Goal: Task Accomplishment & Management: Complete application form

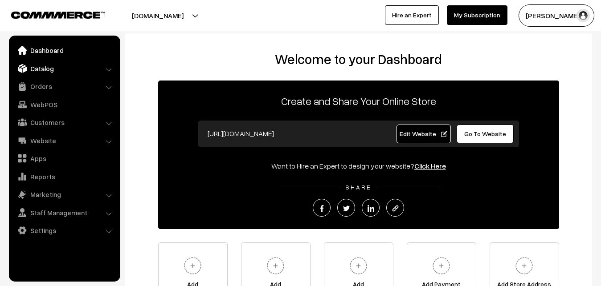
click at [35, 74] on link "Catalog" at bounding box center [64, 69] width 106 height 16
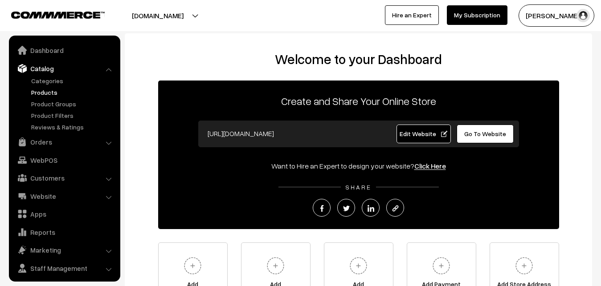
click at [44, 91] on link "Products" at bounding box center [73, 92] width 88 height 9
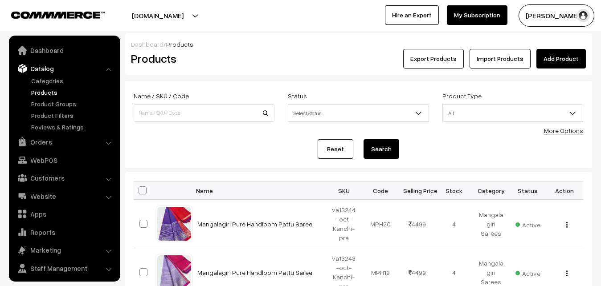
scroll to position [21, 0]
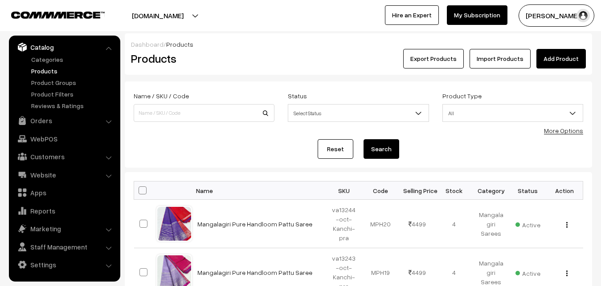
click at [278, 60] on div "Products" at bounding box center [202, 59] width 156 height 20
drag, startPoint x: 331, startPoint y: 211, endPoint x: 346, endPoint y: 218, distance: 16.7
click at [346, 218] on td "va13244-oct-Kanchi-pra" at bounding box center [344, 224] width 37 height 49
copy td "va13244-oct"
click at [274, 65] on h2 "Products" at bounding box center [202, 59] width 143 height 14
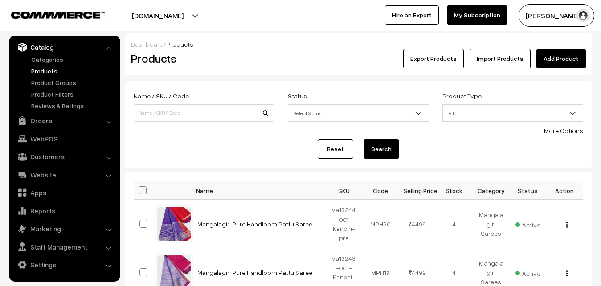
click at [296, 67] on div "Export Products Import Products Add Product" at bounding box center [436, 59] width 299 height 20
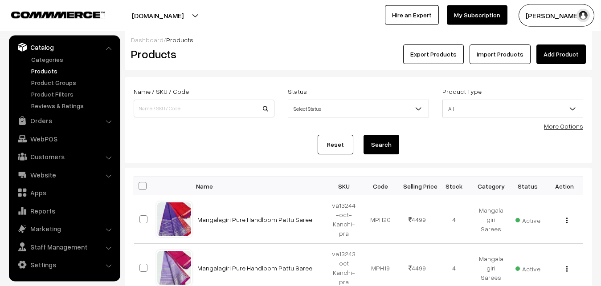
scroll to position [0, 0]
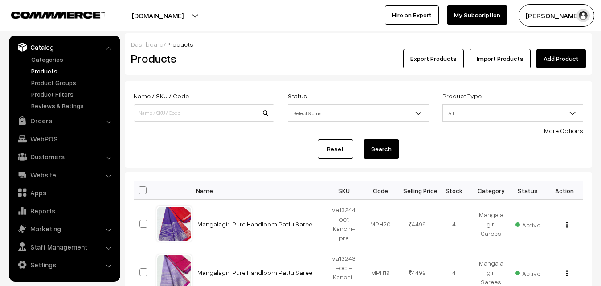
click at [234, 51] on div "Products" at bounding box center [202, 59] width 156 height 20
click at [307, 58] on div "Export Products Import Products Add Product" at bounding box center [436, 59] width 299 height 20
click at [563, 49] on link "Add Product" at bounding box center [560, 59] width 49 height 20
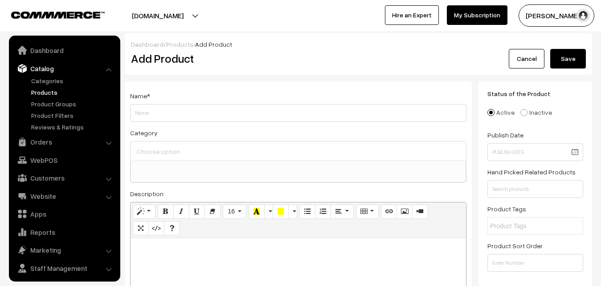
select select
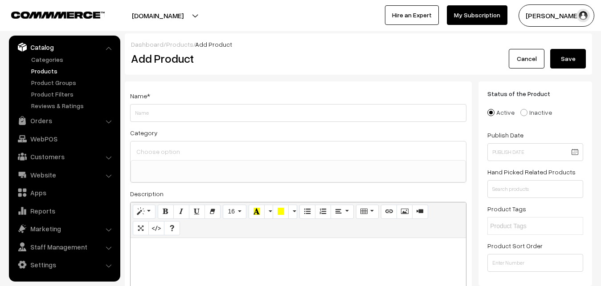
paste div
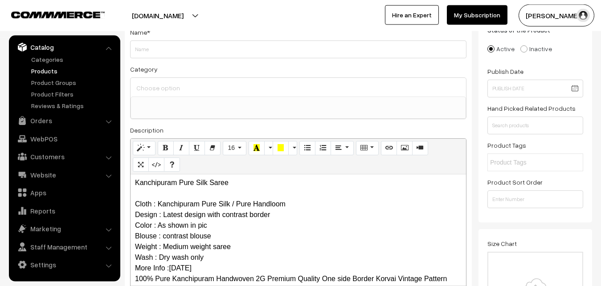
scroll to position [0, 0]
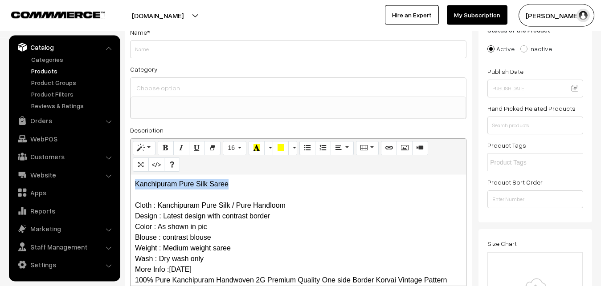
drag, startPoint x: 237, startPoint y: 187, endPoint x: 36, endPoint y: 160, distance: 203.2
click at [131, 175] on div "Kanchipuram Pure Silk Saree Cloth : Kanchipuram Pure Silk / Pure Handloom Desig…" at bounding box center [299, 230] width 336 height 111
copy p "Kanchipuram Pure Silk Saree"
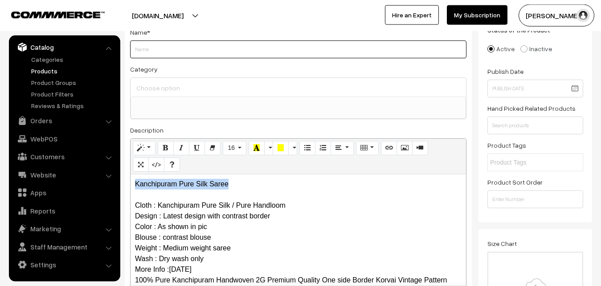
click at [144, 49] on input "Weight" at bounding box center [298, 50] width 336 height 18
paste input "Kanchipuram Pure Silk Saree"
type input "Kanchipuram Pure Silk Saree"
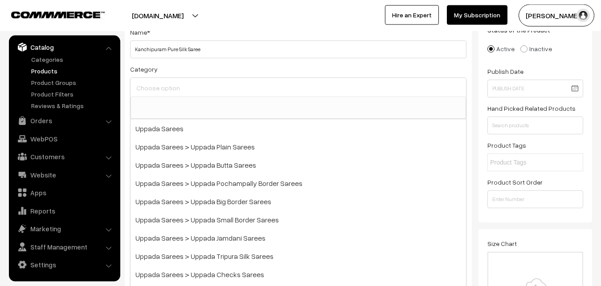
click at [159, 91] on input at bounding box center [298, 88] width 328 height 13
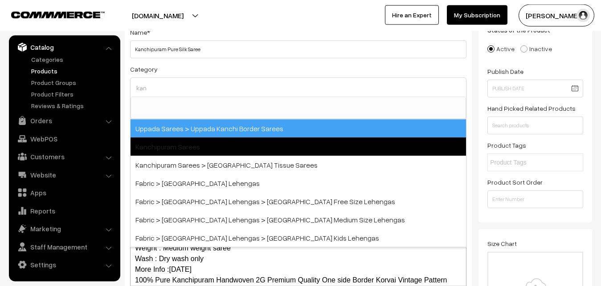
type input "kan"
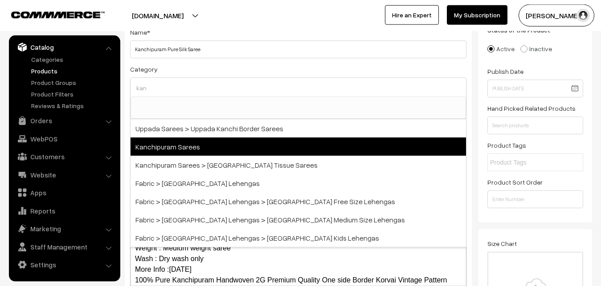
click at [169, 143] on span "Kanchipuram Sarees" at bounding box center [299, 147] width 336 height 18
select select "3"
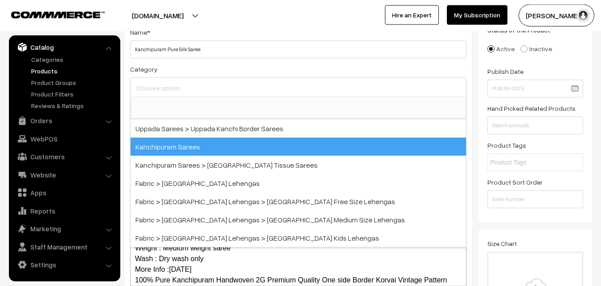
scroll to position [187, 0]
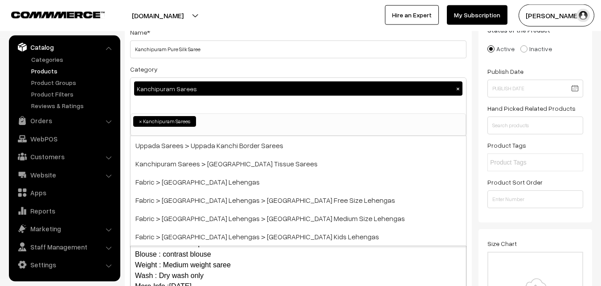
click at [192, 74] on div "Category Kanchipuram Sarees × Uppada Sarees Uppada Sarees > Uppada Plain Sarees…" at bounding box center [298, 100] width 336 height 73
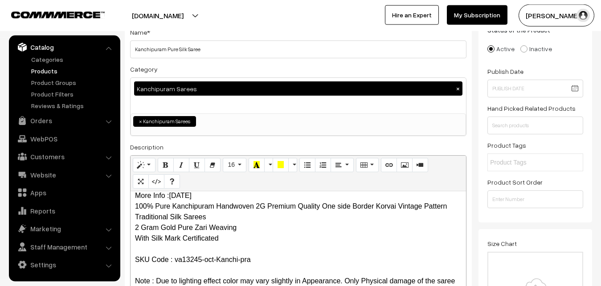
scroll to position [200, 0]
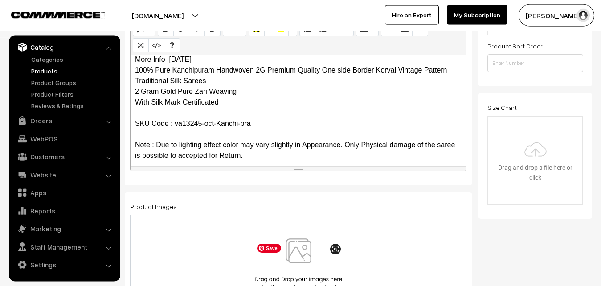
click at [296, 260] on img at bounding box center [299, 265] width 92 height 52
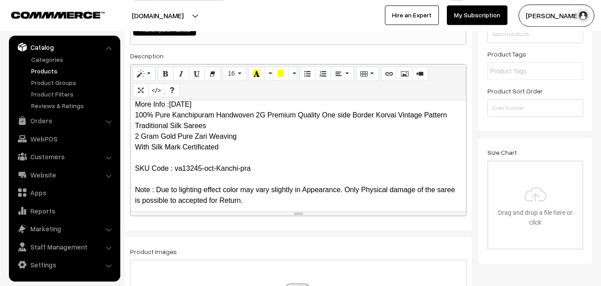
scroll to position [155, 0]
click at [37, 73] on link "Products" at bounding box center [73, 70] width 88 height 9
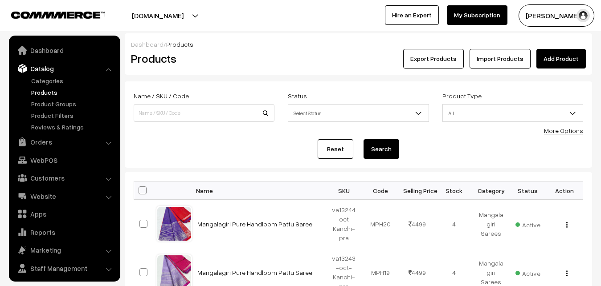
scroll to position [21, 0]
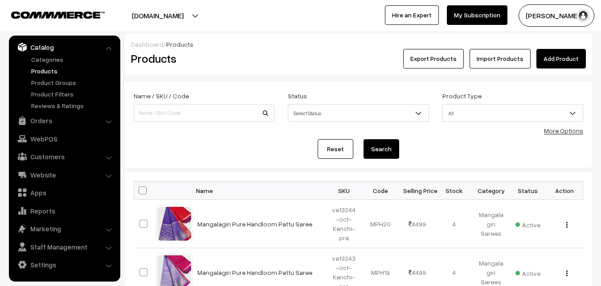
click at [545, 64] on link "Add Product" at bounding box center [560, 59] width 49 height 20
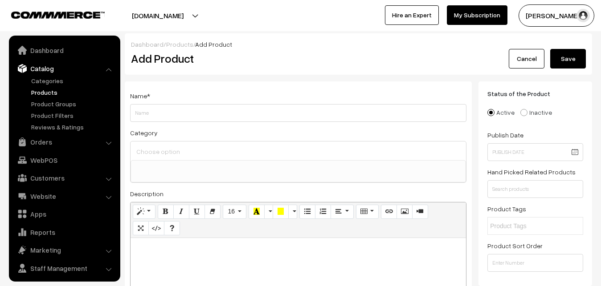
select select
click at [147, 253] on p at bounding box center [298, 248] width 327 height 11
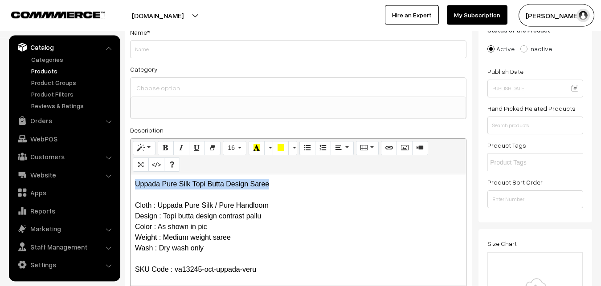
drag, startPoint x: 282, startPoint y: 186, endPoint x: 77, endPoint y: 175, distance: 205.3
click at [131, 175] on div "Uppada Pure Silk Topi Butta Design Saree Cloth : Uppada Pure Silk / Pure Handlo…" at bounding box center [299, 230] width 336 height 111
copy p "Uppada Pure Silk Topi Butta Design Saree"
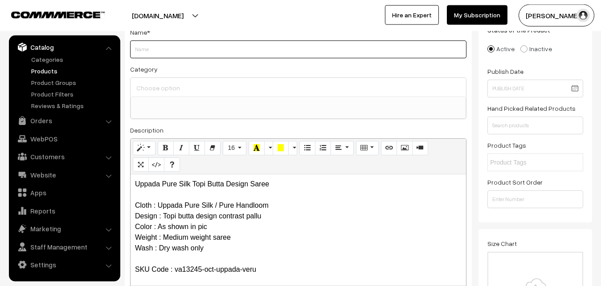
click at [147, 46] on input "Weight" at bounding box center [298, 50] width 336 height 18
paste input "Uppada Pure Silk Topi Butta Design Saree"
type input "Uppada Pure Silk Topi Butta Design Saree"
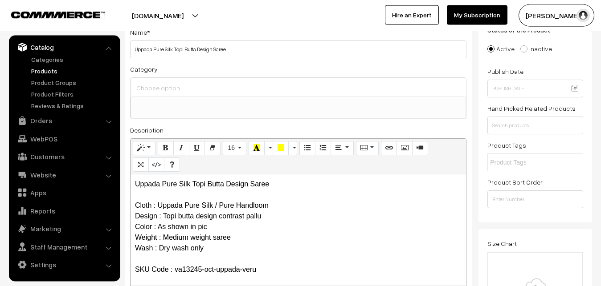
click at [161, 84] on input at bounding box center [298, 88] width 328 height 13
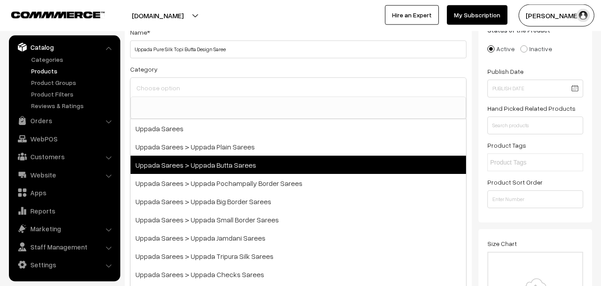
click at [198, 159] on span "Uppada Sarees > Uppada Butta Sarees" at bounding box center [299, 165] width 336 height 18
select select "7"
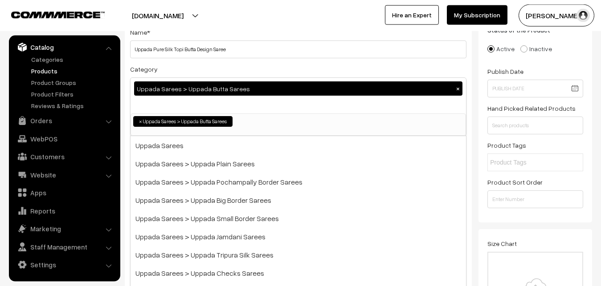
click at [212, 67] on div "Category Uppada Sarees > Uppada Butta Sarees × Uppada Sarees Uppada Sarees > Up…" at bounding box center [298, 100] width 336 height 73
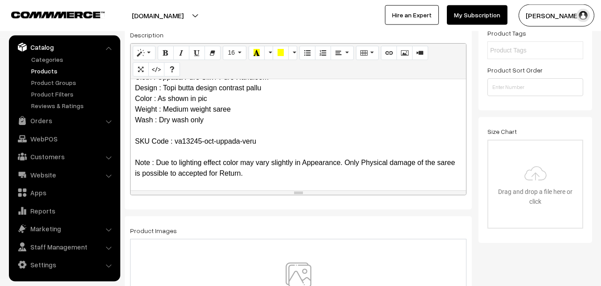
scroll to position [246, 0]
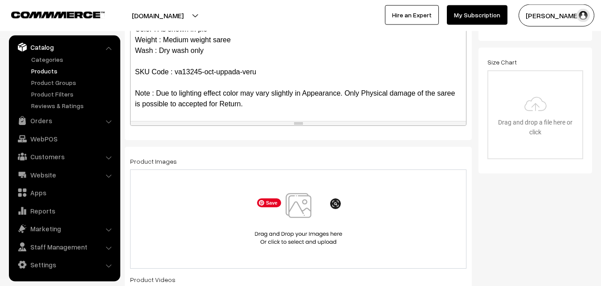
click at [307, 217] on img at bounding box center [299, 219] width 92 height 52
click at [304, 210] on img at bounding box center [299, 219] width 92 height 52
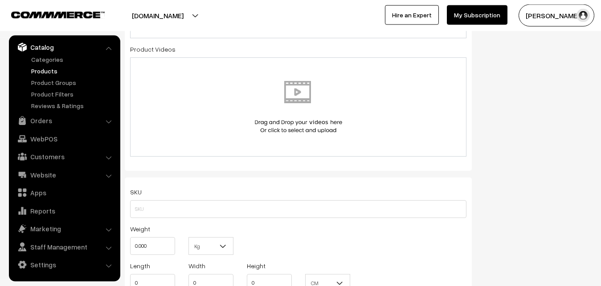
scroll to position [518, 0]
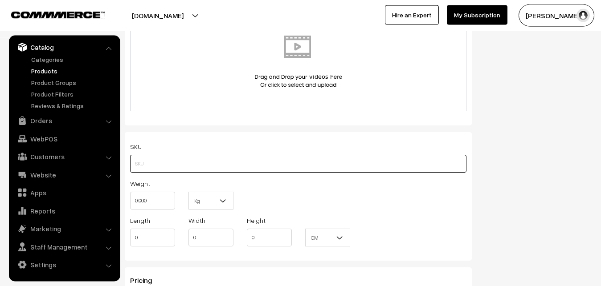
click at [151, 162] on input "text" at bounding box center [298, 164] width 336 height 18
paste input "va13245-oct-uppada-veru"
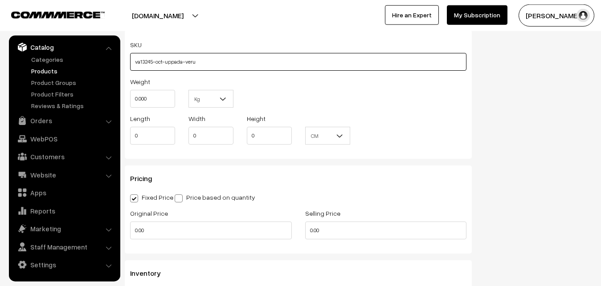
scroll to position [655, 0]
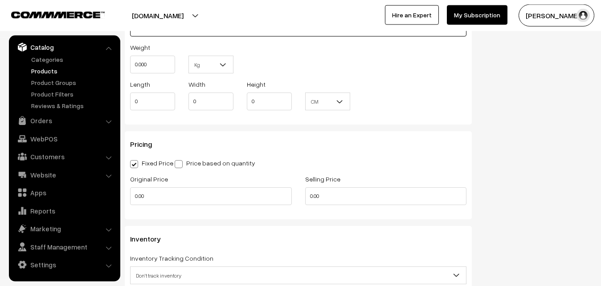
type input "va13245-oct-uppada-veru"
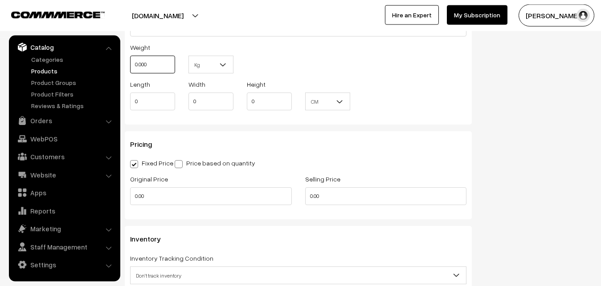
drag, startPoint x: 156, startPoint y: 70, endPoint x: 126, endPoint y: 70, distance: 30.3
click at [130, 70] on input "0.000" at bounding box center [152, 65] width 45 height 18
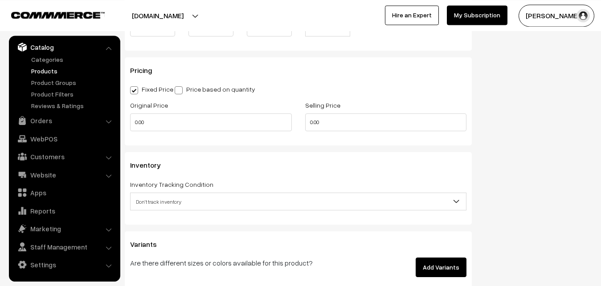
scroll to position [745, 0]
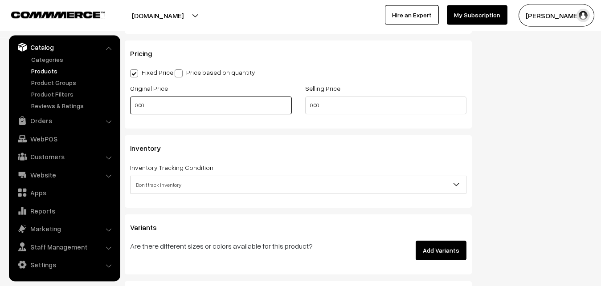
type input "0.80"
drag, startPoint x: 163, startPoint y: 100, endPoint x: 130, endPoint y: 100, distance: 32.5
click at [130, 100] on input "0.00" at bounding box center [211, 106] width 162 height 18
type input "0"
type input "3500"
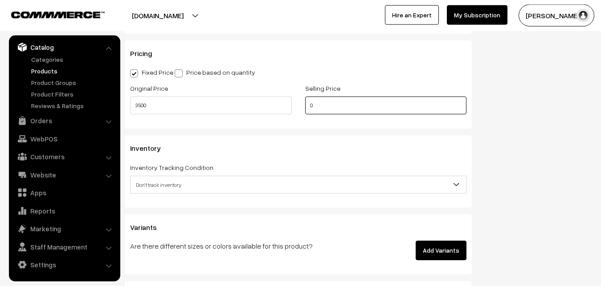
drag, startPoint x: 318, startPoint y: 103, endPoint x: 282, endPoint y: 109, distance: 37.1
click at [305, 109] on input "0" at bounding box center [386, 106] width 162 height 18
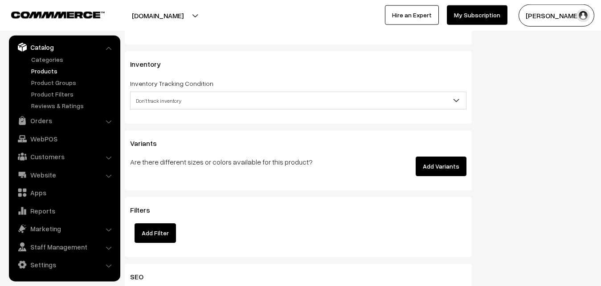
scroll to position [836, 0]
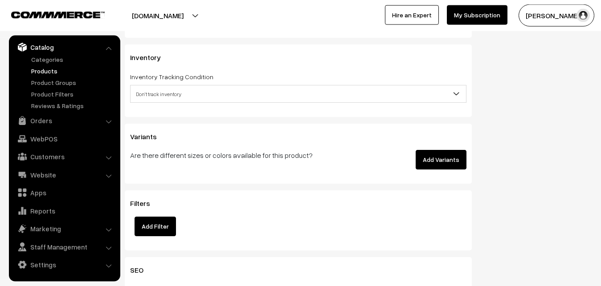
type input "4499"
click at [168, 91] on span "Don't track inventory" at bounding box center [299, 94] width 336 height 16
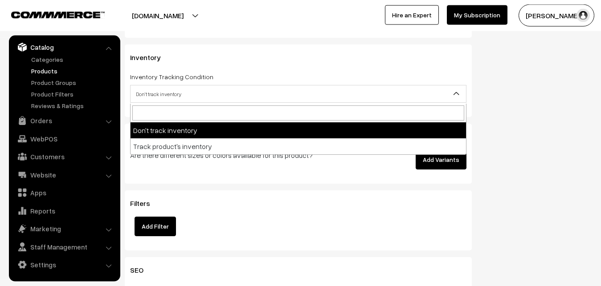
click at [168, 100] on span "Don't track inventory" at bounding box center [299, 94] width 336 height 16
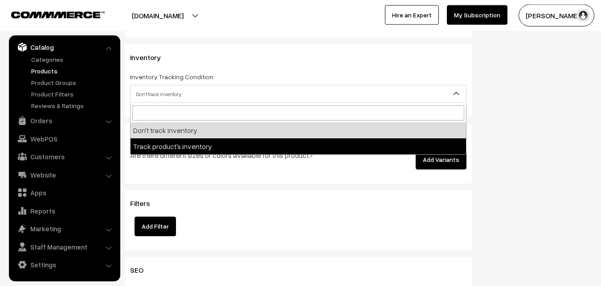
select select "2"
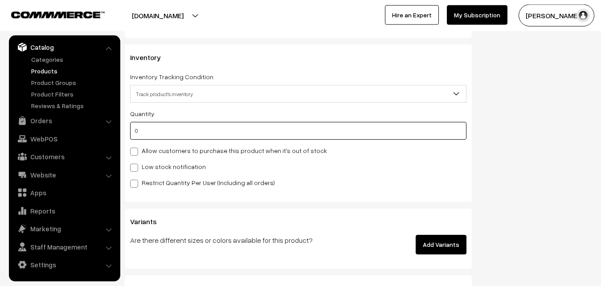
click at [153, 130] on input "0" at bounding box center [298, 131] width 336 height 18
type input "4"
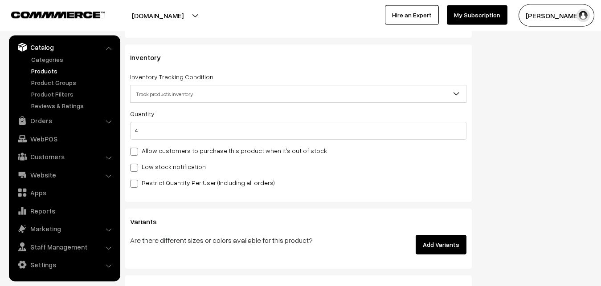
click at [153, 167] on label "Low stock notification" at bounding box center [168, 166] width 76 height 9
click at [136, 167] on input "Low stock notification" at bounding box center [133, 167] width 6 height 6
checkbox input "true"
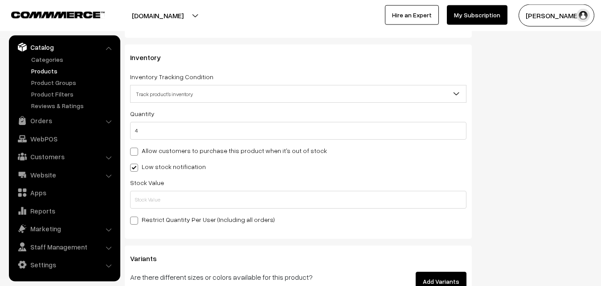
click at [152, 213] on div "Quantity 4 Allow customers to purchase this product when it's out of stock Low …" at bounding box center [298, 166] width 336 height 117
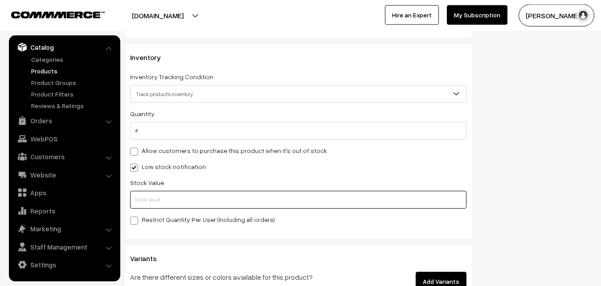
click at [153, 205] on input "text" at bounding box center [298, 200] width 336 height 18
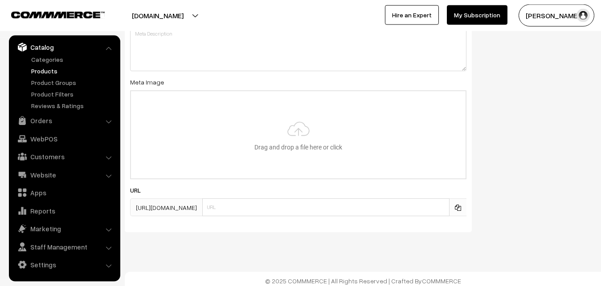
scroll to position [1326, 0]
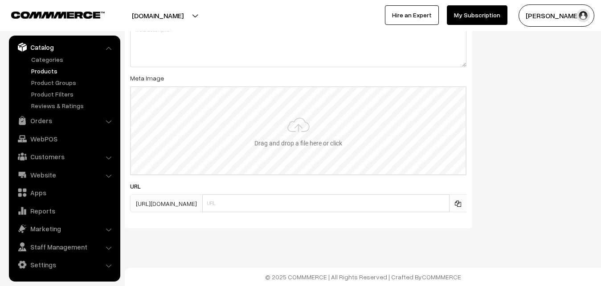
type input "2"
click at [269, 149] on input "file" at bounding box center [298, 130] width 335 height 87
type input "C:\fakepath\uppada-saree-va13245-oct.jpeg"
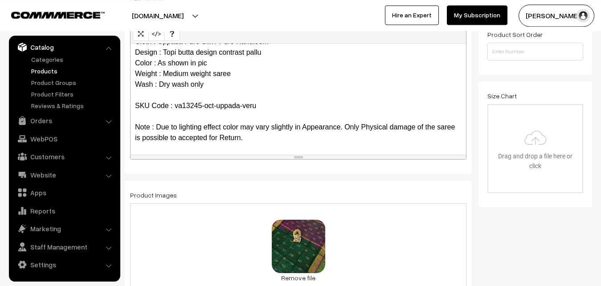
scroll to position [0, 0]
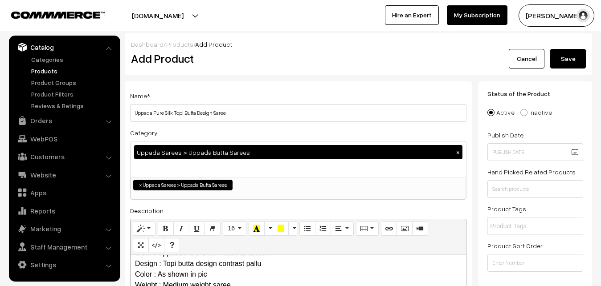
click at [566, 53] on button "Save" at bounding box center [568, 59] width 36 height 20
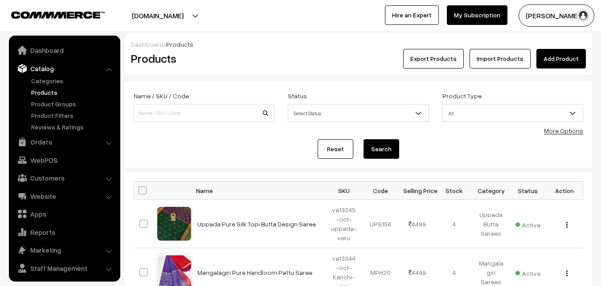
scroll to position [21, 0]
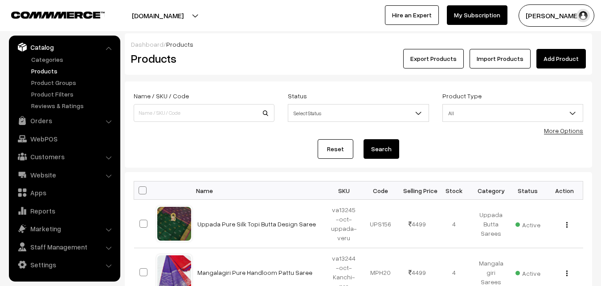
click at [230, 53] on h2 "Products" at bounding box center [202, 59] width 143 height 14
click at [552, 53] on link "Add Product" at bounding box center [560, 59] width 49 height 20
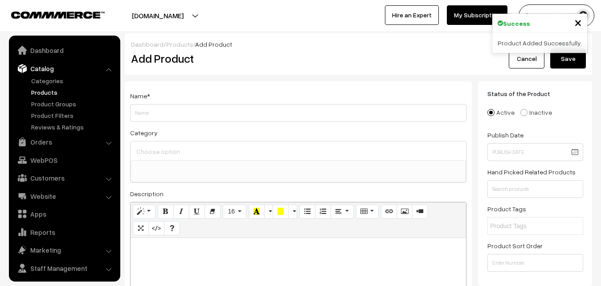
select select
click at [160, 248] on p at bounding box center [298, 248] width 327 height 11
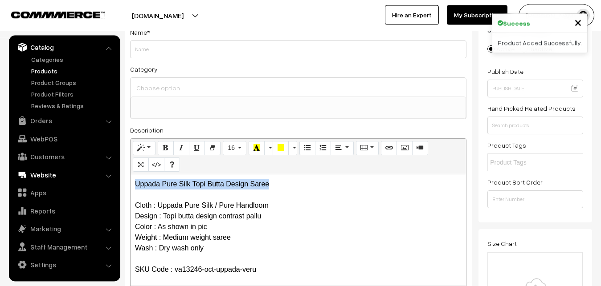
drag, startPoint x: 275, startPoint y: 188, endPoint x: 114, endPoint y: 168, distance: 162.9
click at [131, 175] on div "Uppada Pure Silk Topi Butta Design Saree Cloth : Uppada Pure Silk / Pure Handlo…" at bounding box center [299, 230] width 336 height 111
copy p "Uppada Pure Silk Topi Butta Design Saree"
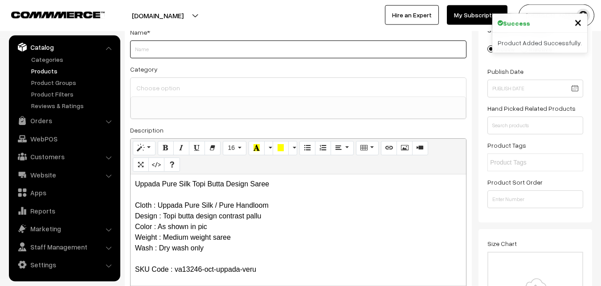
click at [162, 53] on input "Weight" at bounding box center [298, 50] width 336 height 18
paste input "Uppada Pure Silk Topi Butta Design Saree"
type input "Uppada Pure Silk Topi Butta Design Saree"
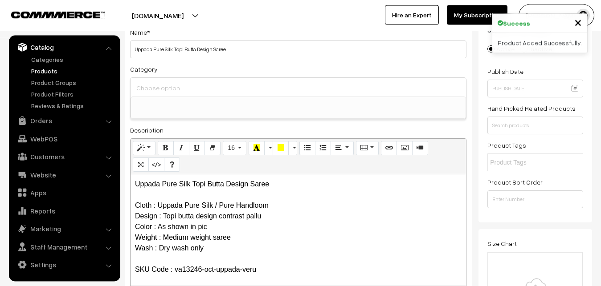
click at [164, 86] on input at bounding box center [298, 88] width 328 height 13
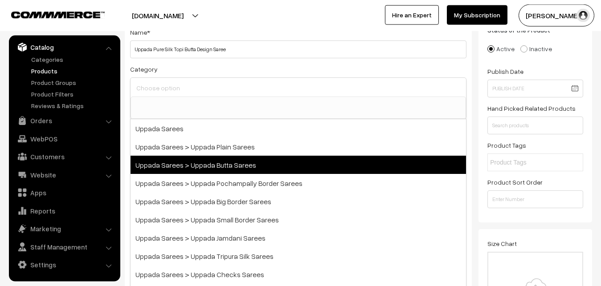
click at [203, 158] on span "Uppada Sarees > Uppada Butta Sarees" at bounding box center [299, 165] width 336 height 18
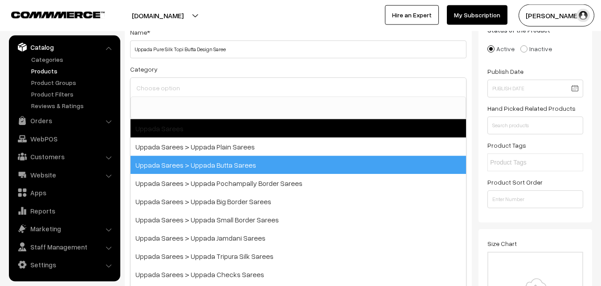
select select "7"
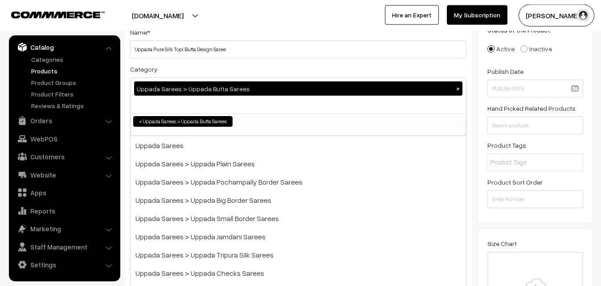
click at [216, 70] on div "Category Uppada Sarees > Uppada Butta Sarees × Uppada Sarees Uppada Sarees > Up…" at bounding box center [298, 100] width 336 height 73
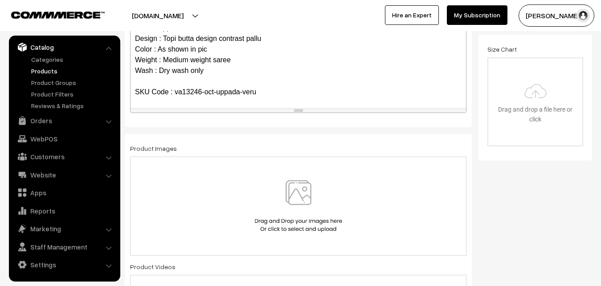
scroll to position [291, 0]
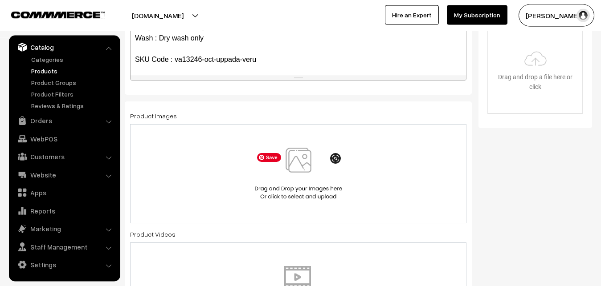
click at [291, 167] on img at bounding box center [299, 174] width 92 height 52
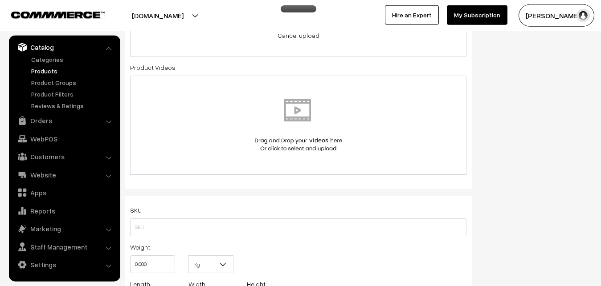
scroll to position [564, 0]
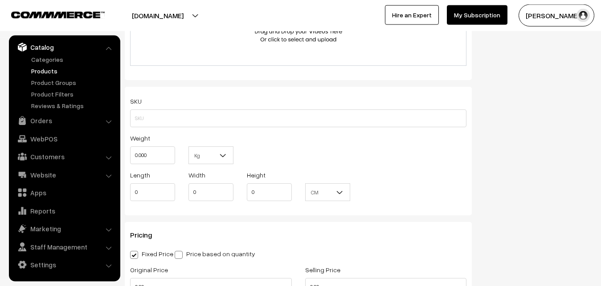
click at [130, 120] on div "SKU Weight 0.000 Kg Kg Length 0 Width 0 Height 0 CM" at bounding box center [298, 151] width 347 height 129
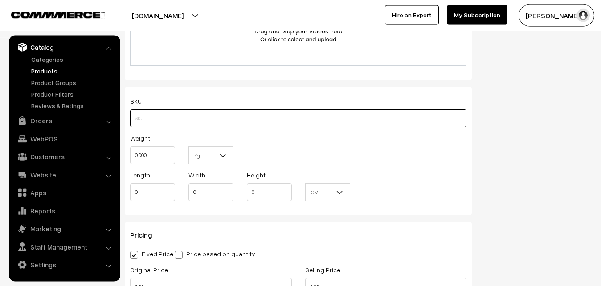
click at [153, 122] on input "text" at bounding box center [298, 119] width 336 height 18
paste input "va13246-oct-uppada-veru"
type input "va13246-oct-uppada-veru"
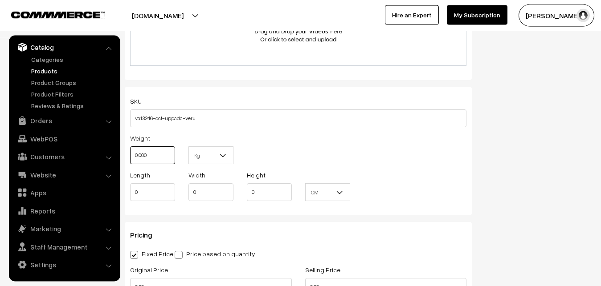
drag, startPoint x: 151, startPoint y: 162, endPoint x: 124, endPoint y: 158, distance: 27.0
click at [130, 158] on input "0.000" at bounding box center [152, 156] width 45 height 18
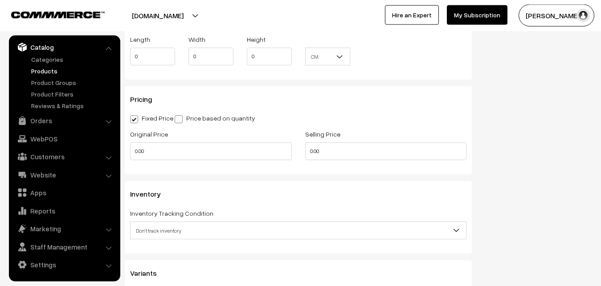
scroll to position [700, 0]
type input "0.80"
drag, startPoint x: 151, startPoint y: 148, endPoint x: 115, endPoint y: 146, distance: 36.2
click at [130, 146] on input "0.00" at bounding box center [211, 151] width 162 height 18
type input "3500"
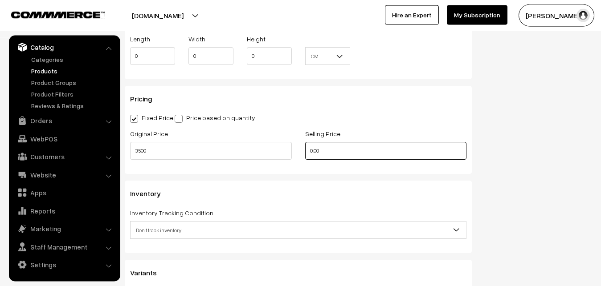
drag, startPoint x: 362, startPoint y: 147, endPoint x: 238, endPoint y: 152, distance: 124.4
click at [305, 152] on input "0.00" at bounding box center [386, 151] width 162 height 18
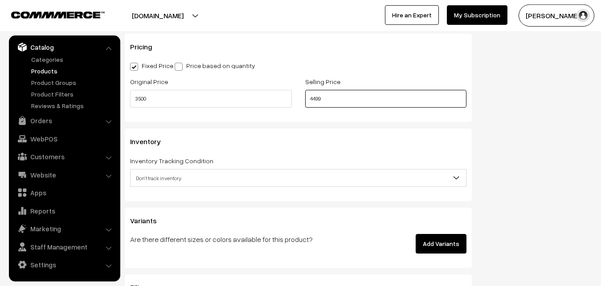
scroll to position [791, 0]
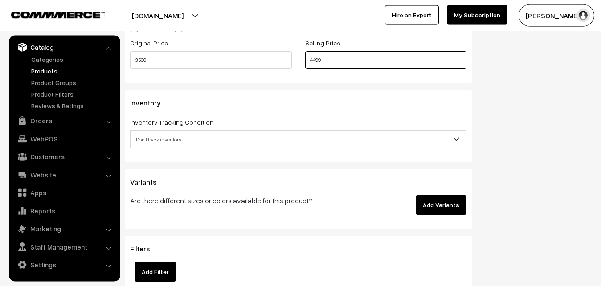
type input "4499"
click at [155, 141] on span "Don't track inventory" at bounding box center [299, 140] width 336 height 16
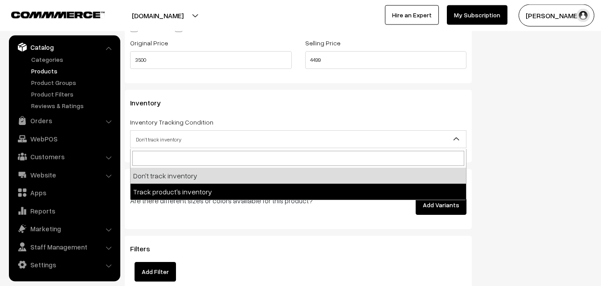
select select "2"
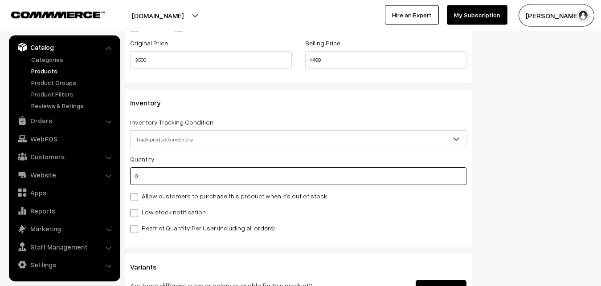
click at [159, 176] on input "0" at bounding box center [298, 177] width 336 height 18
type input "4"
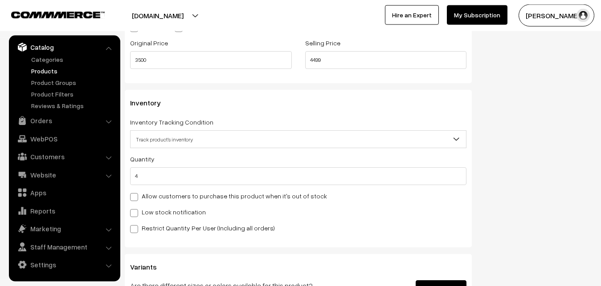
click at [164, 208] on div "Low stock notification" at bounding box center [298, 212] width 336 height 11
click at [164, 209] on label "Low stock notification" at bounding box center [168, 212] width 76 height 9
click at [136, 209] on input "Low stock notification" at bounding box center [133, 212] width 6 height 6
checkbox input "true"
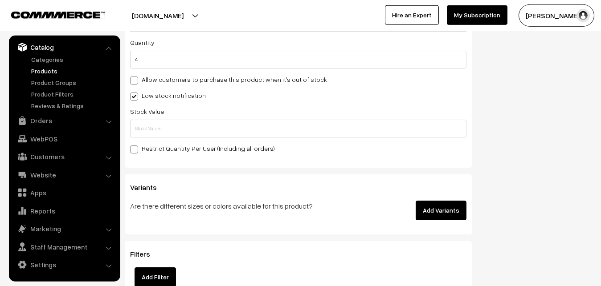
scroll to position [927, 0]
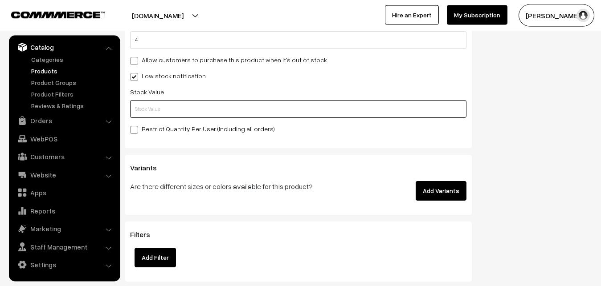
click at [147, 107] on input "text" at bounding box center [298, 109] width 336 height 18
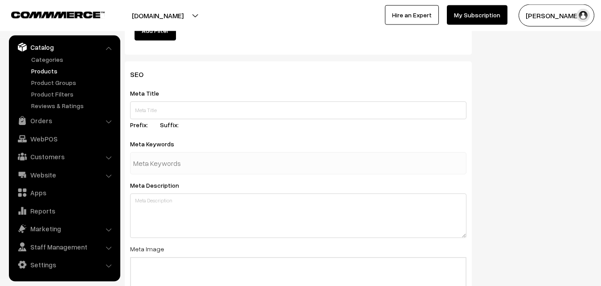
scroll to position [1326, 0]
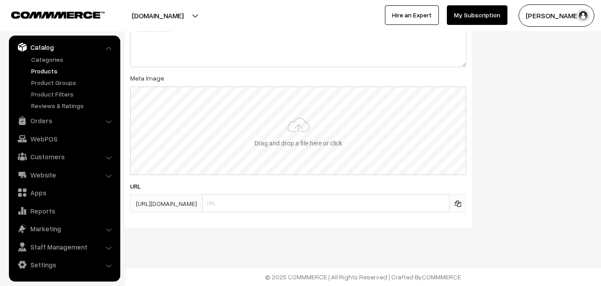
type input "2"
click at [288, 120] on input "file" at bounding box center [298, 130] width 335 height 87
type input "C:\fakepath\uppada-saree-va13246-oct.jpeg"
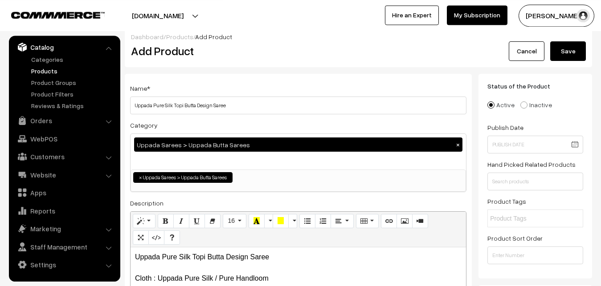
scroll to position [0, 0]
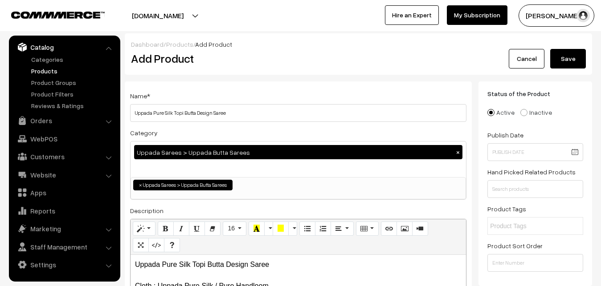
click at [569, 65] on button "Save" at bounding box center [568, 59] width 36 height 20
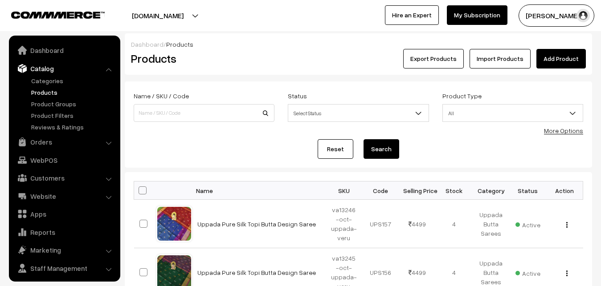
scroll to position [21, 0]
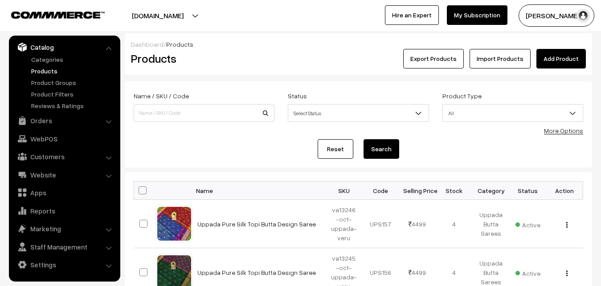
click at [568, 53] on link "Add Product" at bounding box center [560, 59] width 49 height 20
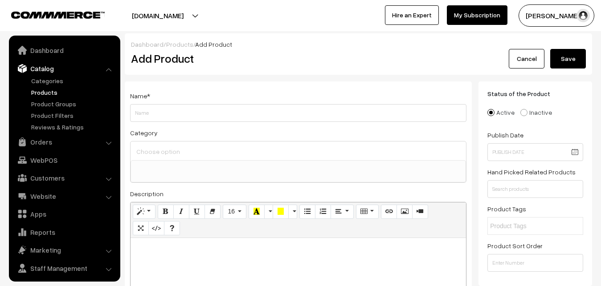
select select
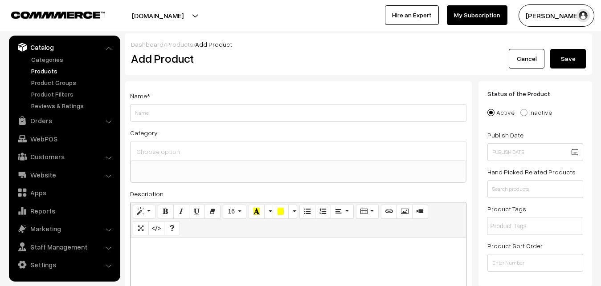
click at [258, 66] on div "Add Product" at bounding box center [299, 59] width 351 height 20
paste div
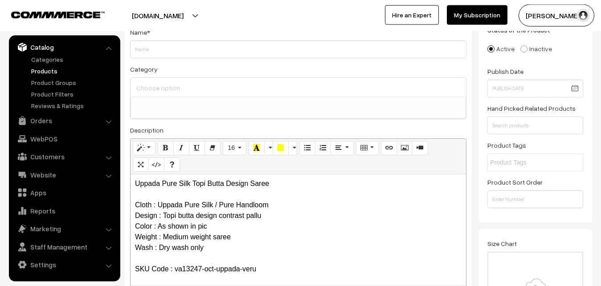
scroll to position [0, 0]
drag, startPoint x: 278, startPoint y: 182, endPoint x: 43, endPoint y: 182, distance: 235.7
click at [131, 182] on div "Uppada Pure Silk Topi Butta Design Saree Cloth : Uppada Pure Silk / Pure Handlo…" at bounding box center [299, 230] width 336 height 111
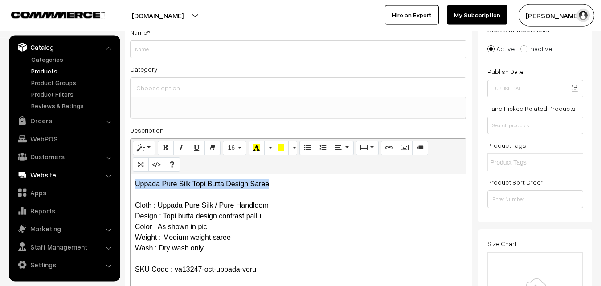
copy p "Uppada Pure Silk Topi Butta Design Saree"
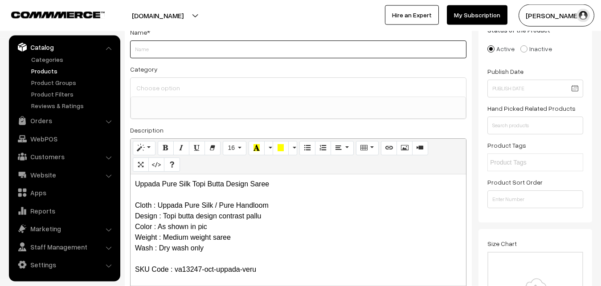
click at [150, 55] on input "Weight" at bounding box center [298, 50] width 336 height 18
paste input "Uppada Pure Silk Topi Butta Design Saree"
type input "Uppada Pure Silk Topi Butta Design Saree"
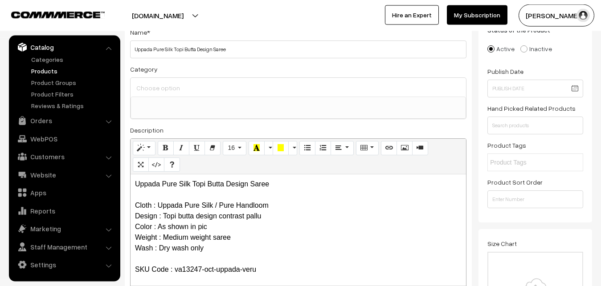
click at [151, 90] on input at bounding box center [298, 88] width 328 height 13
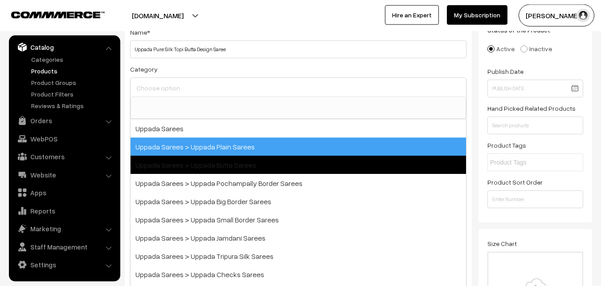
click at [218, 158] on span "Uppada Sarees > Uppada Butta Sarees" at bounding box center [299, 165] width 336 height 18
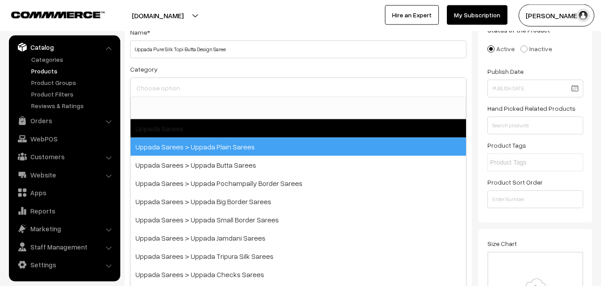
select select "7"
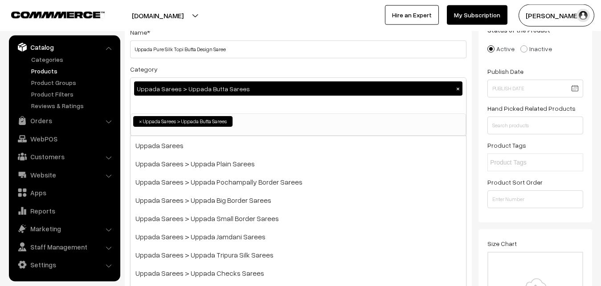
click at [208, 70] on div "Category Uppada Sarees > Uppada Butta Sarees × Uppada Sarees Uppada Sarees > Up…" at bounding box center [298, 100] width 336 height 73
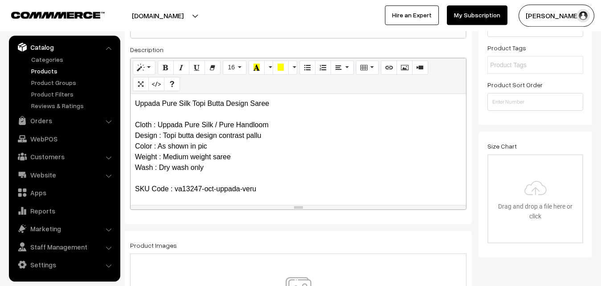
scroll to position [246, 0]
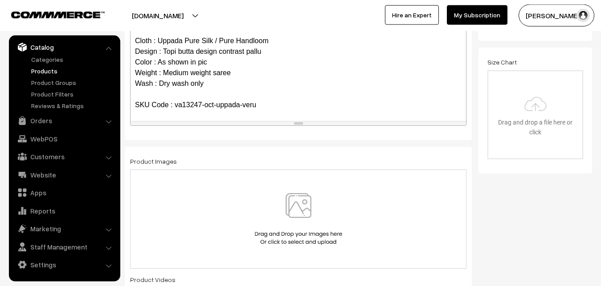
click at [310, 210] on img at bounding box center [299, 219] width 92 height 52
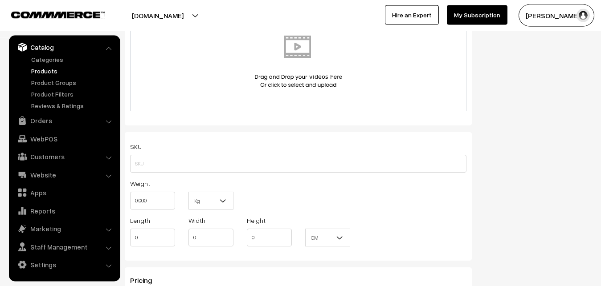
scroll to position [564, 0]
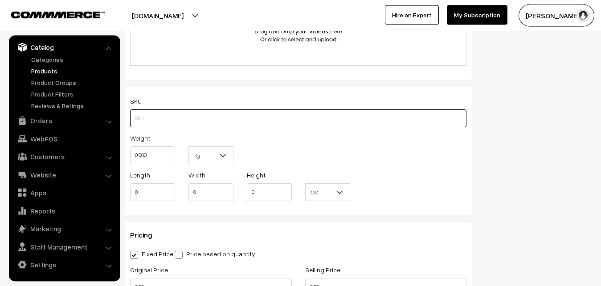
click at [149, 115] on input "text" at bounding box center [298, 119] width 336 height 18
paste input "va13247-oct-uppada-veru"
type input "va13247-oct-uppada-veru"
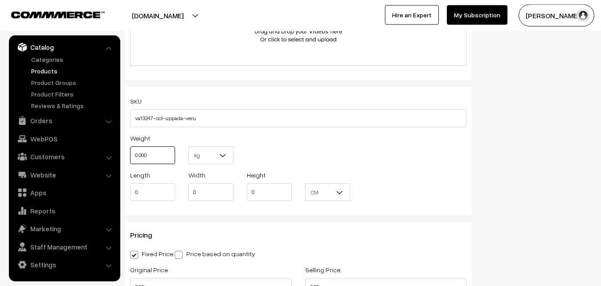
drag, startPoint x: 148, startPoint y: 158, endPoint x: 119, endPoint y: 151, distance: 30.6
click at [130, 151] on input "0.000" at bounding box center [152, 156] width 45 height 18
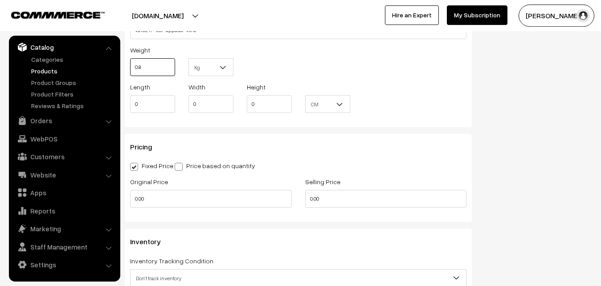
scroll to position [700, 0]
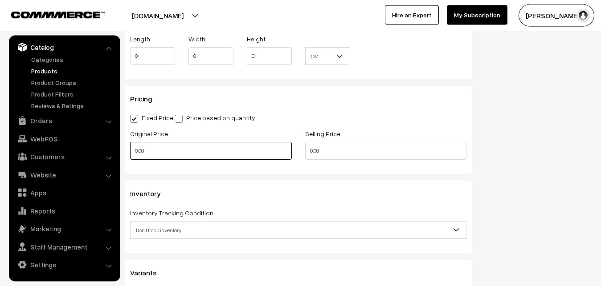
type input "0.80"
drag, startPoint x: 149, startPoint y: 153, endPoint x: 115, endPoint y: 148, distance: 34.7
click at [130, 148] on input "0.00" at bounding box center [211, 151] width 162 height 18
type input "3500"
drag, startPoint x: 330, startPoint y: 145, endPoint x: 296, endPoint y: 145, distance: 34.3
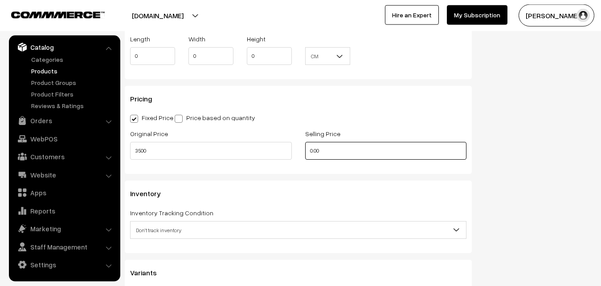
click at [305, 145] on input "0.00" at bounding box center [386, 151] width 162 height 18
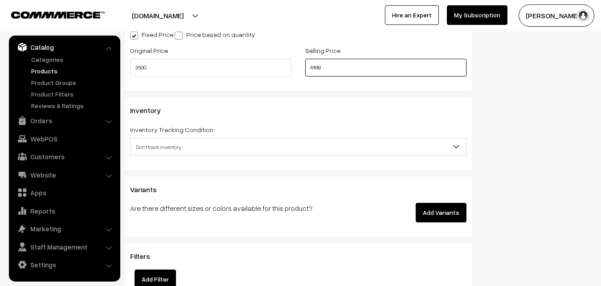
scroll to position [791, 0]
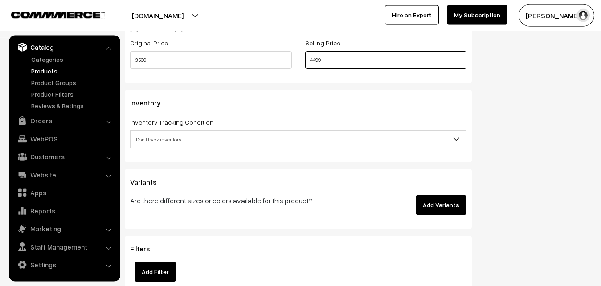
type input "4499"
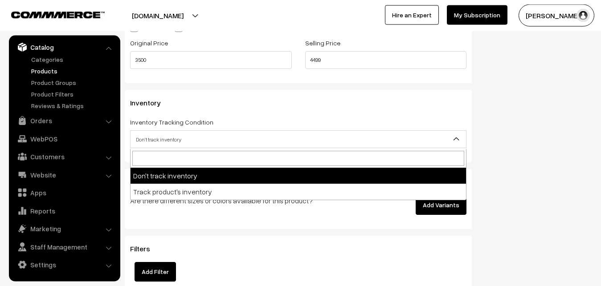
click at [154, 138] on span "Don't track inventory" at bounding box center [299, 140] width 336 height 16
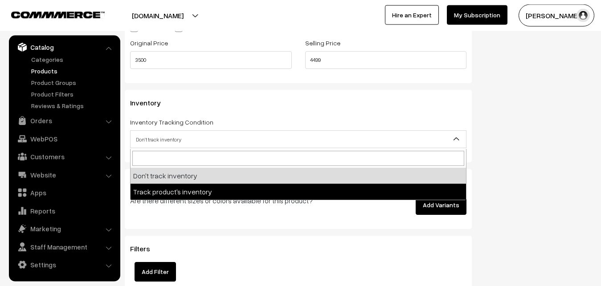
select select "2"
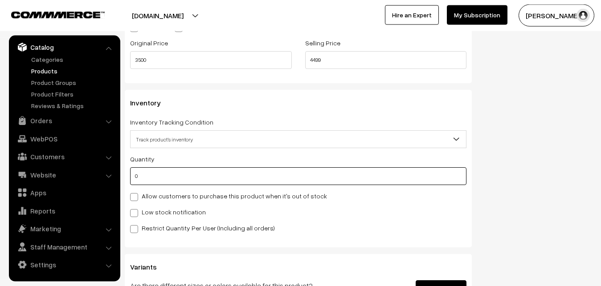
click at [151, 175] on input "0" at bounding box center [298, 177] width 336 height 18
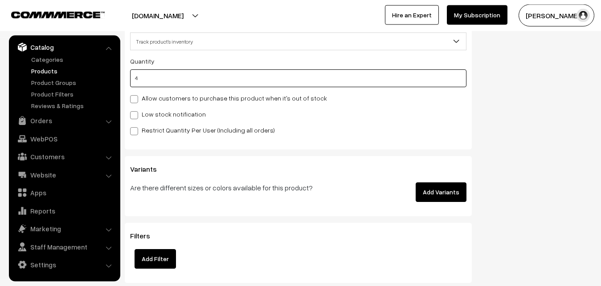
scroll to position [927, 0]
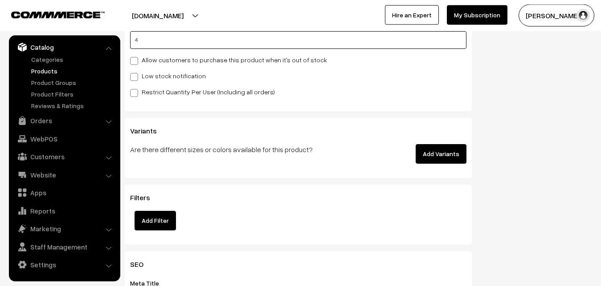
type input "4"
click at [132, 71] on div "Quantity 4 Allow customers to purchase this product when it's out of stock Low …" at bounding box center [298, 57] width 336 height 80
click at [133, 74] on span at bounding box center [134, 77] width 8 height 8
click at [133, 74] on input "Low stock notification" at bounding box center [133, 76] width 6 height 6
checkbox input "true"
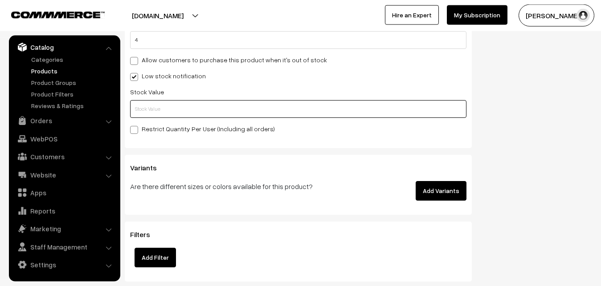
click at [139, 118] on input "text" at bounding box center [298, 109] width 336 height 18
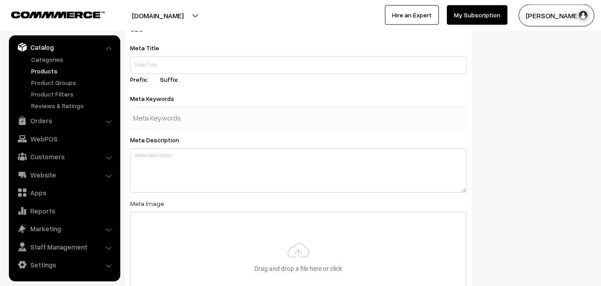
scroll to position [1326, 0]
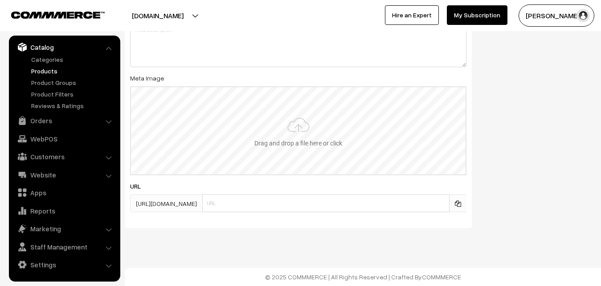
type input "2"
click at [273, 126] on input "file" at bounding box center [298, 130] width 335 height 87
type input "C:\fakepath\uppada-saree-va13247-oct.jpeg"
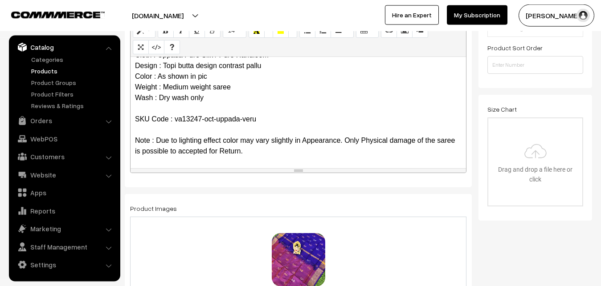
scroll to position [0, 0]
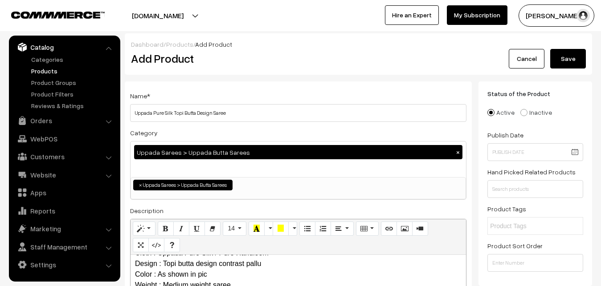
click at [576, 43] on div "Dashboard / Products / Add Product" at bounding box center [358, 44] width 455 height 9
click at [571, 58] on button "Save" at bounding box center [568, 59] width 36 height 20
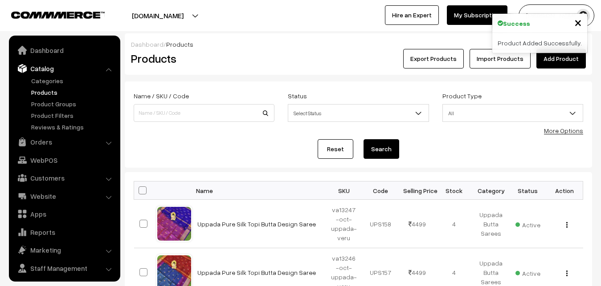
scroll to position [21, 0]
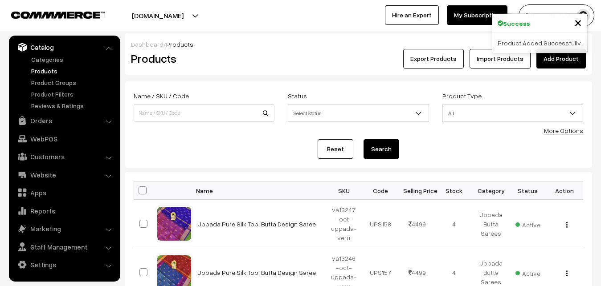
click at [240, 53] on h2 "Products" at bounding box center [202, 59] width 143 height 14
click at [556, 60] on link "Add Product" at bounding box center [560, 59] width 49 height 20
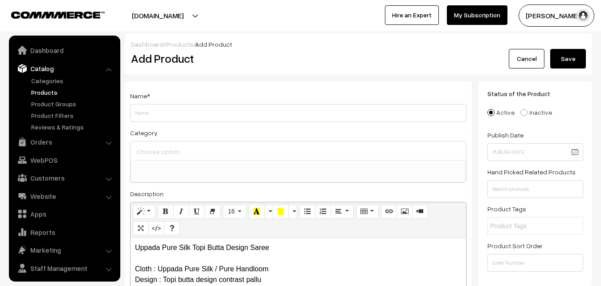
select select
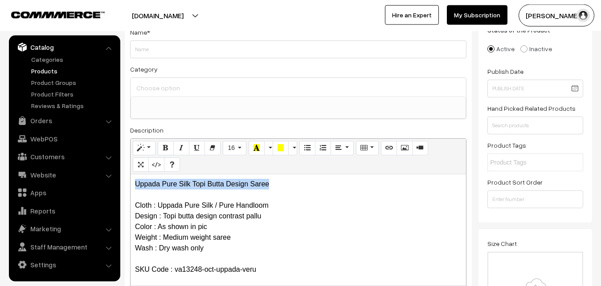
drag, startPoint x: 275, startPoint y: 186, endPoint x: 119, endPoint y: 177, distance: 156.6
click at [131, 177] on div "Uppada Pure Silk Topi Butta Design Saree Cloth : Uppada Pure Silk / Pure Handlo…" at bounding box center [299, 230] width 336 height 111
copy p "Uppada Pure Silk Topi Butta Design Saree"
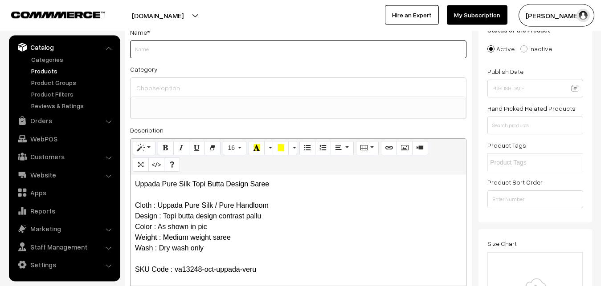
click at [171, 53] on input "Weight" at bounding box center [298, 50] width 336 height 18
paste input "Uppada Pure Silk Topi Butta Design Saree"
type input "Uppada Pure Silk Topi Butta Design Saree"
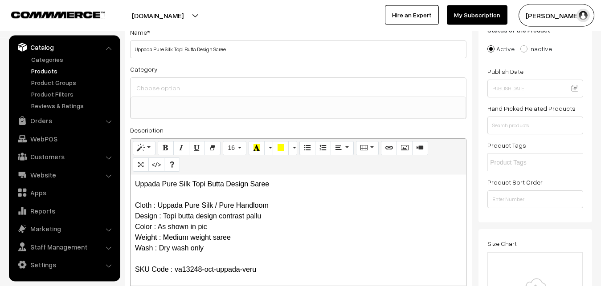
click at [171, 77] on div "Category Uppada Sarees Uppada Sarees > Uppada Plain Sarees Uppada Sarees > Uppa…" at bounding box center [298, 92] width 336 height 56
click at [172, 88] on input at bounding box center [298, 88] width 328 height 13
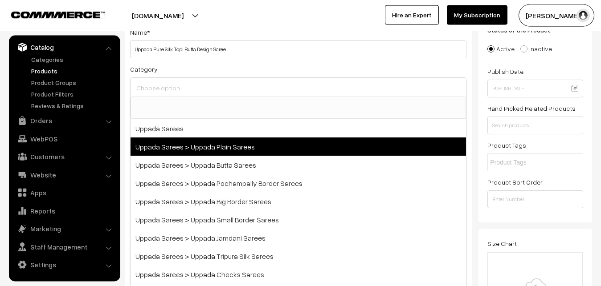
click at [196, 153] on span "Uppada Sarees > Uppada Plain Sarees" at bounding box center [299, 147] width 336 height 18
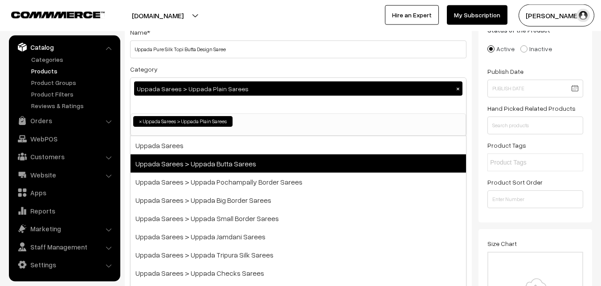
click at [204, 163] on span "Uppada Sarees > Uppada Butta Sarees" at bounding box center [299, 164] width 336 height 18
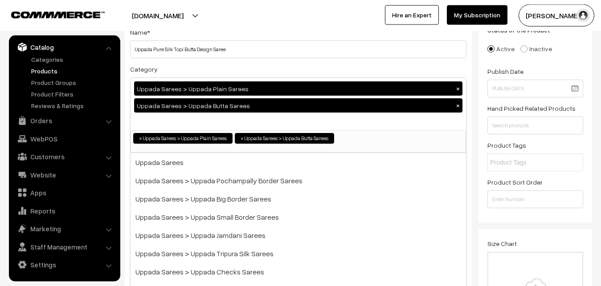
click at [458, 90] on button "×" at bounding box center [458, 89] width 8 height 8
select select "7"
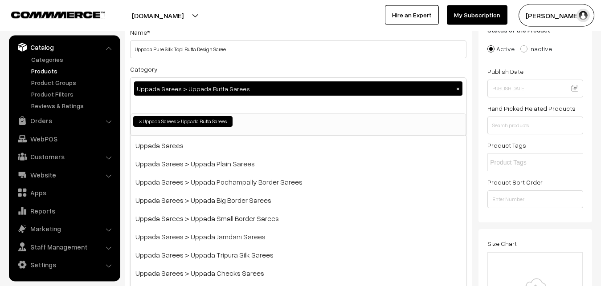
click at [260, 70] on div "Category Uppada Sarees > Uppada Butta Sarees × Uppada Sarees Uppada Sarees > Up…" at bounding box center [298, 100] width 336 height 73
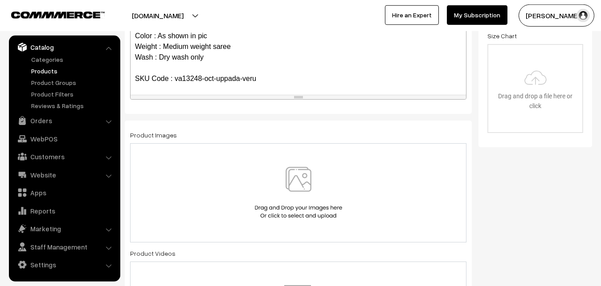
scroll to position [291, 0]
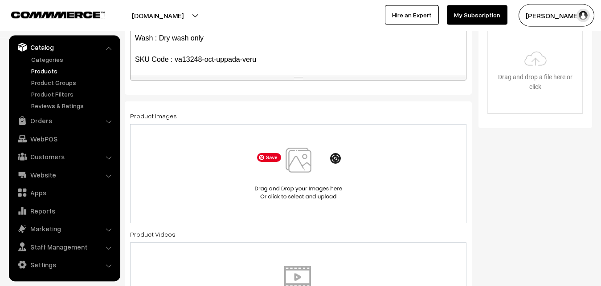
click at [298, 164] on img at bounding box center [299, 174] width 92 height 52
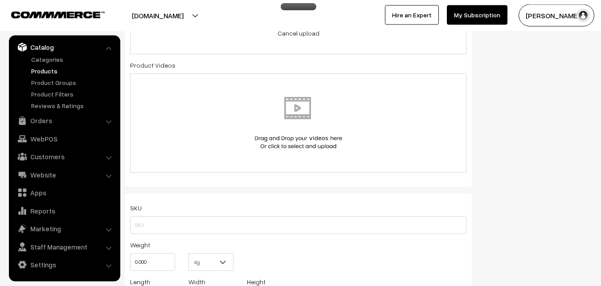
scroll to position [564, 0]
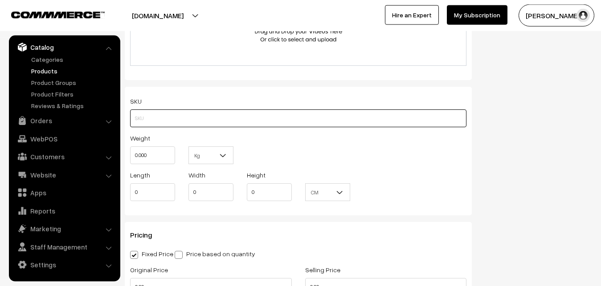
click at [146, 119] on input "text" at bounding box center [298, 119] width 336 height 18
paste input "va13248-oct-uppada-veru"
type input "va13248-oct-uppada-veru"
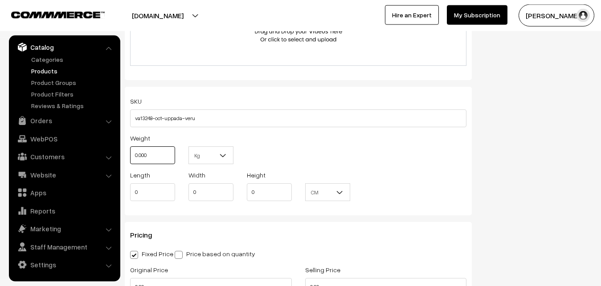
drag, startPoint x: 156, startPoint y: 158, endPoint x: 128, endPoint y: 152, distance: 28.7
click at [130, 152] on input "0.000" at bounding box center [152, 156] width 45 height 18
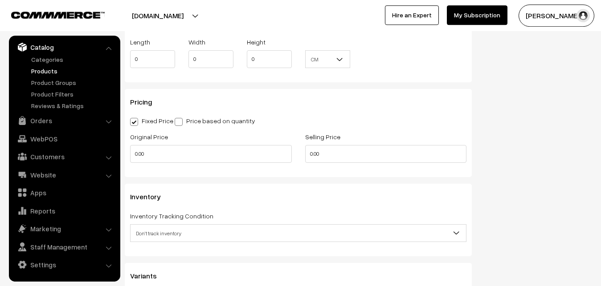
scroll to position [700, 0]
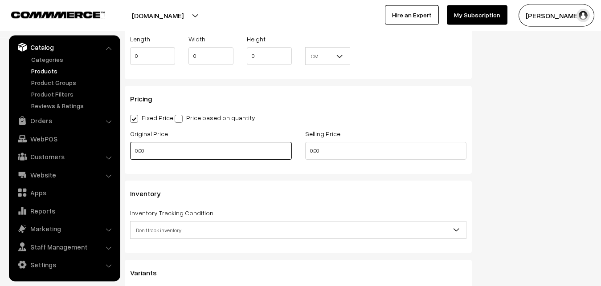
type input "0.80"
drag, startPoint x: 159, startPoint y: 147, endPoint x: 103, endPoint y: 154, distance: 55.7
click at [130, 154] on input "0.00" at bounding box center [211, 151] width 162 height 18
type input "3500"
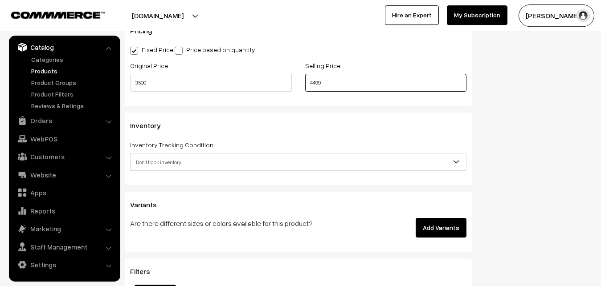
scroll to position [836, 0]
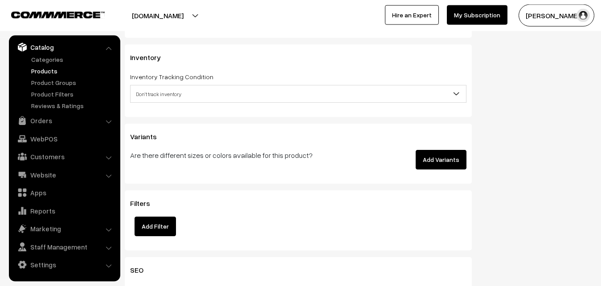
type input "4499"
click at [159, 96] on span "Don't track inventory" at bounding box center [299, 94] width 336 height 16
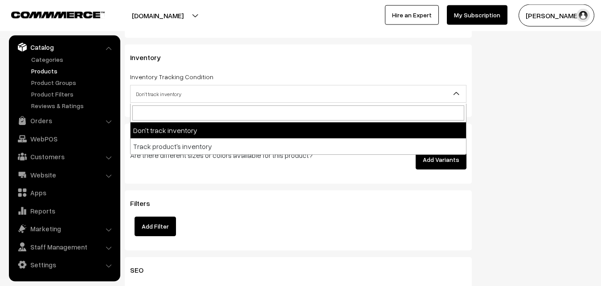
select select "2"
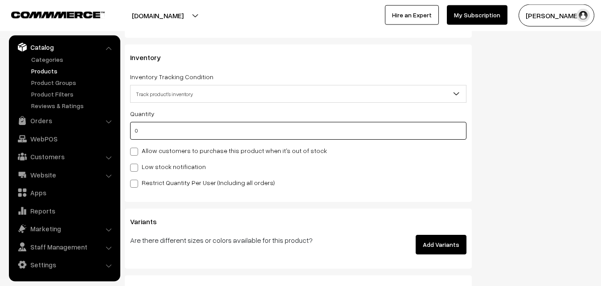
click at [157, 135] on input "0" at bounding box center [298, 131] width 336 height 18
type input "4"
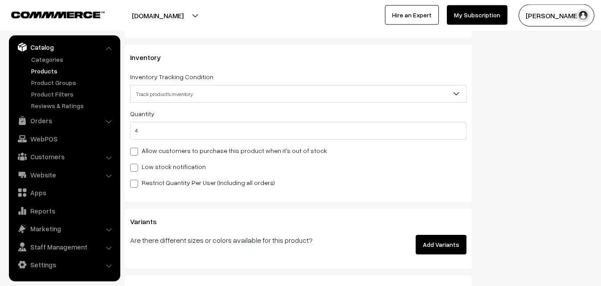
click at [151, 161] on div "Quantity 4 Allow customers to purchase this product when it's out of stock Low …" at bounding box center [298, 148] width 336 height 80
click at [153, 165] on label "Low stock notification" at bounding box center [168, 166] width 76 height 9
click at [136, 165] on input "Low stock notification" at bounding box center [133, 167] width 6 height 6
checkbox input "true"
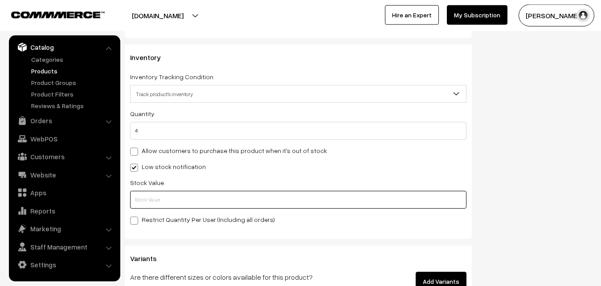
click at [153, 195] on input "text" at bounding box center [298, 200] width 336 height 18
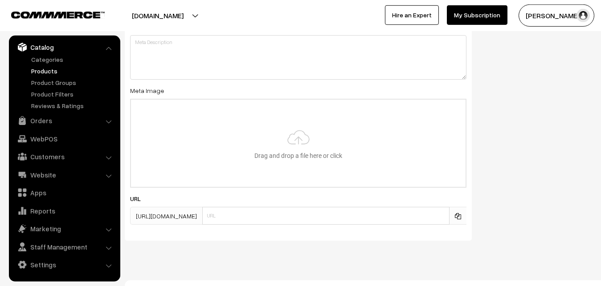
scroll to position [1326, 0]
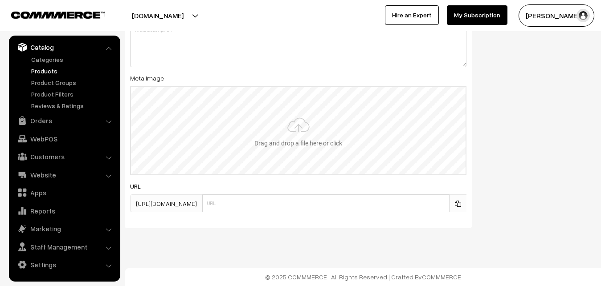
type input "2"
click at [271, 120] on input "file" at bounding box center [298, 130] width 335 height 87
type input "C:\fakepath\uppada-saree-va13248-oct.jpeg"
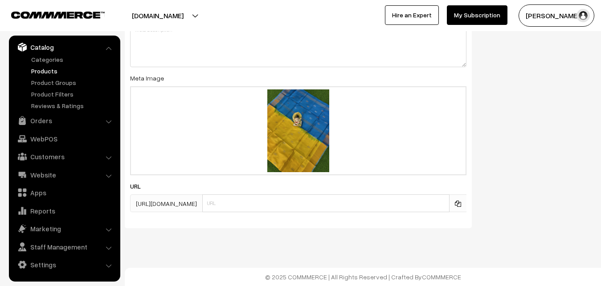
scroll to position [0, 0]
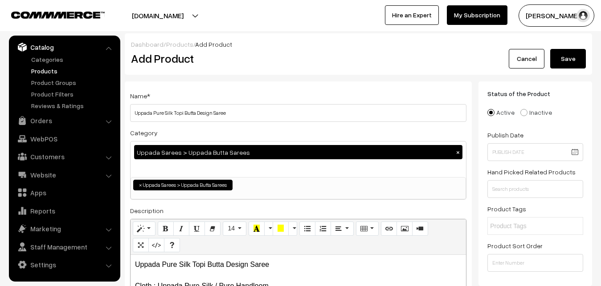
click at [567, 55] on button "Save" at bounding box center [568, 59] width 36 height 20
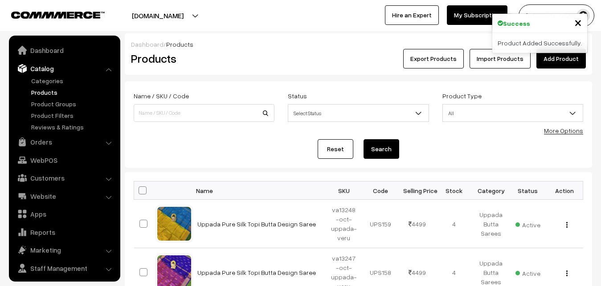
scroll to position [21, 0]
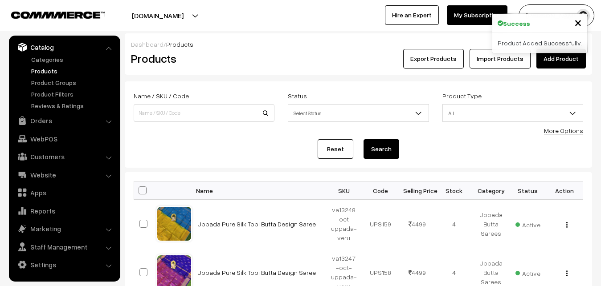
click at [277, 63] on div "Products" at bounding box center [202, 59] width 156 height 20
click at [548, 62] on link "Add Product" at bounding box center [560, 59] width 49 height 20
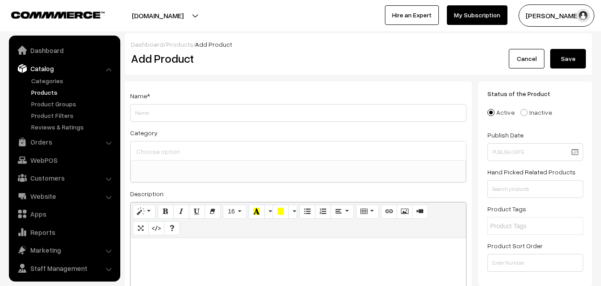
select select
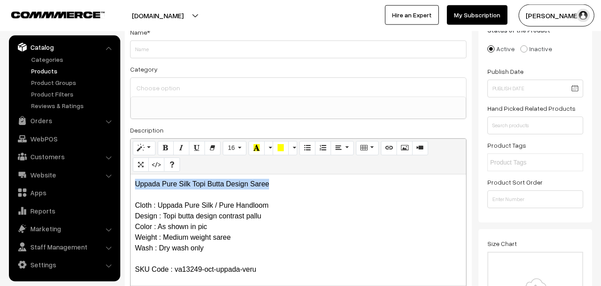
drag, startPoint x: 277, startPoint y: 188, endPoint x: 121, endPoint y: 184, distance: 156.0
click at [131, 186] on div "Uppada Pure Silk Topi Butta Design Saree Cloth : Uppada Pure Silk / Pure Handlo…" at bounding box center [299, 230] width 336 height 111
copy p "Uppada Pure Silk Topi Butta Design Saree"
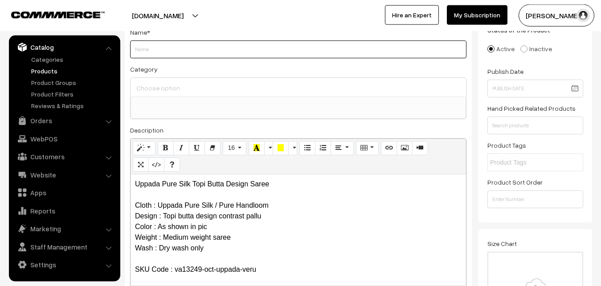
click at [171, 52] on input "Weight" at bounding box center [298, 50] width 336 height 18
paste input "Uppada Pure Silk Topi Butta Design Saree"
type input "Uppada Pure Silk Topi Butta Design Saree"
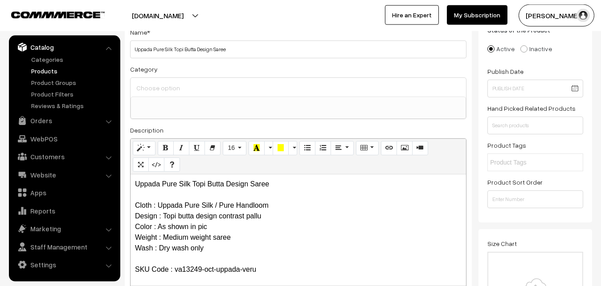
click at [168, 81] on div at bounding box center [299, 87] width 336 height 19
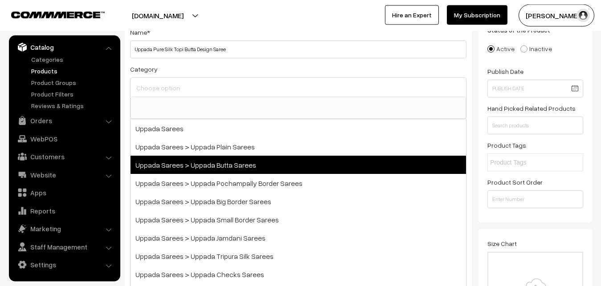
click at [207, 161] on span "Uppada Sarees > Uppada Butta Sarees" at bounding box center [299, 165] width 336 height 18
select select "7"
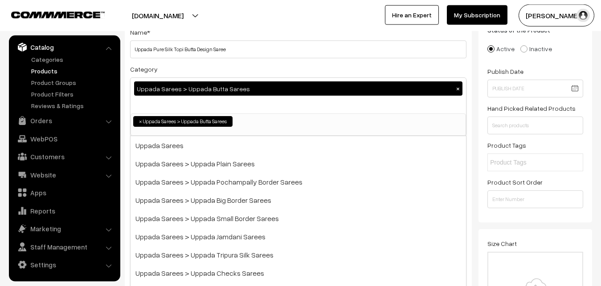
click at [217, 74] on div "Category Uppada Sarees > Uppada Butta Sarees × Uppada Sarees Uppada Sarees > Up…" at bounding box center [298, 100] width 336 height 73
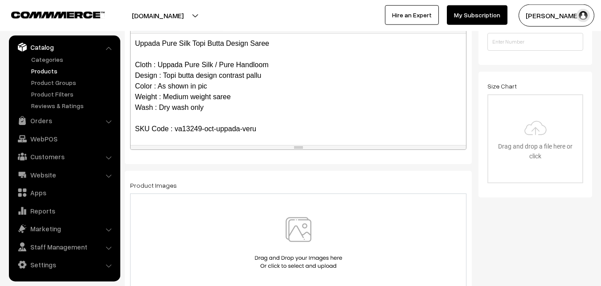
scroll to position [246, 0]
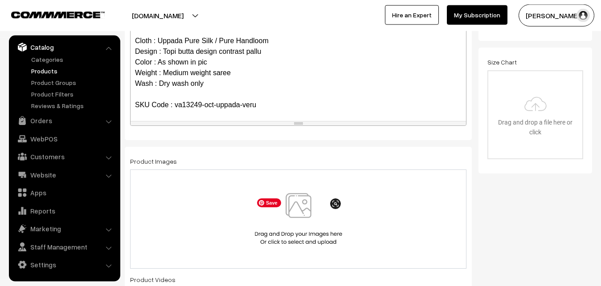
click at [287, 202] on img at bounding box center [299, 219] width 92 height 52
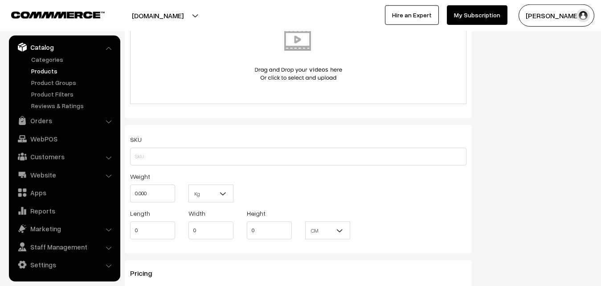
scroll to position [564, 0]
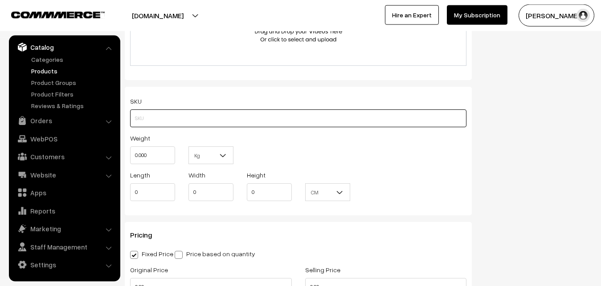
click at [153, 116] on input "text" at bounding box center [298, 119] width 336 height 18
paste input "va13249-oct-uppada-veru"
type input "va13249-oct-uppada-veru"
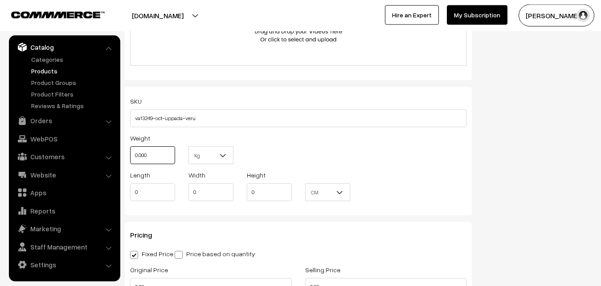
drag, startPoint x: 153, startPoint y: 157, endPoint x: 127, endPoint y: 155, distance: 26.4
click at [130, 155] on input "0.000" at bounding box center [152, 156] width 45 height 18
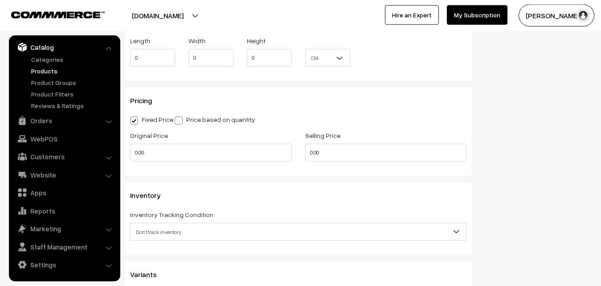
scroll to position [700, 0]
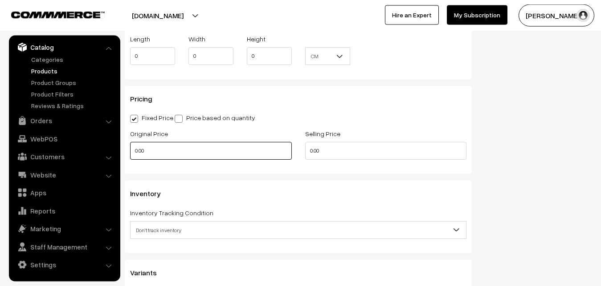
type input "0.80"
drag, startPoint x: 147, startPoint y: 157, endPoint x: 126, endPoint y: 157, distance: 21.4
click at [130, 157] on input "0.00" at bounding box center [211, 151] width 162 height 18
type input "3500"
drag, startPoint x: 323, startPoint y: 152, endPoint x: 299, endPoint y: 151, distance: 24.1
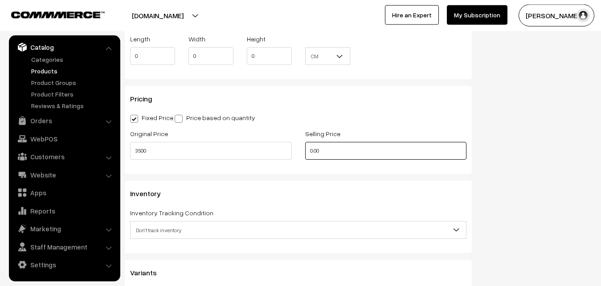
click at [305, 151] on input "0.00" at bounding box center [386, 151] width 162 height 18
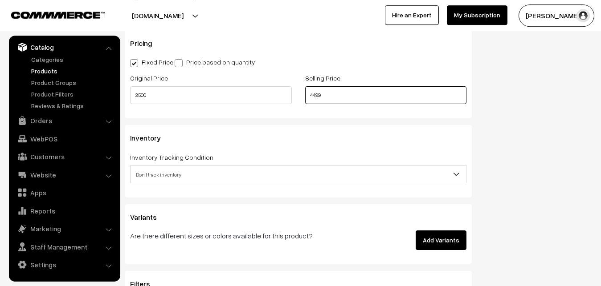
scroll to position [791, 0]
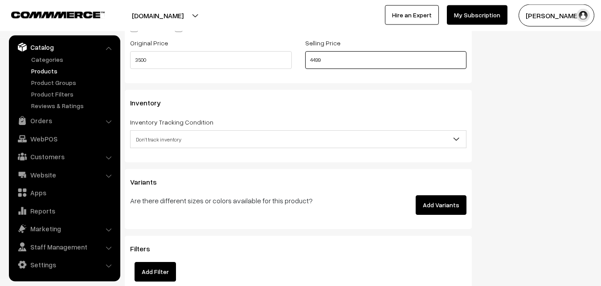
type input "4499"
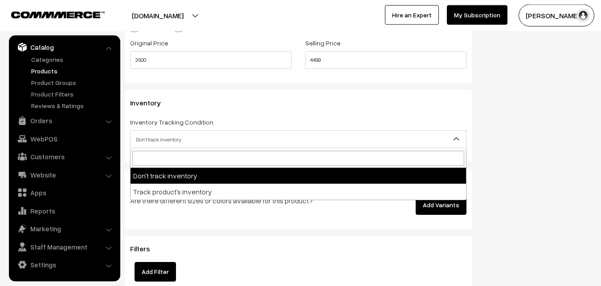
click at [161, 136] on span "Don't track inventory" at bounding box center [299, 140] width 336 height 16
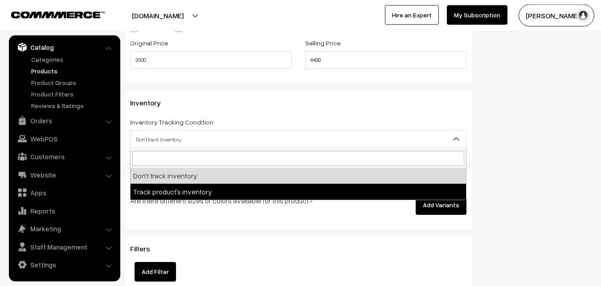
select select "2"
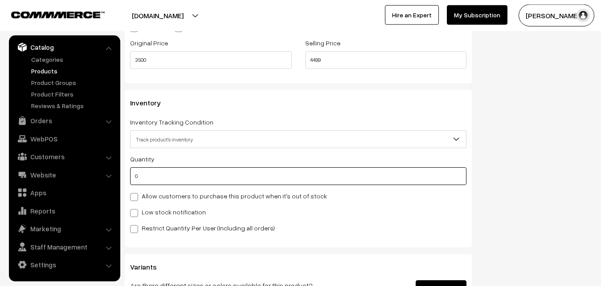
click at [156, 176] on input "0" at bounding box center [298, 177] width 336 height 18
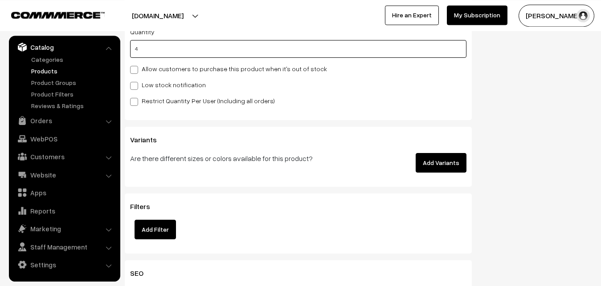
scroll to position [927, 0]
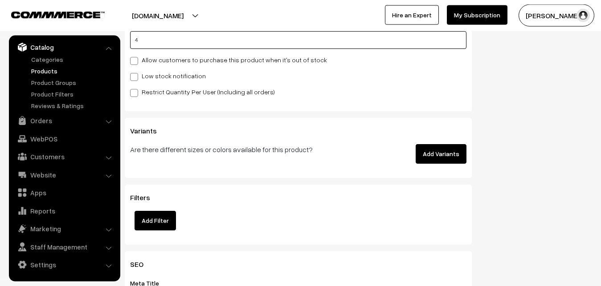
type input "4"
click at [147, 79] on label "Low stock notification" at bounding box center [168, 75] width 76 height 9
click at [136, 78] on input "Low stock notification" at bounding box center [133, 76] width 6 height 6
checkbox input "true"
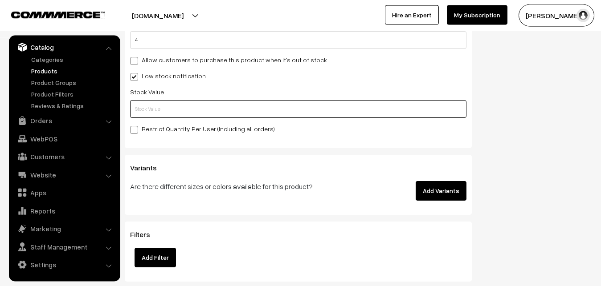
click at [147, 103] on input "text" at bounding box center [298, 109] width 336 height 18
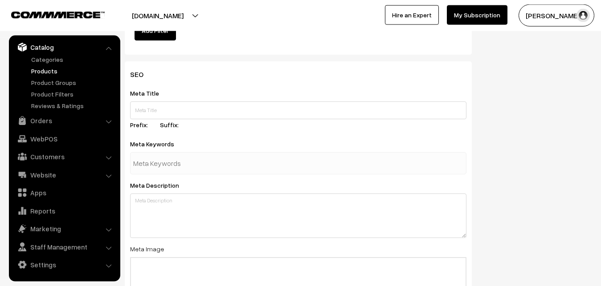
scroll to position [1326, 0]
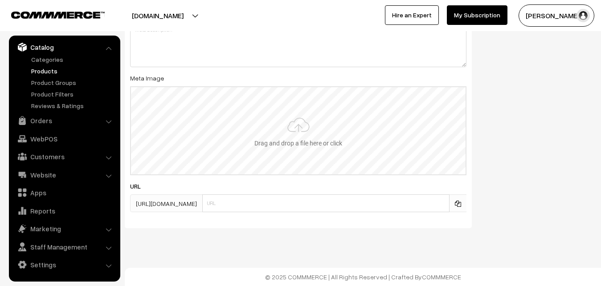
type input "2"
click at [256, 134] on input "file" at bounding box center [298, 130] width 335 height 87
type input "C:\fakepath\uppada-saree-va13249-oct.jpeg"
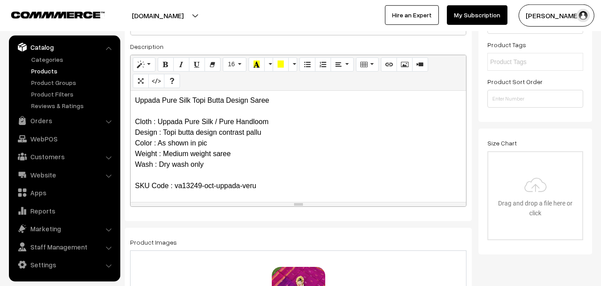
scroll to position [0, 0]
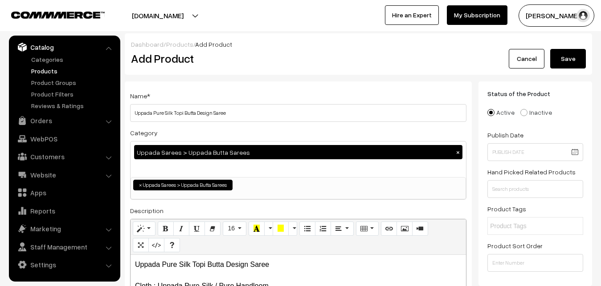
click at [569, 65] on button "Save" at bounding box center [568, 59] width 36 height 20
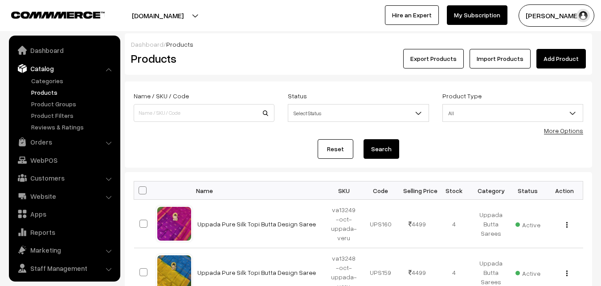
scroll to position [21, 0]
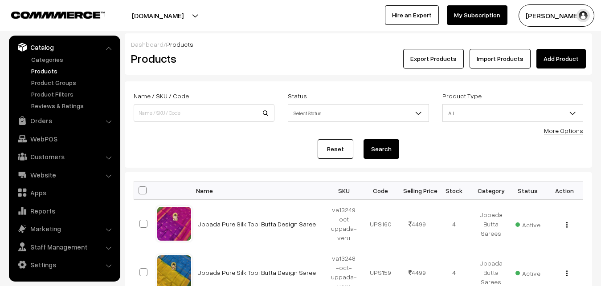
click at [550, 57] on link "Add Product" at bounding box center [560, 59] width 49 height 20
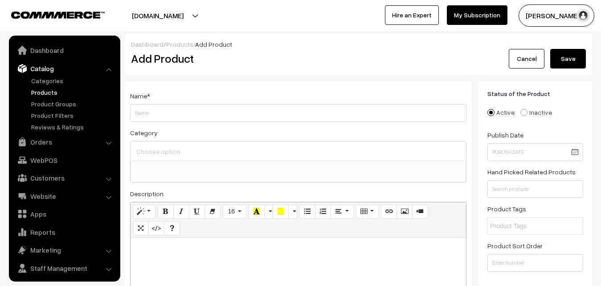
select select
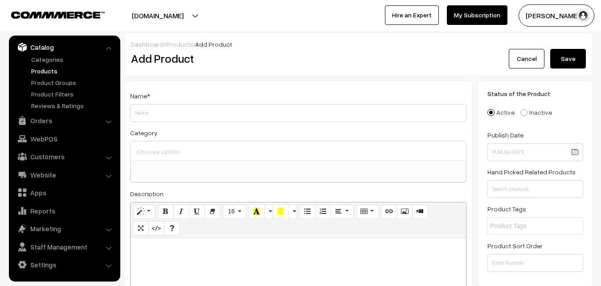
paste div
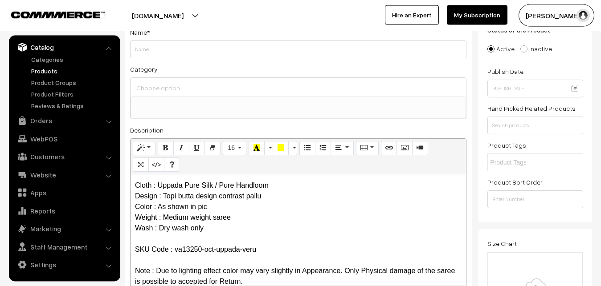
scroll to position [0, 0]
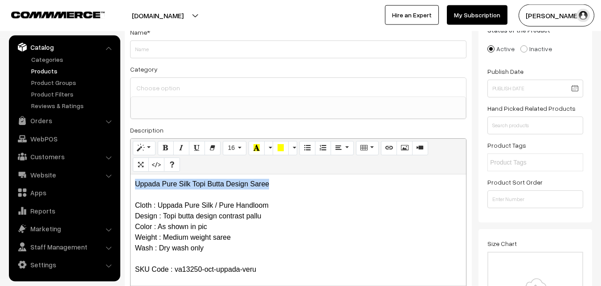
drag, startPoint x: 282, startPoint y: 183, endPoint x: 107, endPoint y: 182, distance: 175.1
click at [131, 182] on div "Uppada Pure Silk Topi Butta Design Saree Cloth : Uppada Pure Silk / Pure Handlo…" at bounding box center [299, 230] width 336 height 111
copy p "Uppada Pure Silk Topi Butta Design Saree"
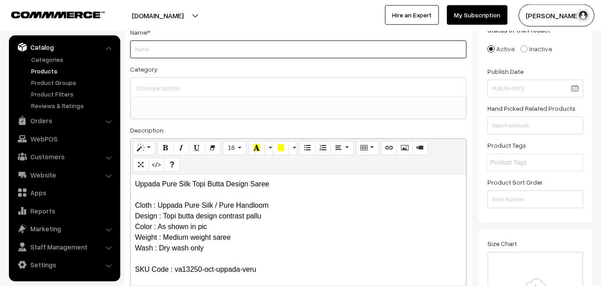
click at [156, 50] on input "Weight" at bounding box center [298, 50] width 336 height 18
paste input "Uppada Pure Silk Topi Butta Design Saree"
type input "Uppada Pure Silk Topi Butta Design Saree"
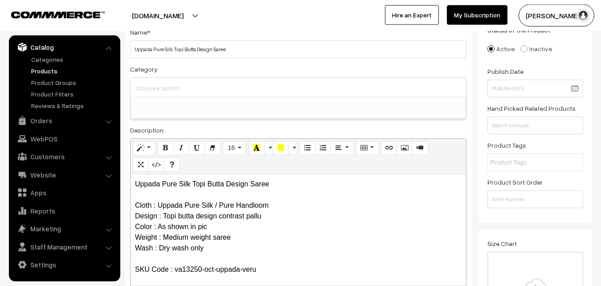
click at [159, 82] on input at bounding box center [298, 88] width 328 height 13
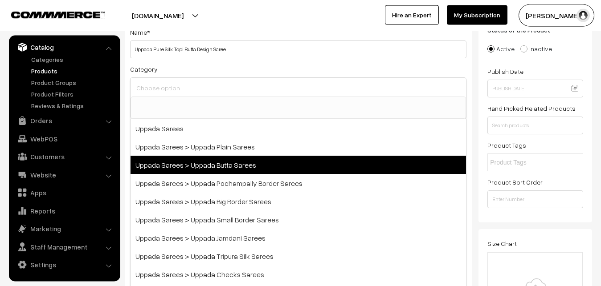
click at [202, 158] on span "Uppada Sarees > Uppada Butta Sarees" at bounding box center [299, 165] width 336 height 18
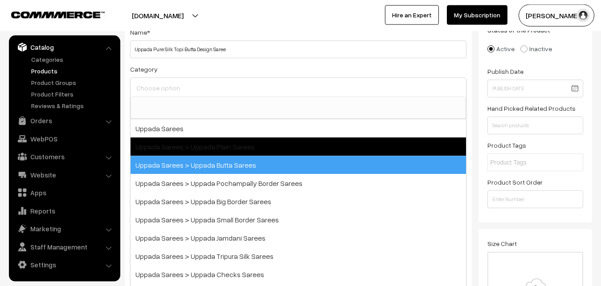
select select "7"
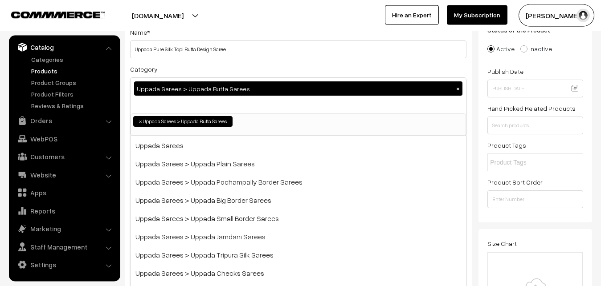
click at [211, 90] on div "Uppada Sarees > Uppada Butta Sarees ×" at bounding box center [298, 89] width 328 height 14
click at [213, 68] on div "Category Uppada Sarees > Uppada Butta Sarees × Uppada Sarees Uppada Sarees > Up…" at bounding box center [298, 100] width 336 height 73
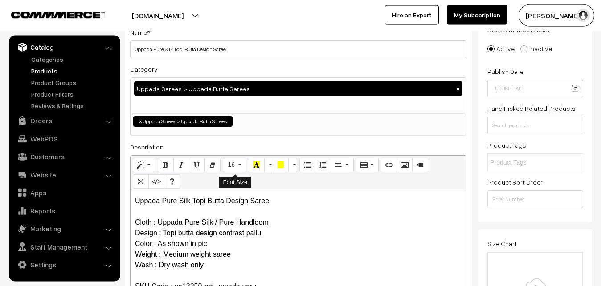
scroll to position [246, 0]
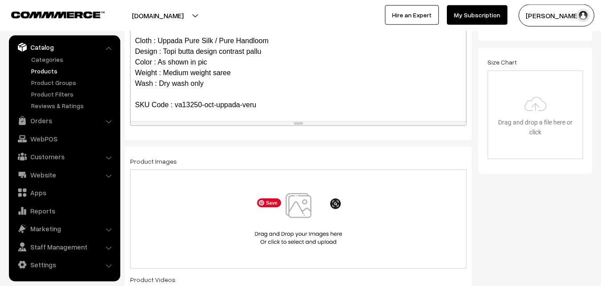
click at [299, 207] on img at bounding box center [299, 219] width 92 height 52
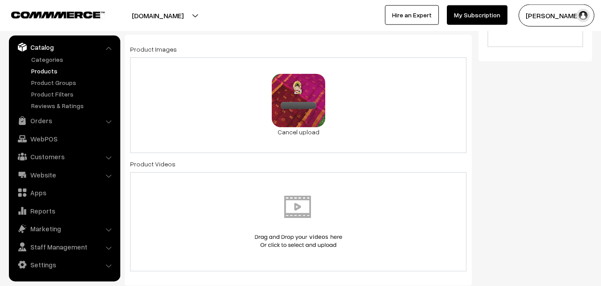
scroll to position [518, 0]
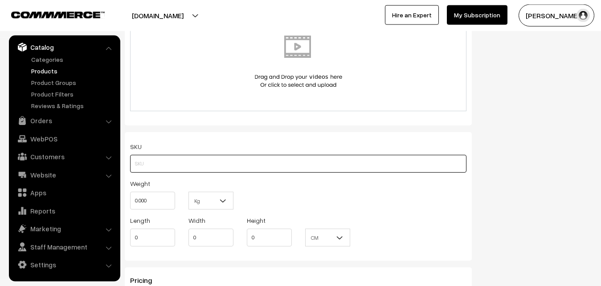
click at [144, 159] on input "text" at bounding box center [298, 164] width 336 height 18
paste input "va13250-oct-uppada-veru"
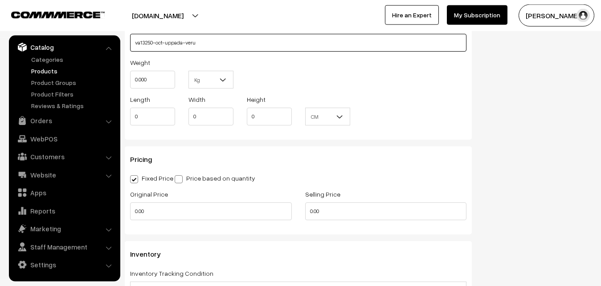
scroll to position [655, 0]
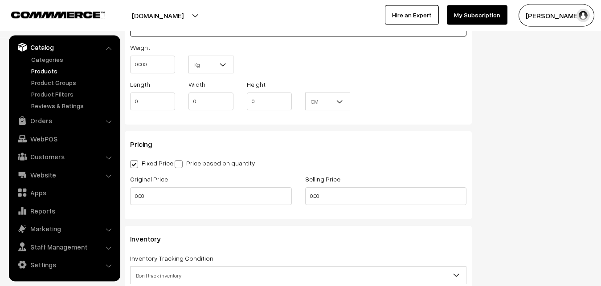
type input "va13250-oct-uppada-veru"
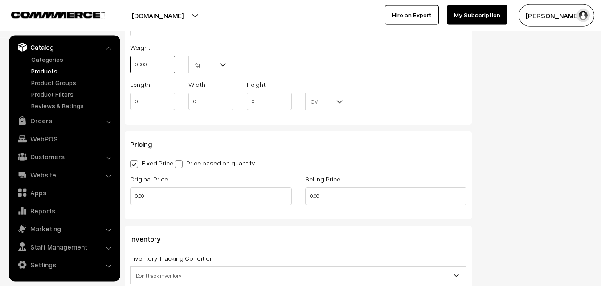
drag, startPoint x: 156, startPoint y: 66, endPoint x: 117, endPoint y: 65, distance: 38.8
click at [130, 65] on input "0.000" at bounding box center [152, 65] width 45 height 18
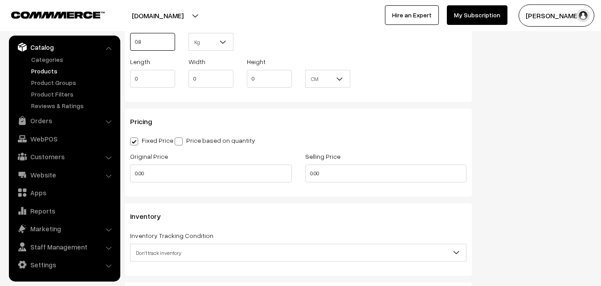
scroll to position [700, 0]
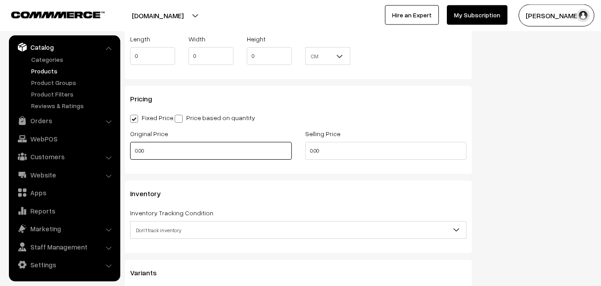
type input "0.80"
drag, startPoint x: 150, startPoint y: 146, endPoint x: 120, endPoint y: 146, distance: 29.4
click at [130, 146] on input "0.00" at bounding box center [211, 151] width 162 height 18
type input "3500"
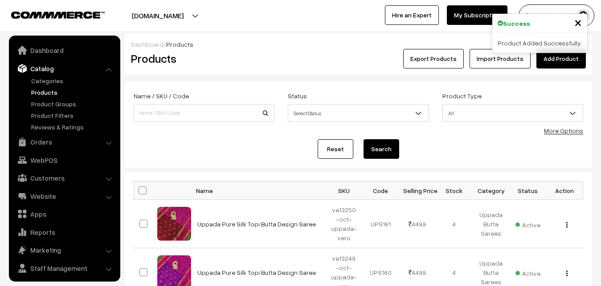
scroll to position [21, 0]
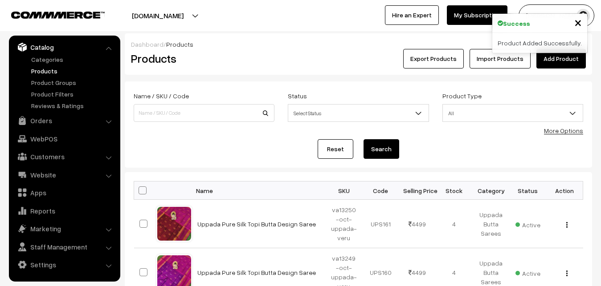
click at [239, 55] on h2 "Products" at bounding box center [202, 59] width 143 height 14
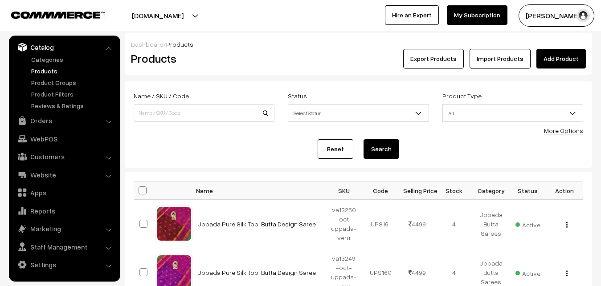
click at [557, 54] on link "Add Product" at bounding box center [560, 59] width 49 height 20
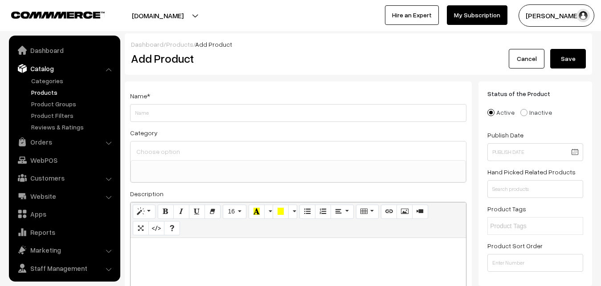
select select
click at [170, 249] on p at bounding box center [298, 248] width 327 height 11
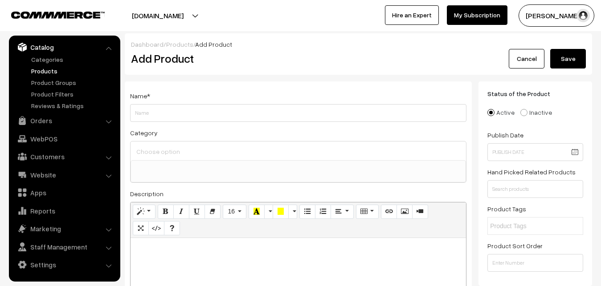
paste div
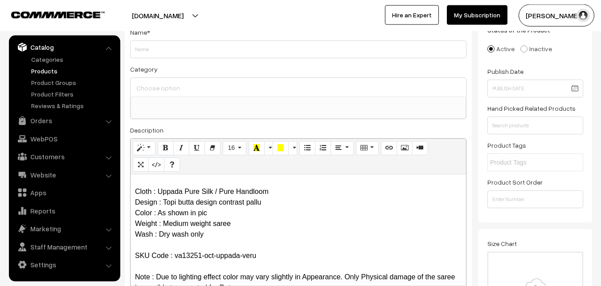
scroll to position [0, 0]
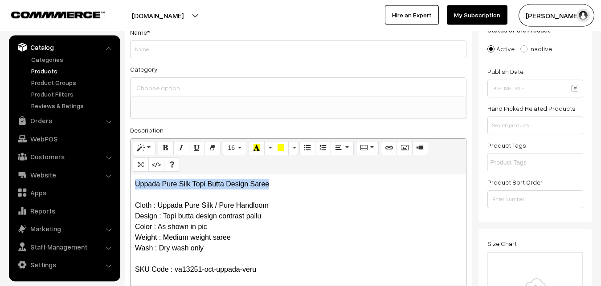
drag, startPoint x: 279, startPoint y: 184, endPoint x: 90, endPoint y: 178, distance: 189.4
click at [131, 178] on div "Uppada Pure Silk Topi Butta Design Saree Cloth : Uppada Pure Silk / Pure Handlo…" at bounding box center [299, 230] width 336 height 111
copy p "Uppada Pure Silk Topi Butta Design Saree"
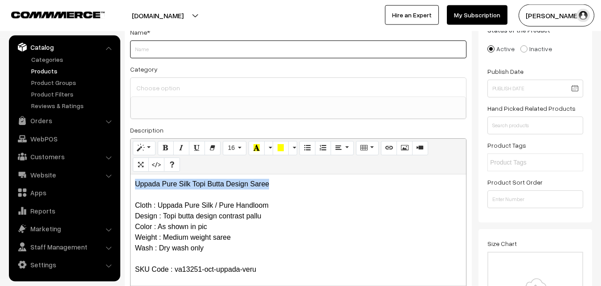
click at [149, 46] on input "Weight" at bounding box center [298, 50] width 336 height 18
paste input "Uppada Pure Silk Topi Butta Design Saree"
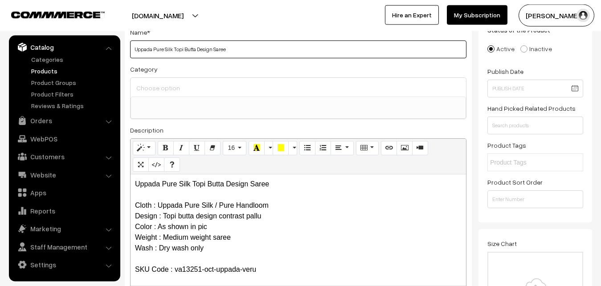
type input "Uppada Pure Silk Topi Butta Design Saree"
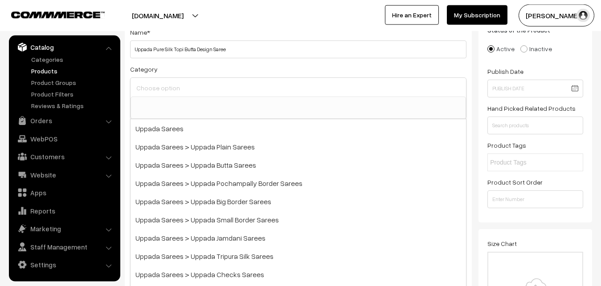
click at [153, 86] on input at bounding box center [298, 88] width 328 height 13
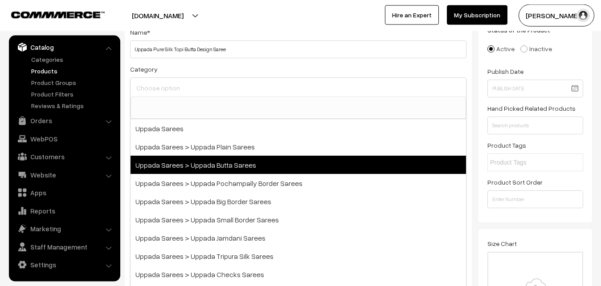
click at [206, 162] on span "Uppada Sarees > Uppada Butta Sarees" at bounding box center [299, 165] width 336 height 18
select select "7"
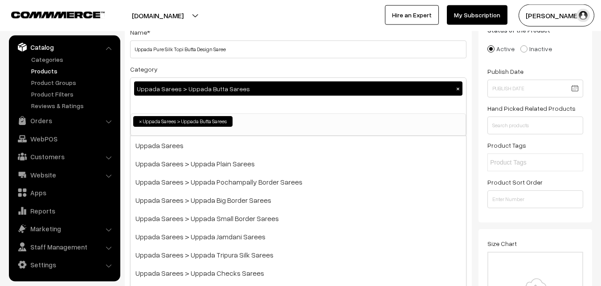
click at [206, 69] on div "Category Uppada Sarees > Uppada Butta Sarees × Uppada Sarees Uppada Sarees > Up…" at bounding box center [298, 100] width 336 height 73
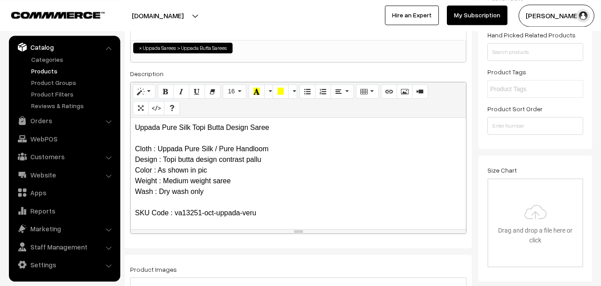
scroll to position [200, 0]
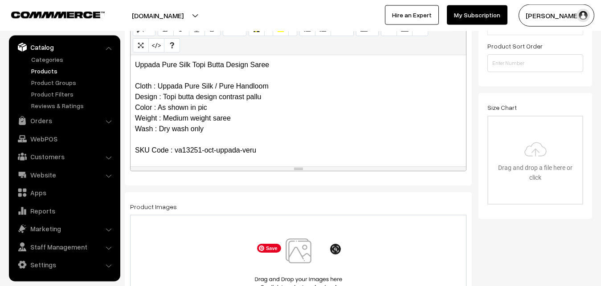
click at [297, 266] on img at bounding box center [299, 265] width 92 height 52
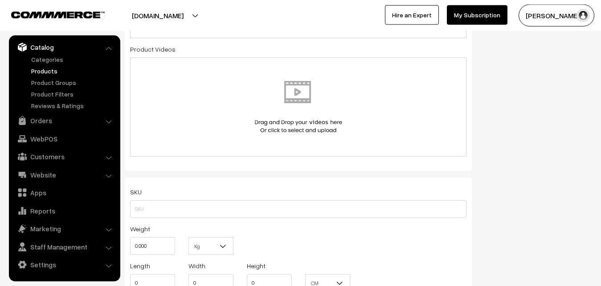
scroll to position [609, 0]
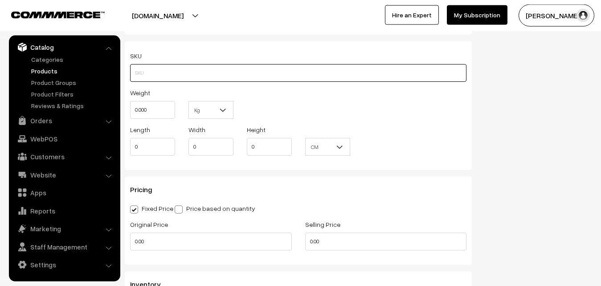
click at [159, 73] on input "text" at bounding box center [298, 73] width 336 height 18
paste input "va13251-oct-uppada-veru"
type input "va13251-oct-uppada-veru"
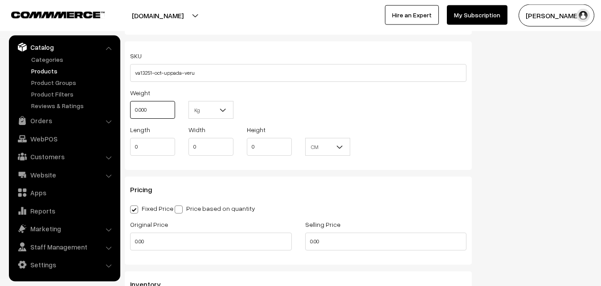
drag, startPoint x: 154, startPoint y: 110, endPoint x: 127, endPoint y: 110, distance: 26.7
click at [130, 110] on input "0.000" at bounding box center [152, 110] width 45 height 18
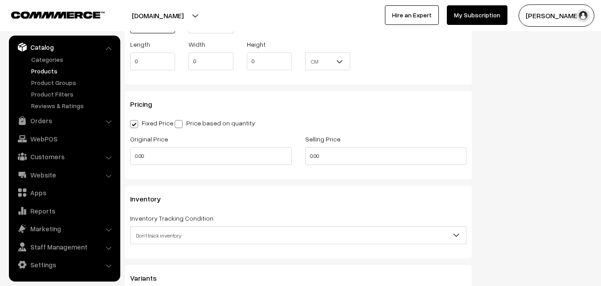
scroll to position [700, 0]
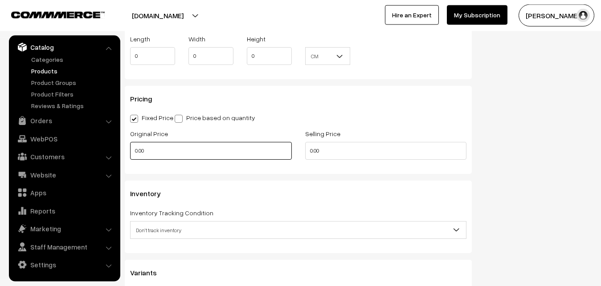
type input "0.80"
drag, startPoint x: 156, startPoint y: 151, endPoint x: 114, endPoint y: 150, distance: 42.8
click at [130, 150] on input "0.00" at bounding box center [211, 151] width 162 height 18
type input "3500"
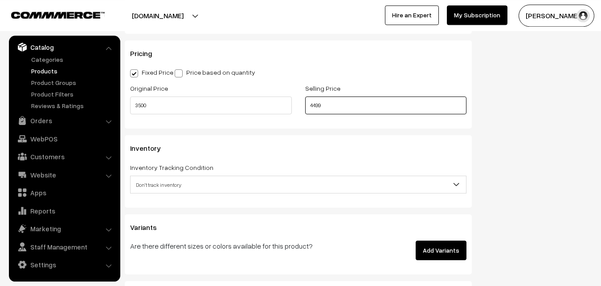
scroll to position [791, 0]
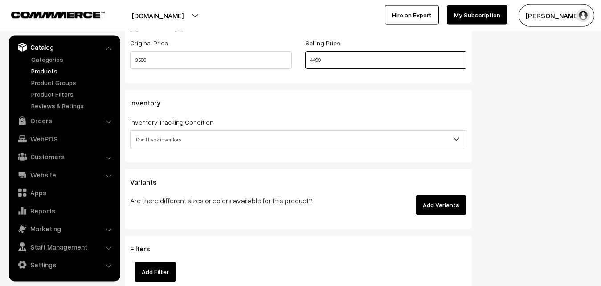
type input "4499"
click at [168, 143] on span "Don't track inventory" at bounding box center [299, 140] width 336 height 16
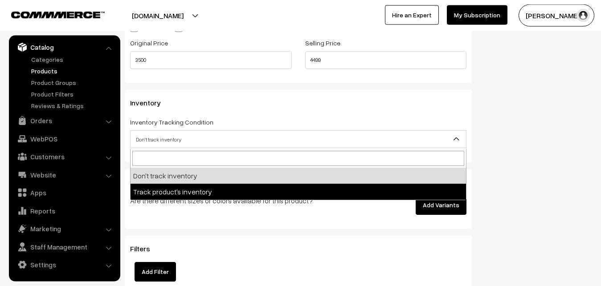
select select "2"
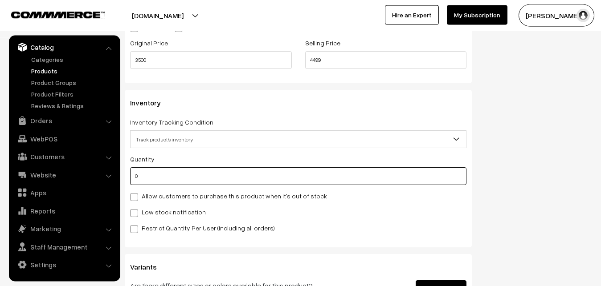
click at [156, 169] on input "0" at bounding box center [298, 177] width 336 height 18
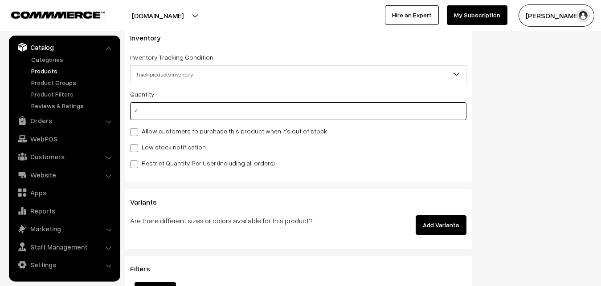
scroll to position [882, 0]
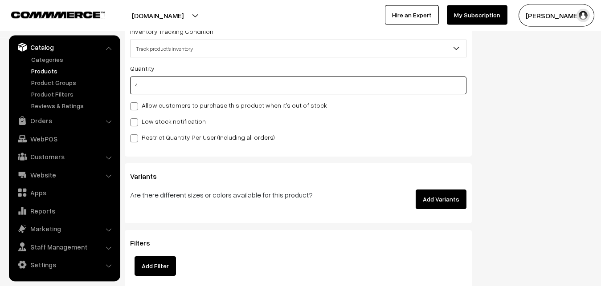
type input "4"
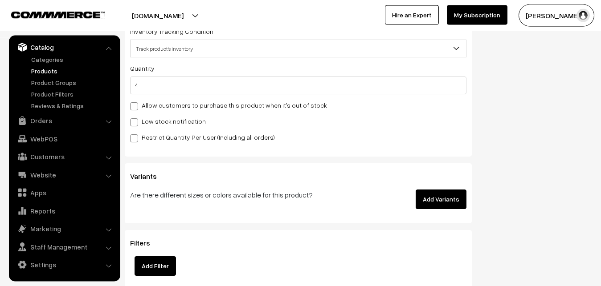
click at [142, 122] on label "Low stock notification" at bounding box center [168, 121] width 76 height 9
click at [136, 122] on input "Low stock notification" at bounding box center [133, 121] width 6 height 6
checkbox input "true"
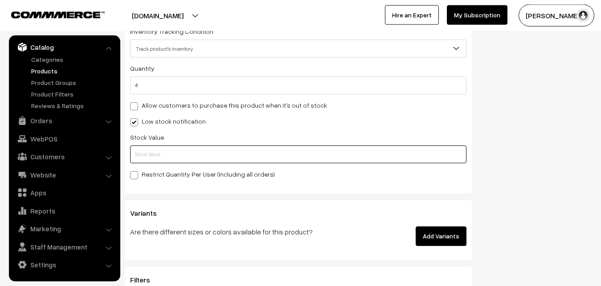
click at [146, 155] on input "text" at bounding box center [298, 155] width 336 height 18
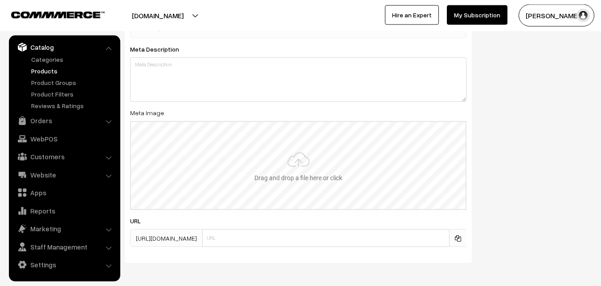
scroll to position [1326, 0]
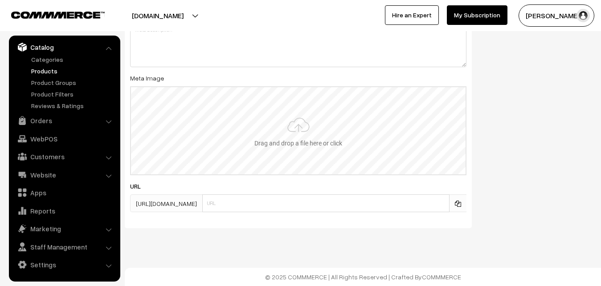
type input "2"
click at [290, 131] on input "file" at bounding box center [298, 130] width 335 height 87
type input "C:\fakepath\uppada-saree-va13251-oct.jpeg"
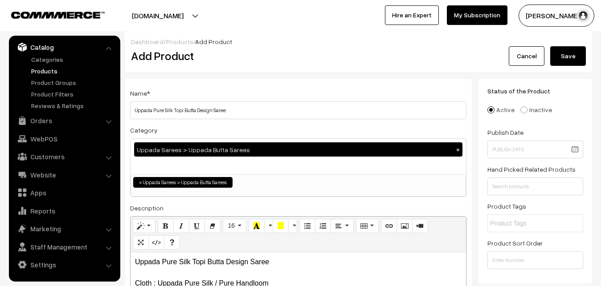
scroll to position [0, 0]
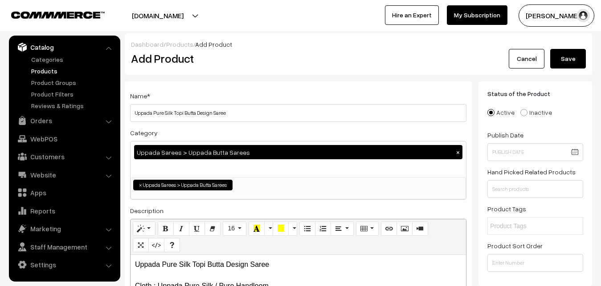
click at [577, 55] on button "Save" at bounding box center [568, 59] width 36 height 20
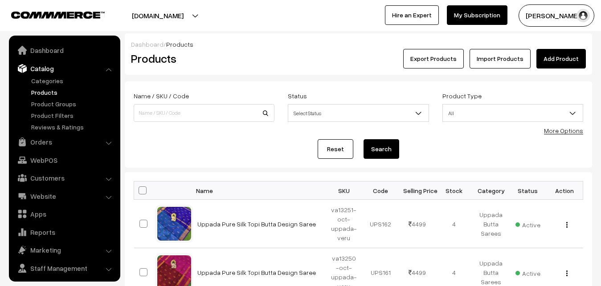
scroll to position [21, 0]
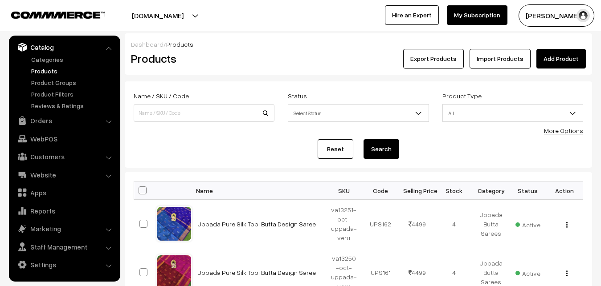
click at [234, 50] on div "Products" at bounding box center [202, 59] width 156 height 20
click at [552, 60] on link "Add Product" at bounding box center [560, 59] width 49 height 20
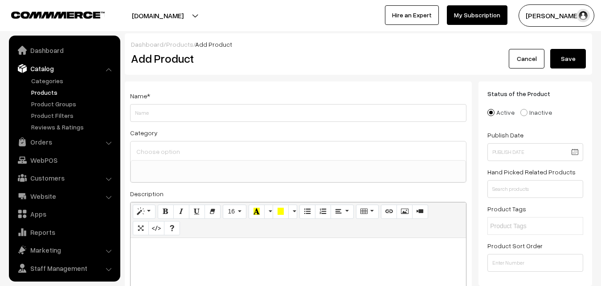
select select
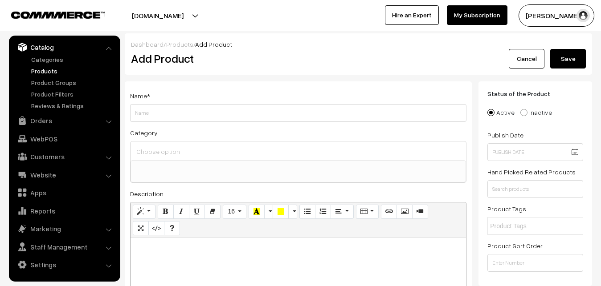
paste div
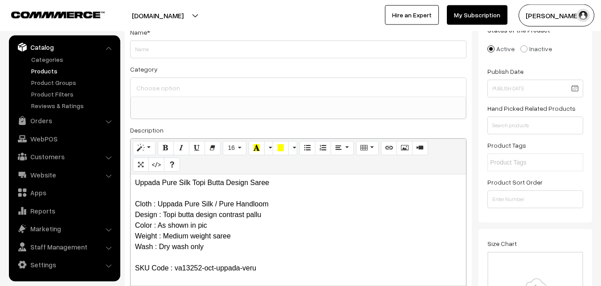
scroll to position [0, 0]
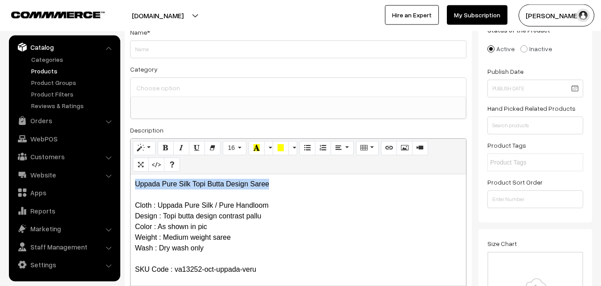
drag, startPoint x: 278, startPoint y: 186, endPoint x: 122, endPoint y: 181, distance: 156.9
click at [131, 181] on div "Uppada Pure Silk Topi Butta Design Saree Cloth : Uppada Pure Silk / Pure Handlo…" at bounding box center [299, 230] width 336 height 111
copy p "Uppada Pure Silk Topi Butta Design Saree"
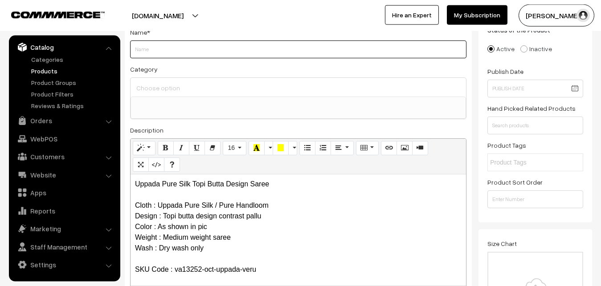
click at [157, 55] on input "Weight" at bounding box center [298, 50] width 336 height 18
paste input "Uppada Pure Silk Topi Butta Design Saree"
type input "Uppada Pure Silk Topi Butta Design Saree"
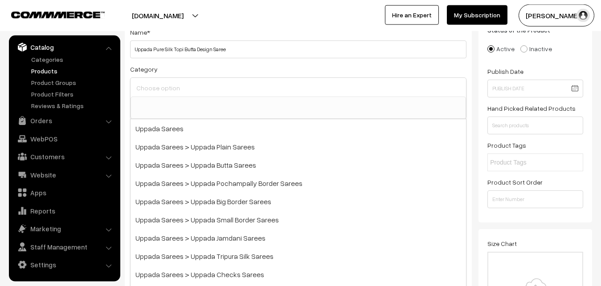
click at [158, 84] on input at bounding box center [298, 88] width 328 height 13
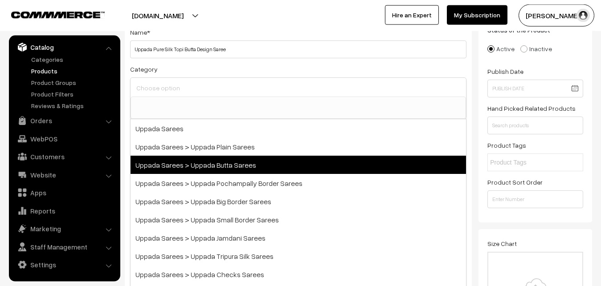
click at [201, 160] on span "Uppada Sarees > Uppada Butta Sarees" at bounding box center [299, 165] width 336 height 18
select select "7"
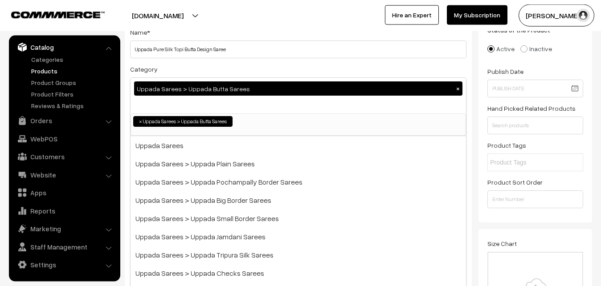
click at [200, 66] on div "Category Uppada Sarees > Uppada Butta Sarees × Uppada Sarees Uppada Sarees > Up…" at bounding box center [298, 100] width 336 height 73
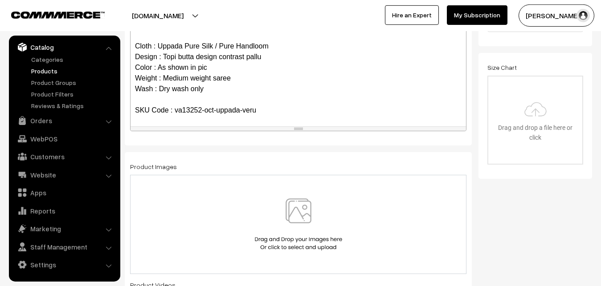
scroll to position [246, 0]
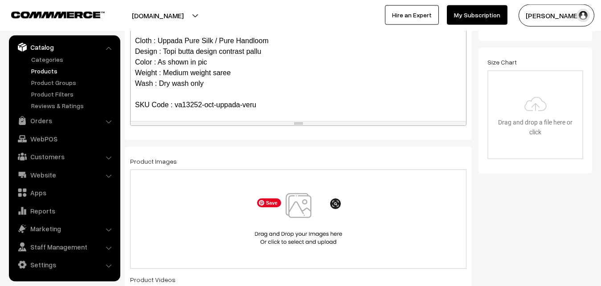
click at [297, 203] on img at bounding box center [299, 219] width 92 height 52
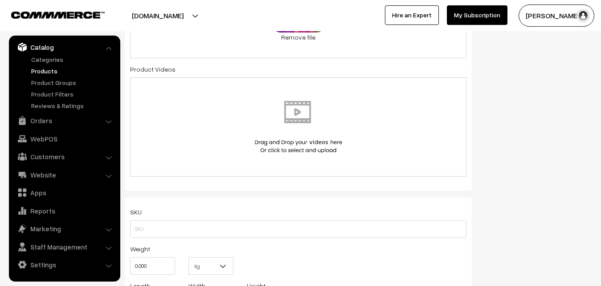
scroll to position [518, 0]
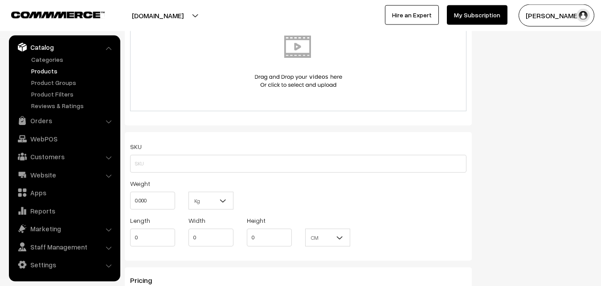
drag, startPoint x: 130, startPoint y: 171, endPoint x: 144, endPoint y: 168, distance: 14.7
click at [131, 172] on div "SKU Weight 0.000 Kg Kg Length 0 Width 0 Height 0 CM" at bounding box center [298, 196] width 347 height 129
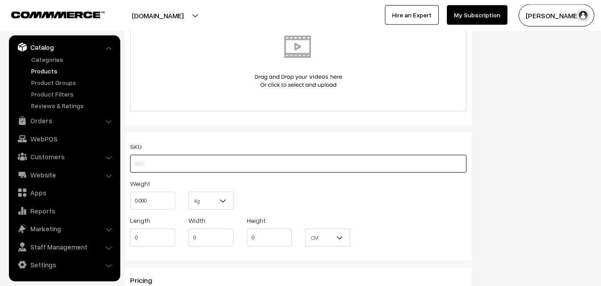
click at [144, 168] on input "text" at bounding box center [298, 164] width 336 height 18
paste input "va13252-oct-uppada-veru"
type input "va13252-oct-uppada-veru"
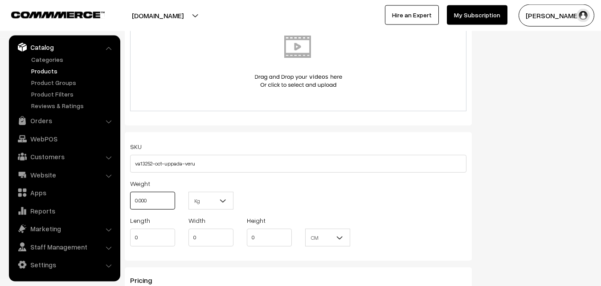
drag, startPoint x: 158, startPoint y: 207, endPoint x: 118, endPoint y: 197, distance: 41.2
click at [130, 197] on input "0.000" at bounding box center [152, 201] width 45 height 18
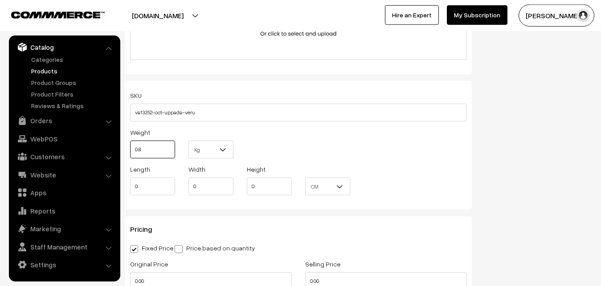
scroll to position [655, 0]
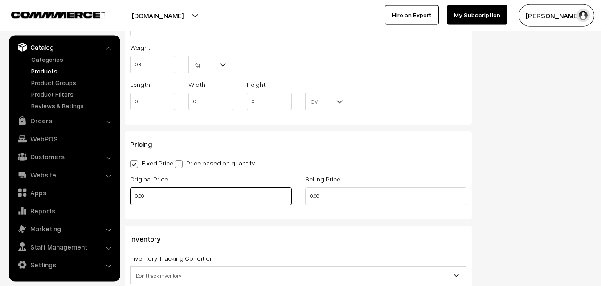
type input "0.80"
drag, startPoint x: 164, startPoint y: 196, endPoint x: 120, endPoint y: 197, distance: 43.3
click at [130, 197] on input "0.00" at bounding box center [211, 197] width 162 height 18
type input "3500"
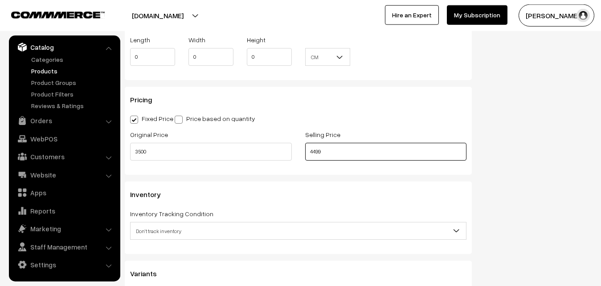
scroll to position [791, 0]
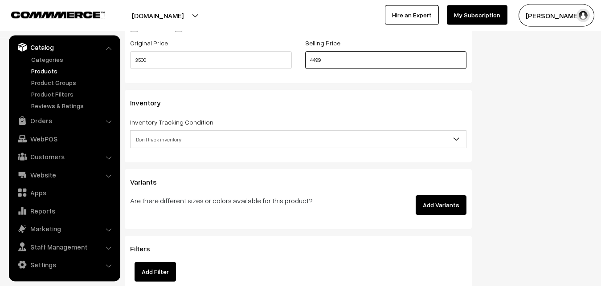
type input "4499"
click at [167, 147] on span "Don't track inventory" at bounding box center [299, 140] width 336 height 16
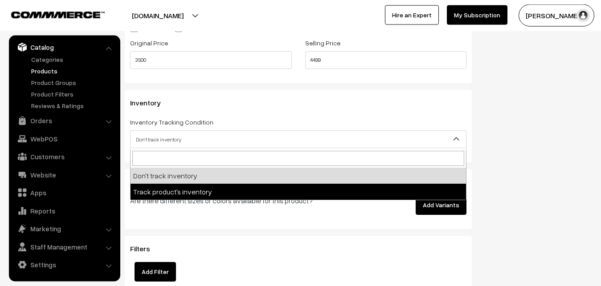
select select "2"
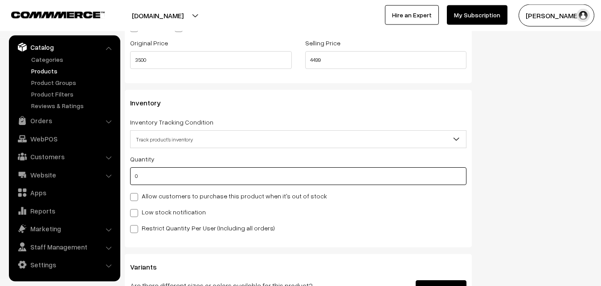
click at [153, 174] on input "0" at bounding box center [298, 177] width 336 height 18
type input "4"
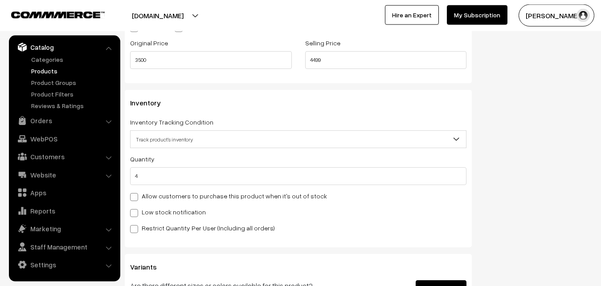
click at [151, 209] on label "Low stock notification" at bounding box center [168, 212] width 76 height 9
click at [136, 209] on input "Low stock notification" at bounding box center [133, 212] width 6 height 6
checkbox input "true"
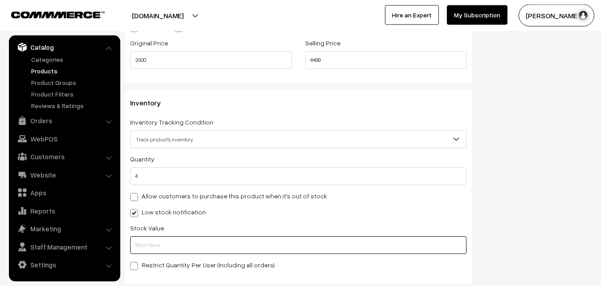
click at [151, 245] on input "text" at bounding box center [298, 246] width 336 height 18
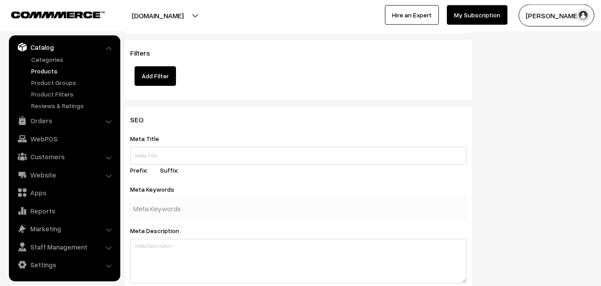
scroll to position [1326, 0]
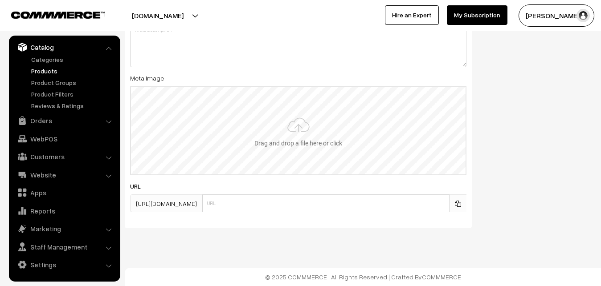
type input "2"
click at [284, 132] on input "file" at bounding box center [298, 130] width 335 height 87
type input "C:\fakepath\uppada-saree-va13252-oct.jpeg"
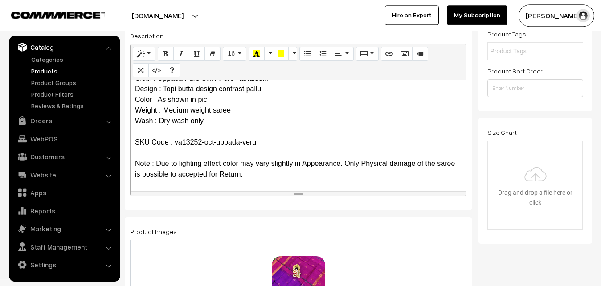
scroll to position [0, 0]
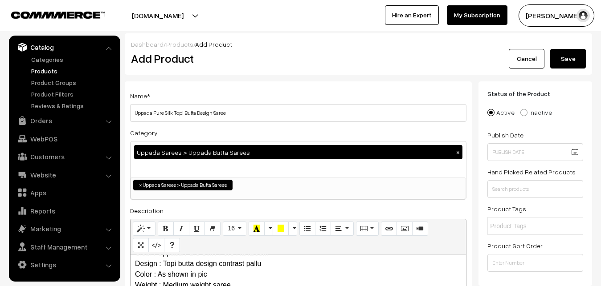
click at [569, 58] on button "Save" at bounding box center [568, 59] width 36 height 20
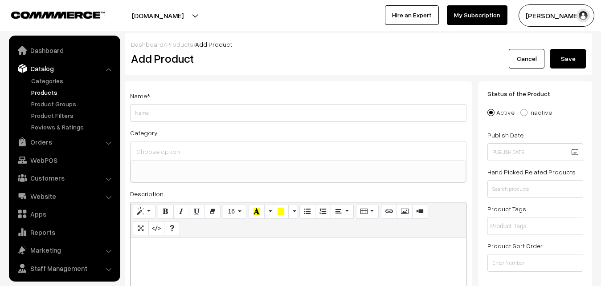
select select
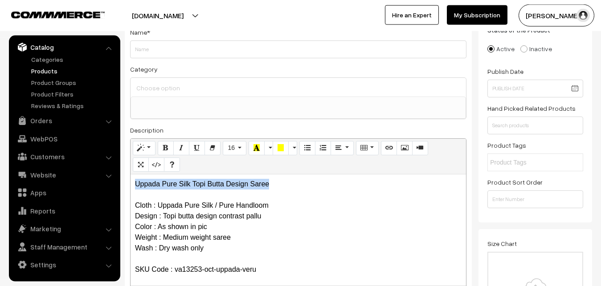
drag, startPoint x: 275, startPoint y: 184, endPoint x: 101, endPoint y: 172, distance: 174.6
click at [131, 175] on div "Uppada Pure Silk Topi Butta Design Saree Cloth : Uppada Pure Silk / Pure Handlo…" at bounding box center [299, 230] width 336 height 111
copy p "Uppada Pure Silk Topi Butta Design Saree"
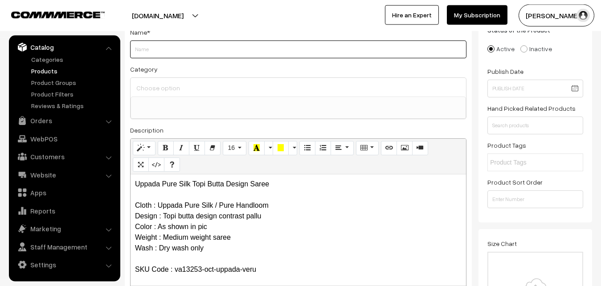
click at [161, 48] on input "Weight" at bounding box center [298, 50] width 336 height 18
paste input "Uppada Pure Silk Topi Butta Design Saree"
type input "Uppada Pure Silk Topi Butta Design Saree"
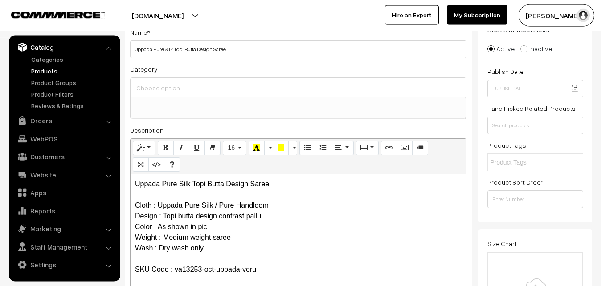
click at [166, 90] on input at bounding box center [298, 88] width 328 height 13
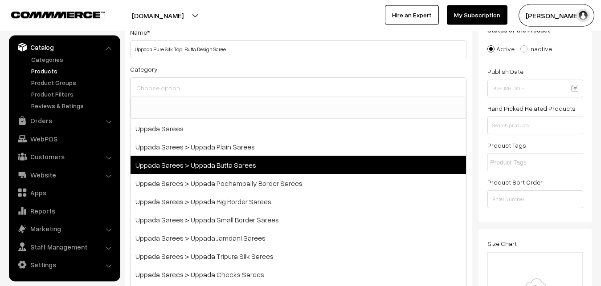
click at [197, 156] on span "Uppada Sarees > Uppada Butta Sarees" at bounding box center [299, 165] width 336 height 18
select select "7"
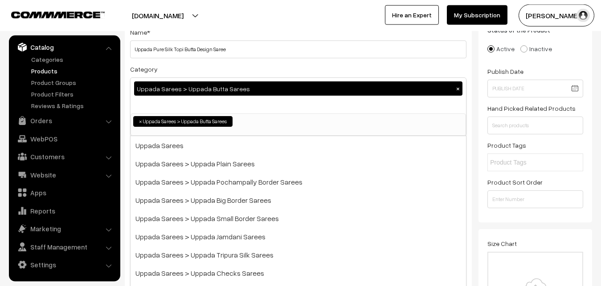
click at [206, 70] on div "Category Uppada Sarees > Uppada Butta Sarees × Uppada Sarees Uppada Sarees > Up…" at bounding box center [298, 100] width 336 height 73
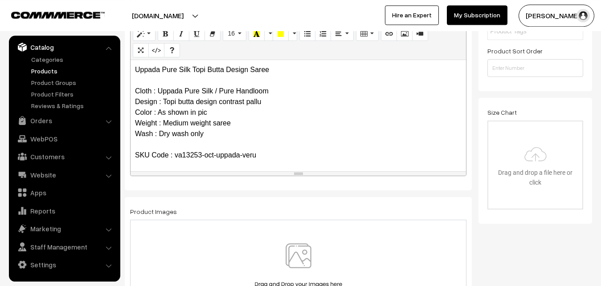
scroll to position [200, 0]
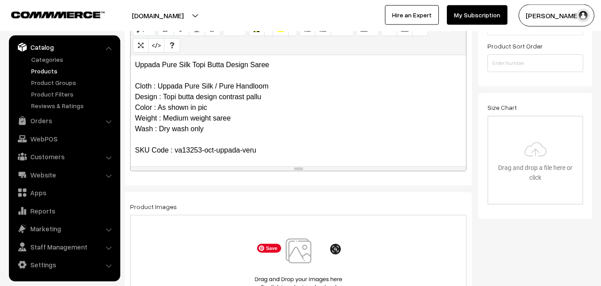
click at [291, 250] on img at bounding box center [299, 265] width 92 height 52
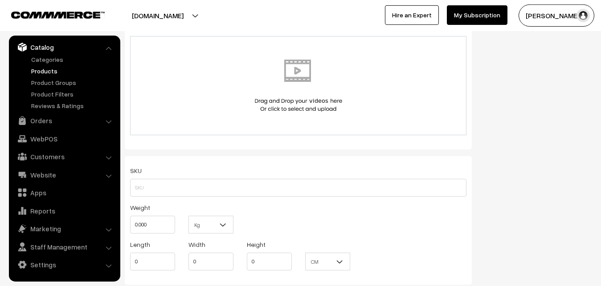
scroll to position [518, 0]
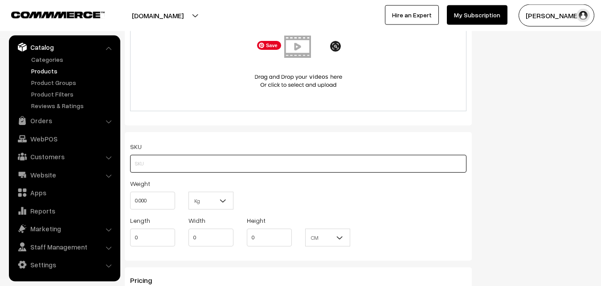
click at [144, 168] on input "text" at bounding box center [298, 164] width 336 height 18
paste input "va13253-oct-uppada-veru"
type input "va13253-oct-uppada-veru"
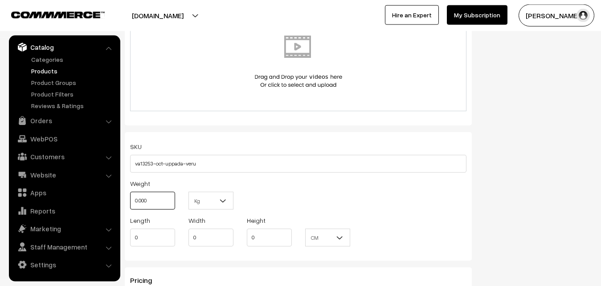
drag, startPoint x: 154, startPoint y: 204, endPoint x: 128, endPoint y: 204, distance: 25.8
click at [130, 204] on input "0.000" at bounding box center [152, 201] width 45 height 18
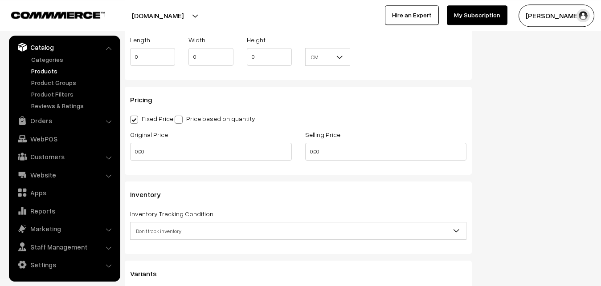
scroll to position [745, 0]
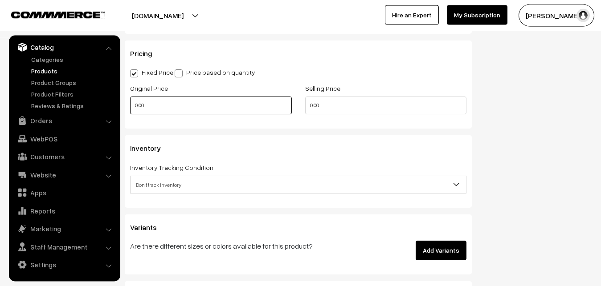
type input "0.80"
drag, startPoint x: 168, startPoint y: 106, endPoint x: 112, endPoint y: 106, distance: 56.1
click at [130, 106] on input "0.00" at bounding box center [211, 106] width 162 height 18
type input "3500"
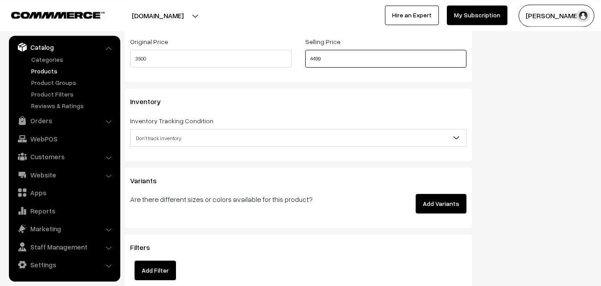
scroll to position [836, 0]
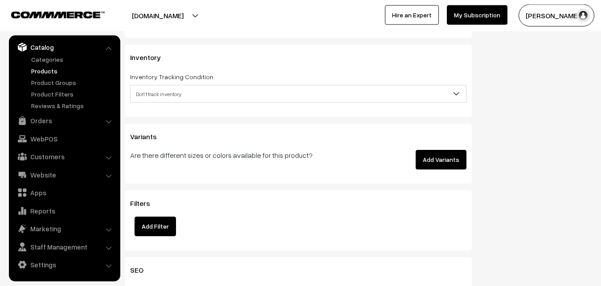
type input "4499"
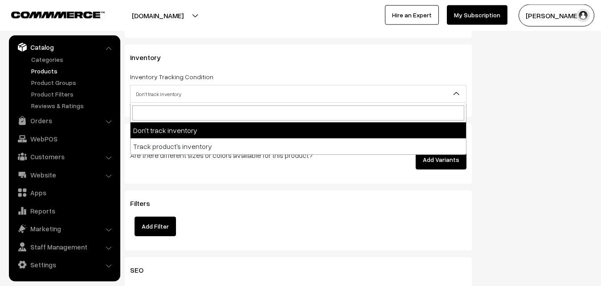
click at [162, 93] on span "Don't track inventory" at bounding box center [299, 94] width 336 height 16
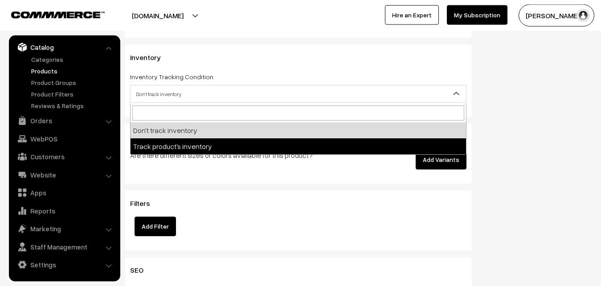
select select "2"
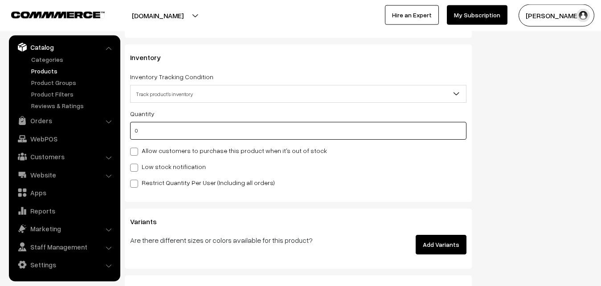
click at [160, 132] on input "0" at bounding box center [298, 131] width 336 height 18
type input "4"
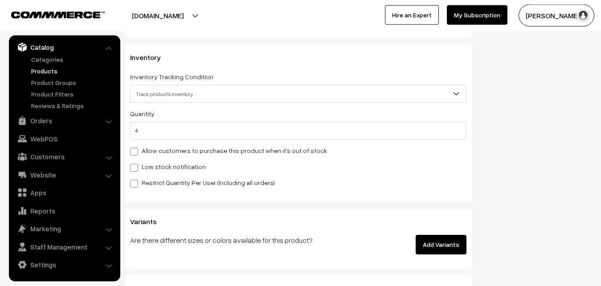
click at [160, 164] on label "Low stock notification" at bounding box center [168, 166] width 76 height 9
click at [136, 164] on input "Low stock notification" at bounding box center [133, 167] width 6 height 6
checkbox input "true"
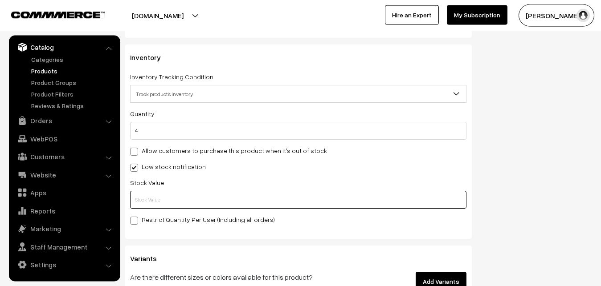
click at [162, 194] on input "text" at bounding box center [298, 200] width 336 height 18
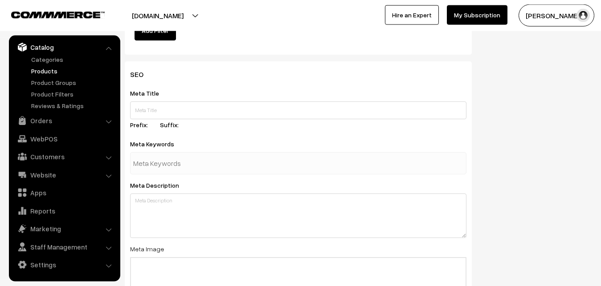
scroll to position [1326, 0]
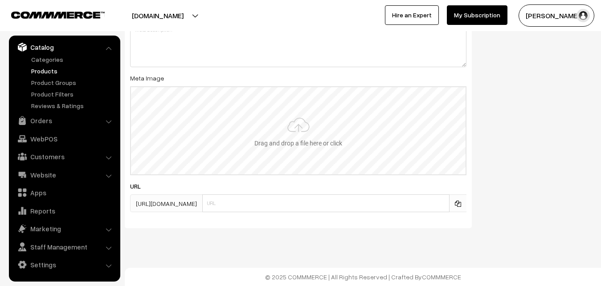
type input "2"
click at [323, 127] on input "file" at bounding box center [298, 130] width 335 height 87
type input "C:\fakepath\uppada-saree-va13253-oct.jpeg"
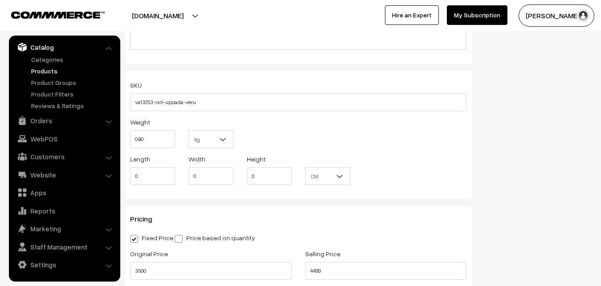
scroll to position [0, 0]
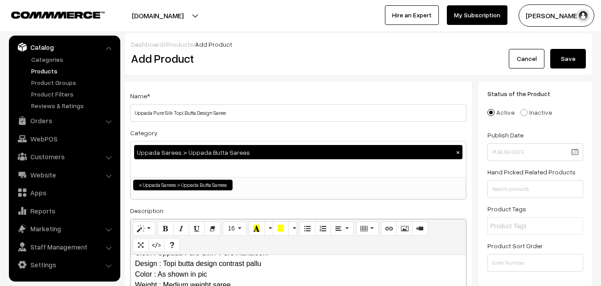
click at [583, 51] on button "Save" at bounding box center [568, 59] width 36 height 20
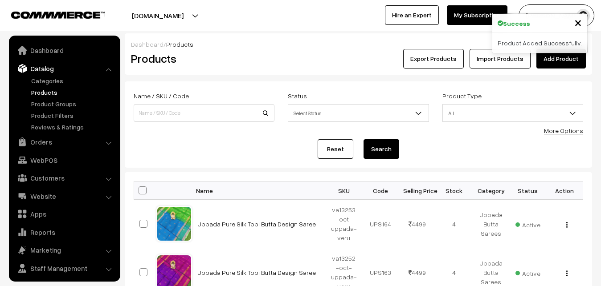
scroll to position [21, 0]
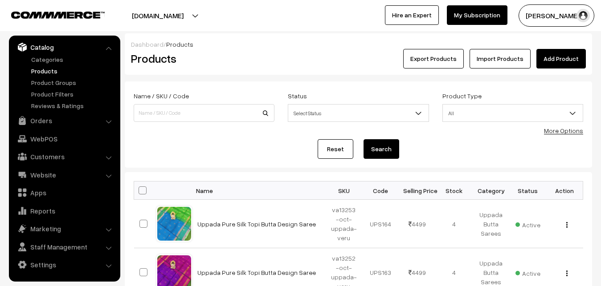
click at [225, 59] on h2 "Products" at bounding box center [202, 59] width 143 height 14
click at [551, 58] on link "Add Product" at bounding box center [560, 59] width 49 height 20
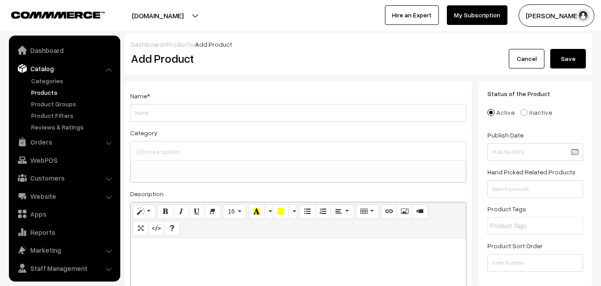
select select
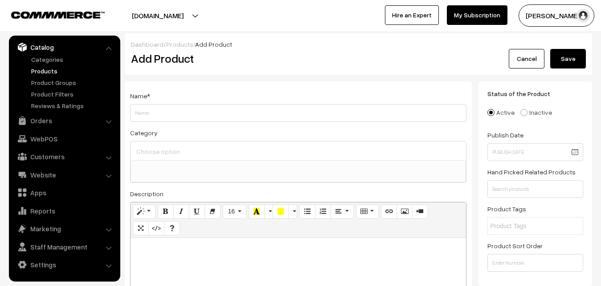
paste div
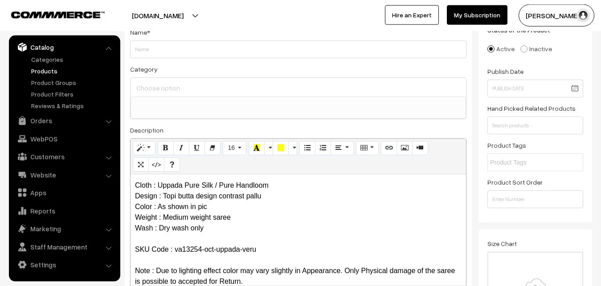
scroll to position [0, 0]
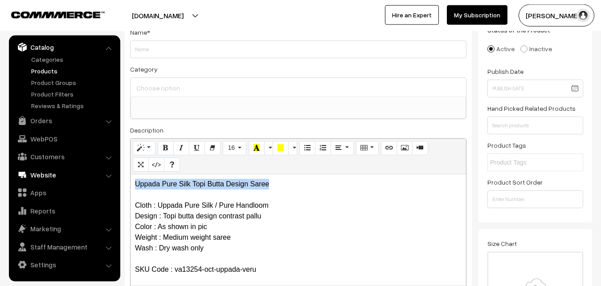
drag, startPoint x: 278, startPoint y: 181, endPoint x: 112, endPoint y: 178, distance: 166.7
click at [131, 178] on div "Uppada Pure Silk Topi Butta Design Saree Cloth : Uppada Pure Silk / Pure Handlo…" at bounding box center [299, 230] width 336 height 111
copy p "Uppada Pure Silk Topi Butta Design Saree"
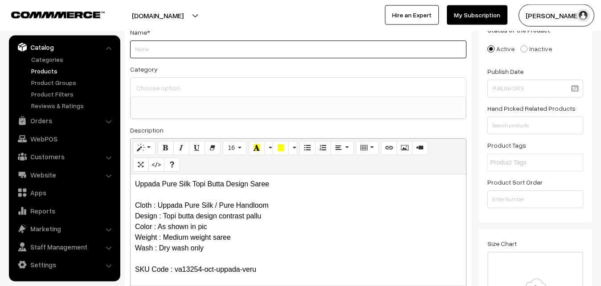
click at [169, 54] on input "Weight" at bounding box center [298, 50] width 336 height 18
paste input "Uppada Pure Silk Topi Butta Design Saree"
type input "Uppada Pure Silk Topi Butta Design Saree"
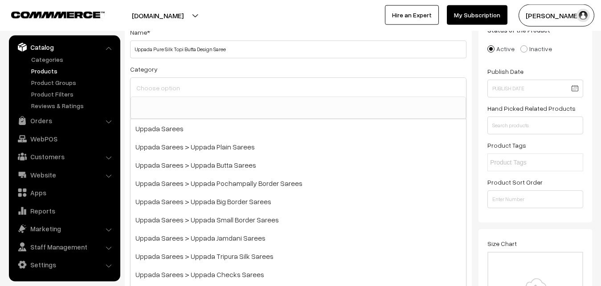
click at [169, 83] on input at bounding box center [298, 88] width 328 height 13
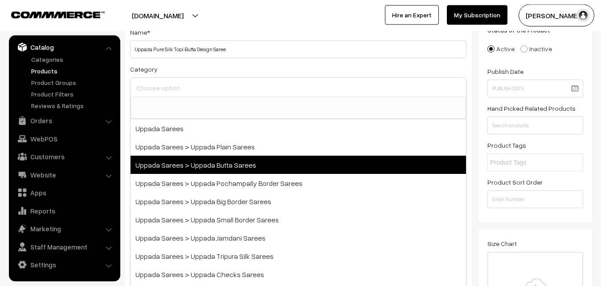
click at [206, 156] on span "Uppada Sarees > Uppada Butta Sarees" at bounding box center [299, 165] width 336 height 18
select select "7"
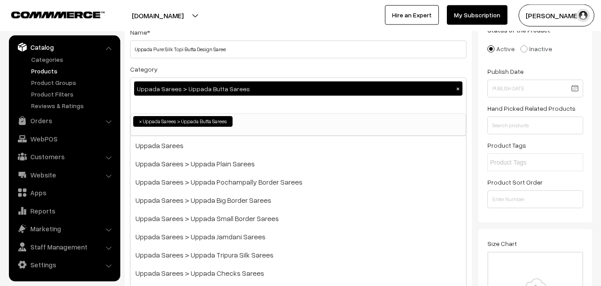
click at [235, 65] on div "Category Uppada Sarees > Uppada Butta Sarees × Uppada Sarees Uppada Sarees > Up…" at bounding box center [298, 100] width 336 height 73
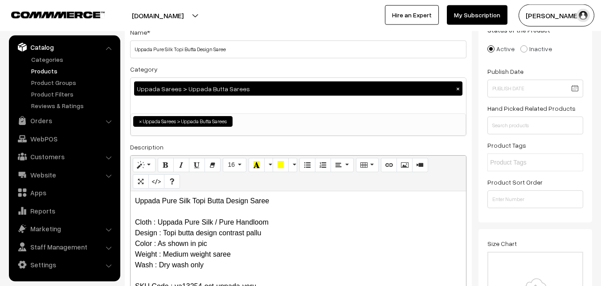
scroll to position [246, 0]
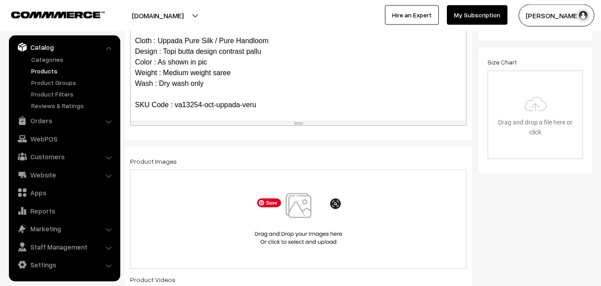
click at [299, 218] on img at bounding box center [299, 219] width 92 height 52
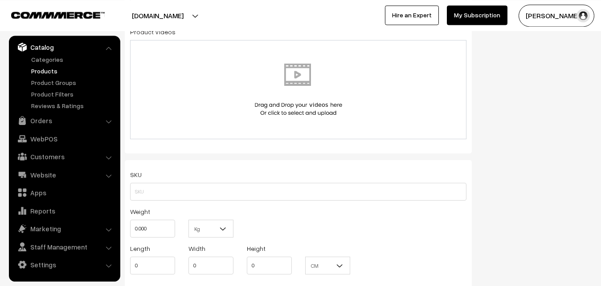
scroll to position [564, 0]
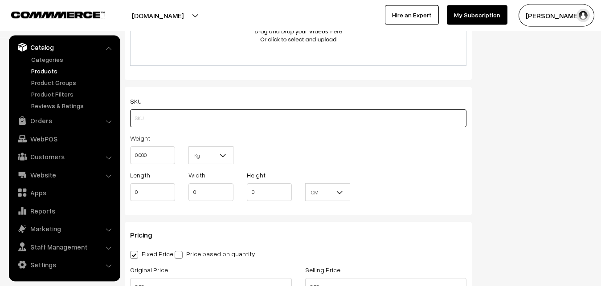
click at [178, 119] on input "text" at bounding box center [298, 119] width 336 height 18
paste input "va13254-oct-uppada-veru"
type input "va13254-oct-uppada-veru"
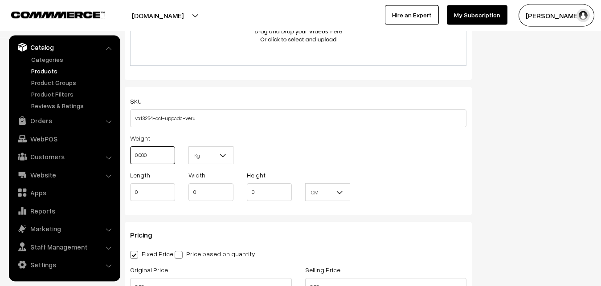
drag, startPoint x: 158, startPoint y: 157, endPoint x: 102, endPoint y: 165, distance: 57.2
click at [130, 164] on input "0.000" at bounding box center [152, 156] width 45 height 18
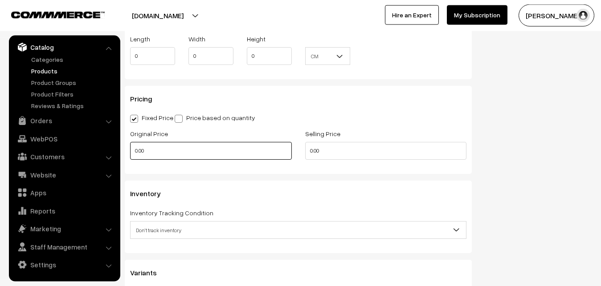
type input "0.80"
drag, startPoint x: 150, startPoint y: 156, endPoint x: 120, endPoint y: 159, distance: 30.0
click at [130, 159] on input "0.00" at bounding box center [211, 151] width 162 height 18
type input "3500"
drag, startPoint x: 331, startPoint y: 151, endPoint x: 277, endPoint y: 149, distance: 54.8
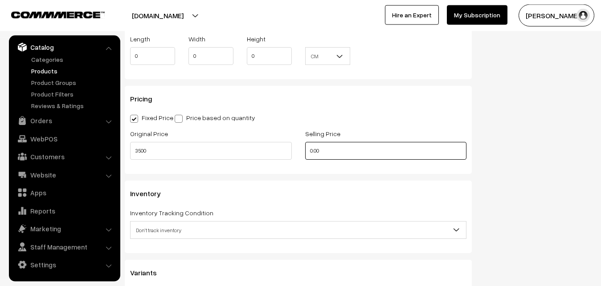
click at [305, 151] on input "0.00" at bounding box center [386, 151] width 162 height 18
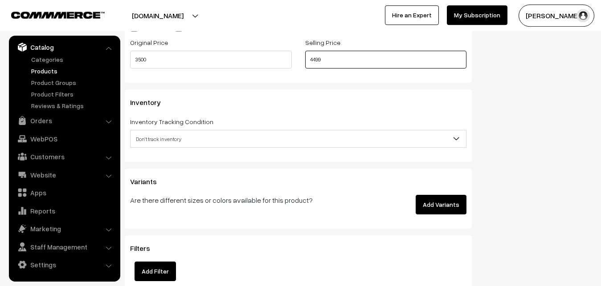
scroll to position [836, 0]
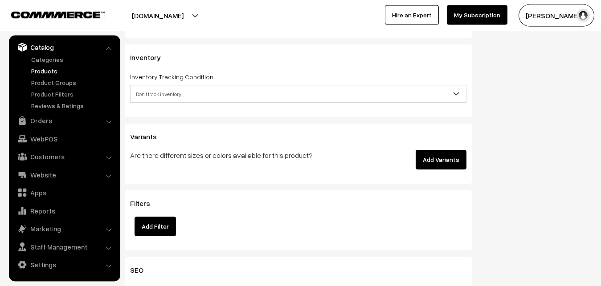
type input "4499"
click at [150, 98] on span "Don't track inventory" at bounding box center [299, 94] width 336 height 16
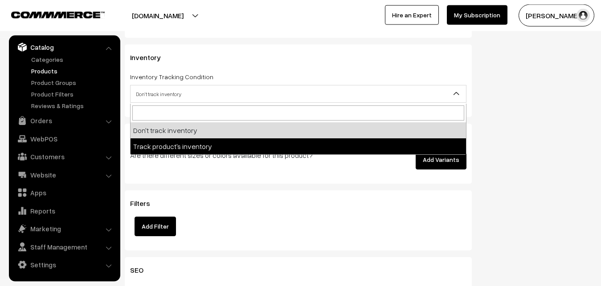
select select "2"
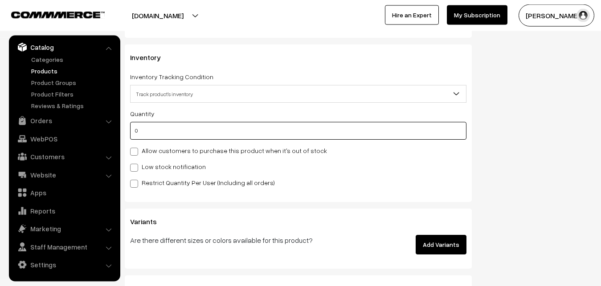
click at [154, 132] on input "0" at bounding box center [298, 131] width 336 height 18
type input "4"
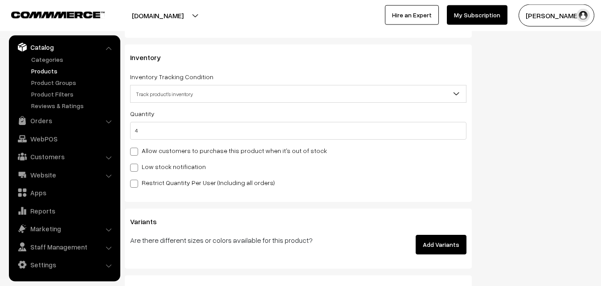
click at [154, 164] on label "Low stock notification" at bounding box center [168, 166] width 76 height 9
click at [136, 164] on input "Low stock notification" at bounding box center [133, 167] width 6 height 6
checkbox input "true"
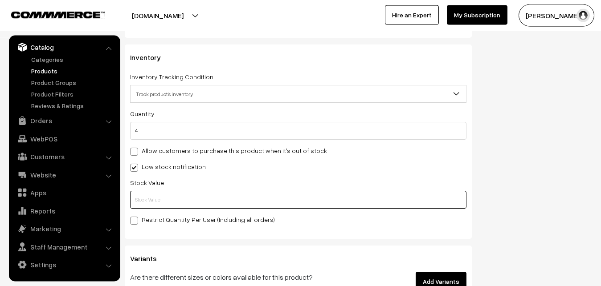
click at [159, 196] on input "text" at bounding box center [298, 200] width 336 height 18
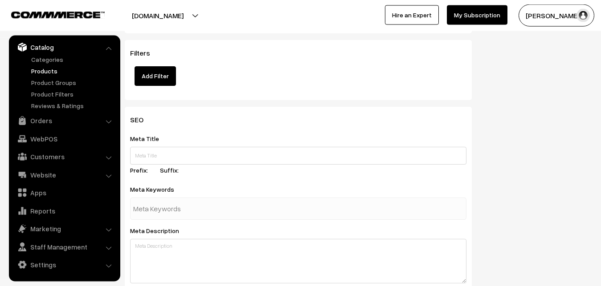
scroll to position [1326, 0]
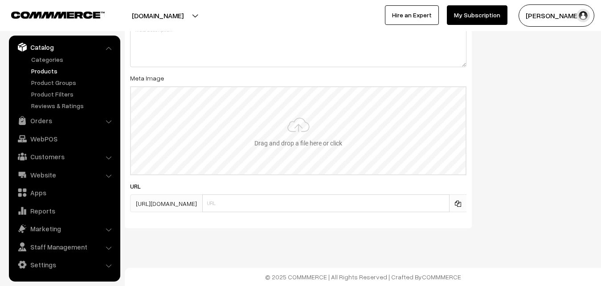
type input "2"
click at [280, 140] on input "file" at bounding box center [298, 130] width 335 height 87
type input "C:\fakepath\uppada-saree-va13254-oct.jpeg"
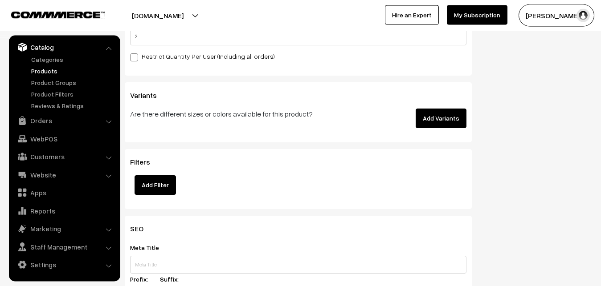
scroll to position [0, 0]
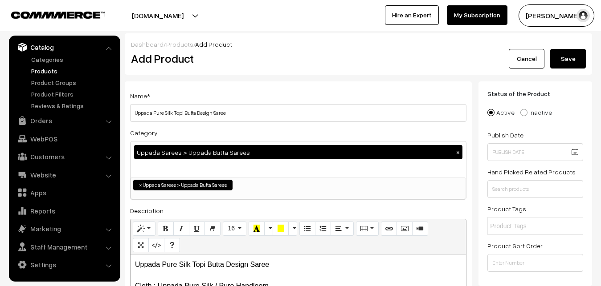
click at [572, 53] on button "Save" at bounding box center [568, 59] width 36 height 20
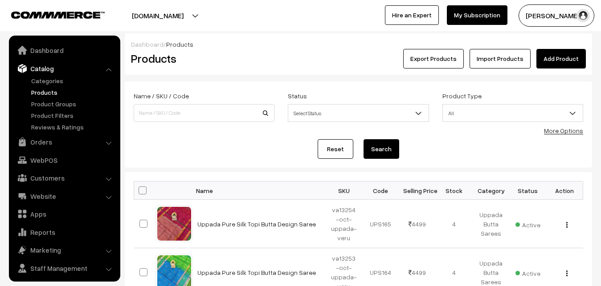
scroll to position [21, 0]
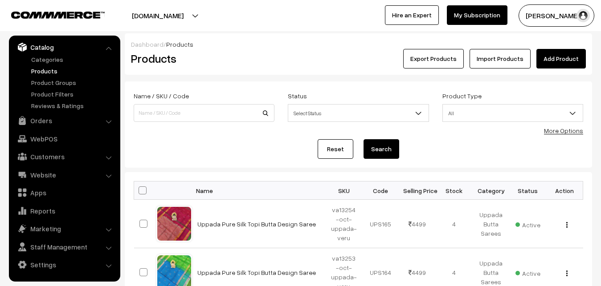
click at [274, 42] on div "Dashboard / Products" at bounding box center [358, 44] width 455 height 9
click at [545, 57] on link "Add Product" at bounding box center [560, 59] width 49 height 20
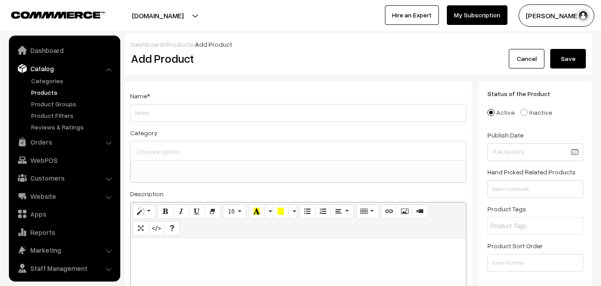
select select
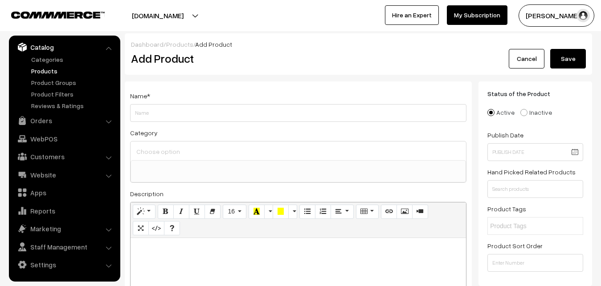
paste div
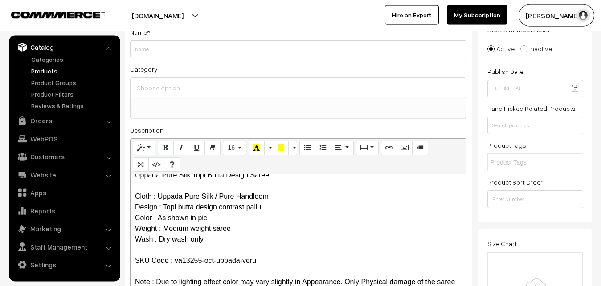
scroll to position [0, 0]
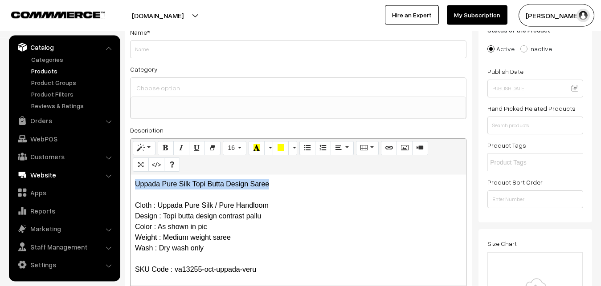
drag, startPoint x: 281, startPoint y: 181, endPoint x: 93, endPoint y: 176, distance: 188.5
click at [131, 176] on div "Uppada Pure Silk Topi Butta Design Saree Cloth : Uppada Pure Silk / Pure Handlo…" at bounding box center [299, 230] width 336 height 111
copy p "Uppada Pure Silk Topi Butta Design Saree"
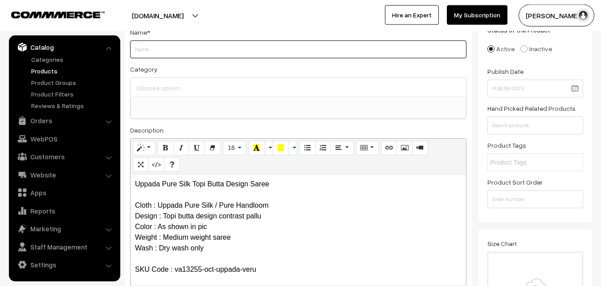
click at [151, 56] on input "Weight" at bounding box center [298, 50] width 336 height 18
paste input "Uppada Pure Silk Topi Butta Design Saree"
type input "Uppada Pure Silk Topi Butta Design Saree"
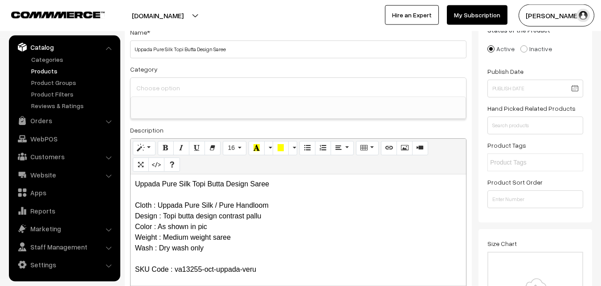
click at [155, 91] on input at bounding box center [298, 88] width 328 height 13
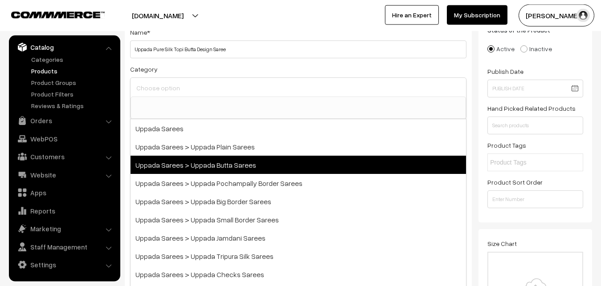
click at [204, 164] on span "Uppada Sarees > Uppada Butta Sarees" at bounding box center [299, 165] width 336 height 18
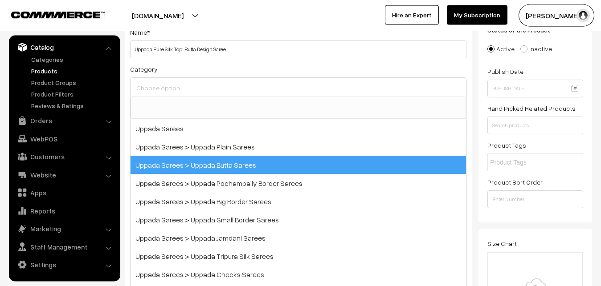
select select "7"
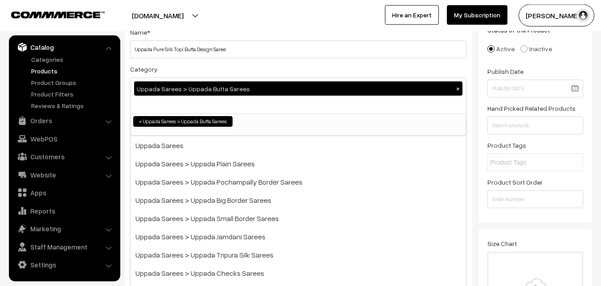
click at [210, 66] on div "Category Uppada Sarees > Uppada Butta Sarees × Uppada Sarees Uppada Sarees > Up…" at bounding box center [298, 100] width 336 height 73
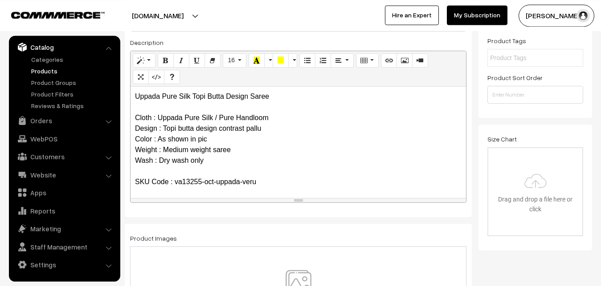
scroll to position [200, 0]
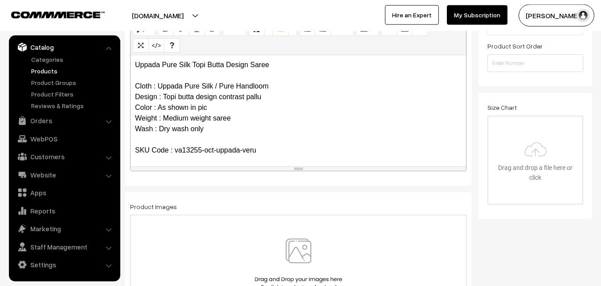
click at [294, 257] on img at bounding box center [299, 265] width 92 height 52
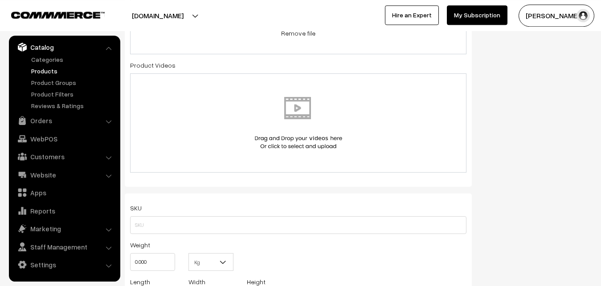
scroll to position [473, 0]
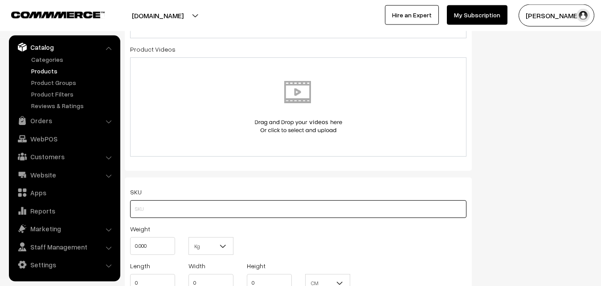
click at [140, 210] on input "text" at bounding box center [298, 210] width 336 height 18
paste input "va13255-oct-uppada-veru"
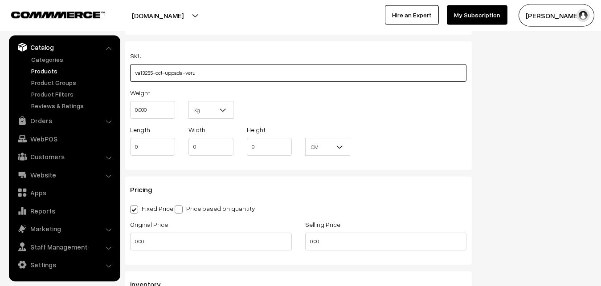
type input "va13255-oct-uppada-veru"
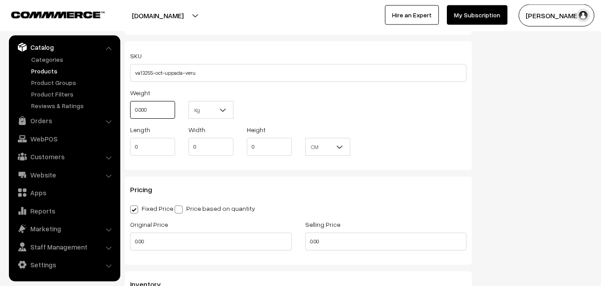
drag, startPoint x: 163, startPoint y: 110, endPoint x: 113, endPoint y: 112, distance: 49.9
click at [130, 112] on input "0.000" at bounding box center [152, 110] width 45 height 18
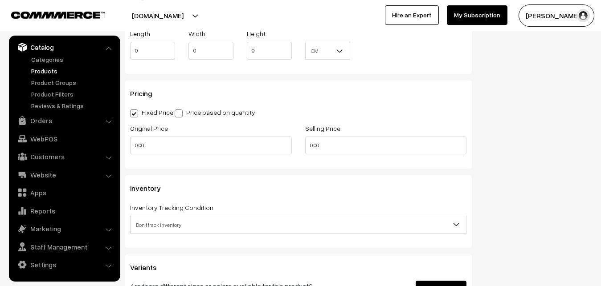
scroll to position [745, 0]
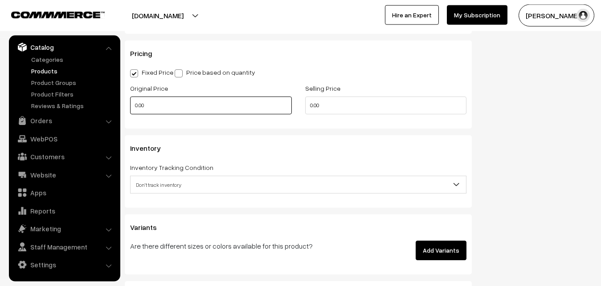
type input "0.80"
drag, startPoint x: 155, startPoint y: 106, endPoint x: 121, endPoint y: 107, distance: 34.3
click at [130, 107] on input "0.00" at bounding box center [211, 106] width 162 height 18
type input "3500"
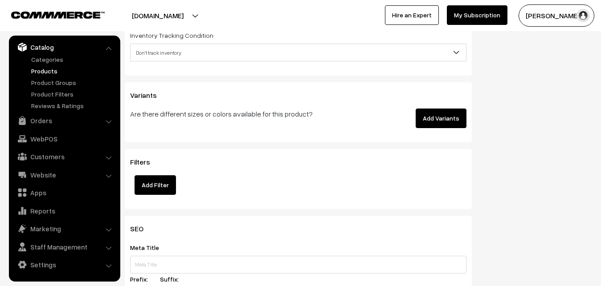
scroll to position [882, 0]
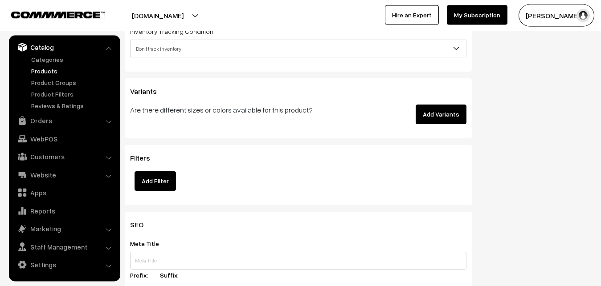
type input "4499"
click at [164, 49] on span "Don't track inventory" at bounding box center [299, 49] width 336 height 16
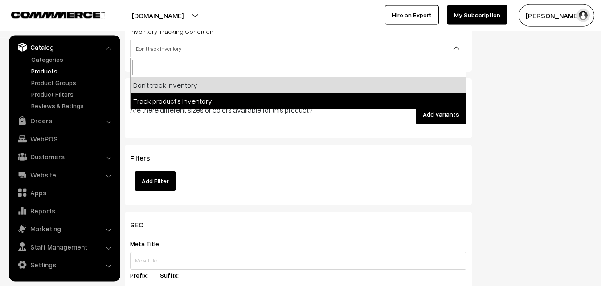
select select "2"
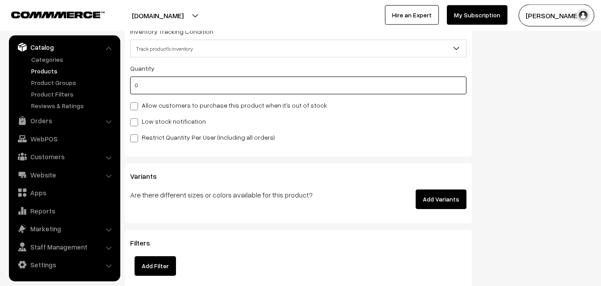
click at [165, 88] on input "0" at bounding box center [298, 86] width 336 height 18
type input "4"
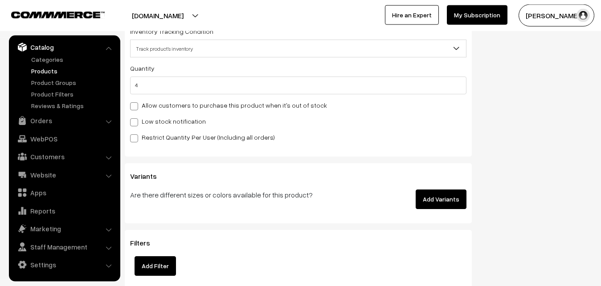
click at [160, 121] on label "Low stock notification" at bounding box center [168, 121] width 76 height 9
click at [136, 121] on input "Low stock notification" at bounding box center [133, 121] width 6 height 6
checkbox input "true"
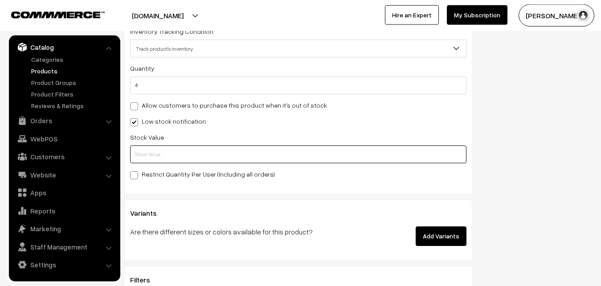
click at [150, 158] on input "text" at bounding box center [298, 155] width 336 height 18
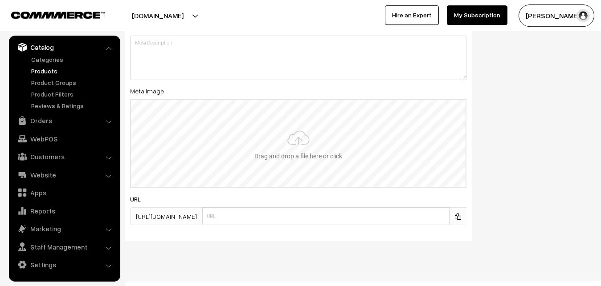
scroll to position [1326, 0]
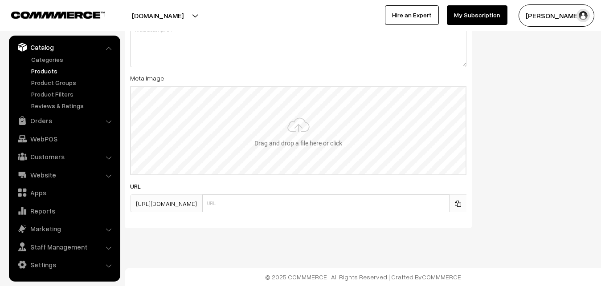
type input "2"
click at [306, 123] on input "file" at bounding box center [298, 130] width 335 height 87
type input "C:\fakepath\uppada-saree-va13255-oct.jpeg"
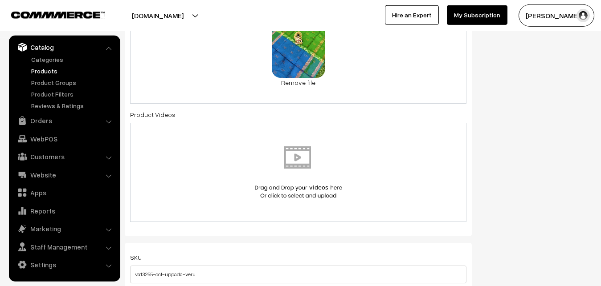
scroll to position [0, 0]
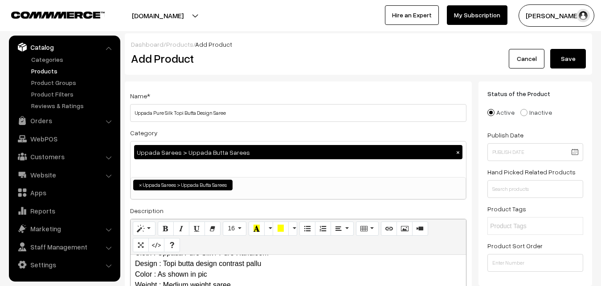
click at [579, 61] on button "Save" at bounding box center [568, 59] width 36 height 20
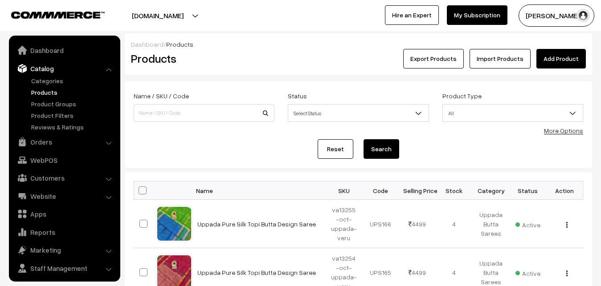
scroll to position [21, 0]
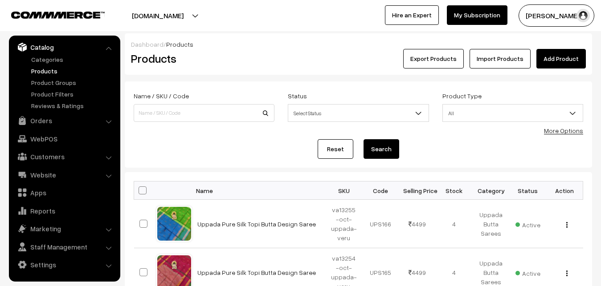
click at [281, 62] on div "Export Products Import Products Add Product" at bounding box center [436, 59] width 312 height 20
click at [550, 59] on link "Add Product" at bounding box center [560, 59] width 49 height 20
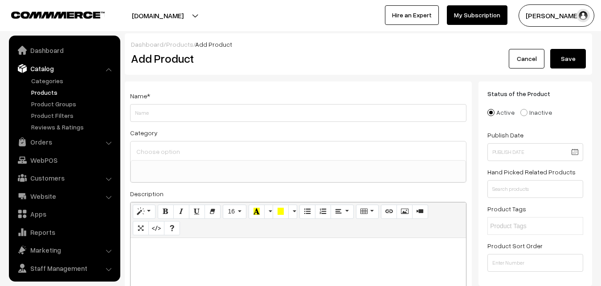
select select
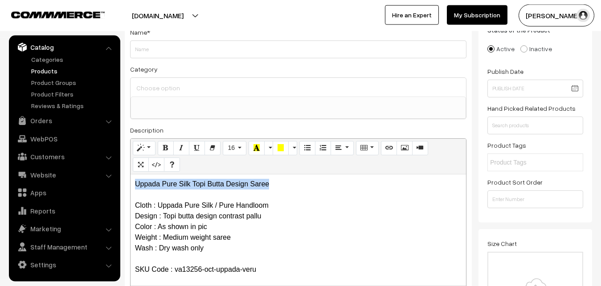
drag, startPoint x: 274, startPoint y: 184, endPoint x: 116, endPoint y: 184, distance: 158.2
click at [131, 184] on div "Uppada Pure Silk Topi Butta Design Saree Cloth : Uppada Pure Silk / Pure Handlo…" at bounding box center [299, 230] width 336 height 111
copy p "Uppada Pure Silk Topi Butta Design Saree"
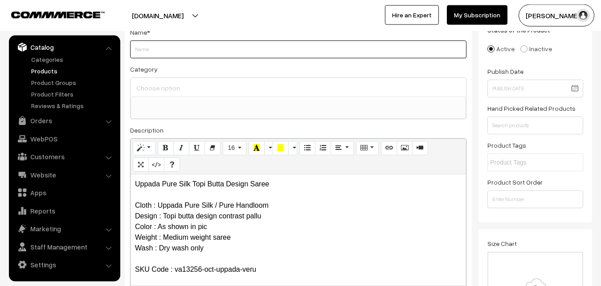
paste input "Uppada Pure Silk Topi Butta Design Saree"
type input "Uppada Pure Silk Topi Butta Design Saree"
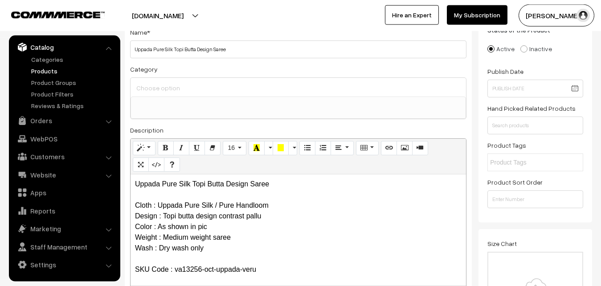
click at [176, 86] on input at bounding box center [298, 88] width 328 height 13
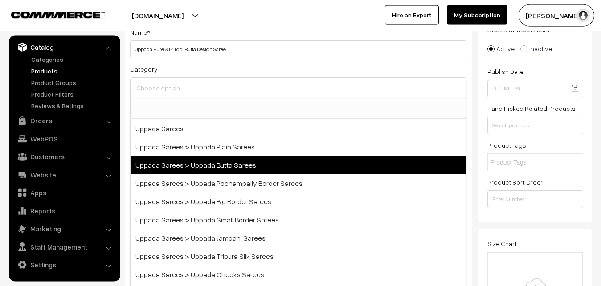
click at [207, 162] on span "Uppada Sarees > Uppada Butta Sarees" at bounding box center [299, 165] width 336 height 18
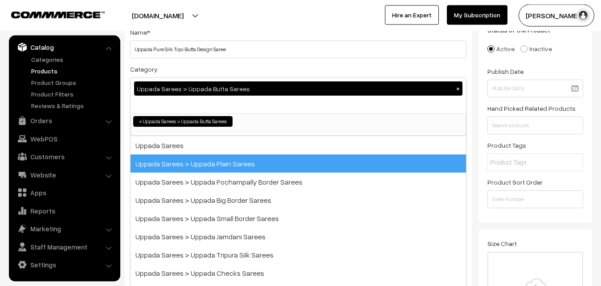
select select "7"
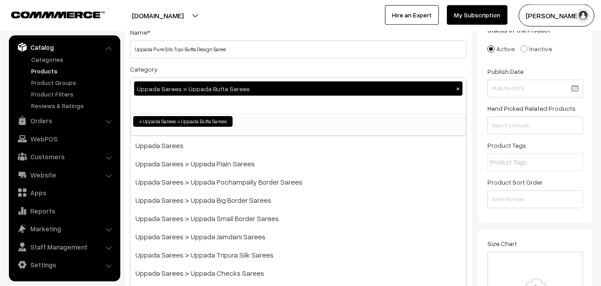
click at [225, 72] on div "Category Uppada Sarees > Uppada Butta Sarees × Uppada Sarees Uppada Sarees > Up…" at bounding box center [298, 100] width 336 height 73
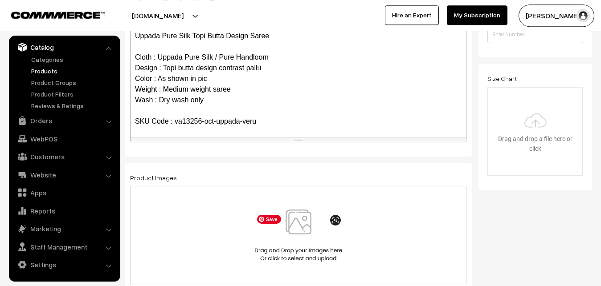
scroll to position [246, 0]
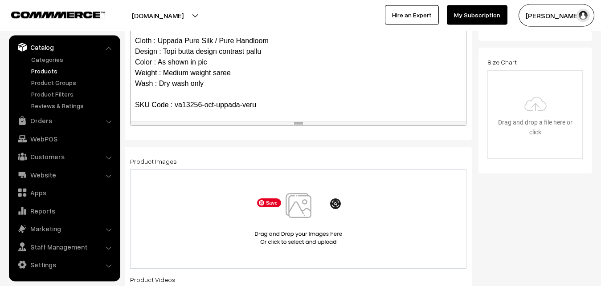
click at [301, 215] on img at bounding box center [299, 219] width 92 height 52
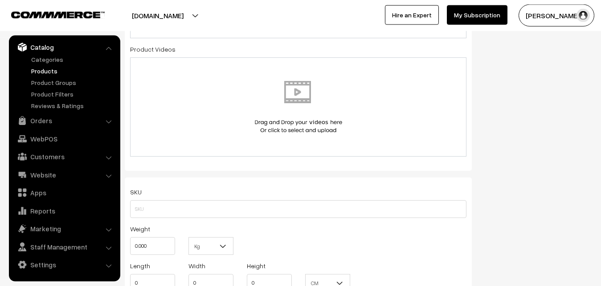
scroll to position [518, 0]
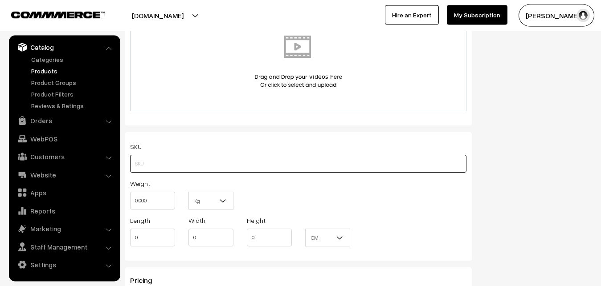
paste input "va13256-oct-uppada-veru"
type input "va13256-oct-uppada-veru"
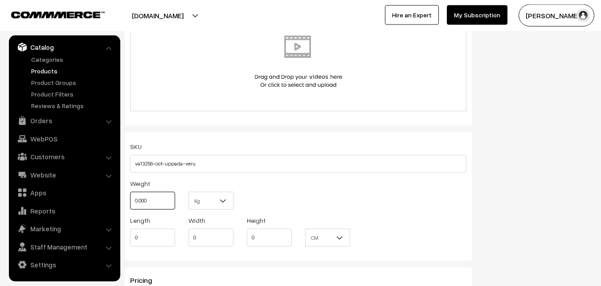
drag, startPoint x: 157, startPoint y: 203, endPoint x: 123, endPoint y: 199, distance: 33.7
click at [130, 199] on input "0.000" at bounding box center [152, 201] width 45 height 18
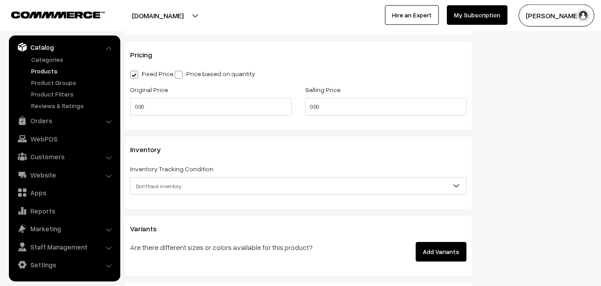
scroll to position [745, 0]
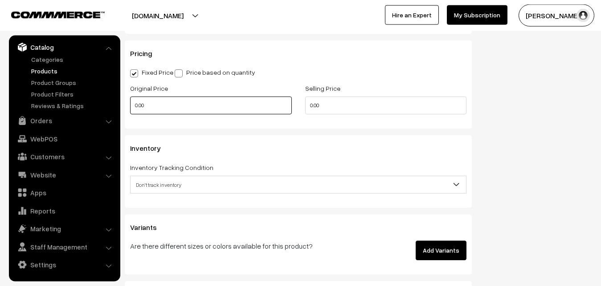
type input "0.80"
drag, startPoint x: 150, startPoint y: 109, endPoint x: 128, endPoint y: 109, distance: 21.8
click at [130, 109] on input "0.00" at bounding box center [211, 106] width 162 height 18
type input "3500"
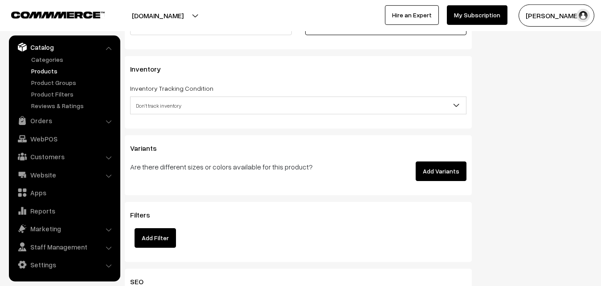
scroll to position [836, 0]
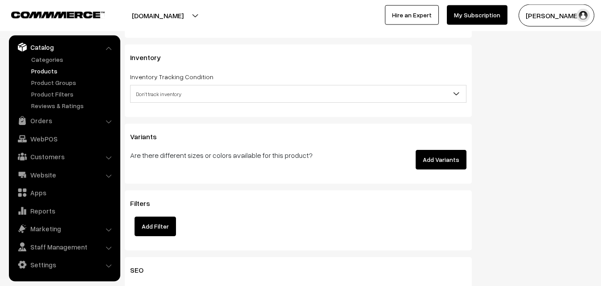
type input "4499"
click at [168, 101] on span "Don't track inventory" at bounding box center [299, 94] width 336 height 16
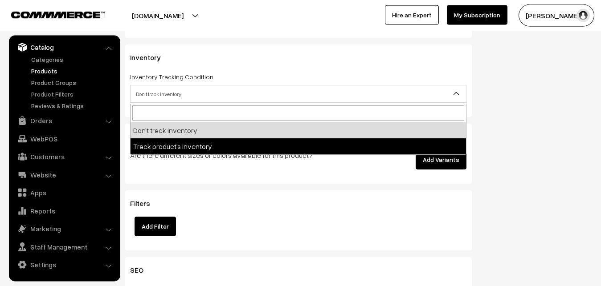
select select "2"
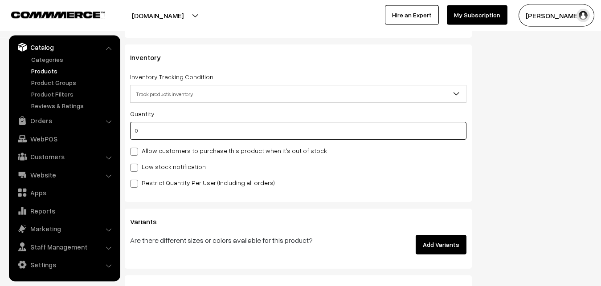
click at [169, 133] on input "0" at bounding box center [298, 131] width 336 height 18
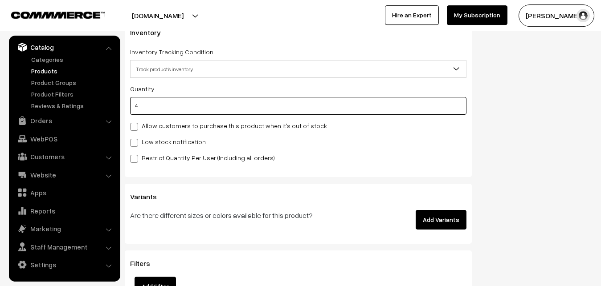
scroll to position [882, 0]
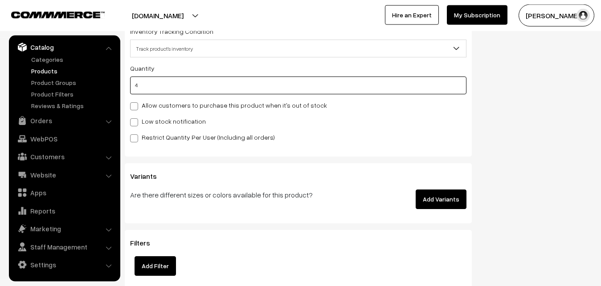
type input "4"
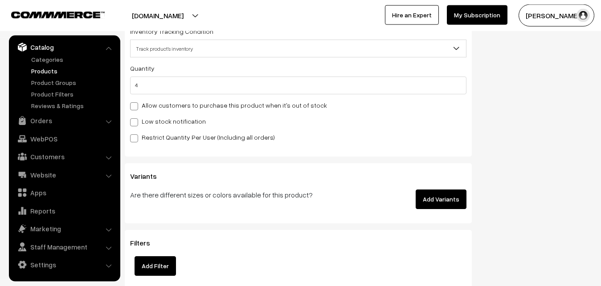
click at [135, 116] on div "Quantity 4 Allow customers to purchase this product when it's out of stock Low …" at bounding box center [298, 103] width 336 height 80
click at [136, 121] on span at bounding box center [134, 123] width 8 height 8
click at [136, 121] on input "Low stock notification" at bounding box center [133, 121] width 6 height 6
checkbox input "true"
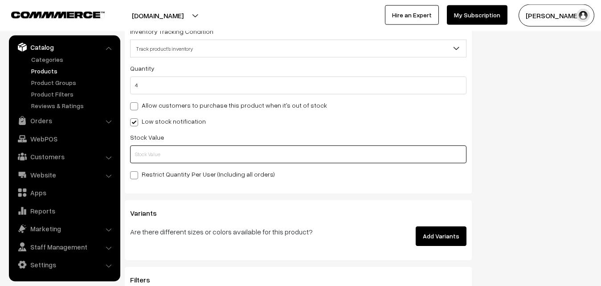
click at [141, 150] on input "text" at bounding box center [298, 155] width 336 height 18
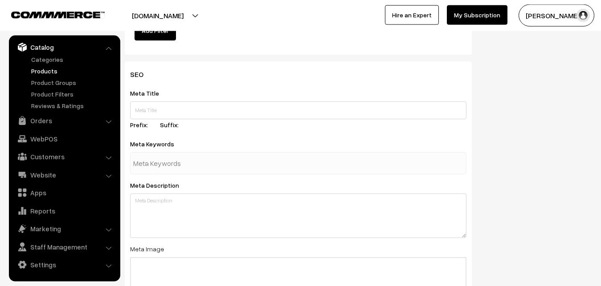
scroll to position [1326, 0]
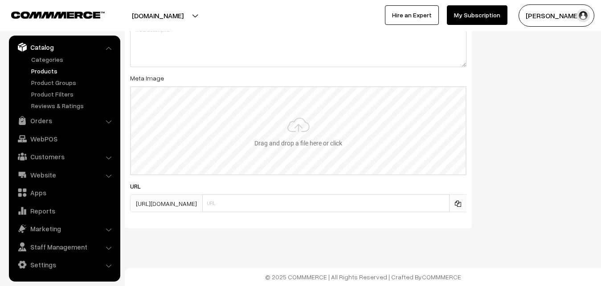
type input "2"
click at [274, 121] on input "file" at bounding box center [298, 130] width 335 height 87
type input "C:\fakepath\uppada-saree-va13256-oct.jpeg"
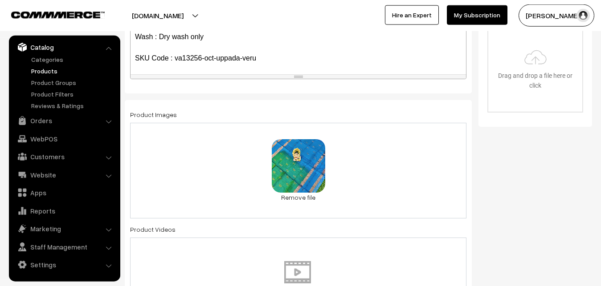
scroll to position [0, 0]
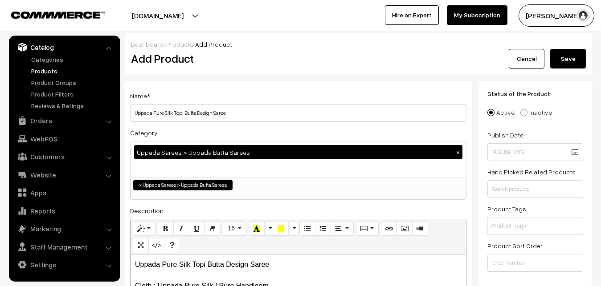
click at [573, 61] on button "Save" at bounding box center [568, 59] width 36 height 20
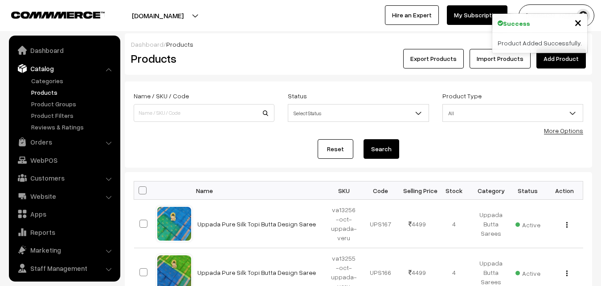
scroll to position [21, 0]
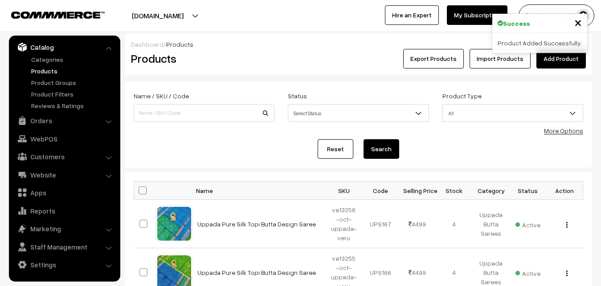
click at [276, 70] on div "Dashboard / Products Products Export Products Import Products Add Product" at bounding box center [358, 53] width 467 height 41
click at [557, 61] on link "Add Product" at bounding box center [560, 59] width 49 height 20
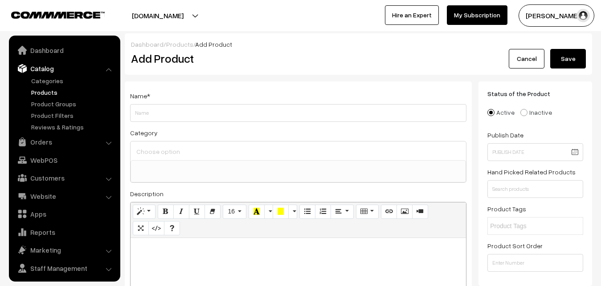
select select
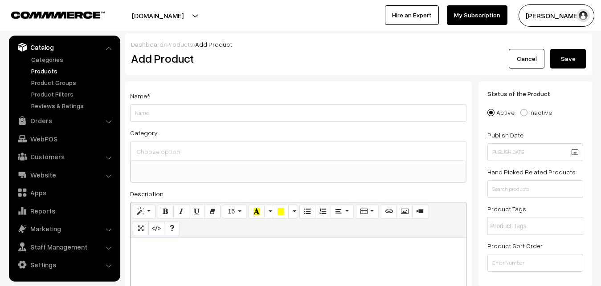
paste div
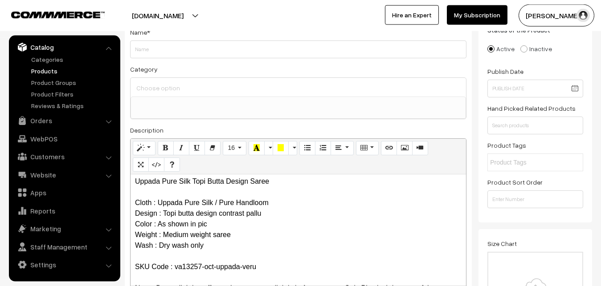
scroll to position [0, 0]
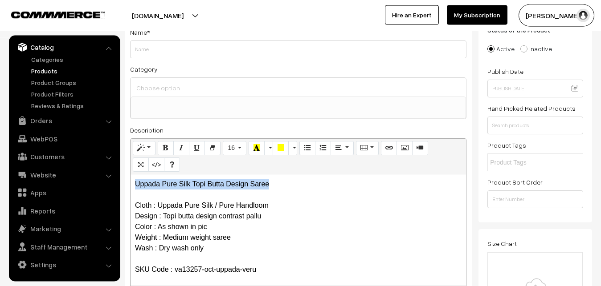
drag, startPoint x: 270, startPoint y: 183, endPoint x: 137, endPoint y: 184, distance: 132.8
click at [137, 184] on p "Uppada Pure Silk Topi Butta Design Saree Cloth : Uppada Pure Silk / Pure Handlo…" at bounding box center [298, 243] width 327 height 128
copy p "Uppada Pure Silk Topi Butta Design Saree"
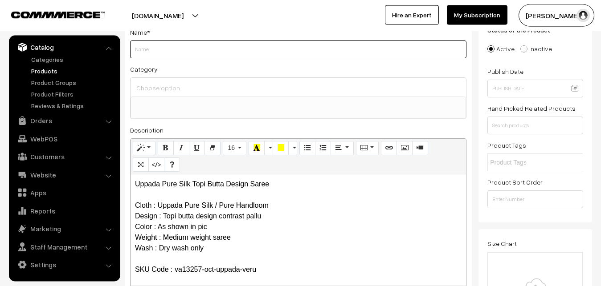
paste input "Uppada Pure Silk Topi Butta Design Saree"
type input "Uppada Pure Silk Topi Butta Design Saree"
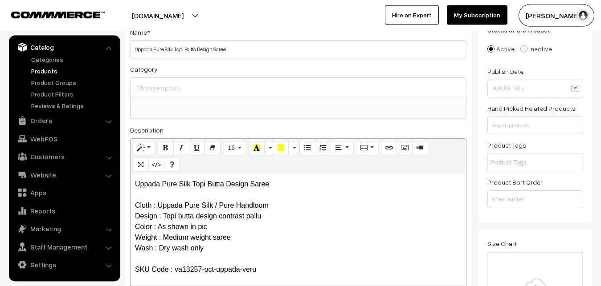
click at [174, 94] on input at bounding box center [298, 88] width 328 height 13
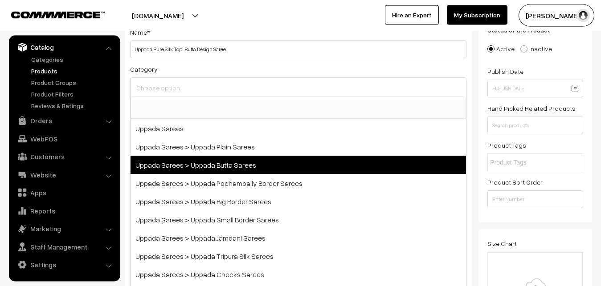
click at [210, 164] on span "Uppada Sarees > Uppada Butta Sarees" at bounding box center [299, 165] width 336 height 18
select select "7"
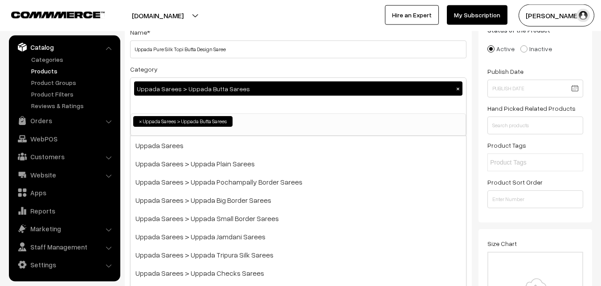
click at [211, 71] on div "Category Uppada Sarees > Uppada Butta Sarees × Uppada Sarees Uppada Sarees > Up…" at bounding box center [298, 100] width 336 height 73
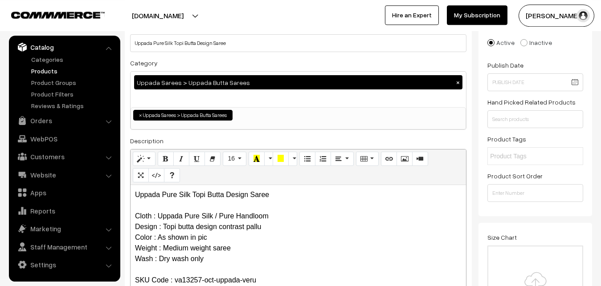
scroll to position [200, 0]
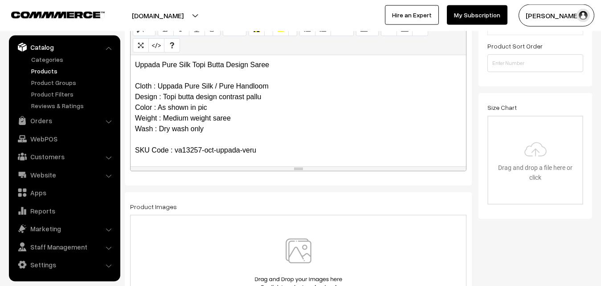
click at [291, 248] on img at bounding box center [299, 265] width 92 height 52
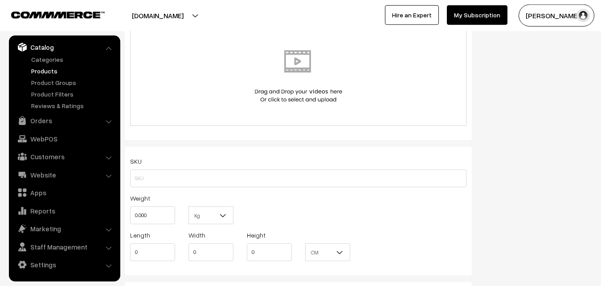
scroll to position [518, 0]
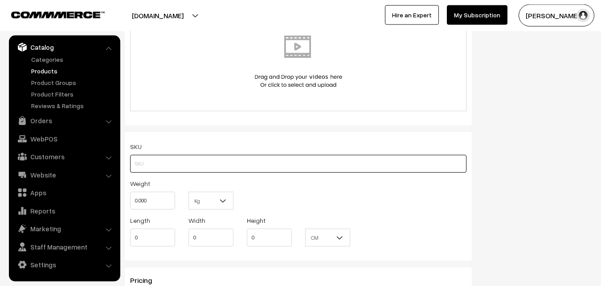
paste input "va13257-oct-uppada-veru"
type input "va13257-oct-uppada-veru"
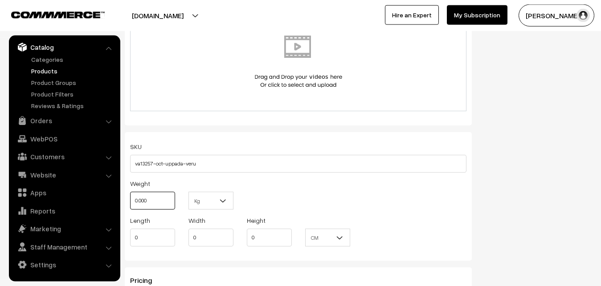
drag, startPoint x: 160, startPoint y: 196, endPoint x: 122, endPoint y: 200, distance: 38.0
click at [130, 200] on input "0.000" at bounding box center [152, 201] width 45 height 18
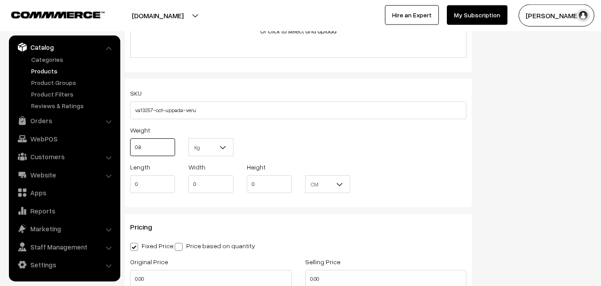
scroll to position [655, 0]
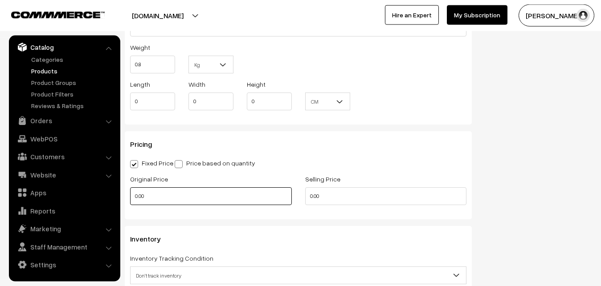
type input "0.80"
drag, startPoint x: 155, startPoint y: 195, endPoint x: 119, endPoint y: 196, distance: 35.7
click at [130, 196] on input "0.00" at bounding box center [211, 197] width 162 height 18
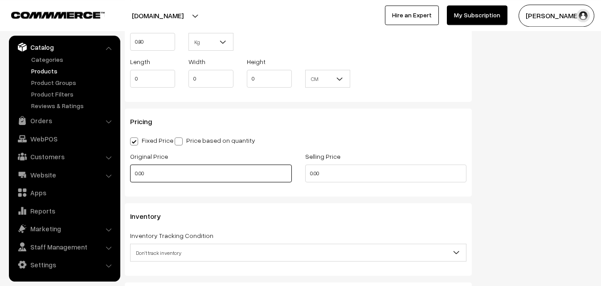
scroll to position [700, 0]
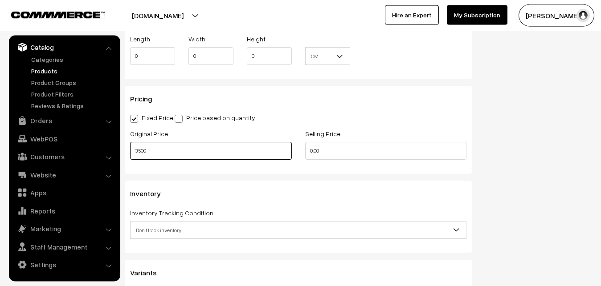
type input "3500"
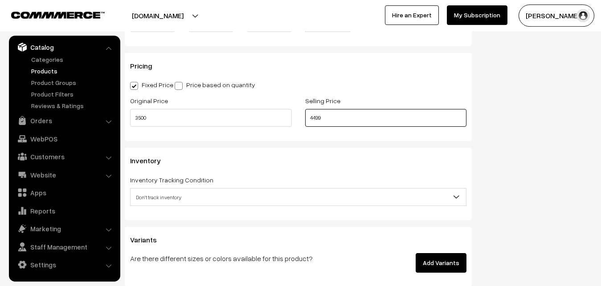
scroll to position [745, 0]
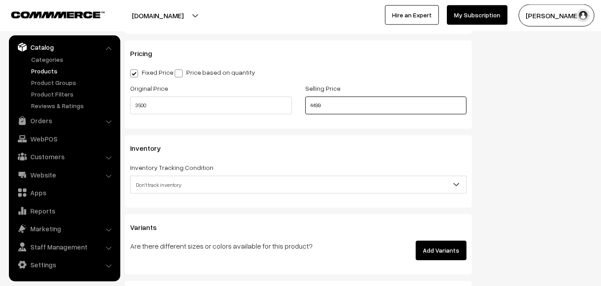
type input "4499"
click at [169, 185] on span "Don't track inventory" at bounding box center [299, 185] width 336 height 16
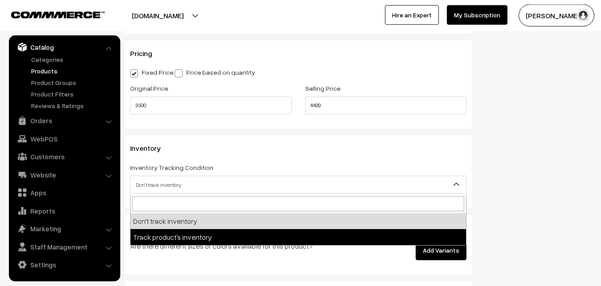
select select "2"
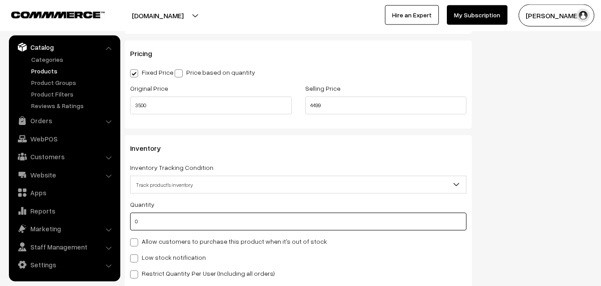
click at [164, 224] on input "0" at bounding box center [298, 222] width 336 height 18
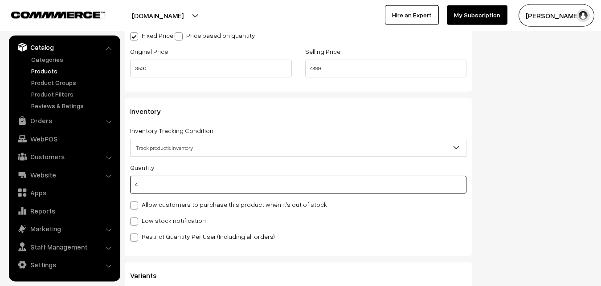
scroll to position [882, 0]
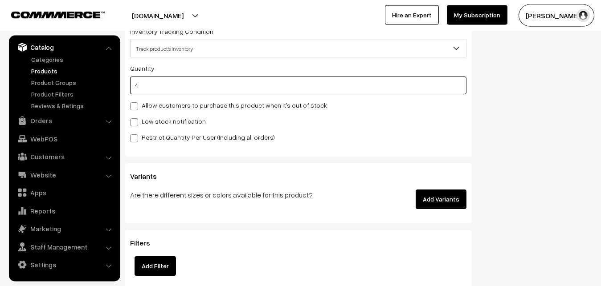
type input "4"
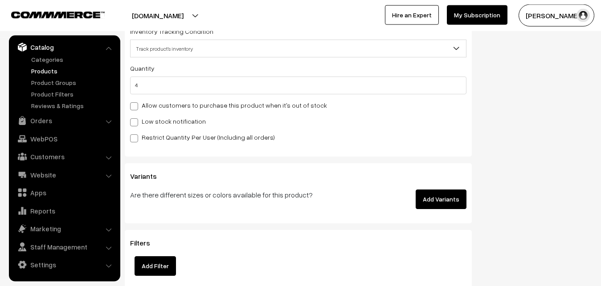
click at [133, 121] on span at bounding box center [134, 123] width 8 height 8
click at [133, 121] on input "Low stock notification" at bounding box center [133, 121] width 6 height 6
checkbox input "true"
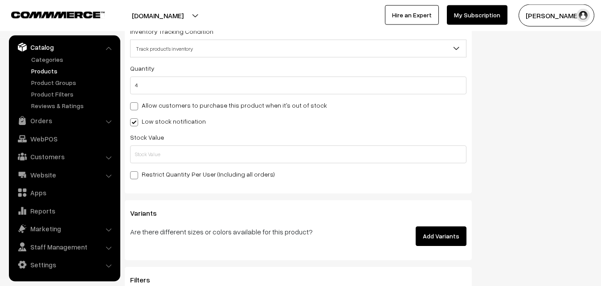
click at [141, 165] on div "Quantity 4 Allow customers to purchase this product when it's out of stock Low …" at bounding box center [298, 121] width 336 height 117
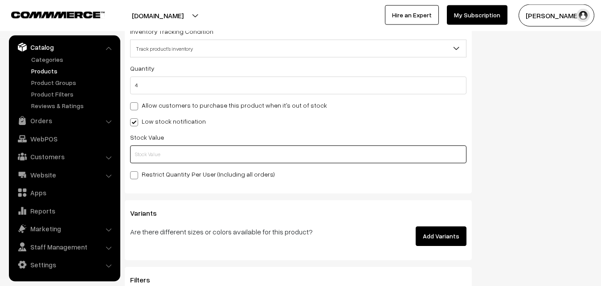
click at [143, 161] on input "text" at bounding box center [298, 155] width 336 height 18
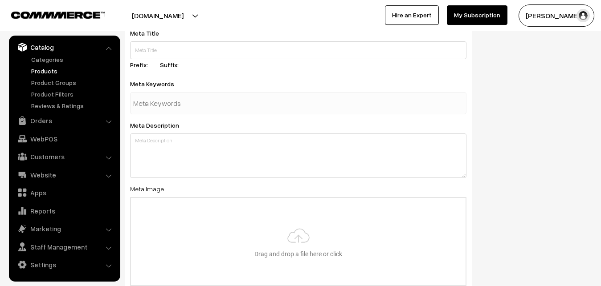
scroll to position [1326, 0]
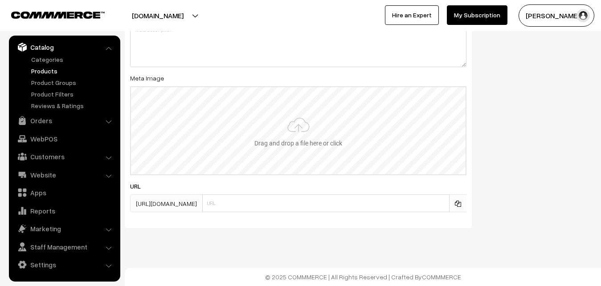
type input "2"
click at [266, 142] on input "file" at bounding box center [298, 130] width 335 height 87
type input "C:\fakepath\uppada-saree-va13257-oct.jpeg"
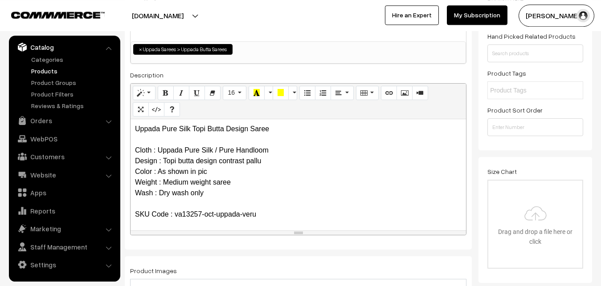
scroll to position [0, 0]
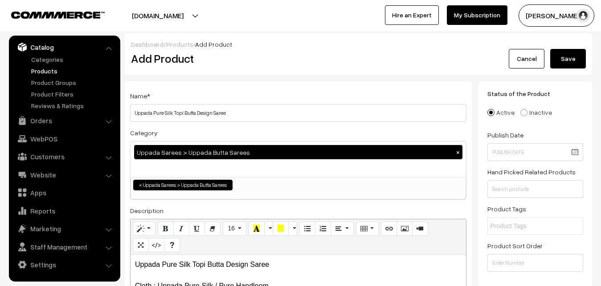
click at [557, 73] on div "Dashboard / Products / Add Product Add Product Cancel Save" at bounding box center [358, 53] width 467 height 41
click at [558, 63] on button "Save" at bounding box center [568, 59] width 36 height 20
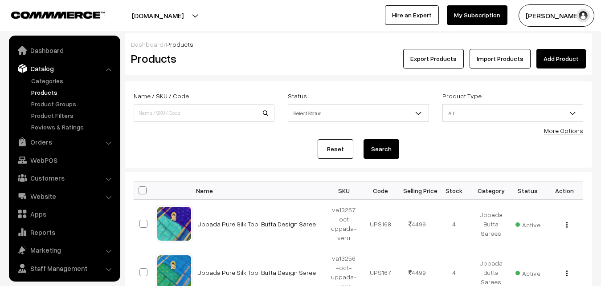
scroll to position [21, 0]
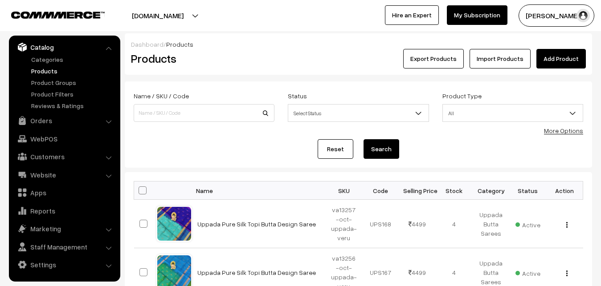
click at [266, 53] on h2 "Products" at bounding box center [202, 59] width 143 height 14
click at [554, 53] on link "Add Product" at bounding box center [560, 59] width 49 height 20
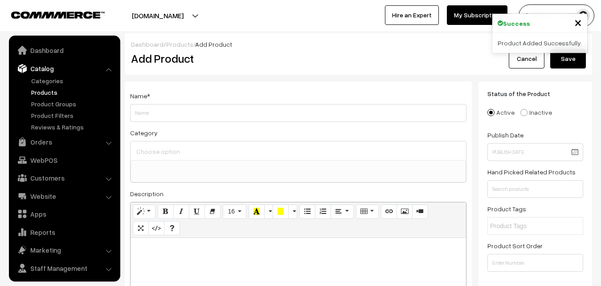
select select
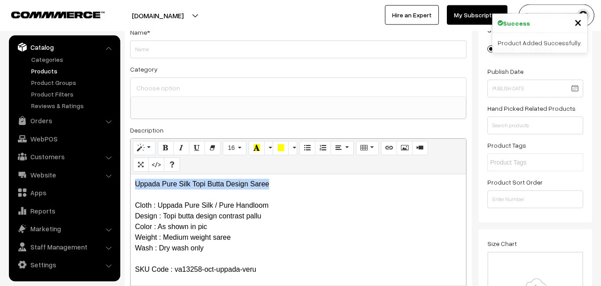
drag, startPoint x: 275, startPoint y: 187, endPoint x: 119, endPoint y: 177, distance: 156.3
click at [131, 177] on div "Uppada Pure Silk Topi Butta Design Saree Cloth : Uppada Pure Silk / Pure Handlo…" at bounding box center [299, 230] width 336 height 111
copy p "Uppada Pure Silk Topi Butta Design Saree"
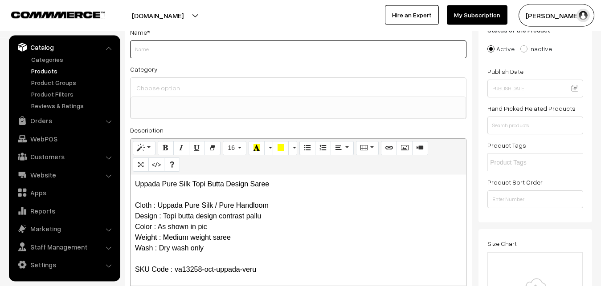
paste input "Uppada Pure Silk Topi Butta Design Saree"
type input "Uppada Pure Silk Topi Butta Design Saree"
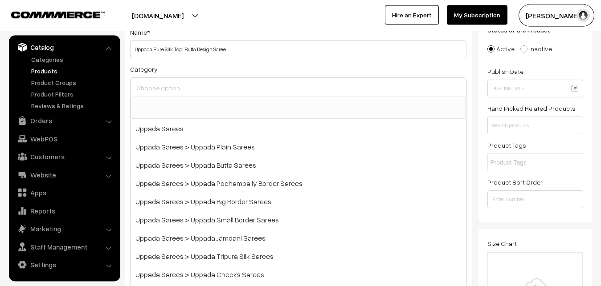
click at [179, 86] on input at bounding box center [298, 88] width 328 height 13
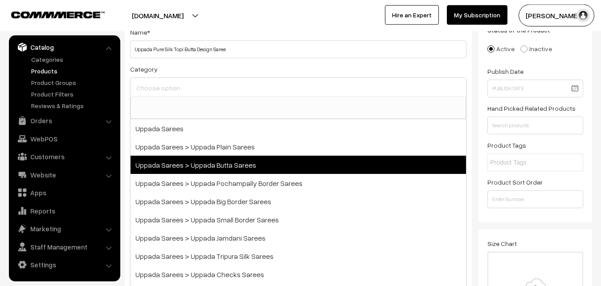
click at [207, 165] on span "Uppada Sarees > Uppada Butta Sarees" at bounding box center [299, 165] width 336 height 18
select select "7"
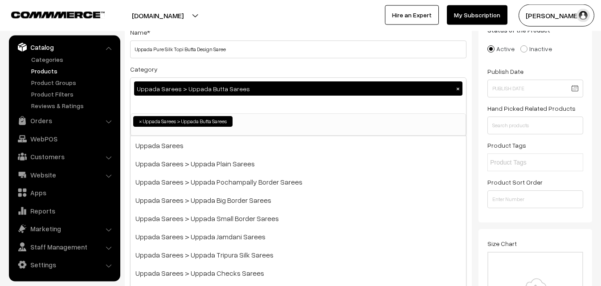
click at [202, 66] on div "Category Uppada Sarees > Uppada Butta Sarees × Uppada Sarees Uppada Sarees > Up…" at bounding box center [298, 100] width 336 height 73
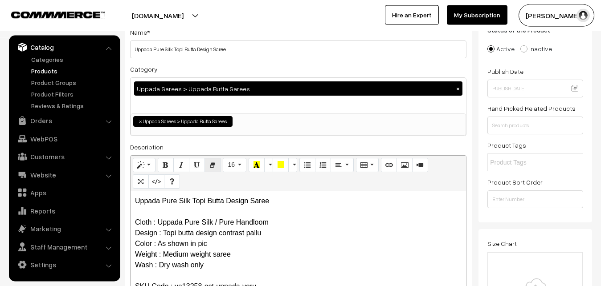
scroll to position [246, 0]
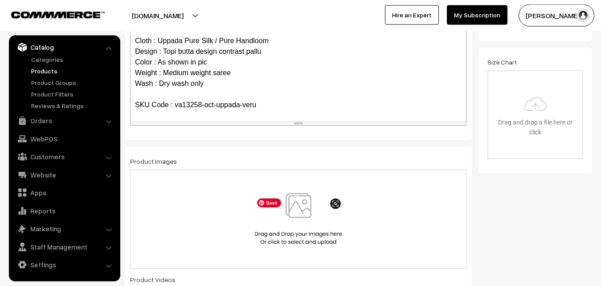
click at [290, 214] on img at bounding box center [299, 219] width 92 height 52
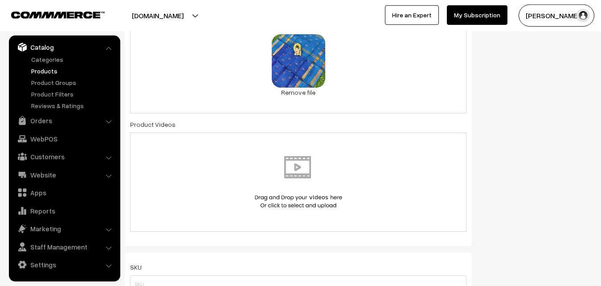
scroll to position [518, 0]
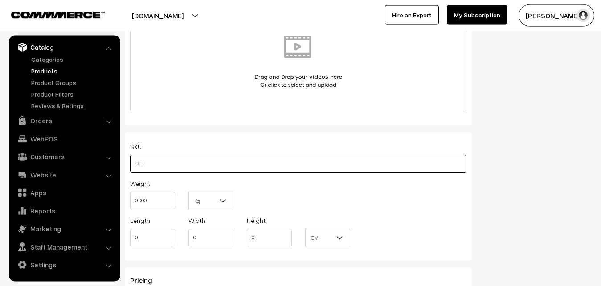
paste input "va13258-oct-uppada-veru"
type input "va13258-oct-uppada-veru"
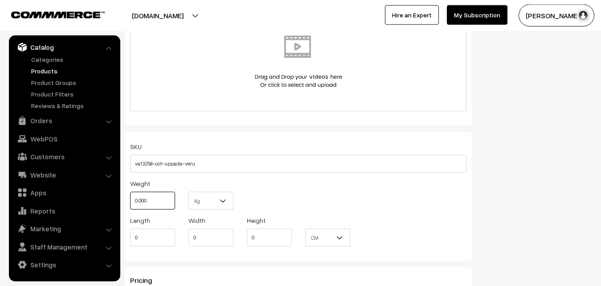
drag, startPoint x: 151, startPoint y: 202, endPoint x: 110, endPoint y: 197, distance: 40.9
click at [130, 197] on input "0.000" at bounding box center [152, 201] width 45 height 18
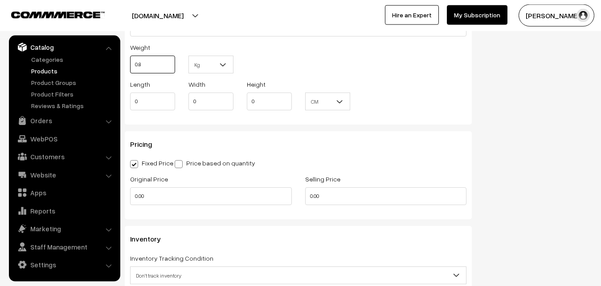
scroll to position [700, 0]
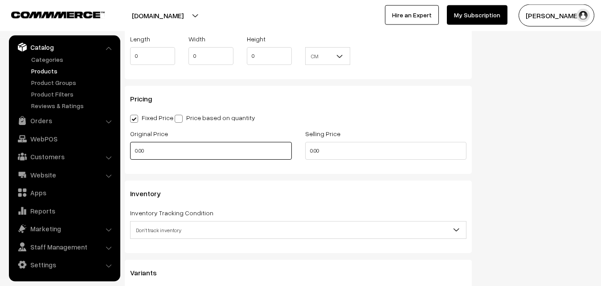
type input "0.80"
drag, startPoint x: 156, startPoint y: 153, endPoint x: 106, endPoint y: 153, distance: 50.3
click at [130, 153] on input "0.00" at bounding box center [211, 151] width 162 height 18
type input "3500"
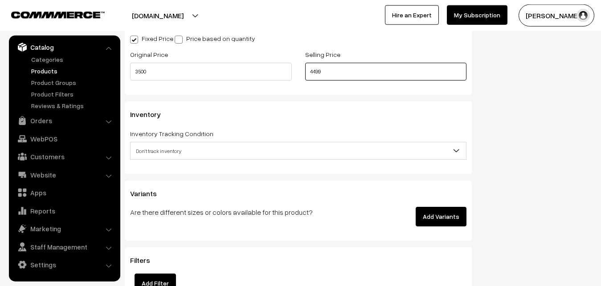
scroll to position [791, 0]
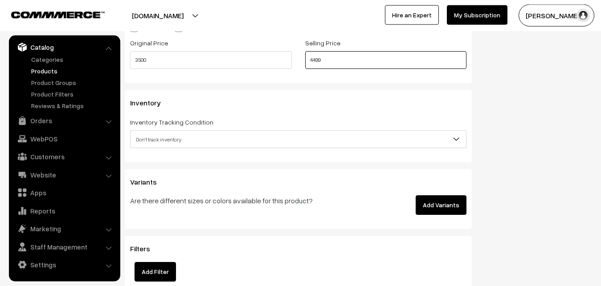
type input "4499"
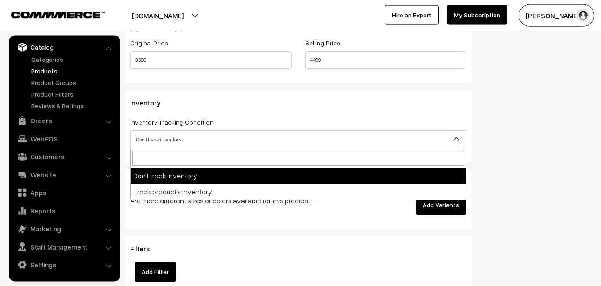
click at [159, 145] on span "Don't track inventory" at bounding box center [299, 140] width 336 height 16
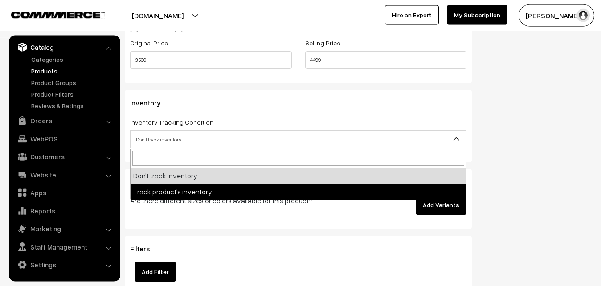
select select "2"
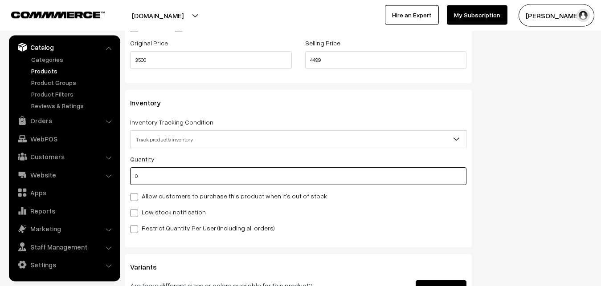
click at [157, 183] on input "0" at bounding box center [298, 177] width 336 height 18
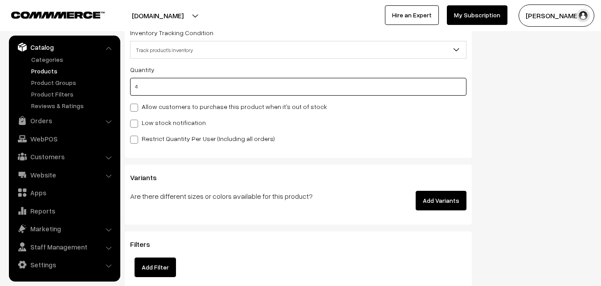
scroll to position [882, 0]
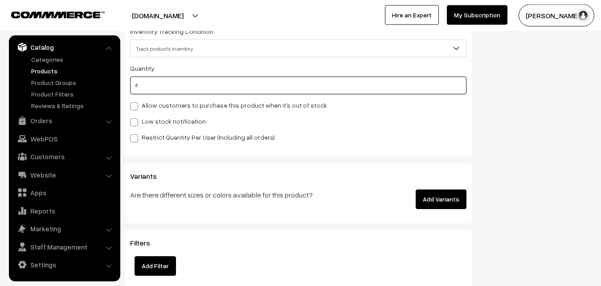
type input "4"
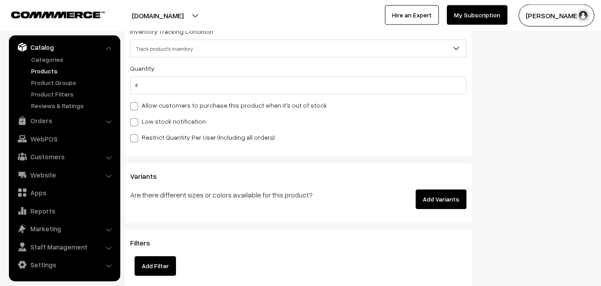
click at [153, 126] on label "Low stock notification" at bounding box center [168, 121] width 76 height 9
click at [136, 124] on input "Low stock notification" at bounding box center [133, 121] width 6 height 6
checkbox input "true"
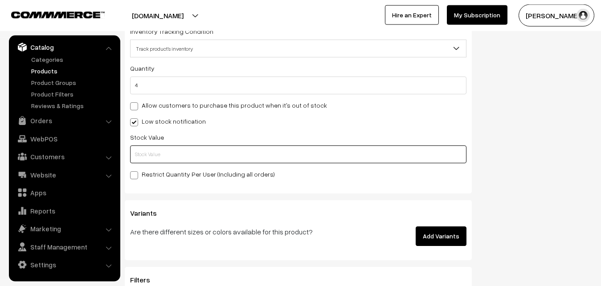
click at [151, 158] on input "text" at bounding box center [298, 155] width 336 height 18
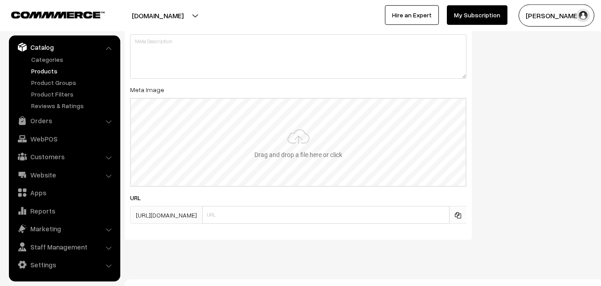
scroll to position [1326, 0]
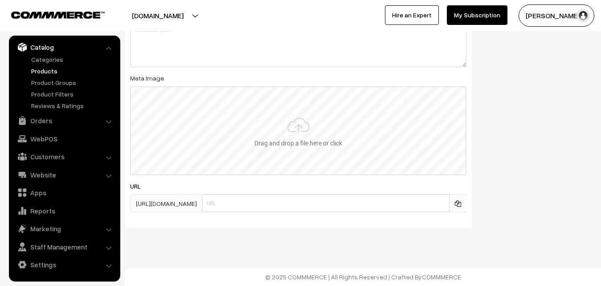
type input "2"
click at [285, 128] on input "file" at bounding box center [298, 130] width 335 height 87
type input "C:\fakepath\uppada-saree-va13258-oct.jpeg"
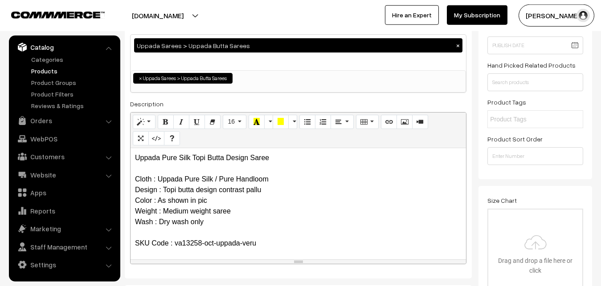
scroll to position [0, 0]
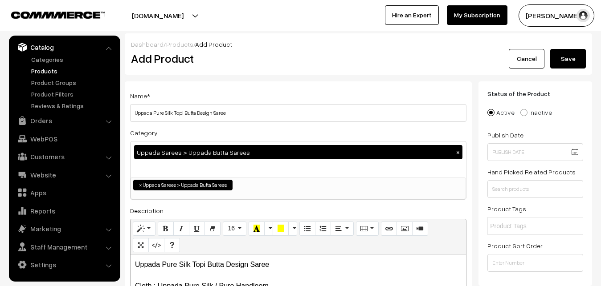
click at [563, 59] on button "Save" at bounding box center [568, 59] width 36 height 20
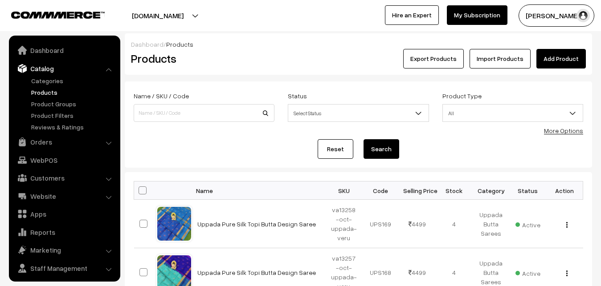
scroll to position [21, 0]
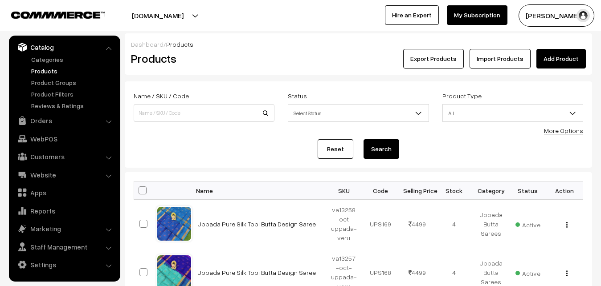
click at [254, 66] on div "Products" at bounding box center [202, 59] width 156 height 20
click at [537, 58] on div "Export Products Import Products Add Product" at bounding box center [436, 59] width 299 height 20
click at [545, 57] on link "Add Product" at bounding box center [560, 59] width 49 height 20
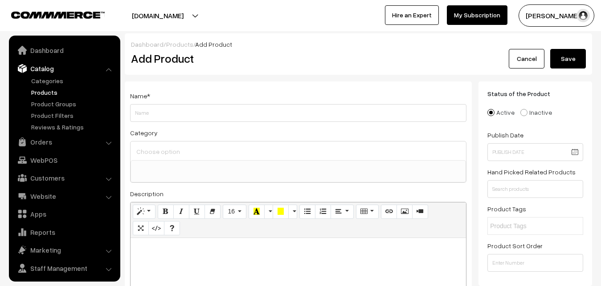
select select
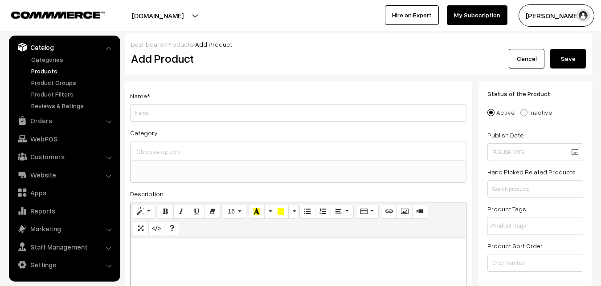
click at [143, 253] on p at bounding box center [298, 248] width 327 height 11
paste div
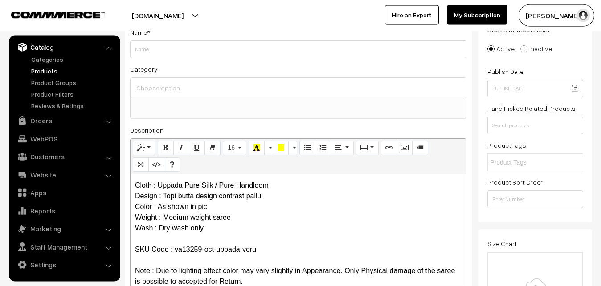
scroll to position [0, 0]
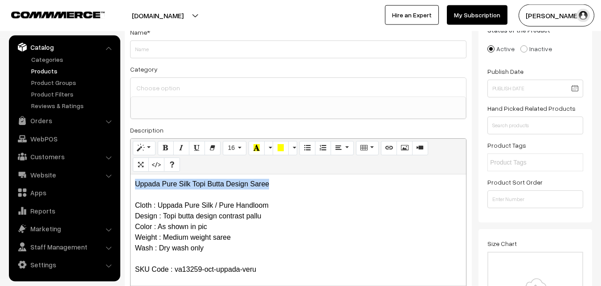
drag, startPoint x: 296, startPoint y: 177, endPoint x: 107, endPoint y: 182, distance: 189.4
click at [131, 182] on div "Uppada Pure Silk Topi Butta Design Saree Cloth : Uppada Pure Silk / Pure Handlo…" at bounding box center [299, 230] width 336 height 111
copy p "Uppada Pure Silk Topi Butta Design Saree"
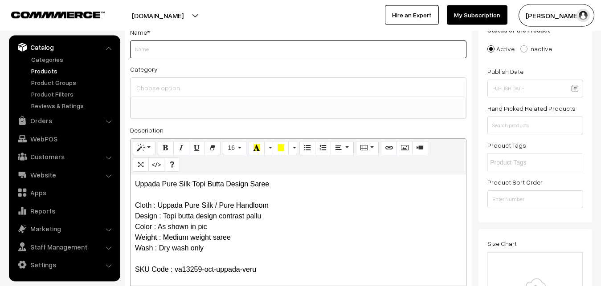
paste input "Uppada Pure Silk Topi Butta Design Saree"
type input "Uppada Pure Silk Topi Butta Design Saree"
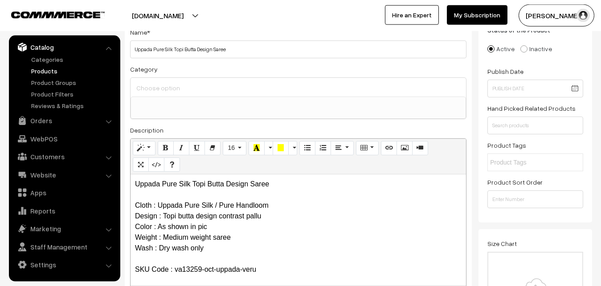
click at [170, 90] on input at bounding box center [298, 88] width 328 height 13
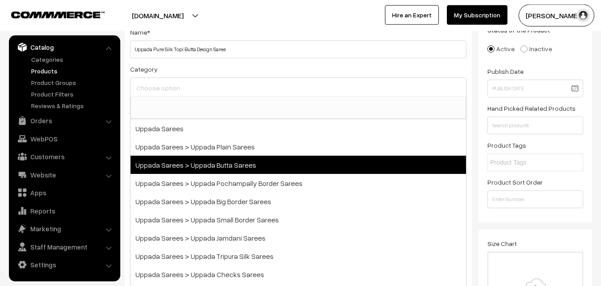
click at [215, 168] on span "Uppada Sarees > Uppada Butta Sarees" at bounding box center [299, 165] width 336 height 18
select select "7"
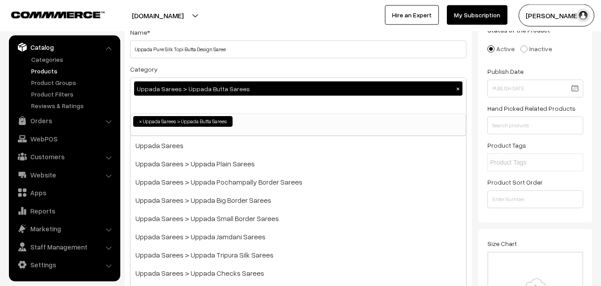
click at [222, 74] on div "Category Uppada Sarees > Uppada Butta Sarees × Uppada Sarees Uppada Sarees > Up…" at bounding box center [298, 100] width 336 height 73
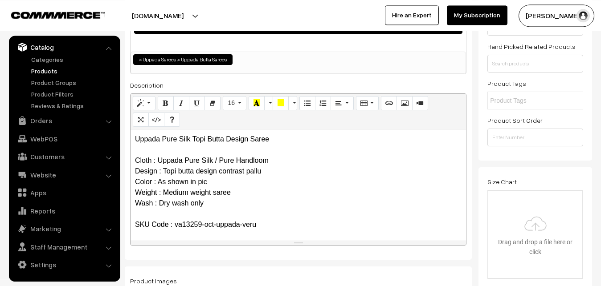
scroll to position [200, 0]
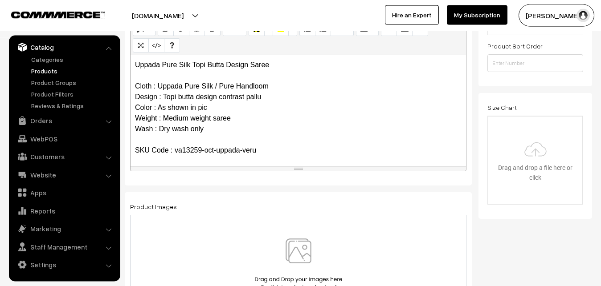
click at [305, 248] on img at bounding box center [299, 265] width 92 height 52
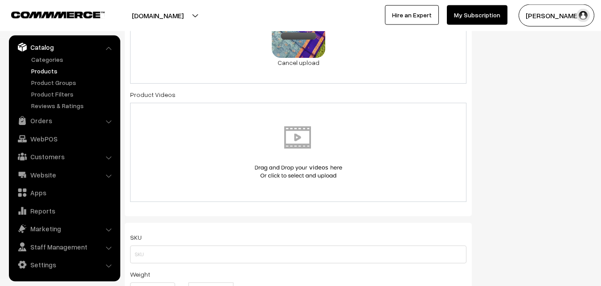
scroll to position [564, 0]
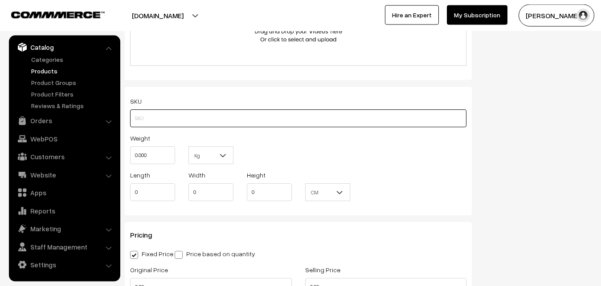
paste input "va13259-oct-uppada-veru"
type input "va13259-oct-uppada-veru"
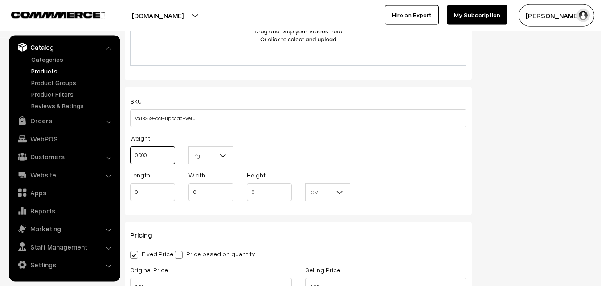
drag, startPoint x: 158, startPoint y: 157, endPoint x: 114, endPoint y: 157, distance: 44.1
click at [130, 157] on input "0.000" at bounding box center [152, 156] width 45 height 18
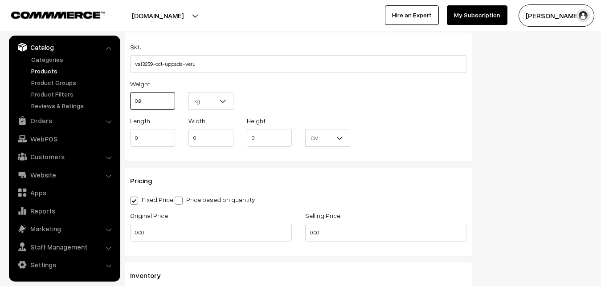
scroll to position [655, 0]
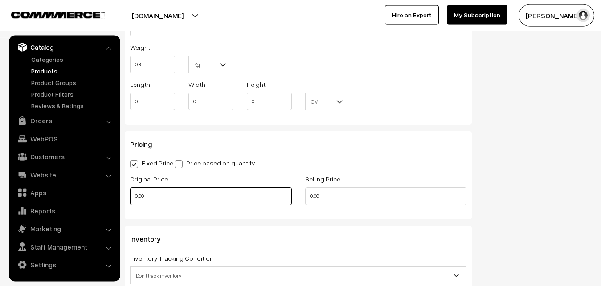
type input "0.80"
drag, startPoint x: 131, startPoint y: 200, endPoint x: 119, endPoint y: 198, distance: 11.2
click at [130, 198] on input "0.00" at bounding box center [211, 197] width 162 height 18
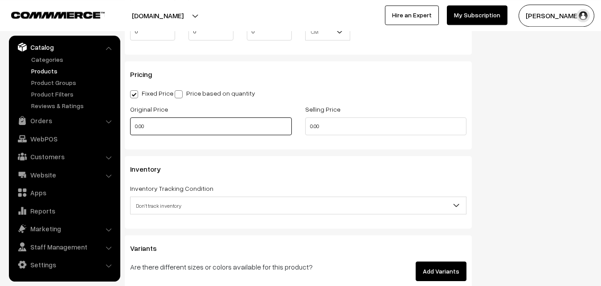
scroll to position [745, 0]
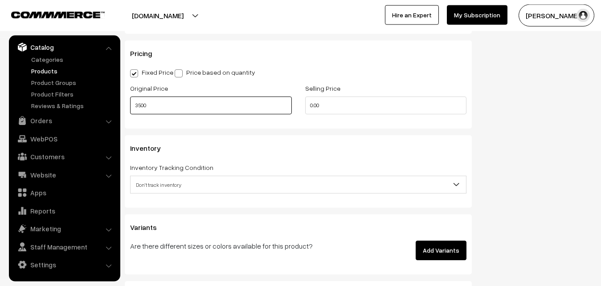
type input "3500"
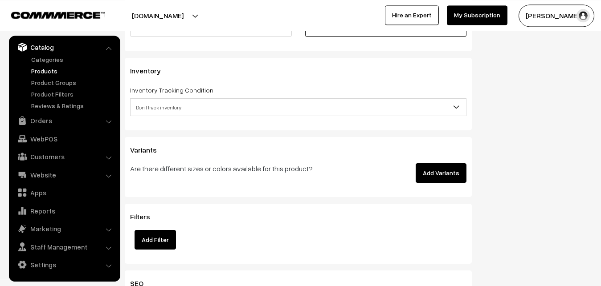
scroll to position [836, 0]
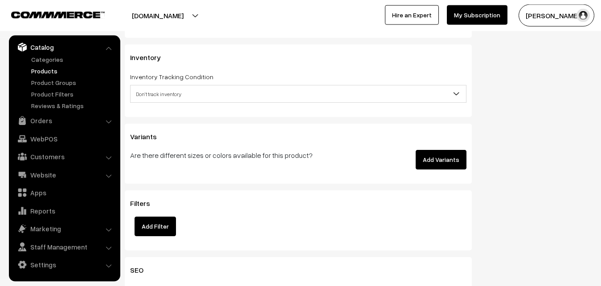
type input "4499"
click at [156, 98] on span "Don't track inventory" at bounding box center [299, 94] width 336 height 16
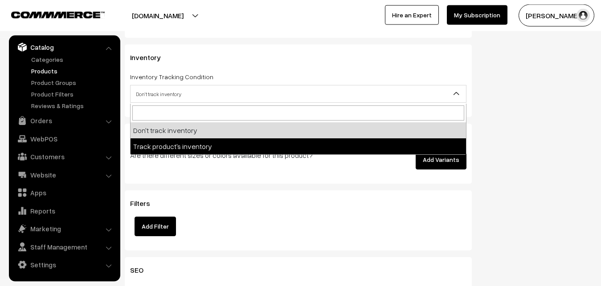
select select "2"
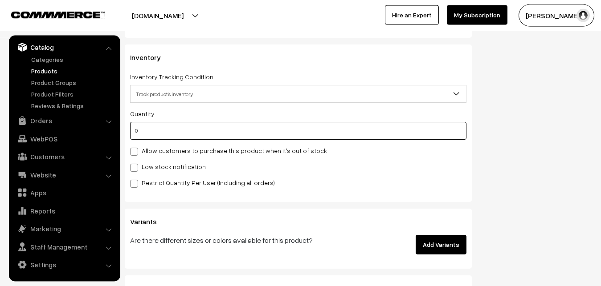
click at [166, 135] on input "0" at bounding box center [298, 131] width 336 height 18
type input "4"
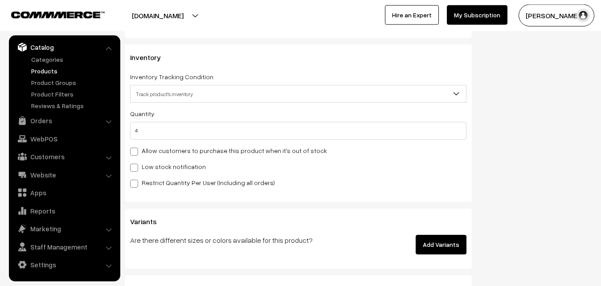
click at [164, 166] on label "Low stock notification" at bounding box center [168, 166] width 76 height 9
click at [136, 166] on input "Low stock notification" at bounding box center [133, 167] width 6 height 6
checkbox input "true"
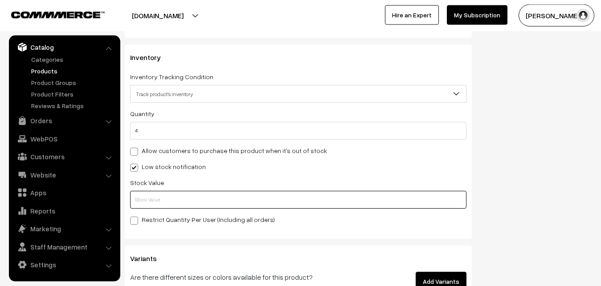
click at [168, 203] on input "text" at bounding box center [298, 200] width 336 height 18
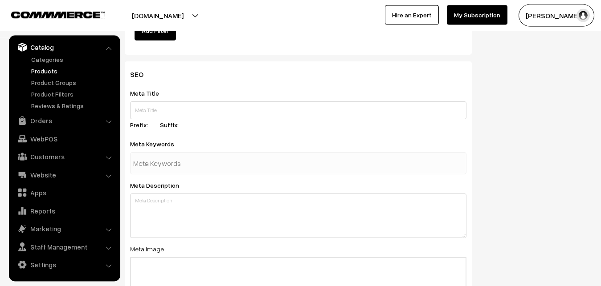
scroll to position [1326, 0]
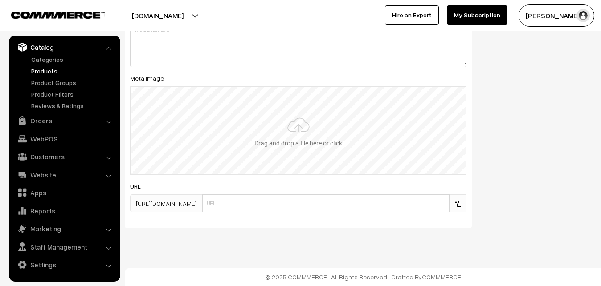
type input "2"
click at [285, 123] on input "file" at bounding box center [298, 130] width 335 height 87
type input "C:\fakepath\uppada-saree-va13259-oct.jpeg"
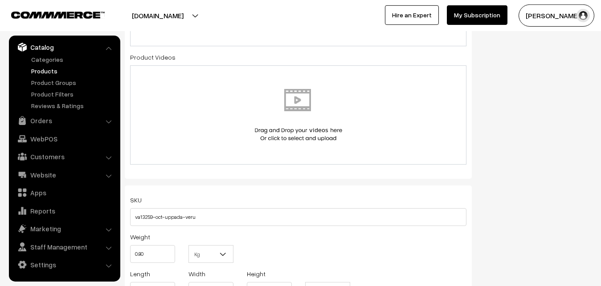
scroll to position [0, 0]
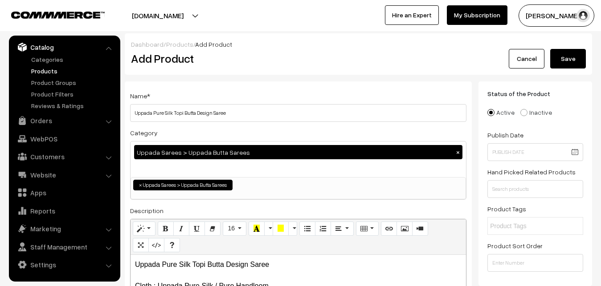
click at [556, 58] on button "Save" at bounding box center [568, 59] width 36 height 20
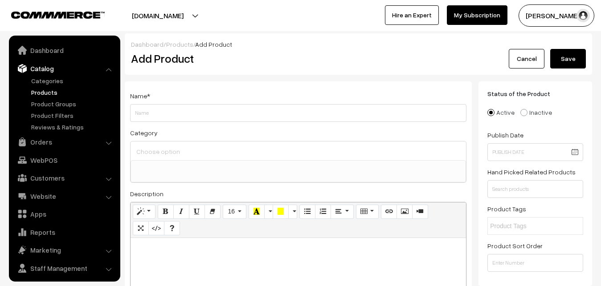
select select
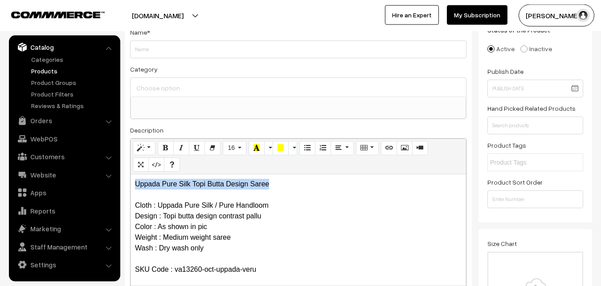
drag, startPoint x: 273, startPoint y: 187, endPoint x: 127, endPoint y: 176, distance: 146.6
click at [131, 176] on div "Uppada Pure Silk Topi Butta Design Saree Cloth : Uppada Pure Silk / Pure Handlo…" at bounding box center [299, 230] width 336 height 111
copy p "Uppada Pure Silk Topi Butta Design Saree"
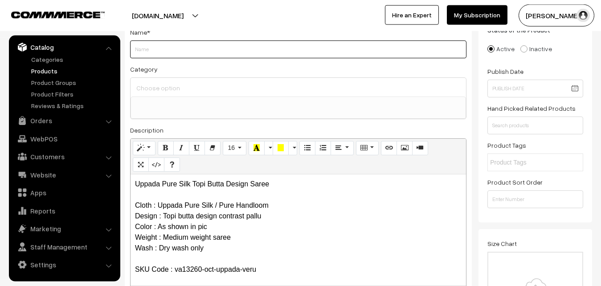
paste input "Uppada Pure Silk Topi Butta Design Saree"
type input "Uppada Pure Silk Topi Butta Design Saree"
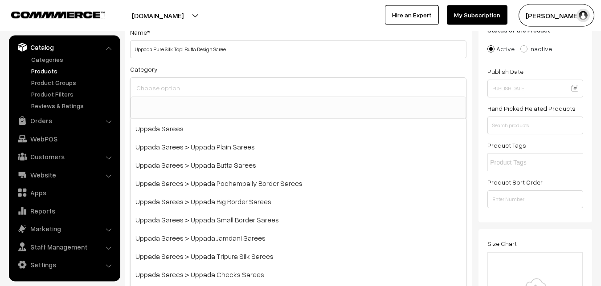
click at [162, 87] on input at bounding box center [298, 88] width 328 height 13
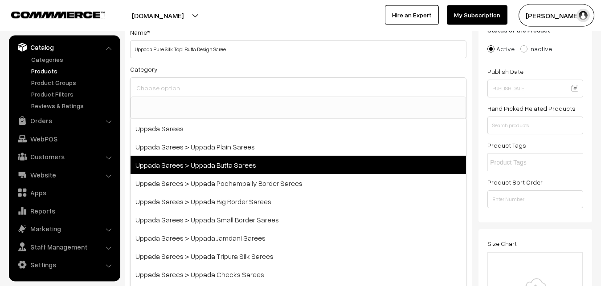
click at [197, 157] on span "Uppada Sarees > Uppada Butta Sarees" at bounding box center [299, 165] width 336 height 18
select select "7"
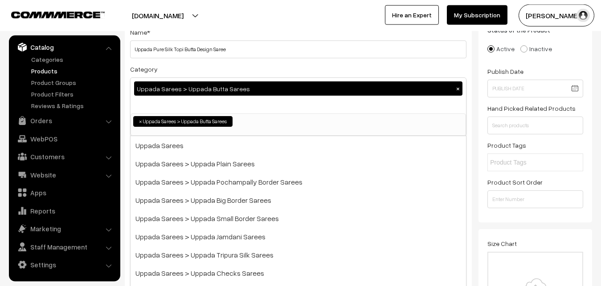
click at [203, 67] on div "Category Uppada Sarees > Uppada Butta Sarees × Uppada Sarees Uppada Sarees > Up…" at bounding box center [298, 100] width 336 height 73
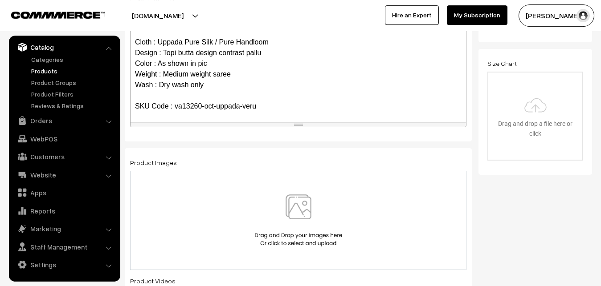
scroll to position [246, 0]
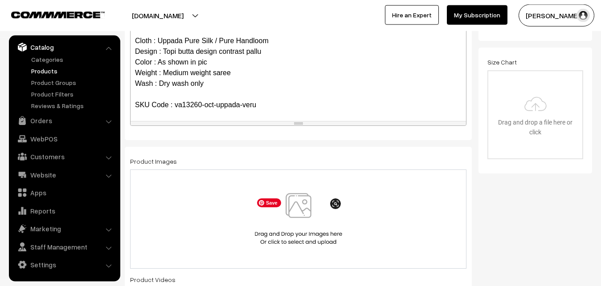
click at [305, 204] on img at bounding box center [299, 219] width 92 height 52
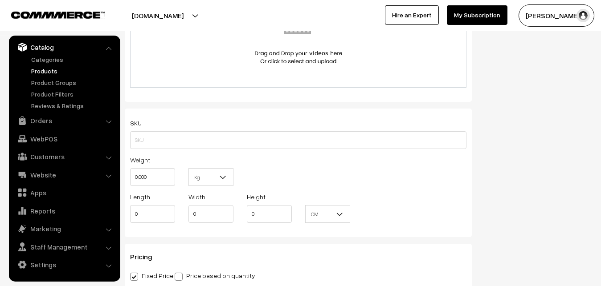
scroll to position [564, 0]
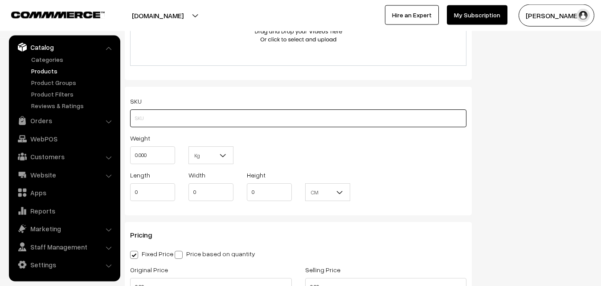
paste input "va13260-oct-uppada-veru"
type input "va13260-oct-uppada-veru"
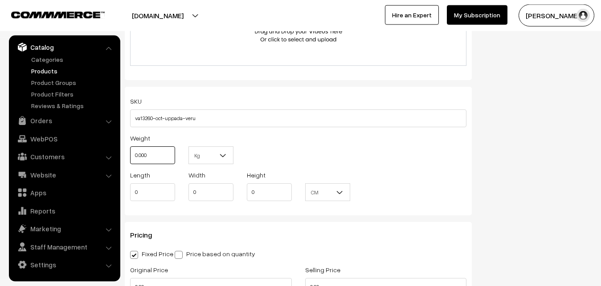
drag, startPoint x: 152, startPoint y: 158, endPoint x: 101, endPoint y: 158, distance: 51.2
click at [130, 158] on input "0.000" at bounding box center [152, 156] width 45 height 18
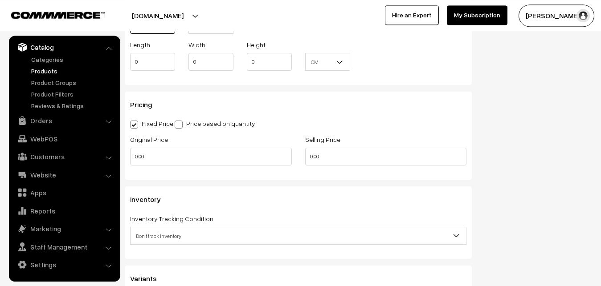
scroll to position [700, 0]
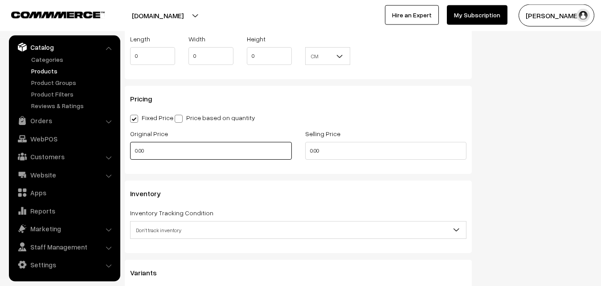
type input "0.80"
drag, startPoint x: 151, startPoint y: 152, endPoint x: 119, endPoint y: 152, distance: 32.1
click at [130, 152] on input "0.00" at bounding box center [211, 151] width 162 height 18
type input "3500"
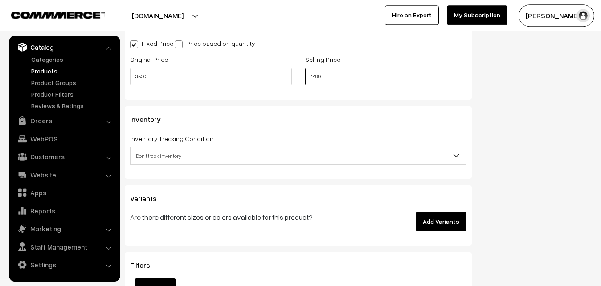
scroll to position [791, 0]
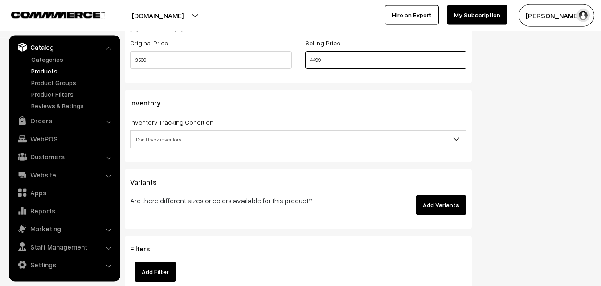
type input "4499"
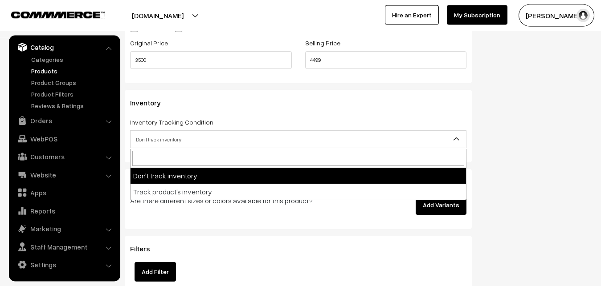
click at [155, 143] on span "Don't track inventory" at bounding box center [299, 140] width 336 height 16
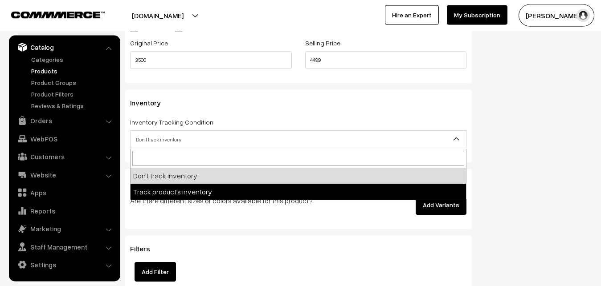
select select "2"
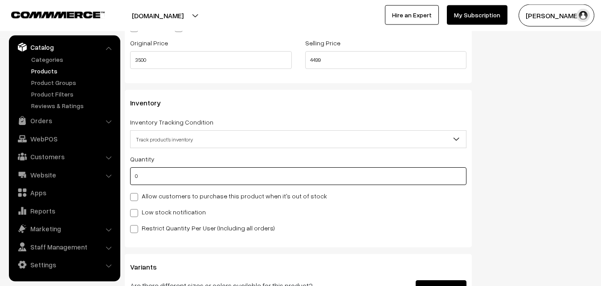
click at [151, 172] on input "0" at bounding box center [298, 177] width 336 height 18
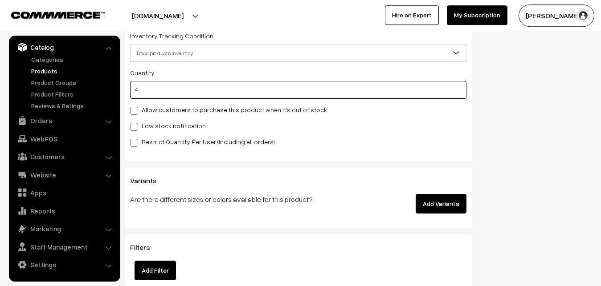
scroll to position [882, 0]
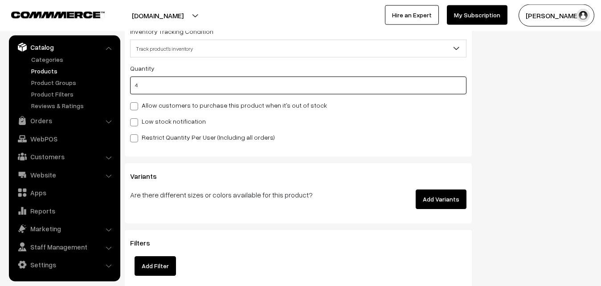
type input "4"
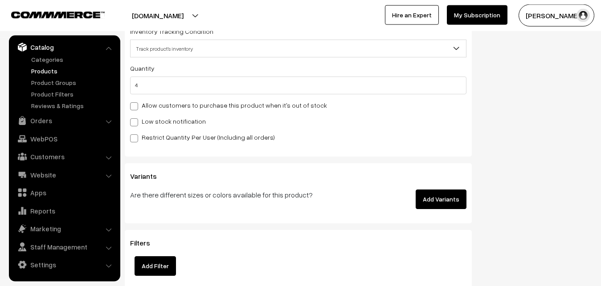
click at [151, 119] on label "Low stock notification" at bounding box center [168, 121] width 76 height 9
click at [136, 119] on input "Low stock notification" at bounding box center [133, 121] width 6 height 6
checkbox input "true"
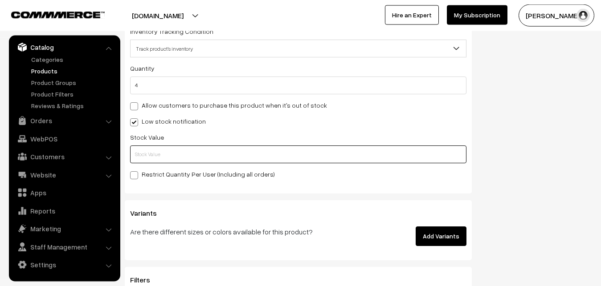
click at [152, 154] on input "text" at bounding box center [298, 155] width 336 height 18
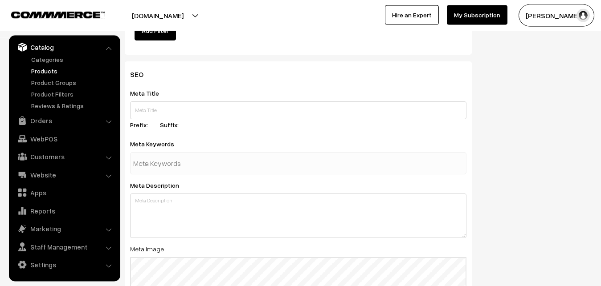
scroll to position [1326, 0]
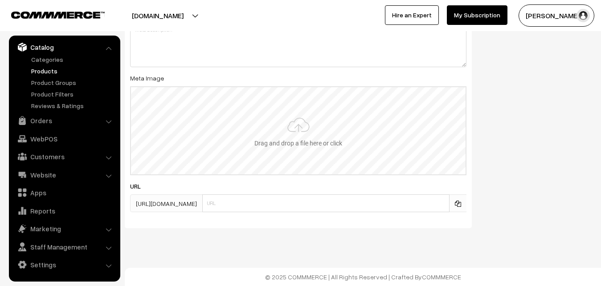
type input "2"
click at [313, 131] on input "file" at bounding box center [298, 130] width 335 height 87
type input "C:\fakepath\uppada-saree-va13260-oct.jpeg"
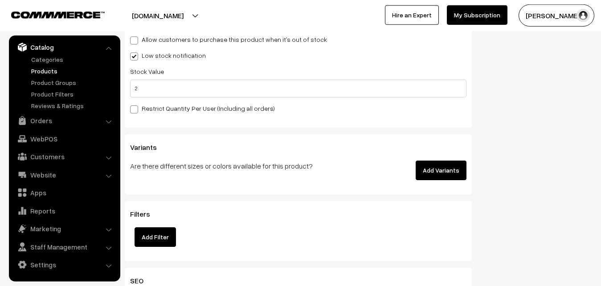
scroll to position [0, 0]
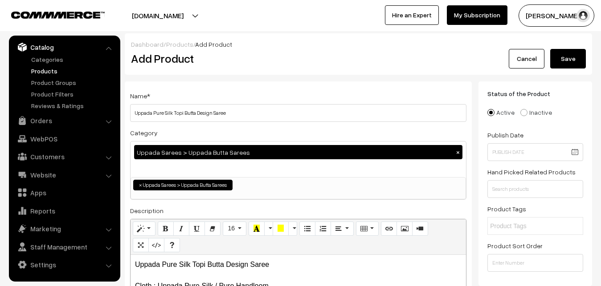
click at [572, 58] on button "Save" at bounding box center [568, 59] width 36 height 20
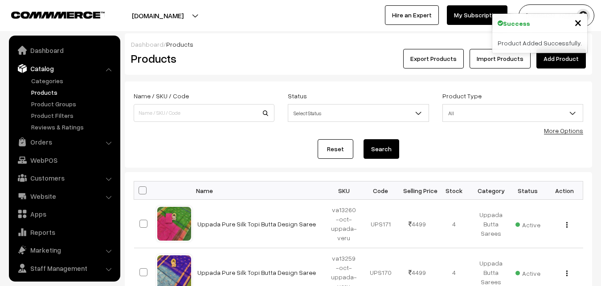
scroll to position [21, 0]
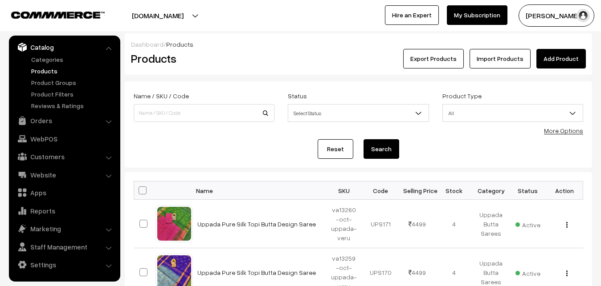
click at [560, 55] on link "Add Product" at bounding box center [560, 59] width 49 height 20
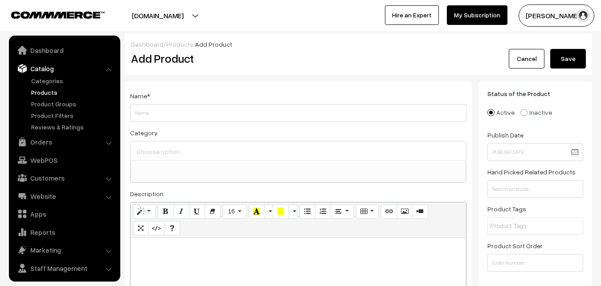
select select
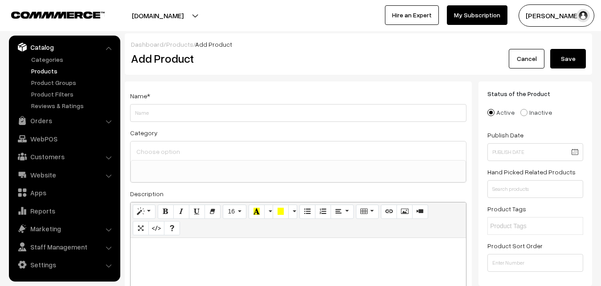
paste div
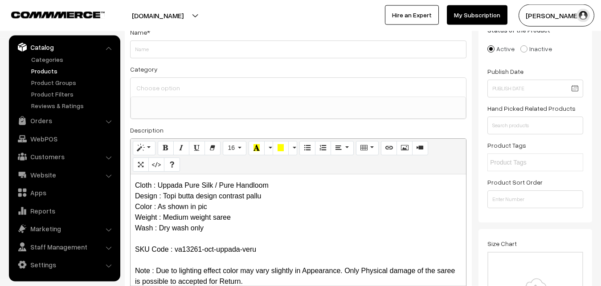
scroll to position [0, 0]
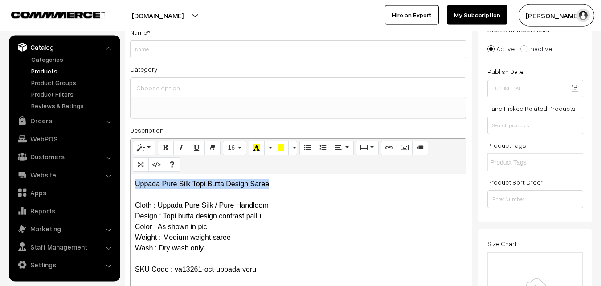
drag, startPoint x: 283, startPoint y: 184, endPoint x: 119, endPoint y: 176, distance: 165.0
click at [131, 176] on div "Uppada Pure Silk Topi Butta Design Saree Cloth : Uppada Pure Silk / Pure Handlo…" at bounding box center [299, 230] width 336 height 111
copy p "Uppada Pure Silk Topi Butta Design Saree"
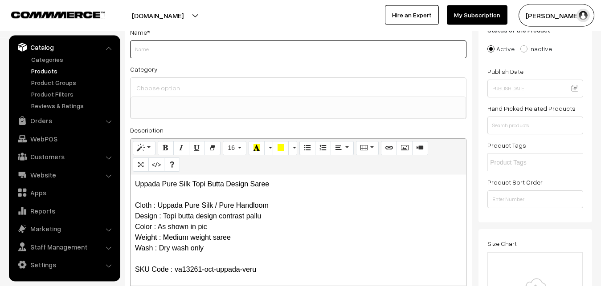
paste input "Uppada Pure Silk Topi Butta Design Saree"
type input "Uppada Pure Silk Topi Butta Design Saree"
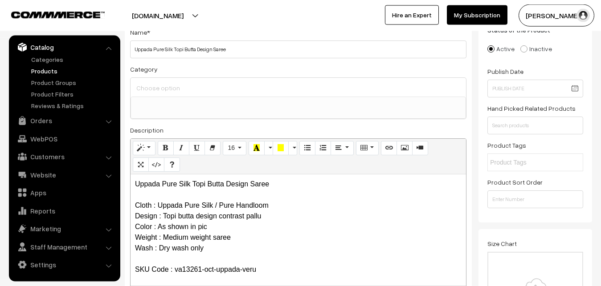
click at [175, 90] on input at bounding box center [298, 88] width 328 height 13
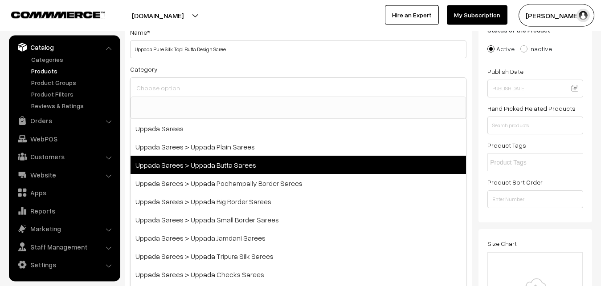
click at [212, 165] on span "Uppada Sarees > Uppada Butta Sarees" at bounding box center [299, 165] width 336 height 18
select select "7"
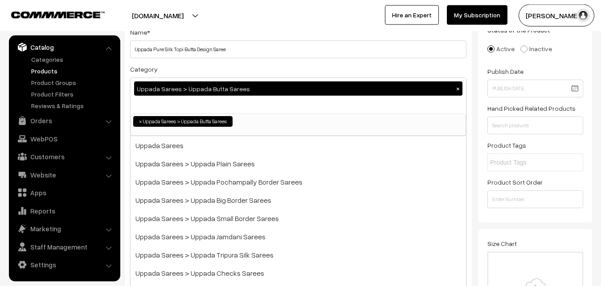
click at [210, 73] on div "Category Uppada Sarees > Uppada Butta Sarees × Uppada Sarees Uppada Sarees > Up…" at bounding box center [298, 100] width 336 height 73
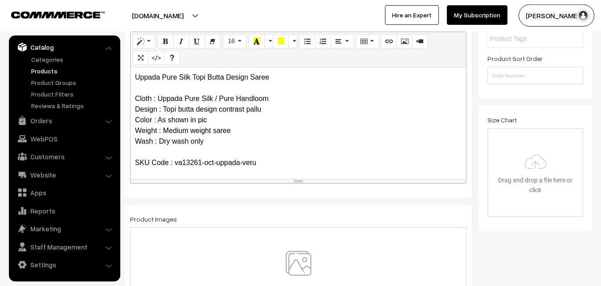
scroll to position [246, 0]
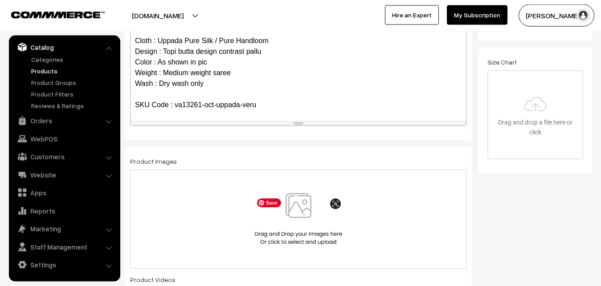
click at [301, 212] on img at bounding box center [299, 219] width 92 height 52
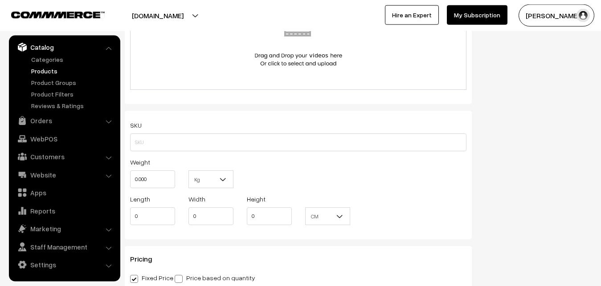
scroll to position [564, 0]
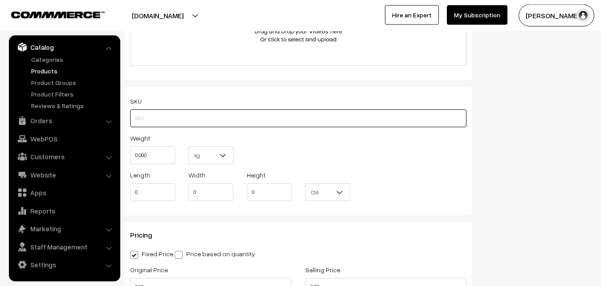
paste input "va13261-oct-uppada-veru"
type input "va13261-oct-uppada-veru"
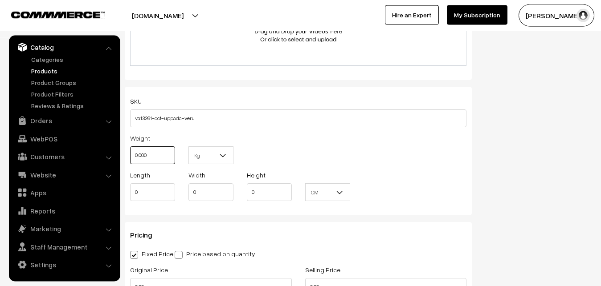
drag, startPoint x: 168, startPoint y: 151, endPoint x: 126, endPoint y: 161, distance: 43.8
click at [126, 161] on div "Weight 0.000" at bounding box center [152, 151] width 58 height 37
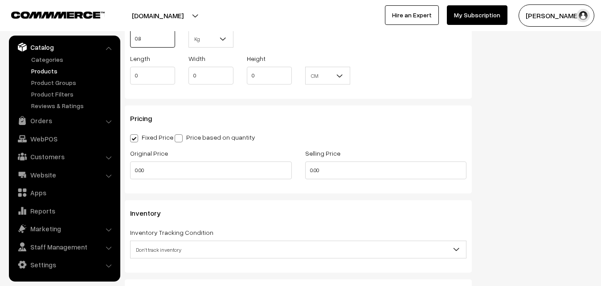
scroll to position [700, 0]
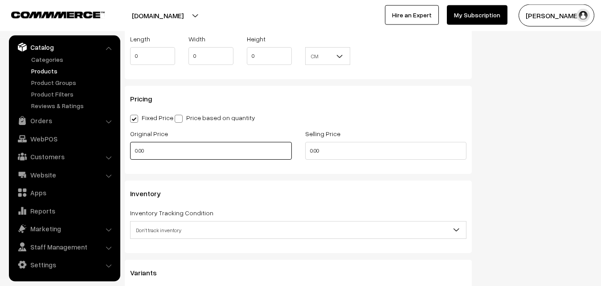
type input "0.80"
drag, startPoint x: 149, startPoint y: 150, endPoint x: 112, endPoint y: 151, distance: 37.0
click at [130, 151] on input "0.00" at bounding box center [211, 151] width 162 height 18
type input "3500"
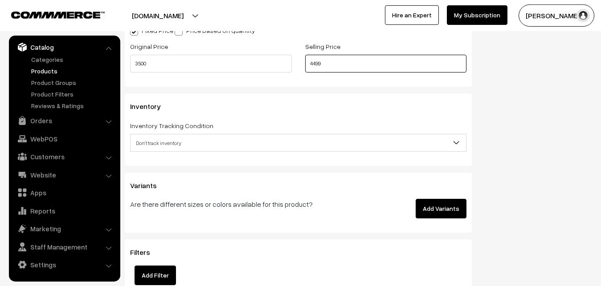
scroll to position [791, 0]
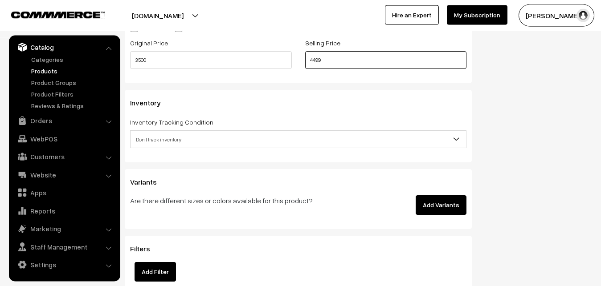
type input "4499"
click at [173, 140] on span "Don't track inventory" at bounding box center [299, 140] width 336 height 16
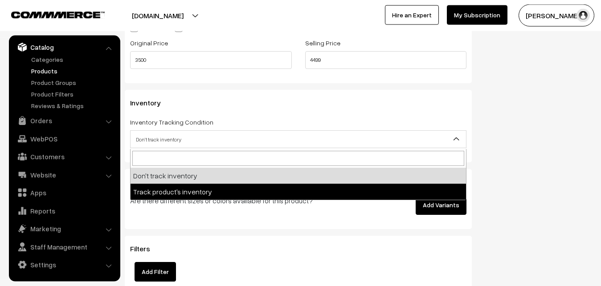
select select "2"
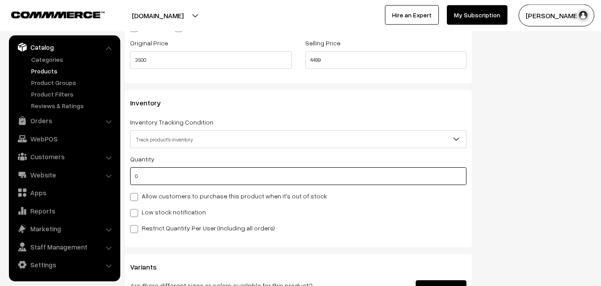
click at [170, 178] on input "0" at bounding box center [298, 177] width 336 height 18
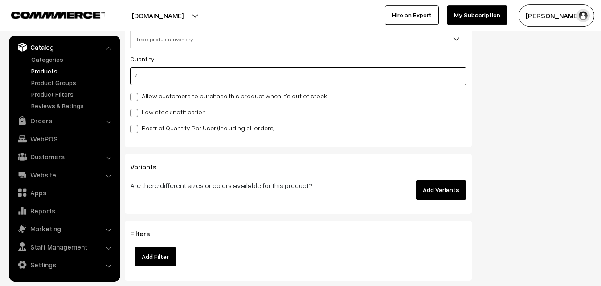
scroll to position [927, 0]
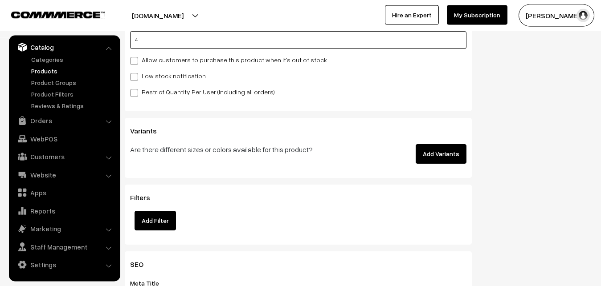
type input "4"
click at [135, 80] on span at bounding box center [134, 77] width 8 height 8
click at [135, 78] on input "Low stock notification" at bounding box center [133, 76] width 6 height 6
checkbox input "true"
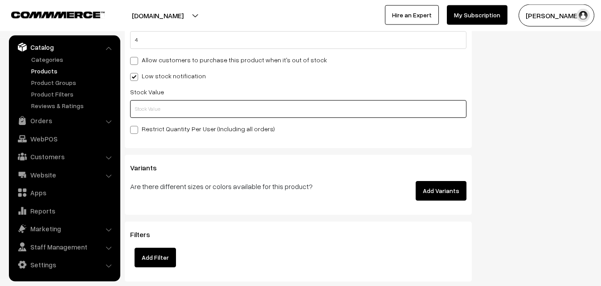
click at [133, 110] on input "text" at bounding box center [298, 109] width 336 height 18
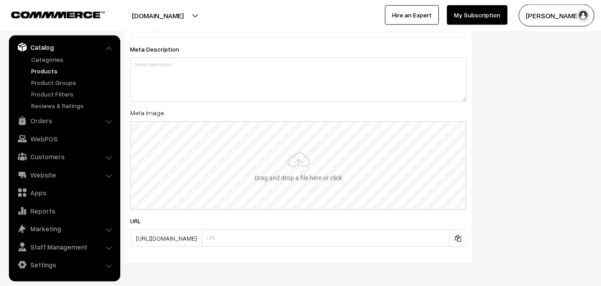
scroll to position [1326, 0]
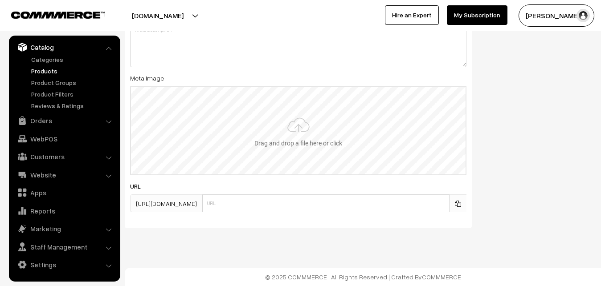
type input "2"
click at [310, 137] on input "file" at bounding box center [298, 130] width 335 height 87
type input "C:\fakepath\uppada-saree-va13261-oct.jpeg"
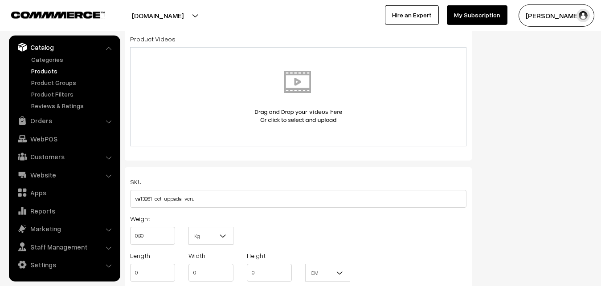
scroll to position [0, 0]
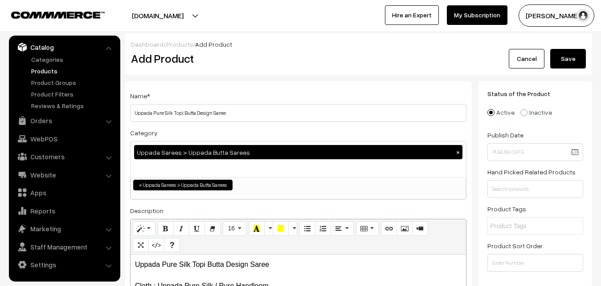
click at [568, 64] on button "Save" at bounding box center [568, 59] width 36 height 20
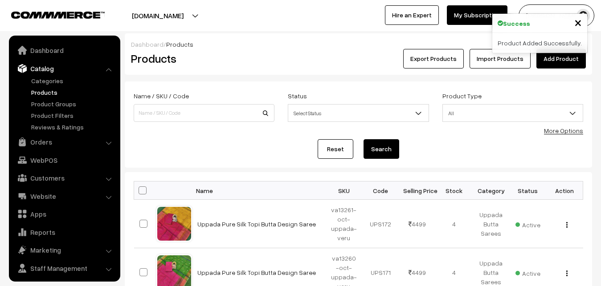
scroll to position [21, 0]
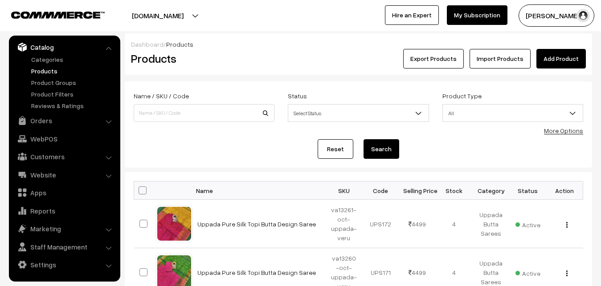
click at [559, 56] on link "Add Product" at bounding box center [560, 59] width 49 height 20
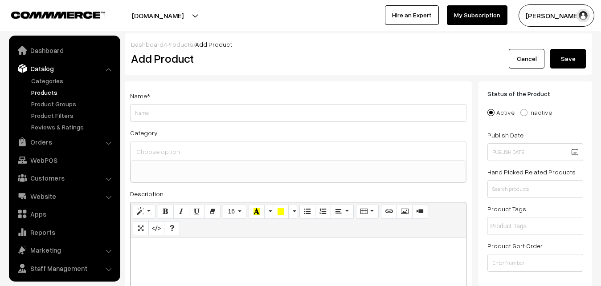
select select
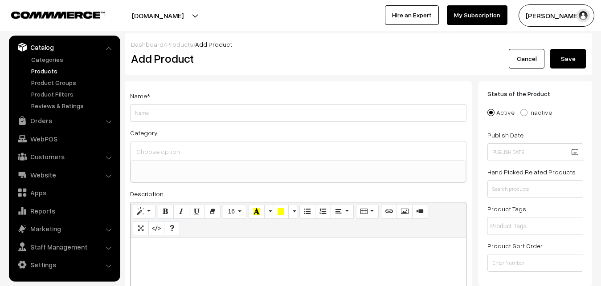
paste div
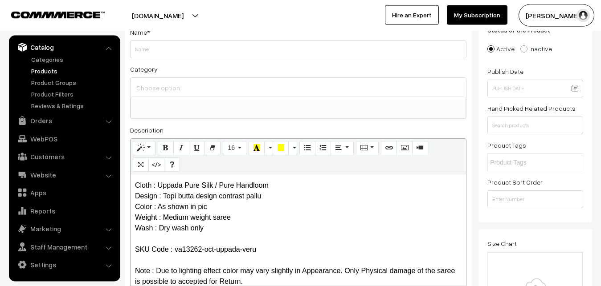
scroll to position [0, 0]
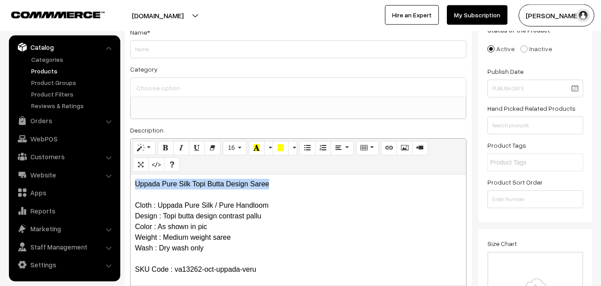
drag, startPoint x: 273, startPoint y: 188, endPoint x: 110, endPoint y: 181, distance: 163.2
click at [131, 181] on div "Uppada Pure Silk Topi Butta Design Saree Cloth : Uppada Pure Silk / Pure Handlo…" at bounding box center [299, 230] width 336 height 111
copy p "Uppada Pure Silk Topi Butta Design Saree"
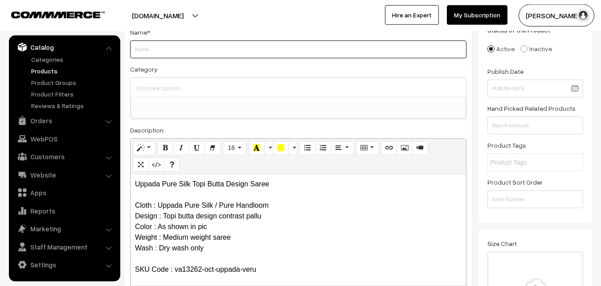
paste input "Uppada Pure Silk Topi Butta Design Saree"
type input "Uppada Pure Silk Topi Butta Design Saree"
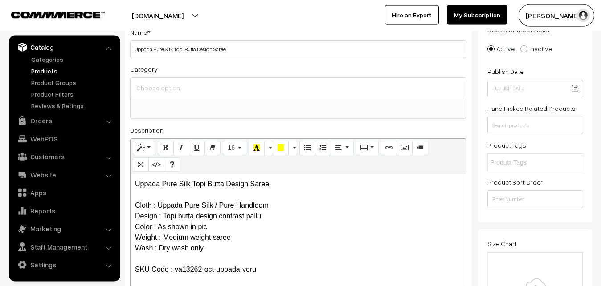
click at [184, 92] on input at bounding box center [298, 88] width 328 height 13
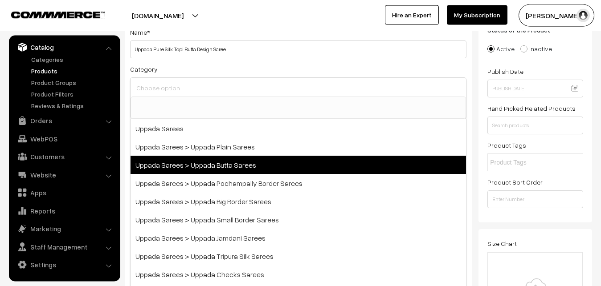
click at [217, 162] on span "Uppada Sarees > Uppada Butta Sarees" at bounding box center [299, 165] width 336 height 18
select select "7"
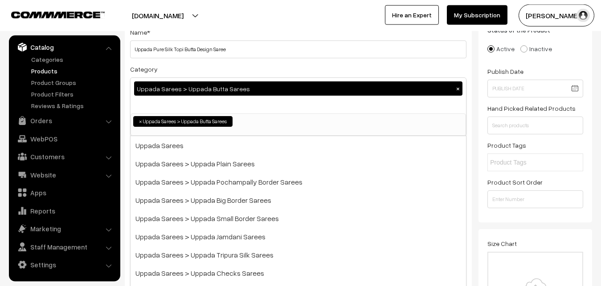
click at [209, 66] on div "Category Uppada Sarees > Uppada Butta Sarees × Uppada Sarees Uppada Sarees > Up…" at bounding box center [298, 100] width 336 height 73
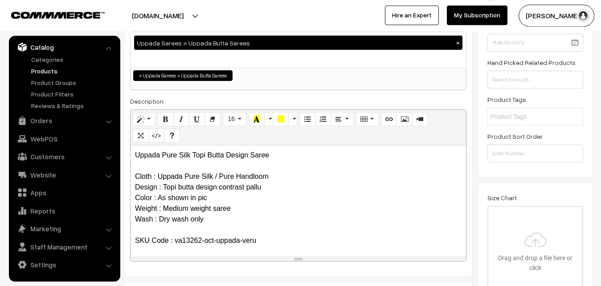
scroll to position [246, 0]
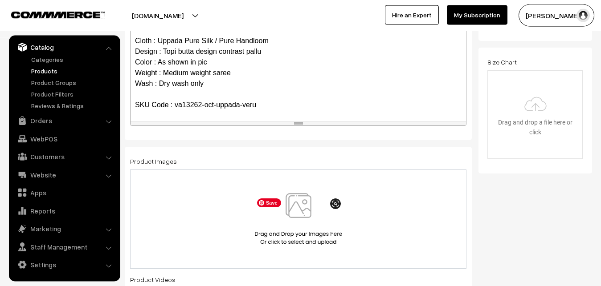
click at [315, 209] on img at bounding box center [299, 219] width 92 height 52
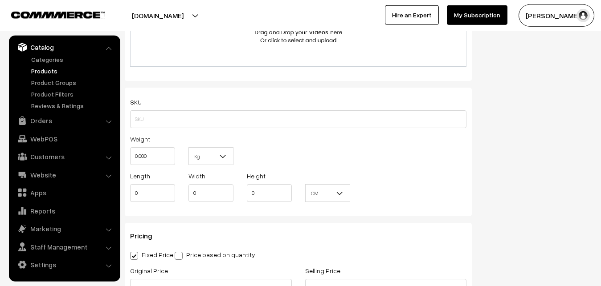
scroll to position [564, 0]
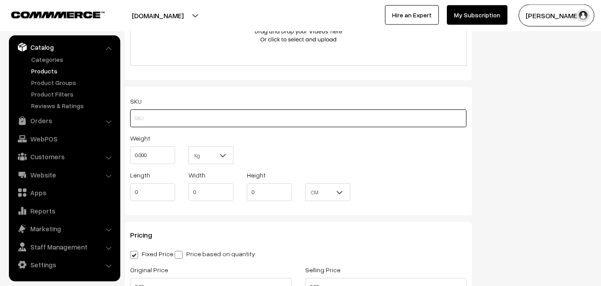
paste input "va13262-oct-uppada-veru"
type input "va13262-oct-uppada-veru"
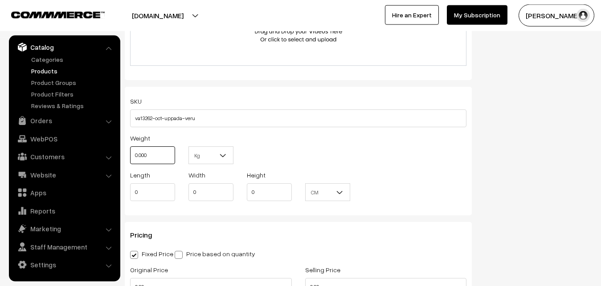
drag, startPoint x: 155, startPoint y: 160, endPoint x: 127, endPoint y: 157, distance: 27.4
click at [130, 157] on input "0.000" at bounding box center [152, 156] width 45 height 18
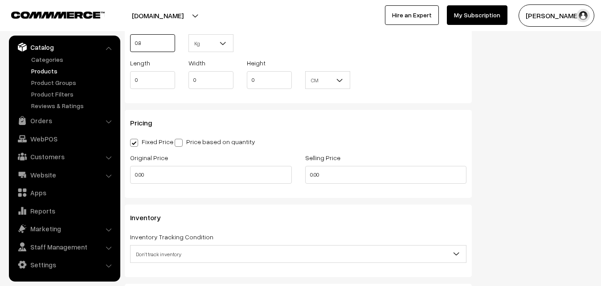
scroll to position [700, 0]
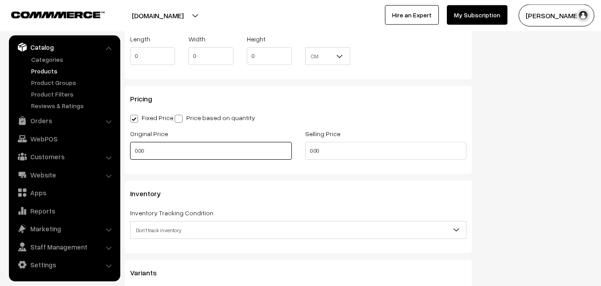
type input "0.80"
drag, startPoint x: 170, startPoint y: 147, endPoint x: 125, endPoint y: 147, distance: 45.0
click at [130, 147] on input "0.00" at bounding box center [211, 151] width 162 height 18
type input "3500"
type input "`"
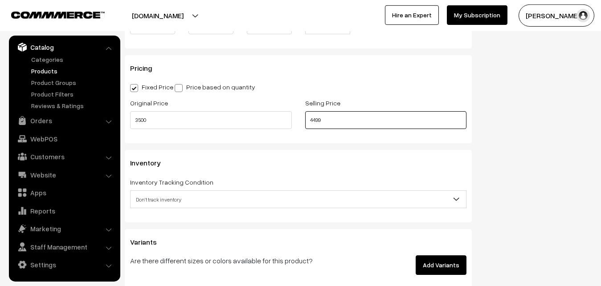
scroll to position [836, 0]
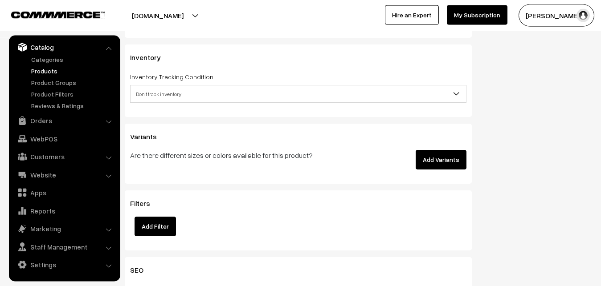
type input "4499"
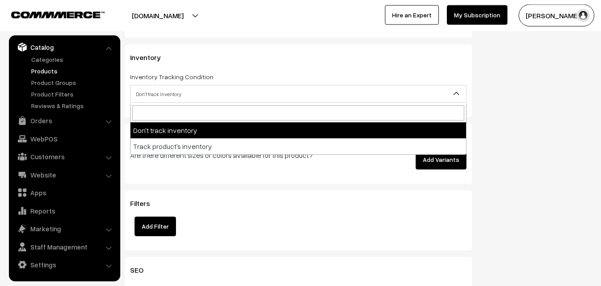
click at [151, 94] on span "Don't track inventory" at bounding box center [299, 94] width 336 height 16
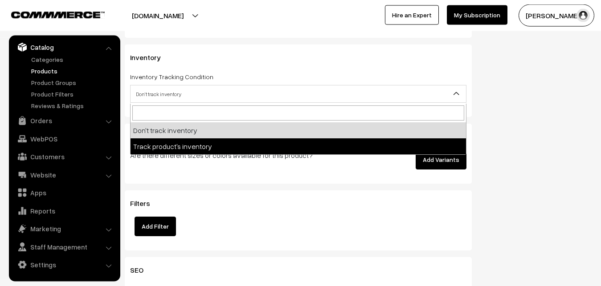
select select "2"
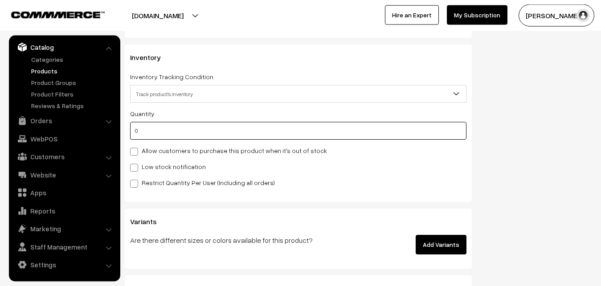
click at [155, 130] on input "0" at bounding box center [298, 131] width 336 height 18
type input "4"
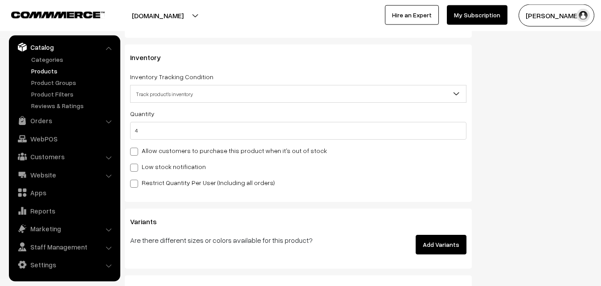
click at [157, 164] on label "Low stock notification" at bounding box center [168, 166] width 76 height 9
click at [136, 164] on input "Low stock notification" at bounding box center [133, 167] width 6 height 6
checkbox input "true"
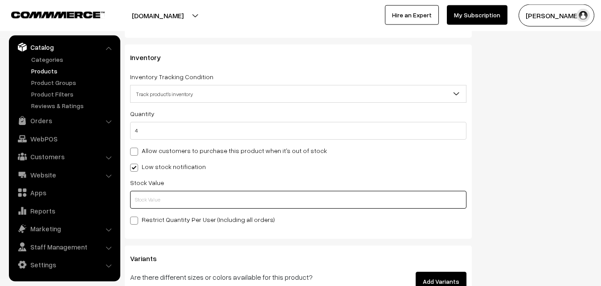
click at [157, 194] on input "text" at bounding box center [298, 200] width 336 height 18
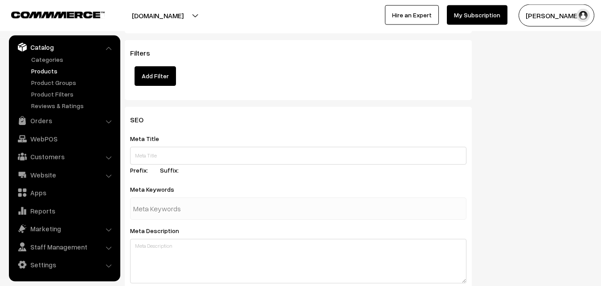
scroll to position [1326, 0]
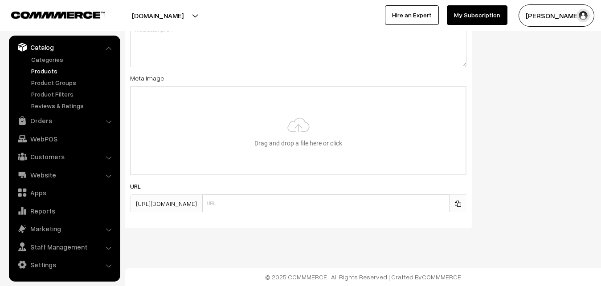
type input "2"
click at [279, 145] on input "file" at bounding box center [298, 130] width 335 height 87
type input "C:\fakepath\uppada-saree-va13262-oct.jpeg"
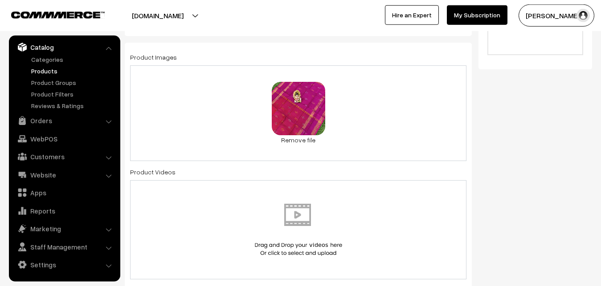
scroll to position [0, 0]
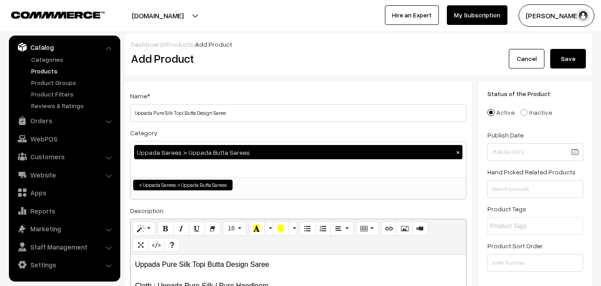
click at [569, 57] on button "Save" at bounding box center [568, 59] width 36 height 20
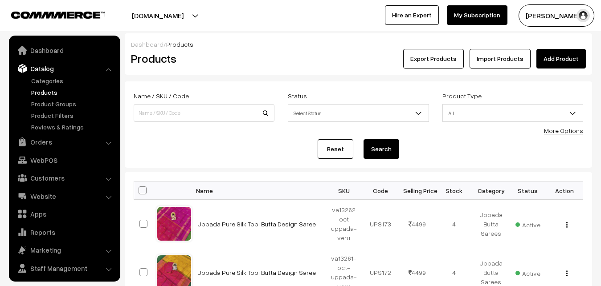
scroll to position [21, 0]
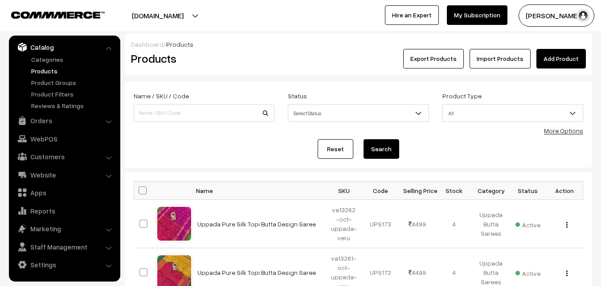
click at [251, 65] on h2 "Products" at bounding box center [202, 59] width 143 height 14
click at [565, 57] on link "Add Product" at bounding box center [560, 59] width 49 height 20
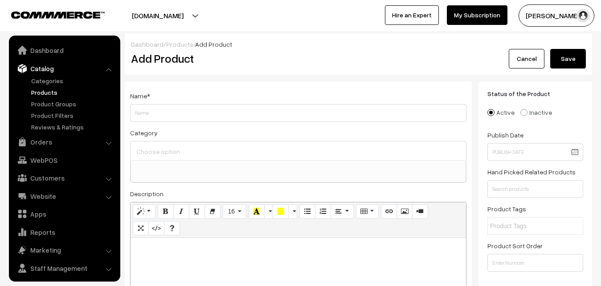
select select
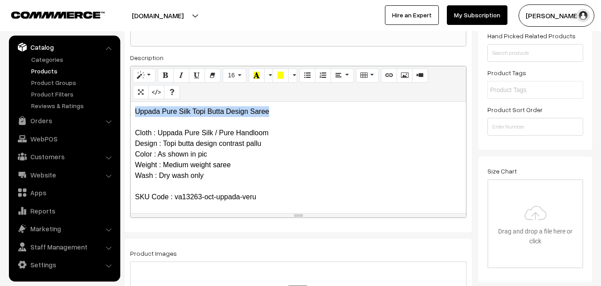
drag, startPoint x: 271, startPoint y: 111, endPoint x: 119, endPoint y: 111, distance: 152.4
click at [131, 111] on div "Uppada Pure Silk Topi Butta Design Saree Cloth : Uppada Pure Silk / Pure Handlo…" at bounding box center [299, 157] width 336 height 111
copy p "Uppada Pure Silk Topi Butta Design Saree"
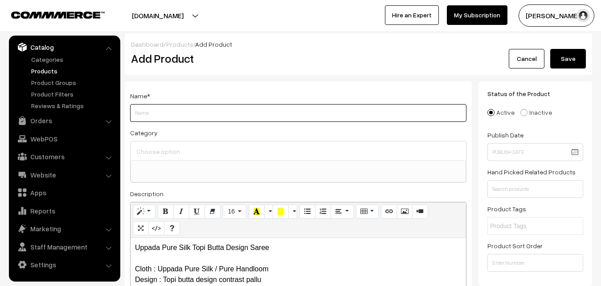
paste input "Uppada Pure Silk Topi Butta Design Saree"
type input "Uppada Pure Silk Topi Butta Design Saree"
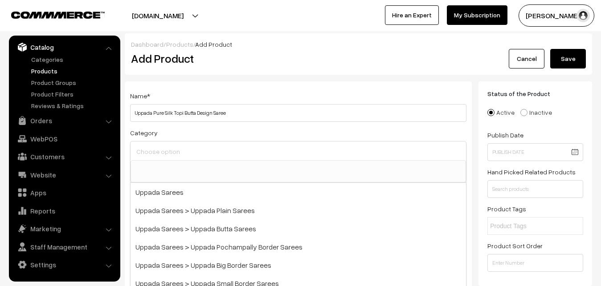
click at [173, 150] on input at bounding box center [298, 151] width 328 height 13
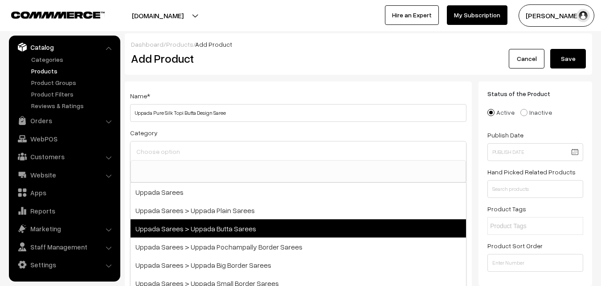
click at [209, 227] on span "Uppada Sarees > Uppada Butta Sarees" at bounding box center [299, 229] width 336 height 18
select select "7"
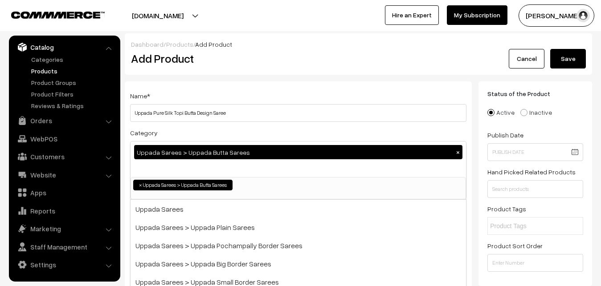
click at [209, 86] on div "Name * Uppada Pure Silk Topi Butta Design Saree Category Uppada Sarees > Uppada…" at bounding box center [298, 234] width 347 height 304
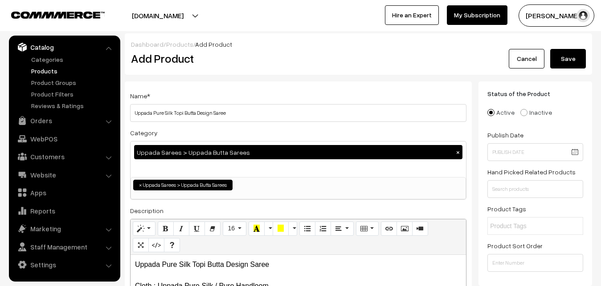
scroll to position [227, 0]
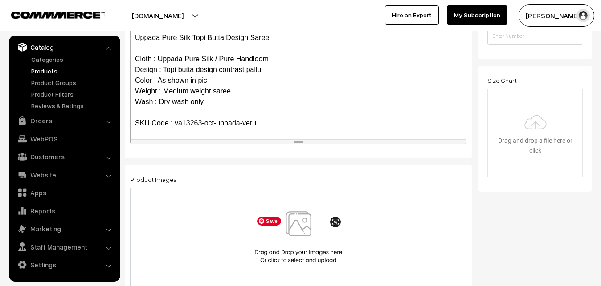
click at [280, 222] on span "Save" at bounding box center [269, 221] width 24 height 9
click at [295, 225] on img at bounding box center [299, 238] width 92 height 52
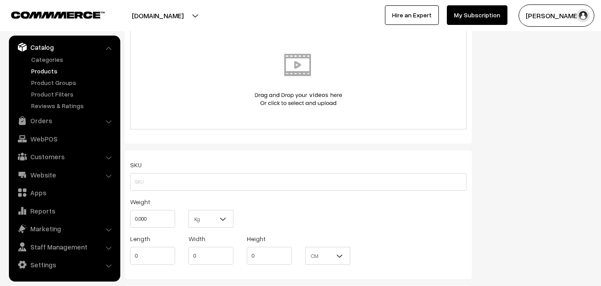
scroll to position [545, 0]
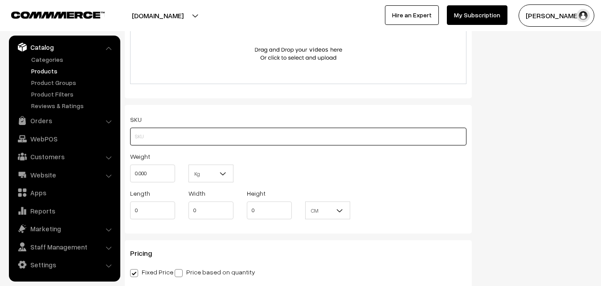
paste input "va13263-oct-uppada-veru"
type input "va13263-oct-uppada-veru"
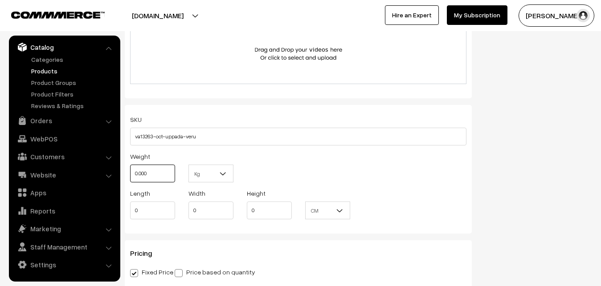
drag, startPoint x: 152, startPoint y: 174, endPoint x: 114, endPoint y: 174, distance: 38.3
click at [130, 174] on input "0.000" at bounding box center [152, 174] width 45 height 18
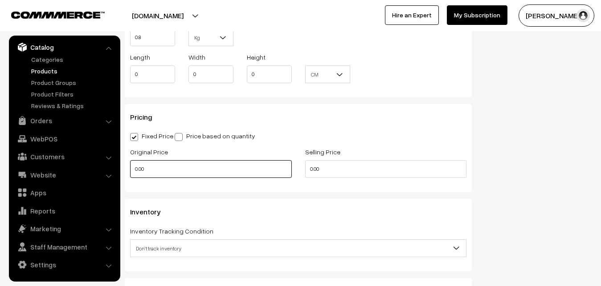
type input "0.80"
drag, startPoint x: 155, startPoint y: 168, endPoint x: 122, endPoint y: 169, distance: 32.6
click at [130, 169] on input "0.00" at bounding box center [211, 169] width 162 height 18
type input "3500"
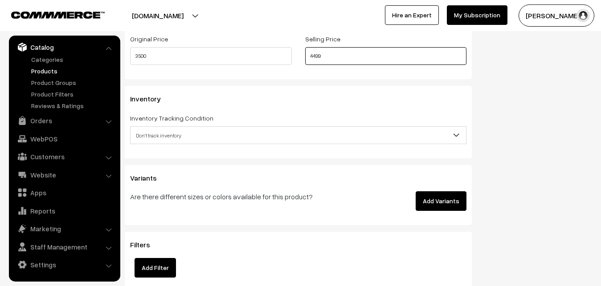
scroll to position [818, 0]
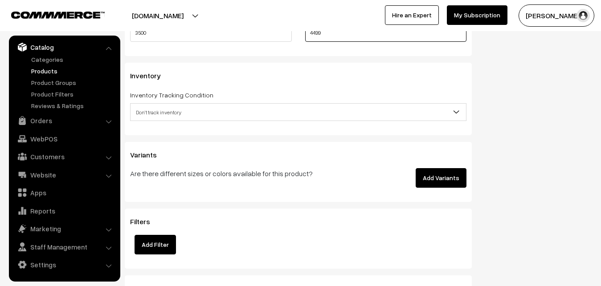
type input "4499"
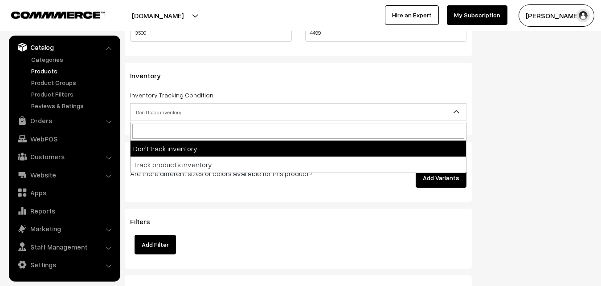
click at [159, 109] on span "Don't track inventory" at bounding box center [299, 113] width 336 height 16
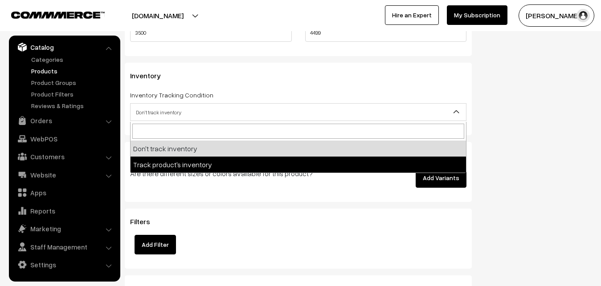
select select "2"
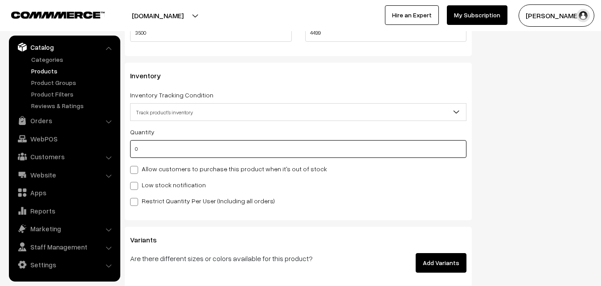
click at [153, 153] on input "0" at bounding box center [298, 149] width 336 height 18
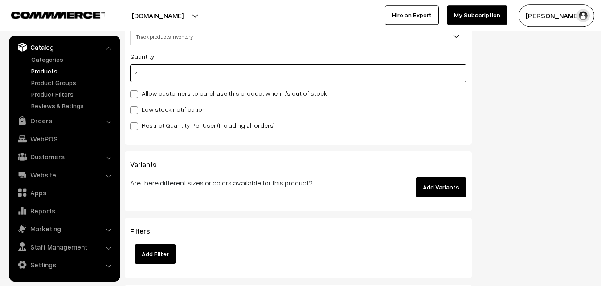
scroll to position [909, 0]
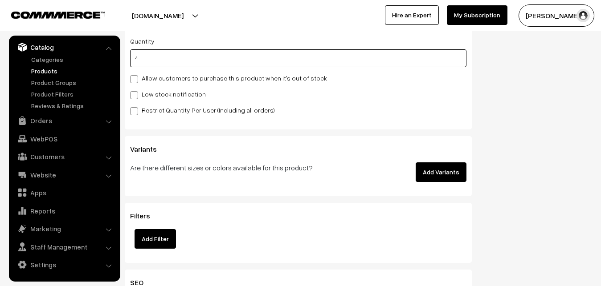
type input "4"
click at [130, 97] on div "Inventory Inventory Tracking Condition Don't track inventory Track product's in…" at bounding box center [298, 50] width 347 height 157
click at [134, 99] on span at bounding box center [134, 95] width 8 height 8
click at [134, 97] on input "Low stock notification" at bounding box center [133, 94] width 6 height 6
checkbox input "true"
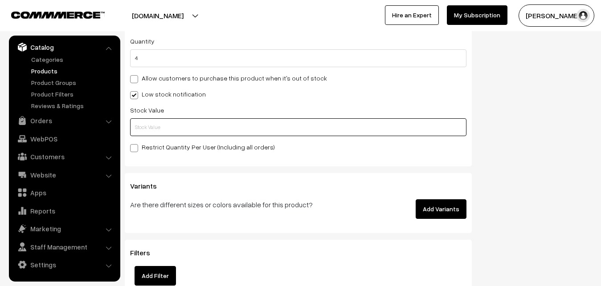
click at [136, 123] on input "text" at bounding box center [298, 128] width 336 height 18
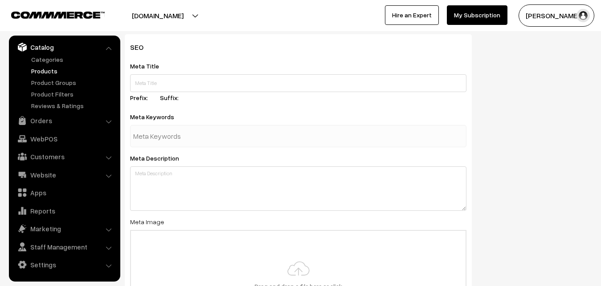
scroll to position [1326, 0]
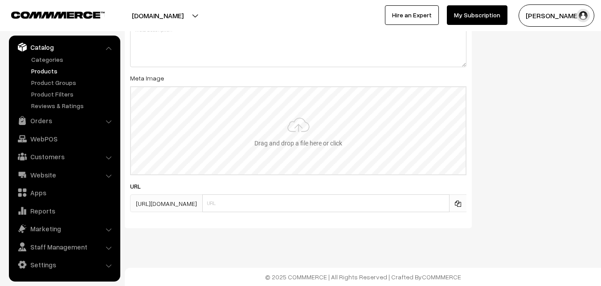
type input "2"
click at [295, 124] on input "file" at bounding box center [298, 130] width 335 height 87
type input "C:\fakepath\uppada-saree-va13263-oct.jpeg"
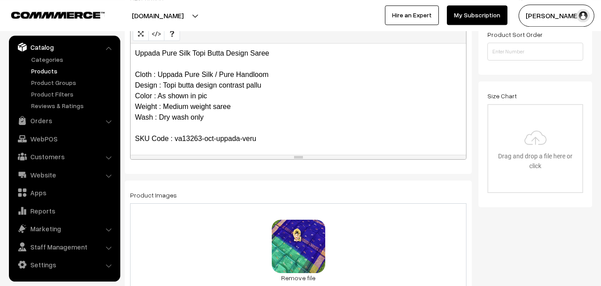
scroll to position [0, 0]
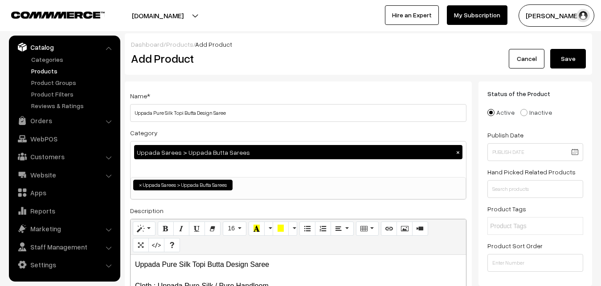
click at [554, 56] on button "Save" at bounding box center [568, 59] width 36 height 20
click at [245, 55] on h2 "Add Product" at bounding box center [300, 59] width 338 height 14
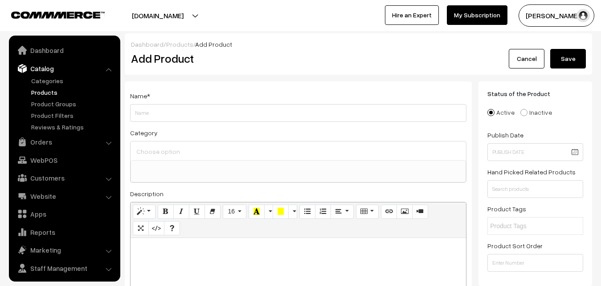
select select
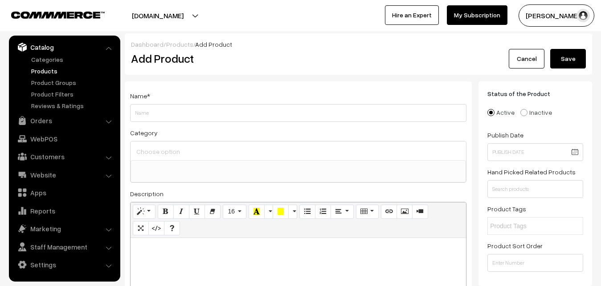
paste div
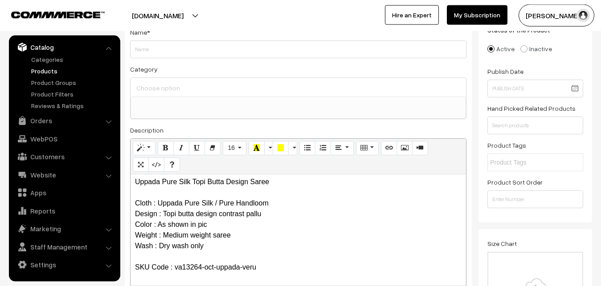
scroll to position [0, 0]
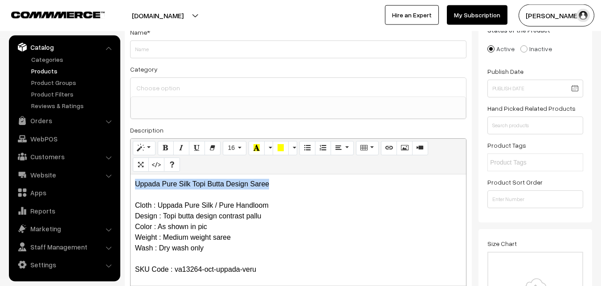
drag, startPoint x: 285, startPoint y: 185, endPoint x: 132, endPoint y: 183, distance: 152.8
click at [132, 183] on div "Uppada Pure Silk Topi Butta Design Saree Cloth : Uppada Pure Silk / Pure Handlo…" at bounding box center [299, 230] width 336 height 111
copy p "Uppada Pure Silk Topi Butta Design Saree"
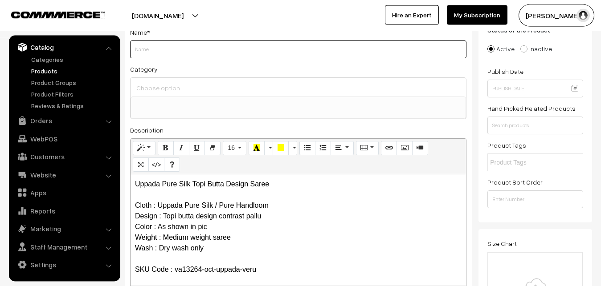
paste input "Uppada Pure Silk Topi Butta Design Saree"
type input "Uppada Pure Silk Topi Butta Design Saree"
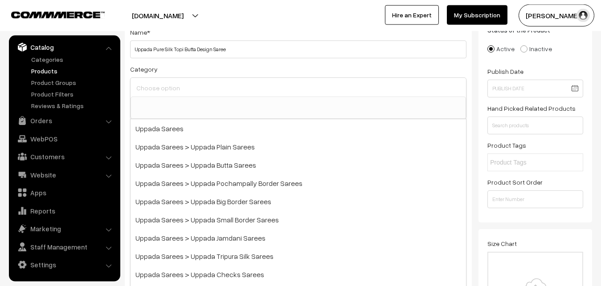
click at [178, 94] on input at bounding box center [298, 88] width 328 height 13
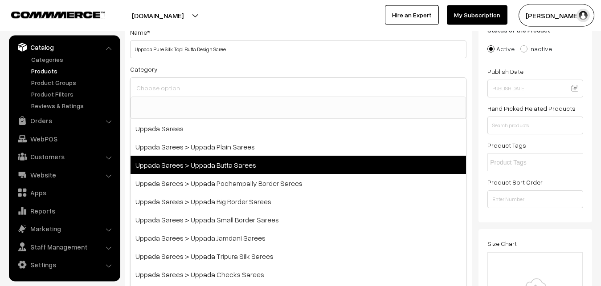
click at [209, 160] on span "Uppada Sarees > Uppada Butta Sarees" at bounding box center [299, 165] width 336 height 18
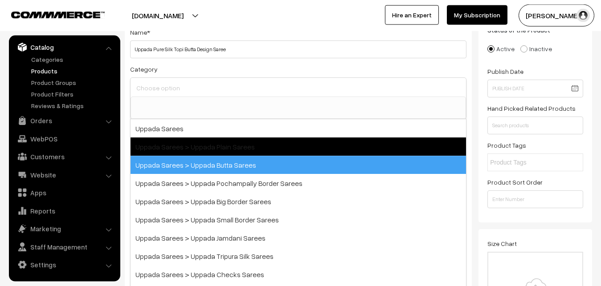
select select "7"
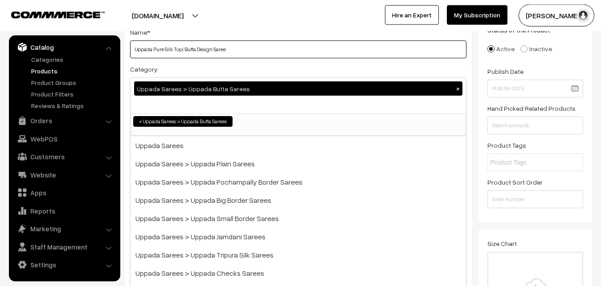
click at [207, 57] on input "Uppada Pure Silk Topi Butta Design Saree" at bounding box center [298, 50] width 336 height 18
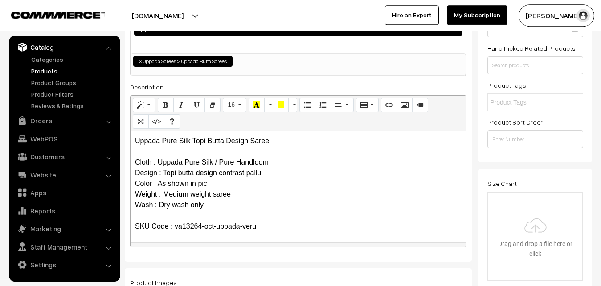
scroll to position [200, 0]
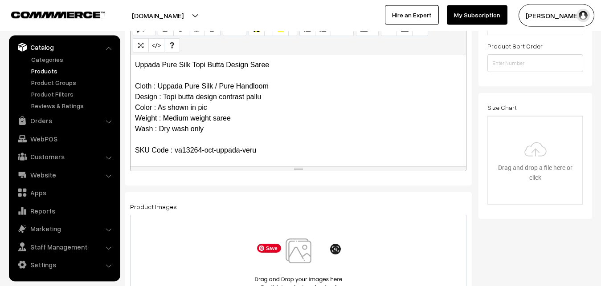
click at [291, 252] on img at bounding box center [299, 265] width 92 height 52
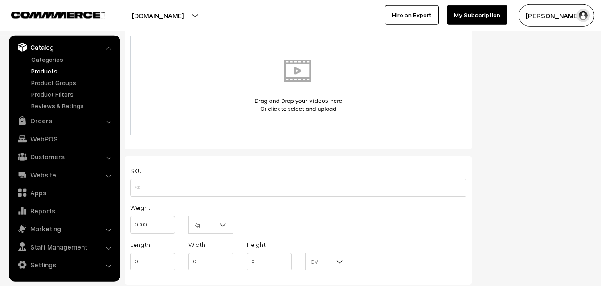
scroll to position [518, 0]
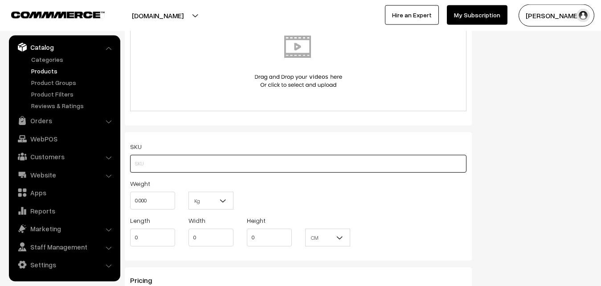
paste input "va13264-oct-uppada-veru"
type input "va13264-oct-uppada-veru"
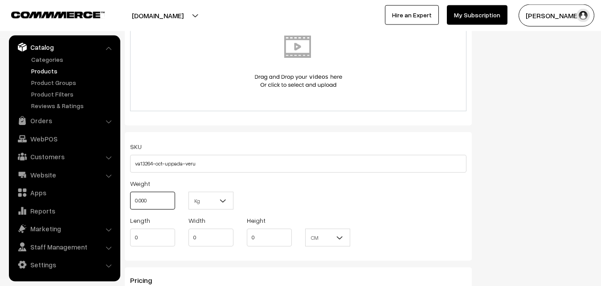
drag, startPoint x: 154, startPoint y: 202, endPoint x: 117, endPoint y: 200, distance: 36.6
click at [130, 200] on input "0.000" at bounding box center [152, 201] width 45 height 18
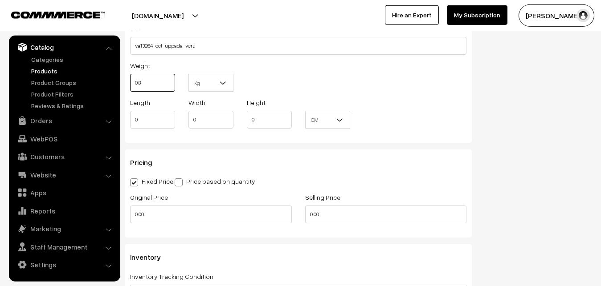
scroll to position [655, 0]
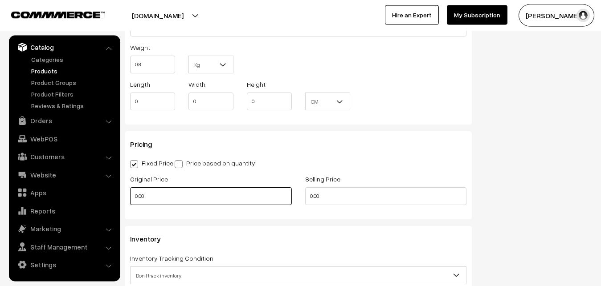
type input "0.80"
drag, startPoint x: 155, startPoint y: 203, endPoint x: 110, endPoint y: 203, distance: 45.0
click at [130, 203] on input "0.00" at bounding box center [211, 197] width 162 height 18
type input "3500"
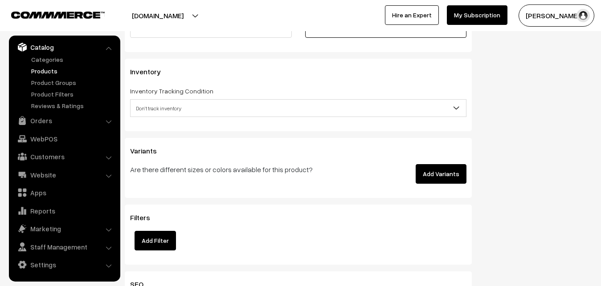
scroll to position [836, 0]
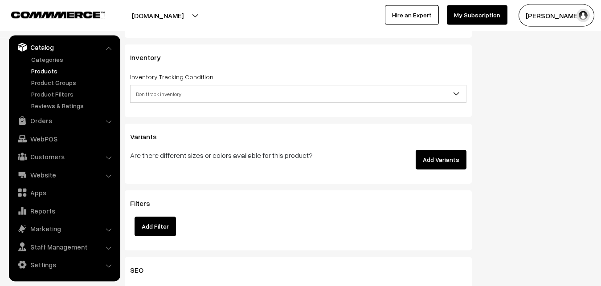
type input "4499"
click at [157, 95] on span "Don't track inventory" at bounding box center [299, 94] width 336 height 16
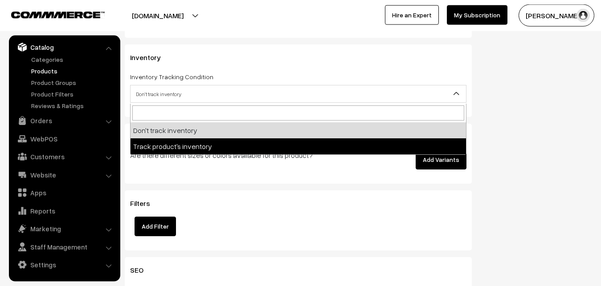
select select "2"
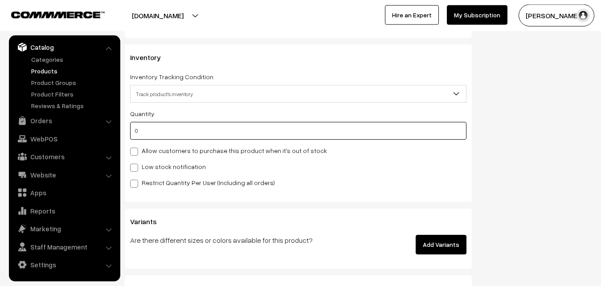
click at [154, 135] on input "0" at bounding box center [298, 131] width 336 height 18
type input "4"
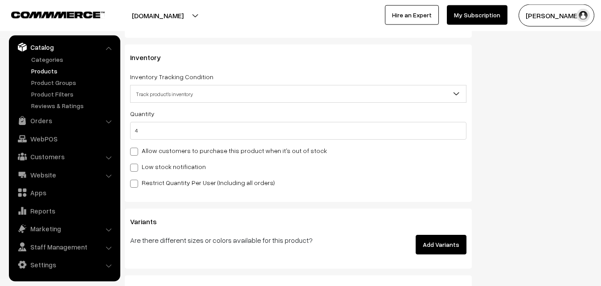
click at [154, 165] on label "Low stock notification" at bounding box center [168, 166] width 76 height 9
click at [136, 165] on input "Low stock notification" at bounding box center [133, 167] width 6 height 6
checkbox input "true"
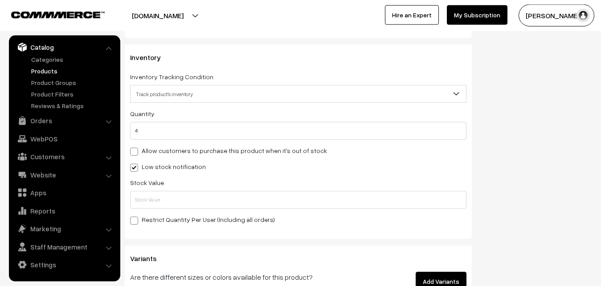
click at [157, 210] on div "Quantity 4 Allow customers to purchase this product when it's out of stock Low …" at bounding box center [298, 166] width 336 height 117
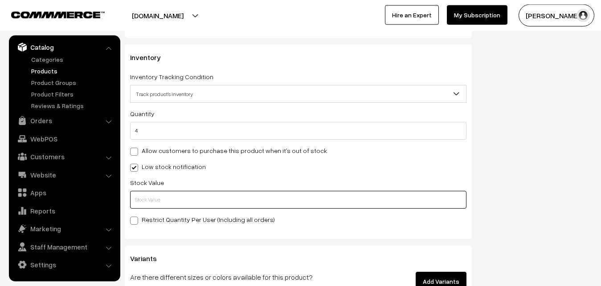
click at [158, 206] on input "text" at bounding box center [298, 200] width 336 height 18
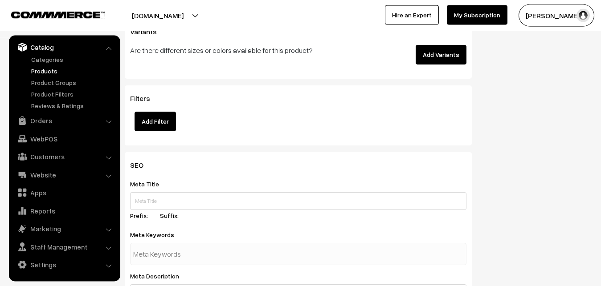
scroll to position [1326, 0]
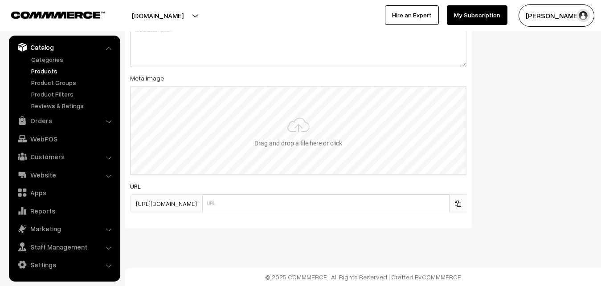
type input "2"
click at [313, 121] on input "file" at bounding box center [298, 130] width 335 height 87
type input "C:\fakepath\uppada-saree-va13264-oct.jpeg"
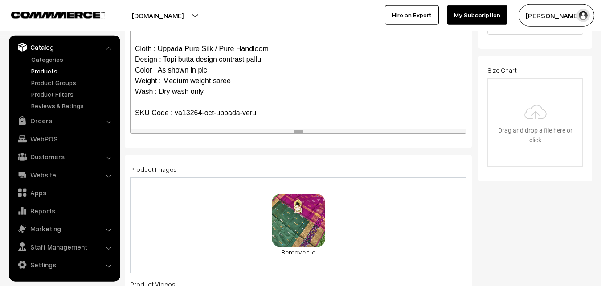
scroll to position [0, 0]
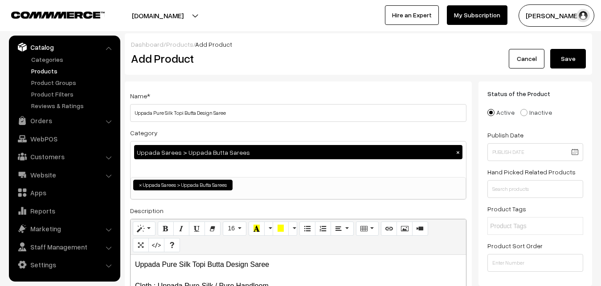
click at [574, 53] on button "Save" at bounding box center [568, 59] width 36 height 20
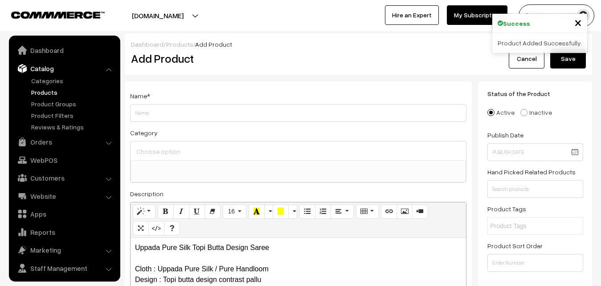
select select
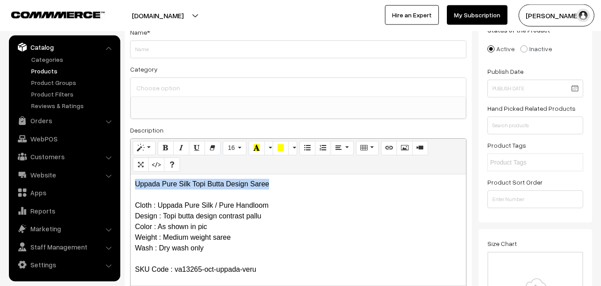
drag, startPoint x: 295, startPoint y: 181, endPoint x: 106, endPoint y: 181, distance: 188.0
click at [131, 181] on div "Uppada Pure Silk Topi Butta Design Saree Cloth : Uppada Pure Silk / Pure Handlo…" at bounding box center [299, 230] width 336 height 111
copy p "Uppada Pure Silk Topi Butta Design Saree"
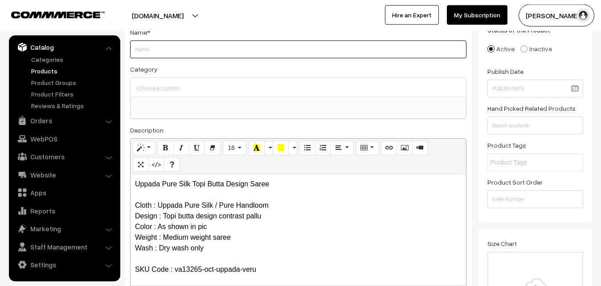
paste input "Uppada Pure Silk Topi Butta Design Saree"
type input "Uppada Pure Silk Topi Butta Design Saree"
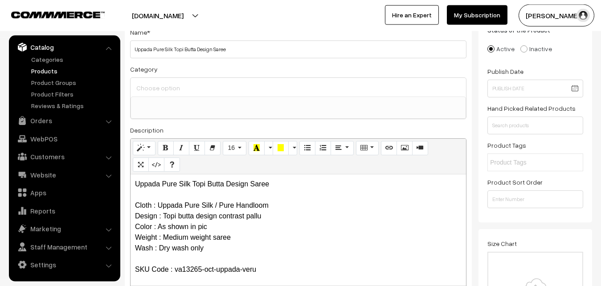
click at [174, 86] on input at bounding box center [298, 88] width 328 height 13
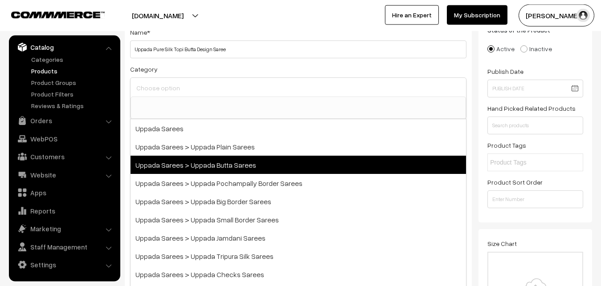
click at [205, 166] on span "Uppada Sarees > Uppada Butta Sarees" at bounding box center [299, 165] width 336 height 18
select select "7"
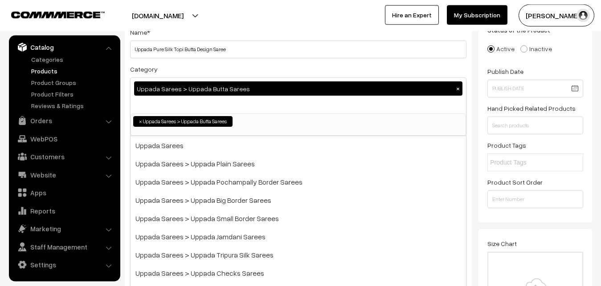
click at [196, 70] on div "Category Uppada Sarees > Uppada Butta Sarees × Uppada Sarees Uppada Sarees > Up…" at bounding box center [298, 100] width 336 height 73
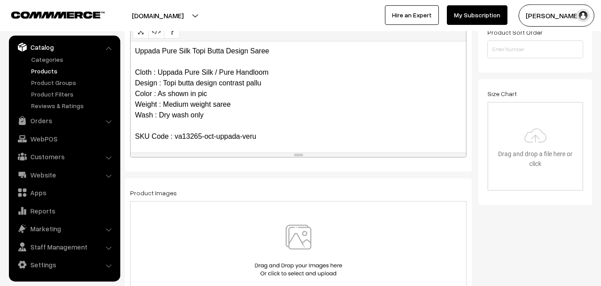
scroll to position [246, 0]
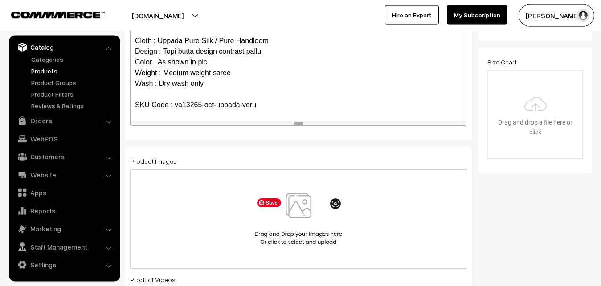
click at [291, 201] on img at bounding box center [299, 219] width 92 height 52
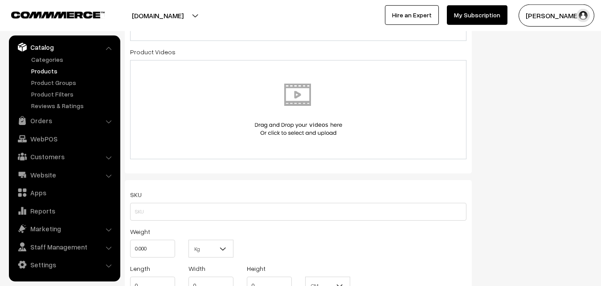
scroll to position [518, 0]
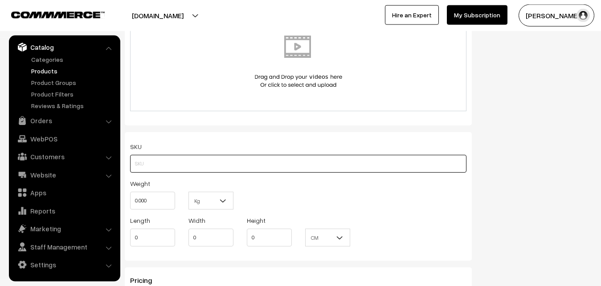
paste input "va13265-oct-uppada-veru"
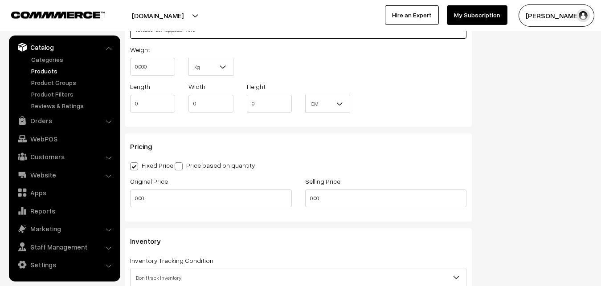
scroll to position [655, 0]
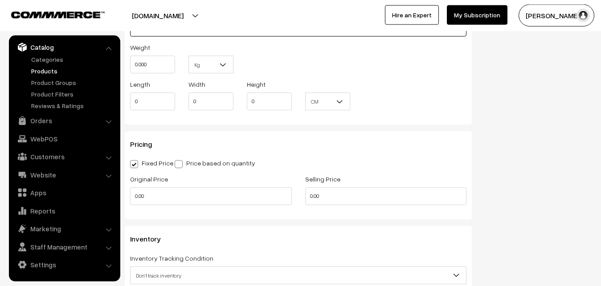
type input "va13265-oct-uppada-veru"
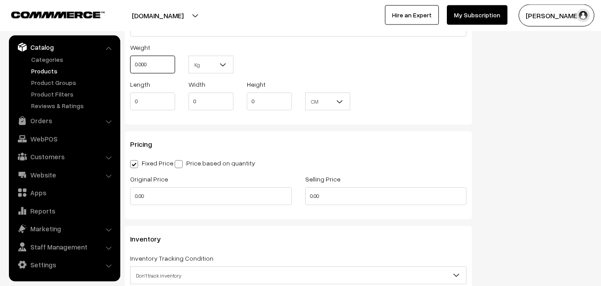
drag, startPoint x: 150, startPoint y: 68, endPoint x: 124, endPoint y: 67, distance: 25.9
click at [130, 67] on input "0.000" at bounding box center [152, 65] width 45 height 18
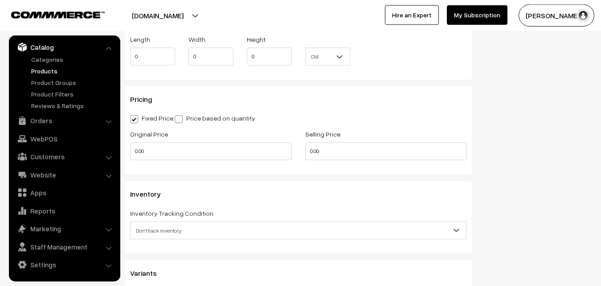
scroll to position [745, 0]
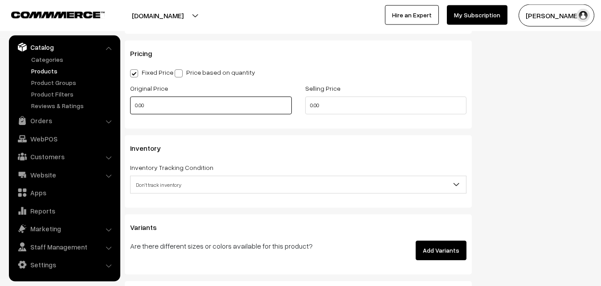
type input "0.80"
drag, startPoint x: 161, startPoint y: 102, endPoint x: 119, endPoint y: 106, distance: 42.1
click at [130, 106] on input "0.00" at bounding box center [211, 106] width 162 height 18
type input "3500"
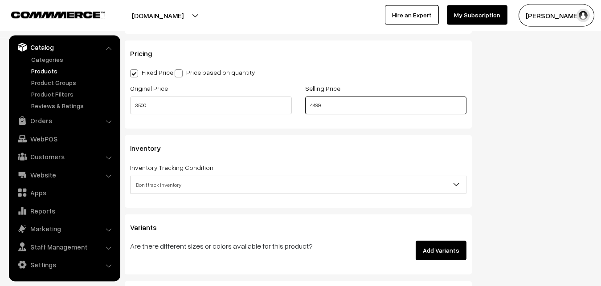
scroll to position [836, 0]
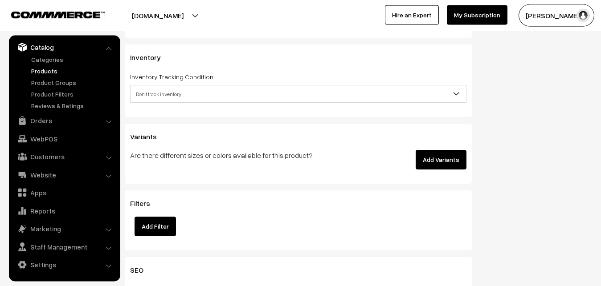
type input "4499"
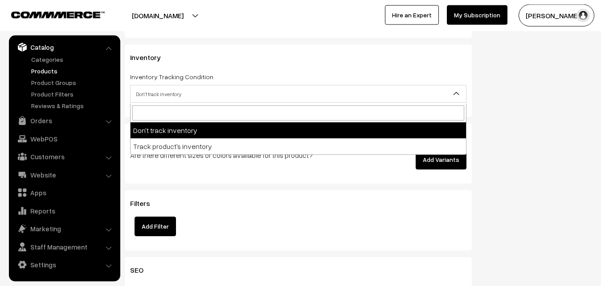
click at [162, 89] on span "Don't track inventory" at bounding box center [299, 94] width 336 height 16
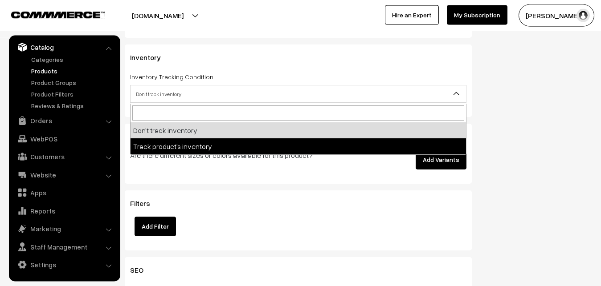
select select "2"
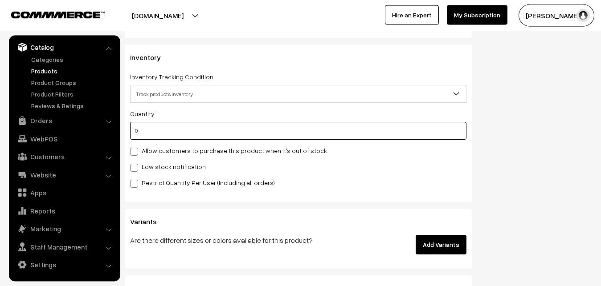
click at [168, 135] on input "0" at bounding box center [298, 131] width 336 height 18
type input "4"
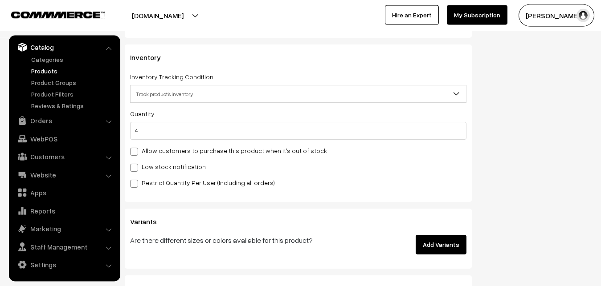
click at [160, 166] on label "Low stock notification" at bounding box center [168, 166] width 76 height 9
click at [136, 166] on input "Low stock notification" at bounding box center [133, 167] width 6 height 6
checkbox input "true"
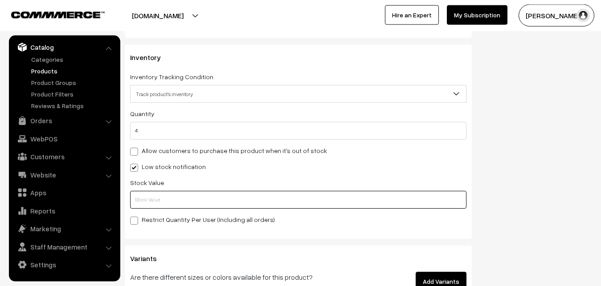
click at [160, 200] on input "text" at bounding box center [298, 200] width 336 height 18
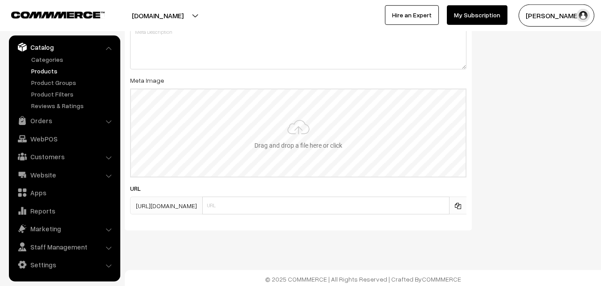
scroll to position [1326, 0]
type input "2"
click at [317, 119] on input "file" at bounding box center [298, 130] width 335 height 87
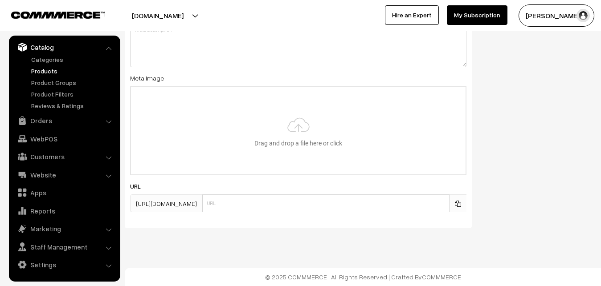
type input "C:\fakepath\uppada-saree-va13265-oct.jpeg"
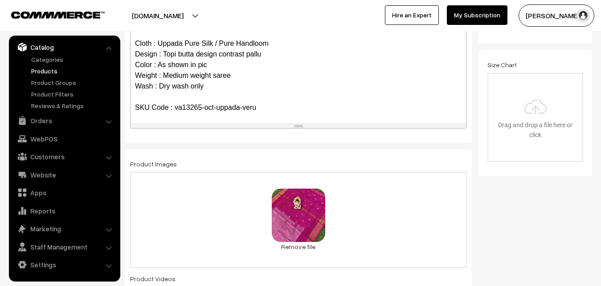
scroll to position [0, 0]
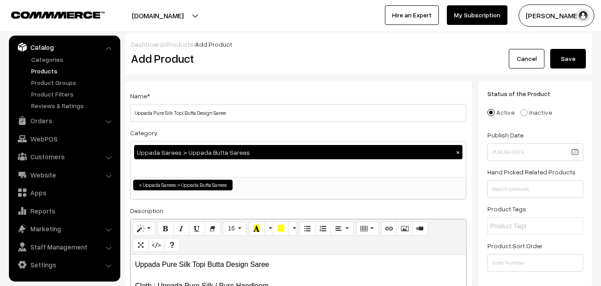
click at [572, 66] on button "Save" at bounding box center [568, 59] width 36 height 20
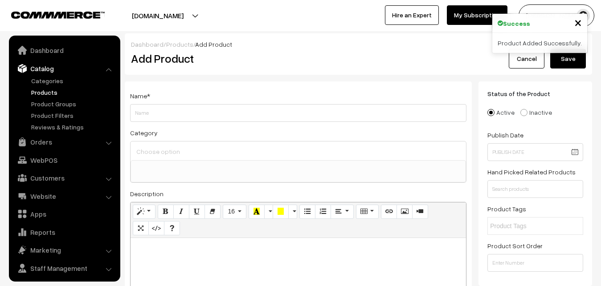
select select
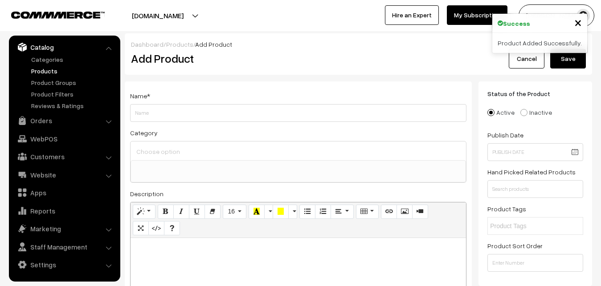
paste div
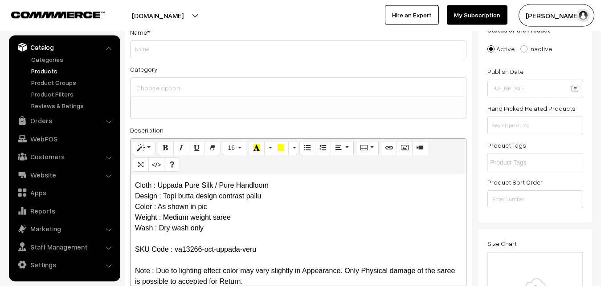
scroll to position [0, 0]
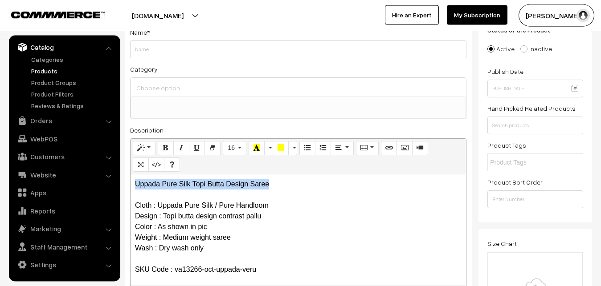
drag, startPoint x: 278, startPoint y: 184, endPoint x: 114, endPoint y: 180, distance: 164.9
click at [131, 180] on div "Uppada Pure Silk Topi Butta Design Saree Cloth : Uppada Pure Silk / Pure Handlo…" at bounding box center [299, 230] width 336 height 111
copy p "Uppada Pure Silk Topi Butta Design Saree"
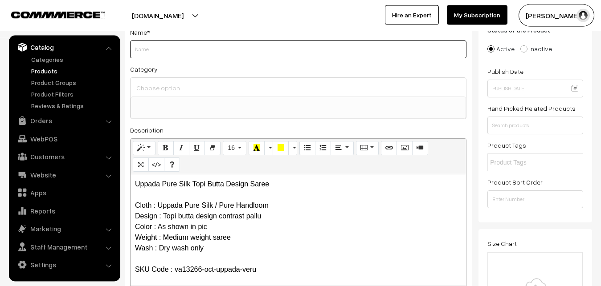
paste input "Uppada Pure Silk Topi Butta Design Saree"
type input "Uppada Pure Silk Topi Butta Design Saree"
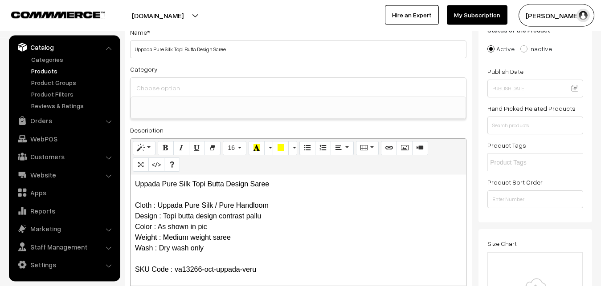
click at [169, 93] on input at bounding box center [298, 88] width 328 height 13
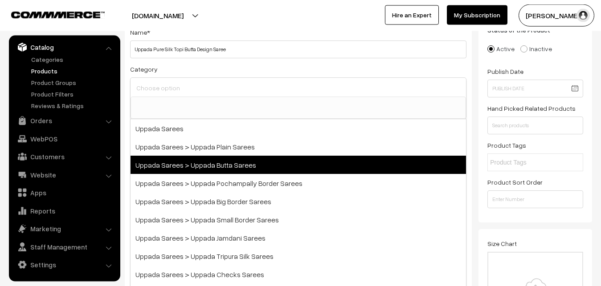
click at [200, 166] on span "Uppada Sarees > Uppada Butta Sarees" at bounding box center [299, 165] width 336 height 18
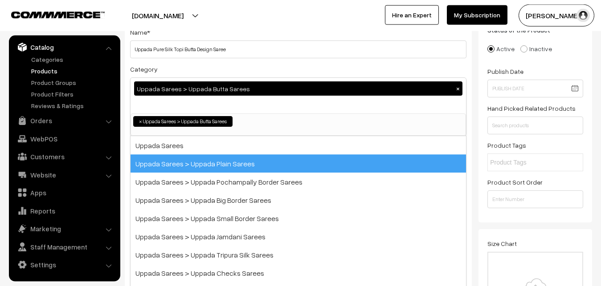
select select "7"
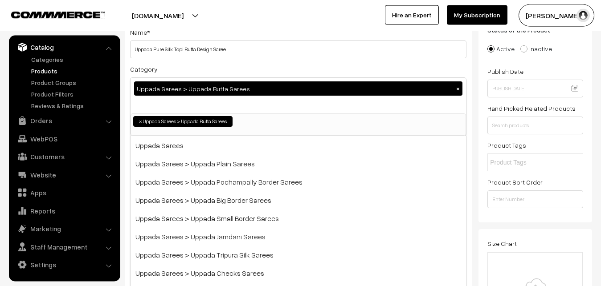
click at [196, 70] on div "Category Uppada Sarees > Uppada Butta Sarees × Uppada Sarees Uppada Sarees > Up…" at bounding box center [298, 100] width 336 height 73
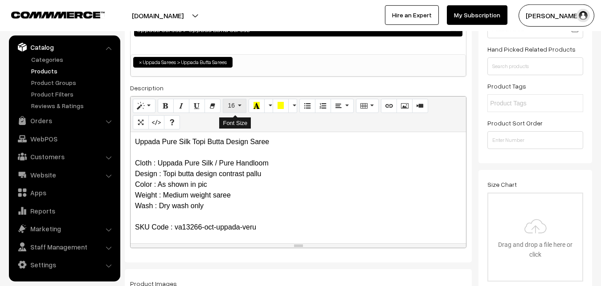
scroll to position [246, 0]
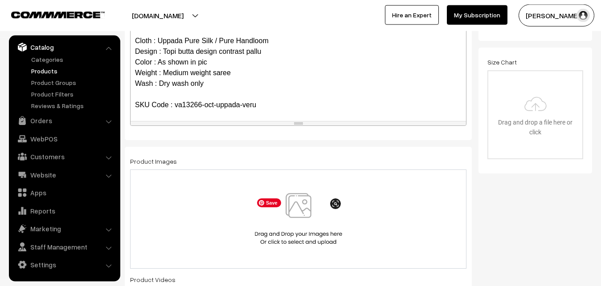
click at [294, 211] on img at bounding box center [299, 219] width 92 height 52
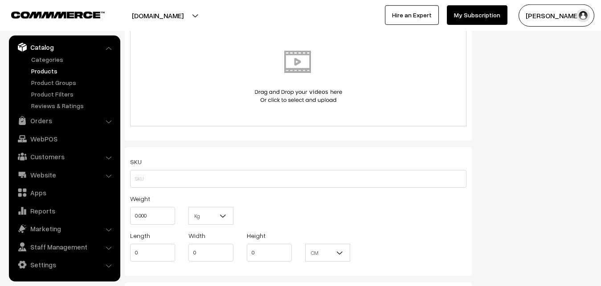
scroll to position [564, 0]
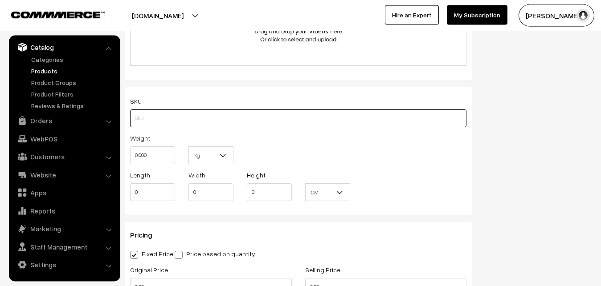
paste input "va13266-oct-uppada-veru"
type input "va13266-oct-uppada-veru"
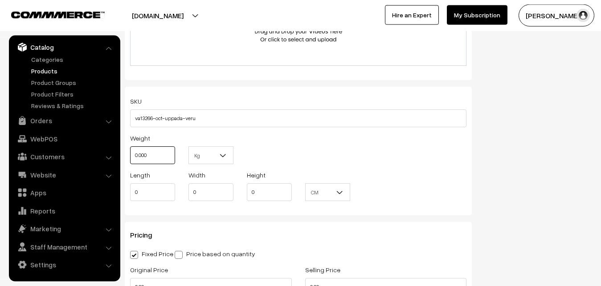
drag, startPoint x: 165, startPoint y: 158, endPoint x: 119, endPoint y: 157, distance: 46.3
click at [130, 157] on input "0.000" at bounding box center [152, 156] width 45 height 18
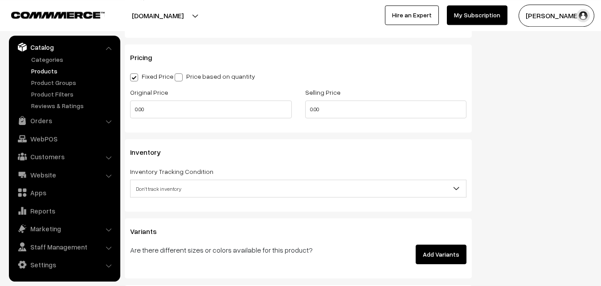
scroll to position [745, 0]
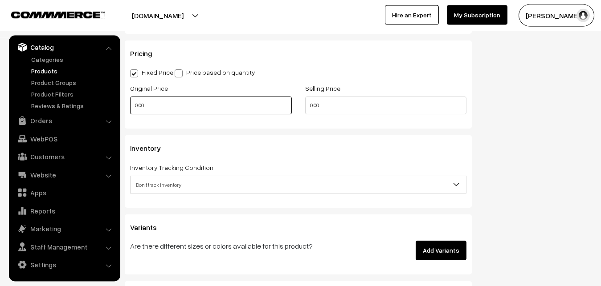
type input "0.80"
drag, startPoint x: 153, startPoint y: 110, endPoint x: 126, endPoint y: 110, distance: 26.7
click at [130, 110] on input "0.00" at bounding box center [211, 106] width 162 height 18
type input "3500"
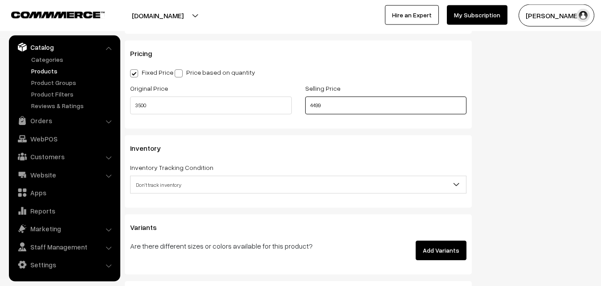
type input "4499"
click at [161, 188] on span "Don't track inventory" at bounding box center [299, 185] width 336 height 16
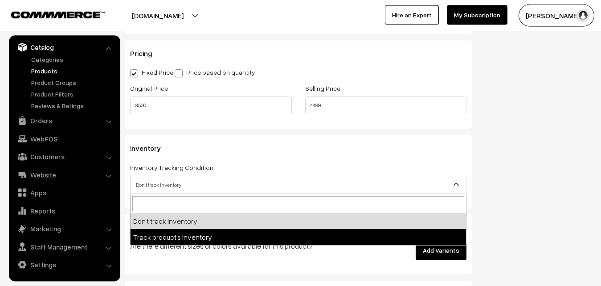
select select "2"
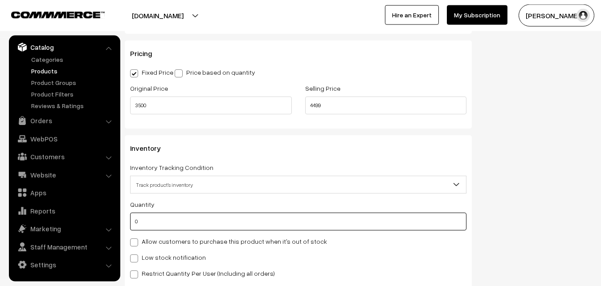
click at [156, 223] on input "0" at bounding box center [298, 222] width 336 height 18
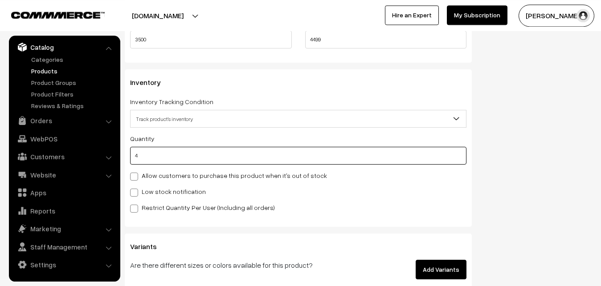
scroll to position [836, 0]
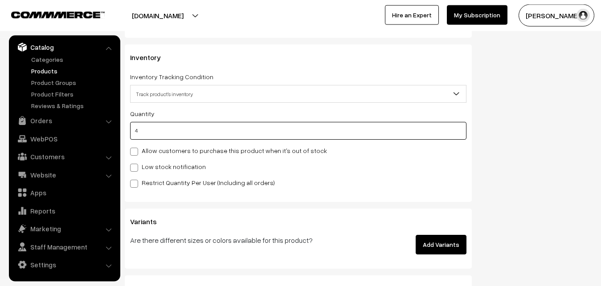
type input "4"
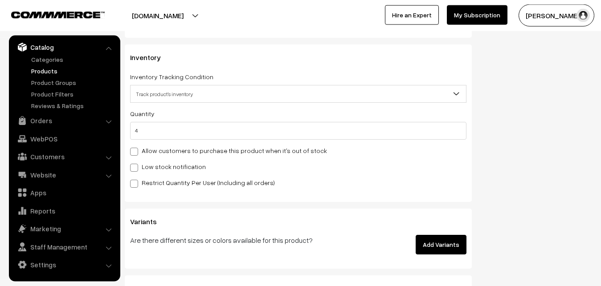
click at [135, 166] on span at bounding box center [134, 168] width 8 height 8
click at [135, 166] on input "Low stock notification" at bounding box center [133, 167] width 6 height 6
checkbox input "true"
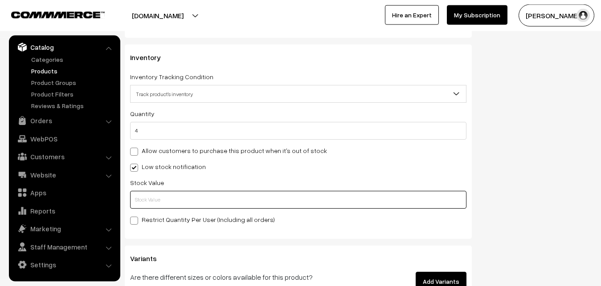
click at [136, 198] on input "text" at bounding box center [298, 200] width 336 height 18
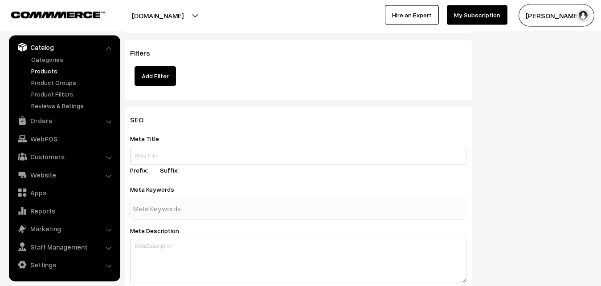
scroll to position [1326, 0]
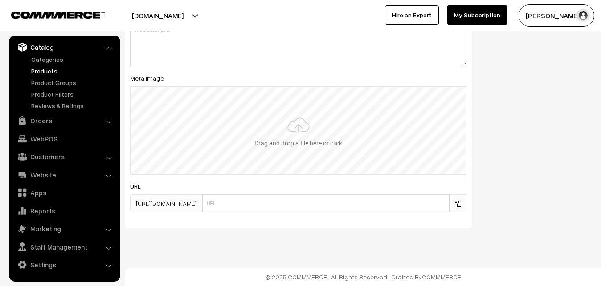
type input "2"
click at [305, 137] on input "file" at bounding box center [298, 130] width 335 height 87
type input "C:\fakepath\uppada-saree-va13266-oct.jpeg"
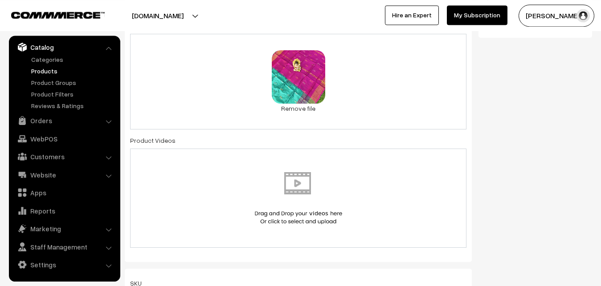
scroll to position [0, 0]
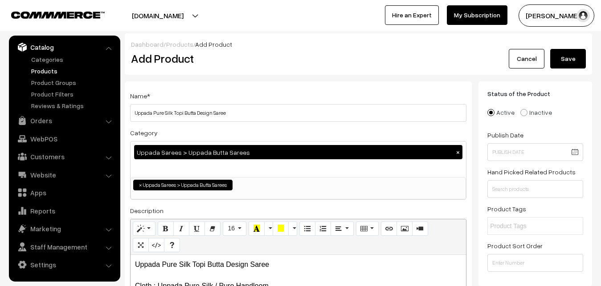
click at [575, 56] on button "Save" at bounding box center [568, 59] width 36 height 20
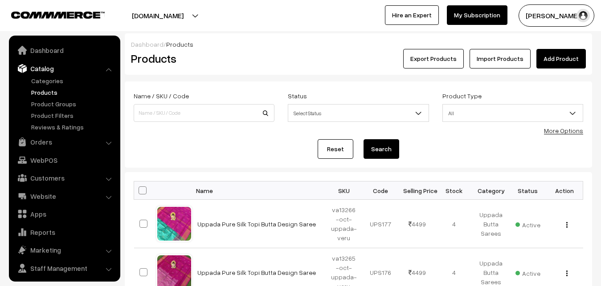
scroll to position [21, 0]
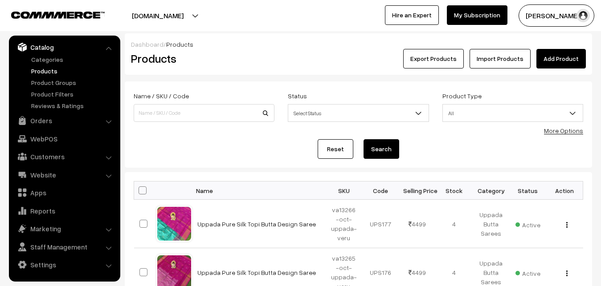
click at [263, 53] on h2 "Products" at bounding box center [202, 59] width 143 height 14
click at [547, 52] on link "Add Product" at bounding box center [560, 59] width 49 height 20
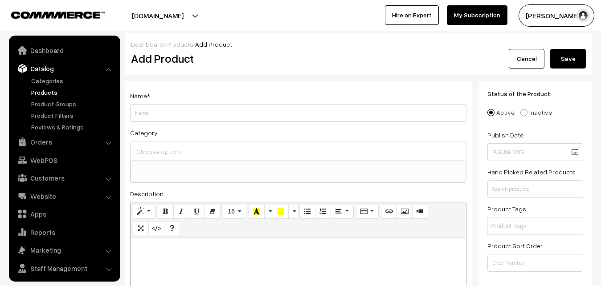
select select
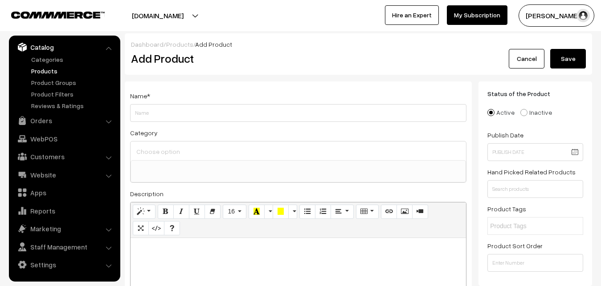
paste div
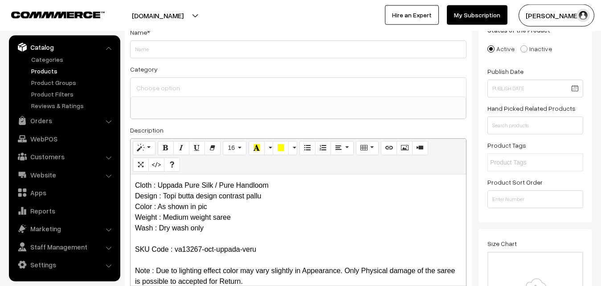
scroll to position [0, 0]
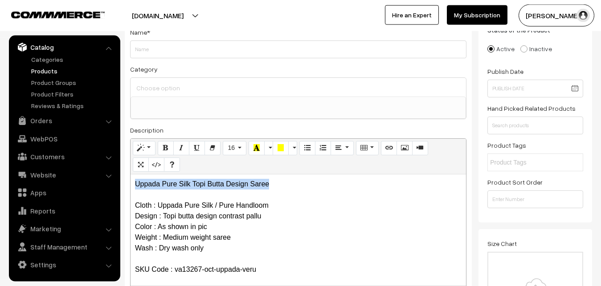
drag, startPoint x: 277, startPoint y: 186, endPoint x: 121, endPoint y: 186, distance: 155.9
click at [131, 186] on div "Uppada Pure Silk Topi Butta Design Saree Cloth : Uppada Pure Silk / Pure Handlo…" at bounding box center [299, 230] width 336 height 111
copy p "Uppada Pure Silk Topi Butta Design Saree"
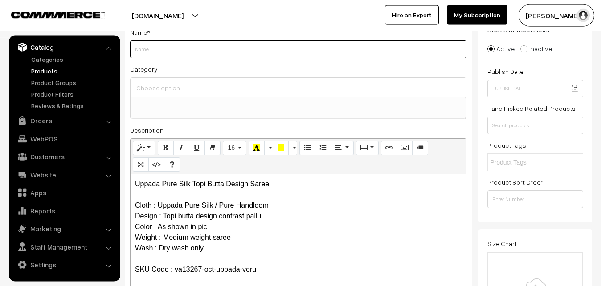
paste input "Uppada Pure Silk Topi Butta Design Saree"
type input "Uppada Pure Silk Topi Butta Design Saree"
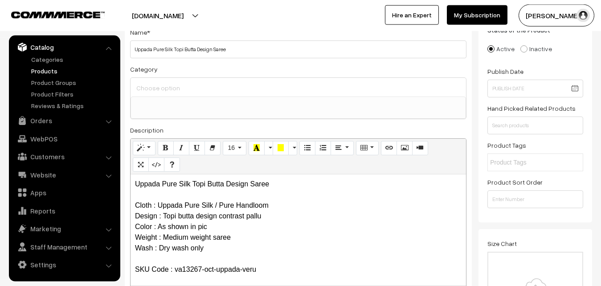
click at [172, 89] on input at bounding box center [298, 88] width 328 height 13
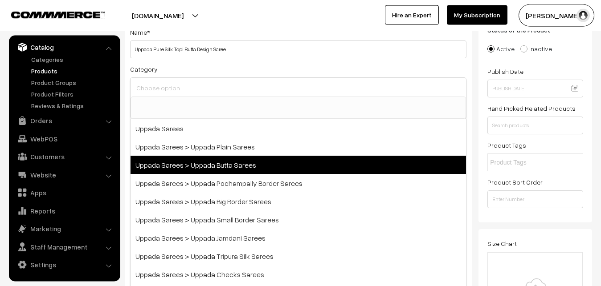
click at [201, 167] on span "Uppada Sarees > Uppada Butta Sarees" at bounding box center [299, 165] width 336 height 18
select select "7"
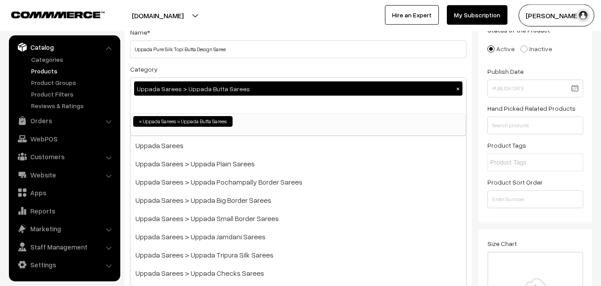
click at [206, 67] on div "Category Uppada Sarees > Uppada Butta Sarees × Uppada Sarees Uppada Sarees > Up…" at bounding box center [298, 100] width 336 height 73
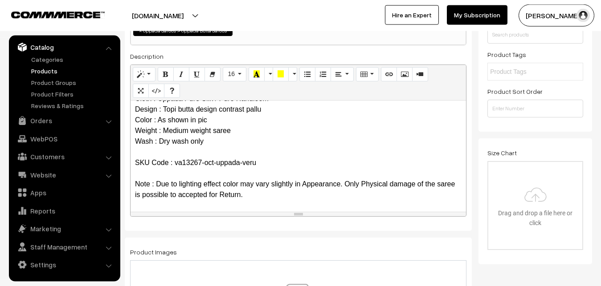
scroll to position [382, 0]
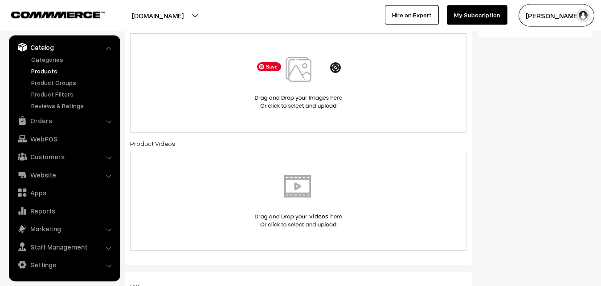
click at [295, 75] on img at bounding box center [299, 83] width 92 height 52
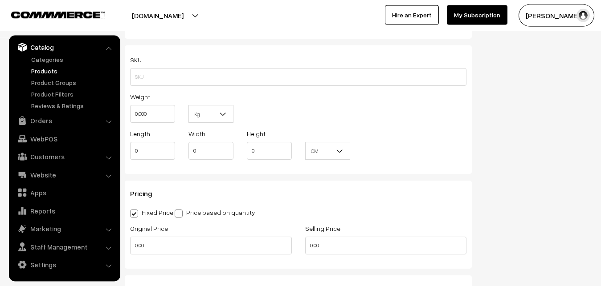
scroll to position [609, 0]
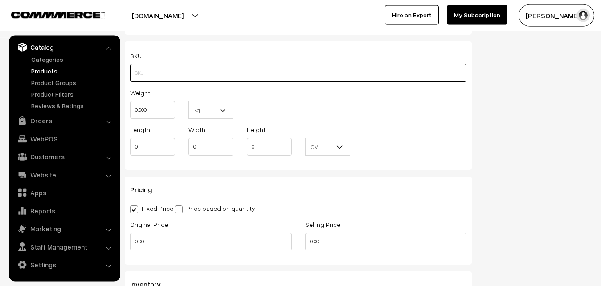
paste input "va13267-oct-uppada-veru"
type input "va13267-oct-uppada-veru"
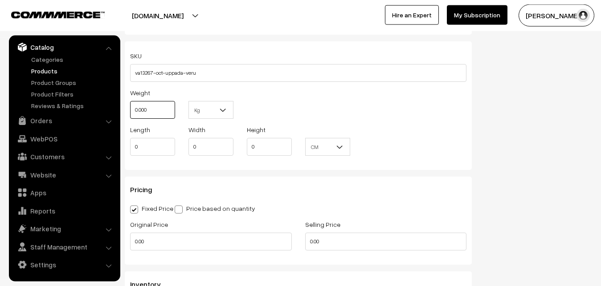
drag, startPoint x: 149, startPoint y: 110, endPoint x: 125, endPoint y: 109, distance: 24.5
click at [130, 109] on input "0.000" at bounding box center [152, 110] width 45 height 18
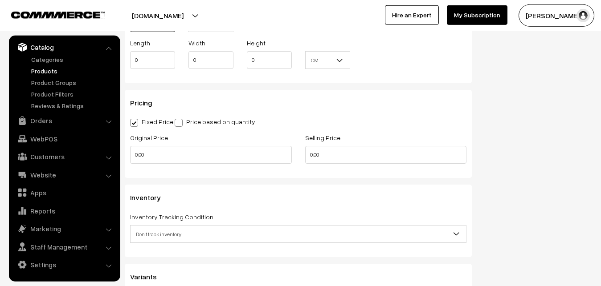
scroll to position [700, 0]
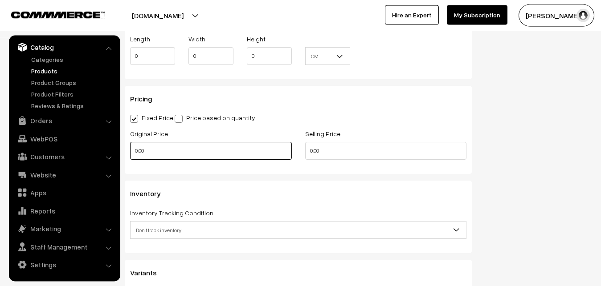
type input "0.80"
drag, startPoint x: 150, startPoint y: 150, endPoint x: 132, endPoint y: 150, distance: 18.3
click at [132, 150] on input "0.00" at bounding box center [211, 151] width 162 height 18
type input "3500"
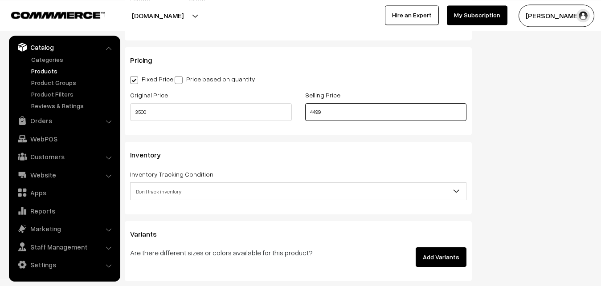
scroll to position [791, 0]
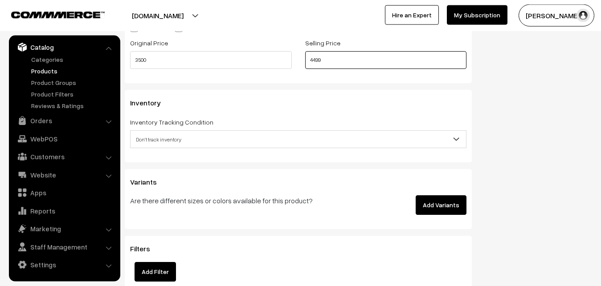
type input "4499"
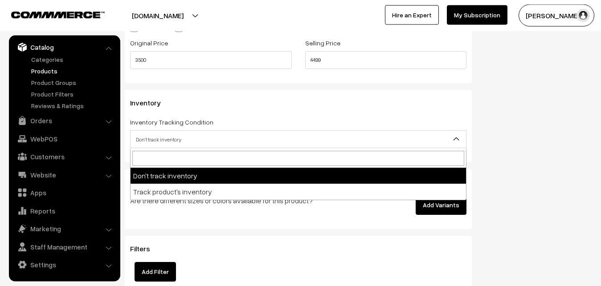
click at [166, 137] on span "Don't track inventory" at bounding box center [299, 140] width 336 height 16
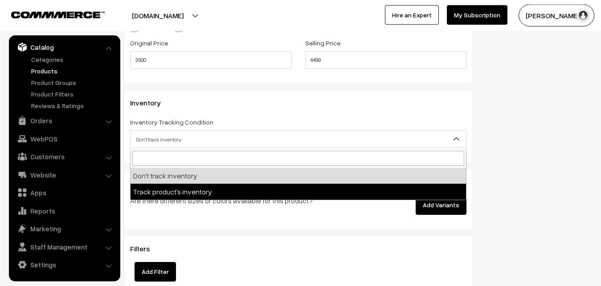
select select "2"
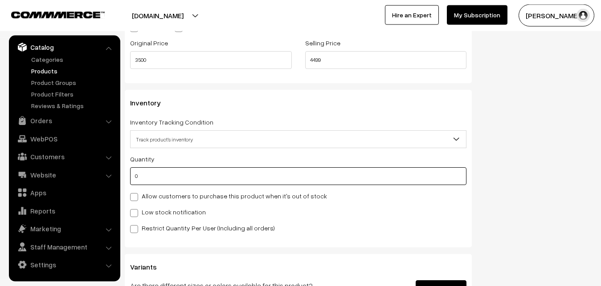
click at [170, 180] on input "0" at bounding box center [298, 177] width 336 height 18
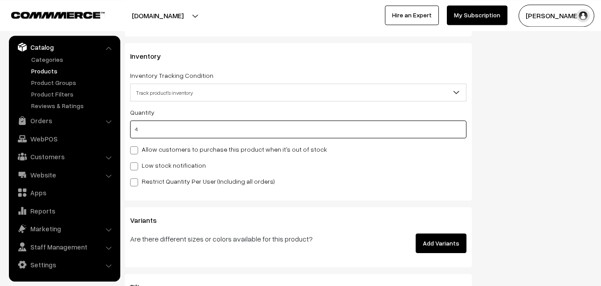
scroll to position [882, 0]
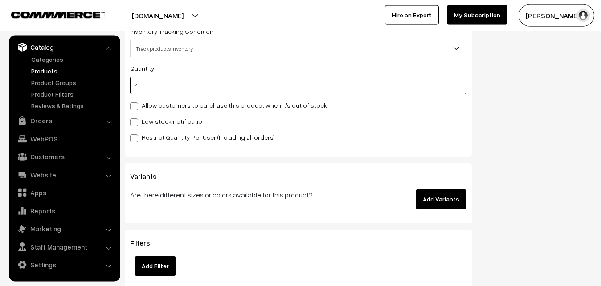
type input "4"
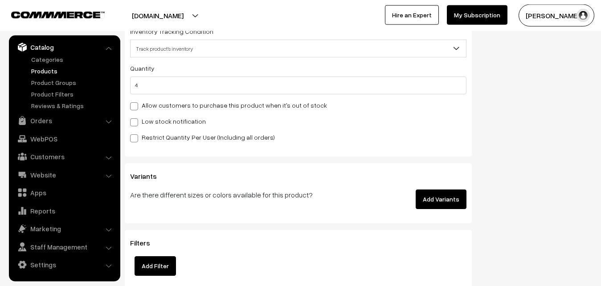
click at [147, 120] on label "Low stock notification" at bounding box center [168, 121] width 76 height 9
click at [136, 120] on input "Low stock notification" at bounding box center [133, 121] width 6 height 6
checkbox input "true"
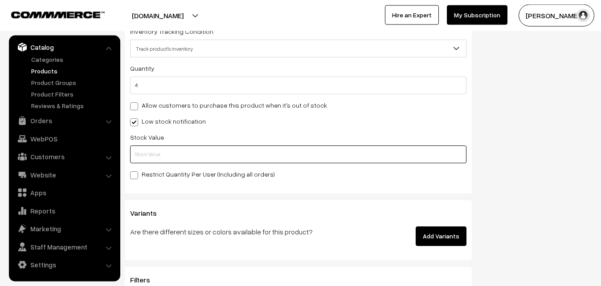
click at [149, 160] on input "text" at bounding box center [298, 155] width 336 height 18
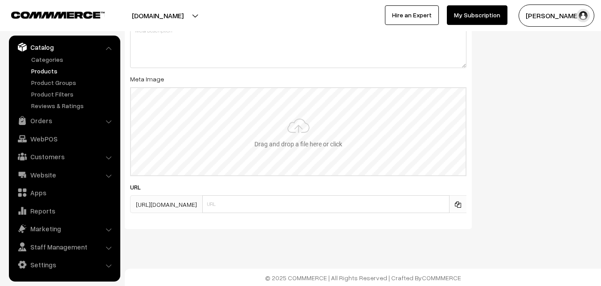
scroll to position [1326, 0]
type input "2"
click at [283, 125] on input "file" at bounding box center [298, 130] width 335 height 87
type input "C:\fakepath\uppada-saree-va13267-oct.jpeg"
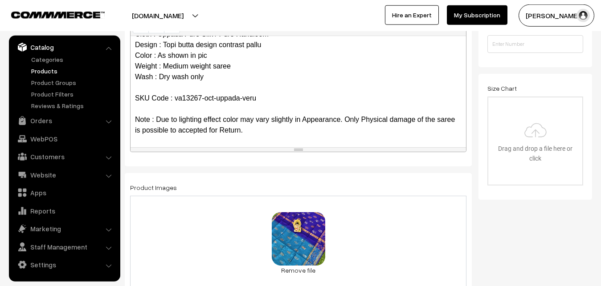
scroll to position [0, 0]
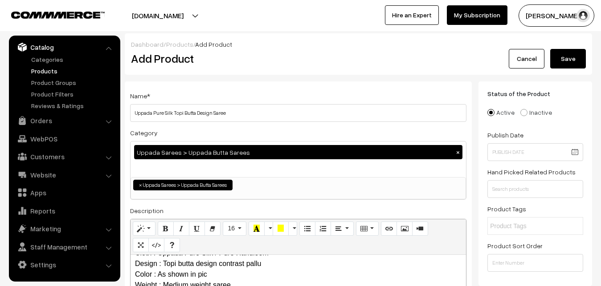
click at [569, 55] on button "Save" at bounding box center [568, 59] width 36 height 20
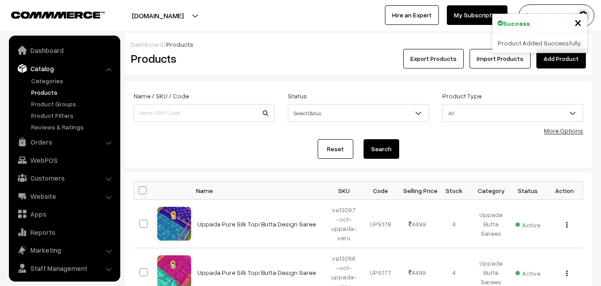
scroll to position [21, 0]
